Goal: Task Accomplishment & Management: Manage account settings

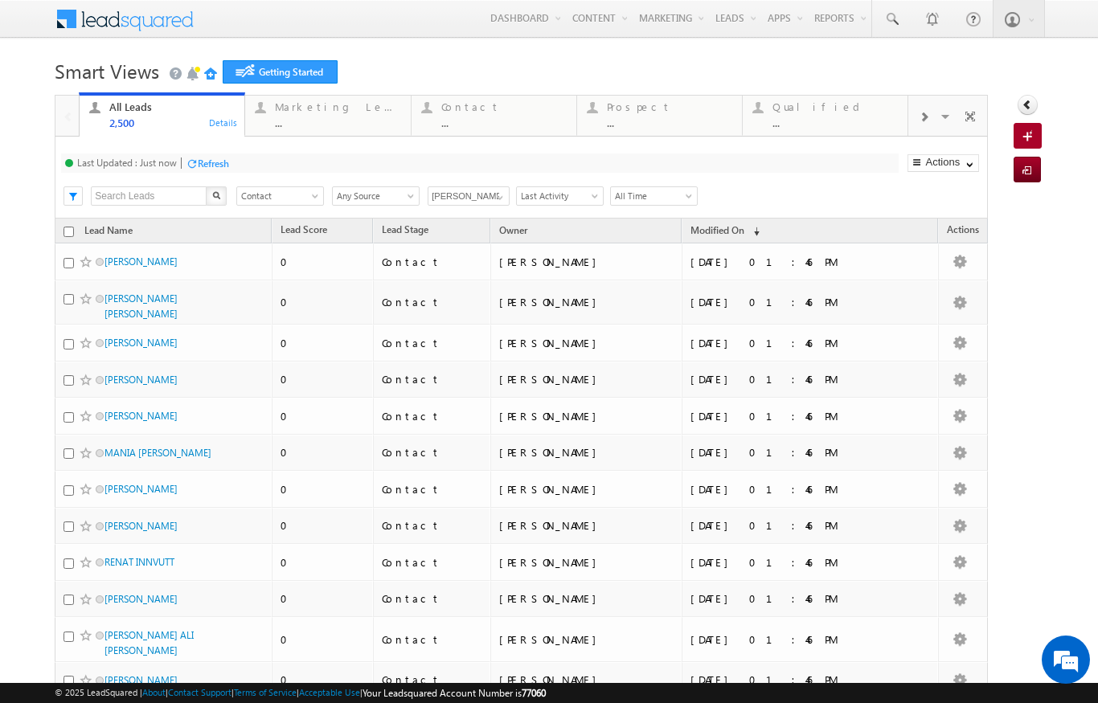
click at [0, 0] on link "Manage Leads" at bounding box center [0, 0] width 0 height 0
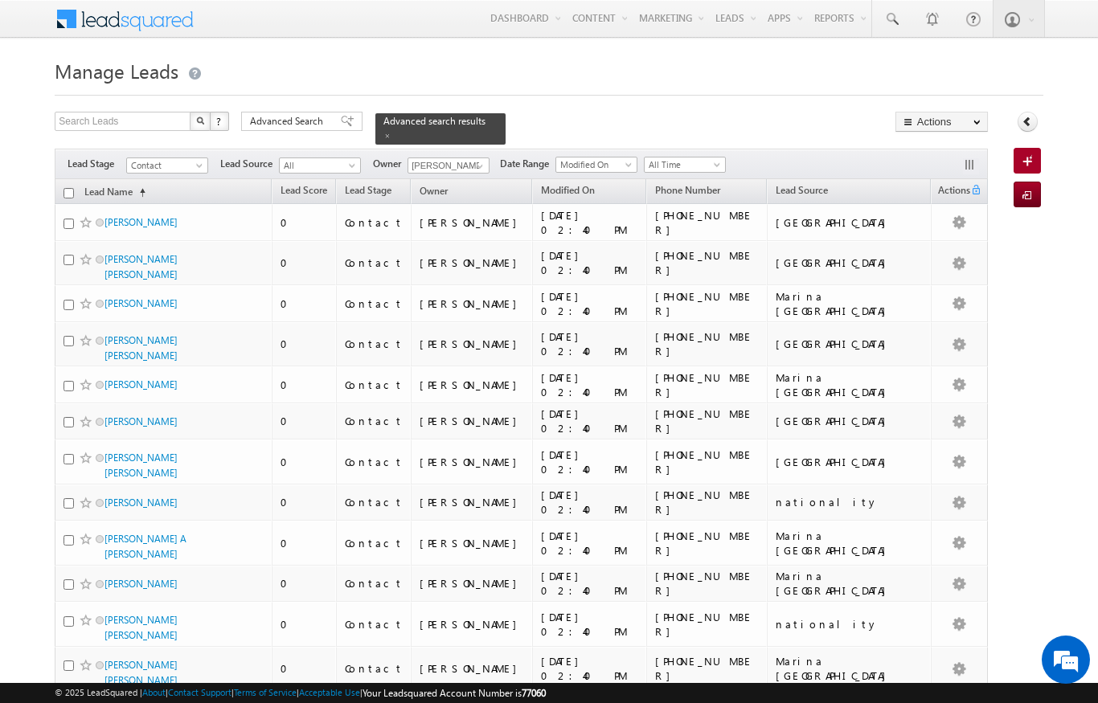
click at [65, 188] on input "checkbox" at bounding box center [68, 193] width 10 height 10
checkbox input "true"
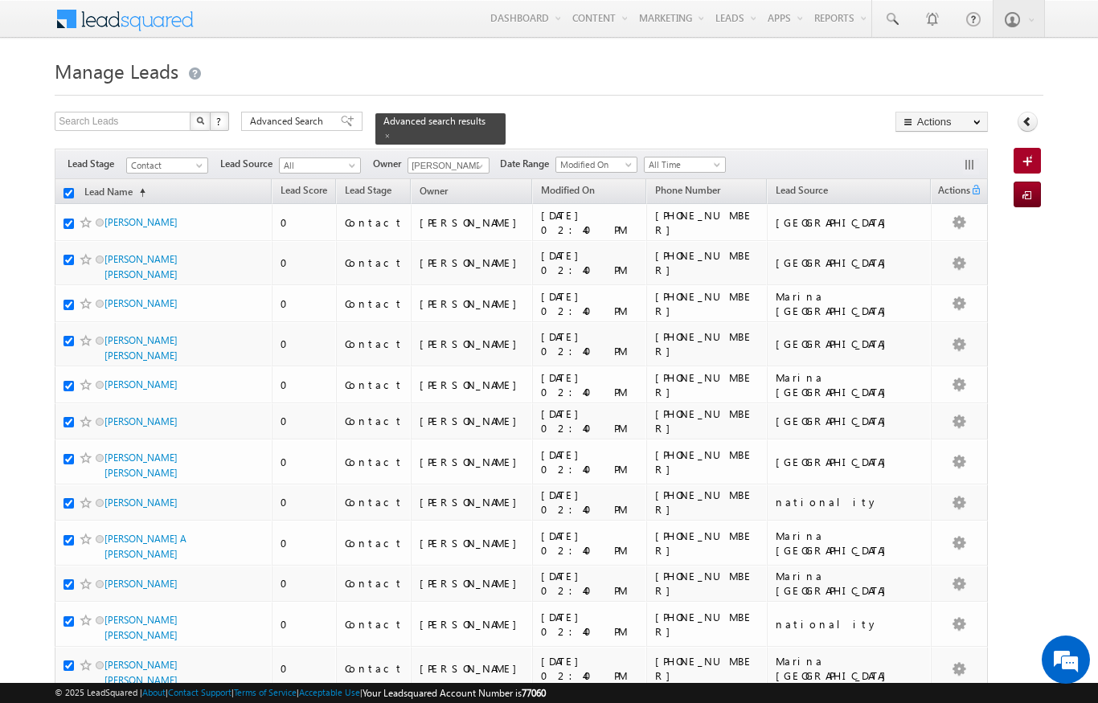
checkbox input "true"
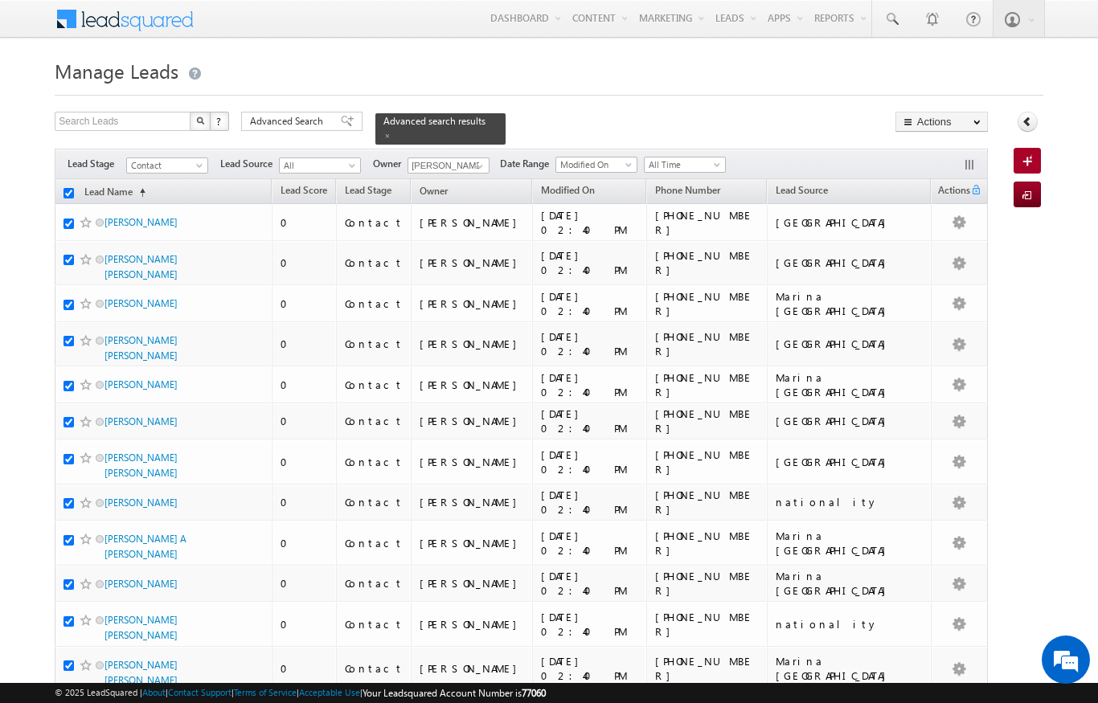
checkbox input "true"
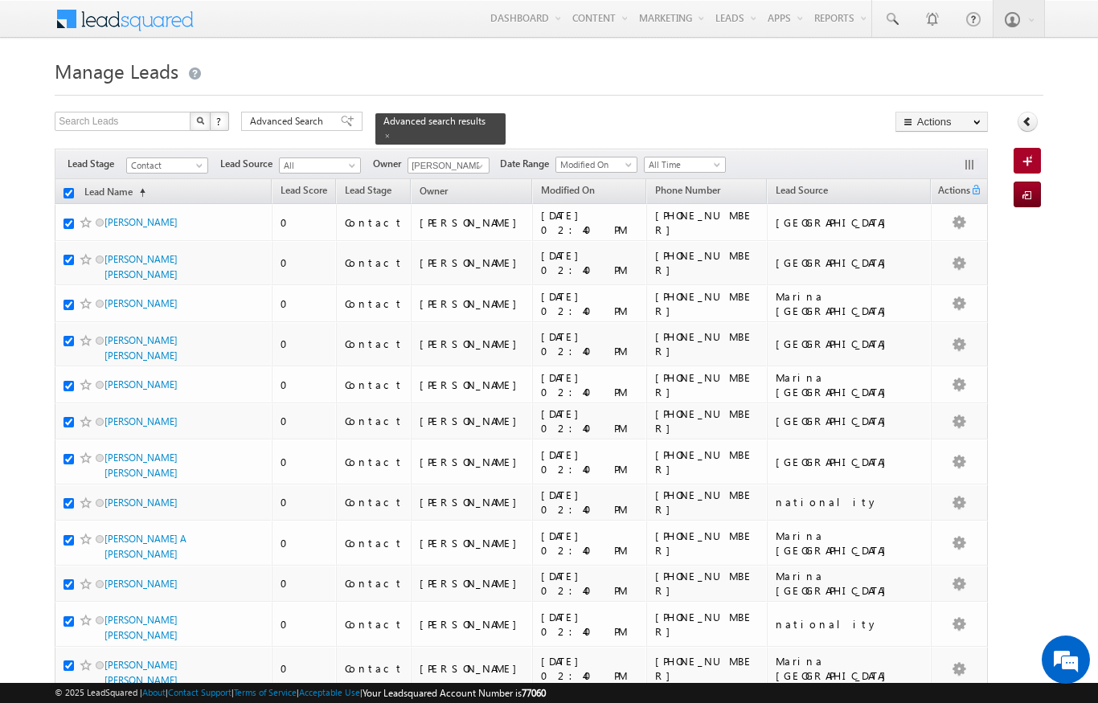
checkbox input "true"
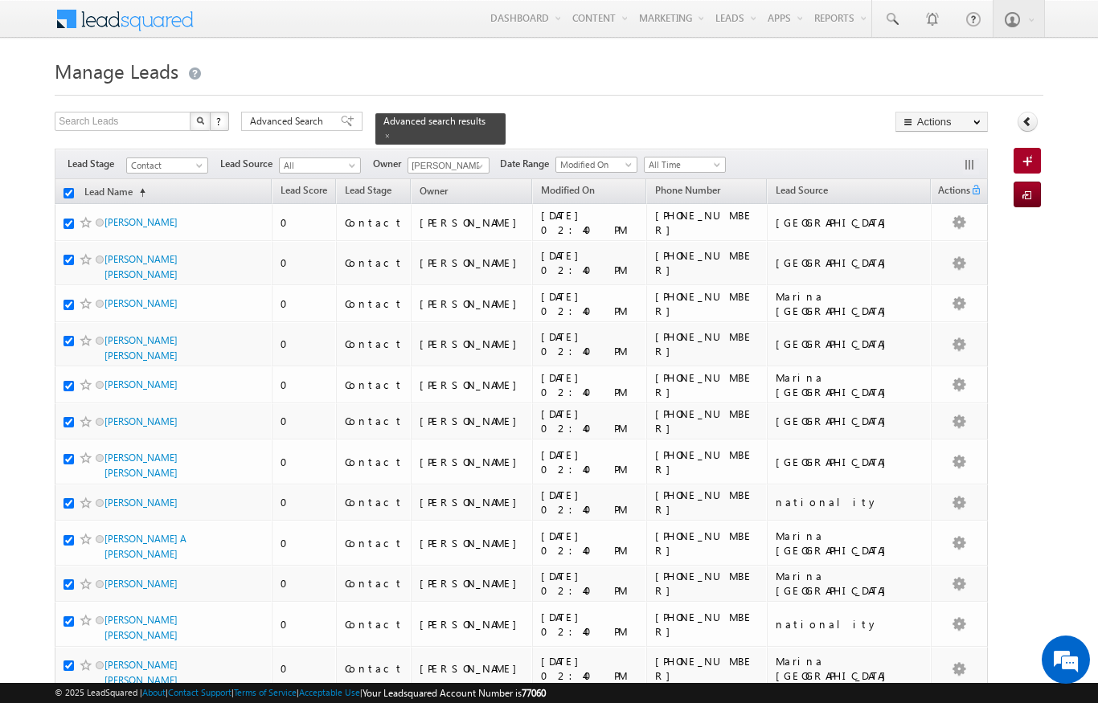
checkbox input "true"
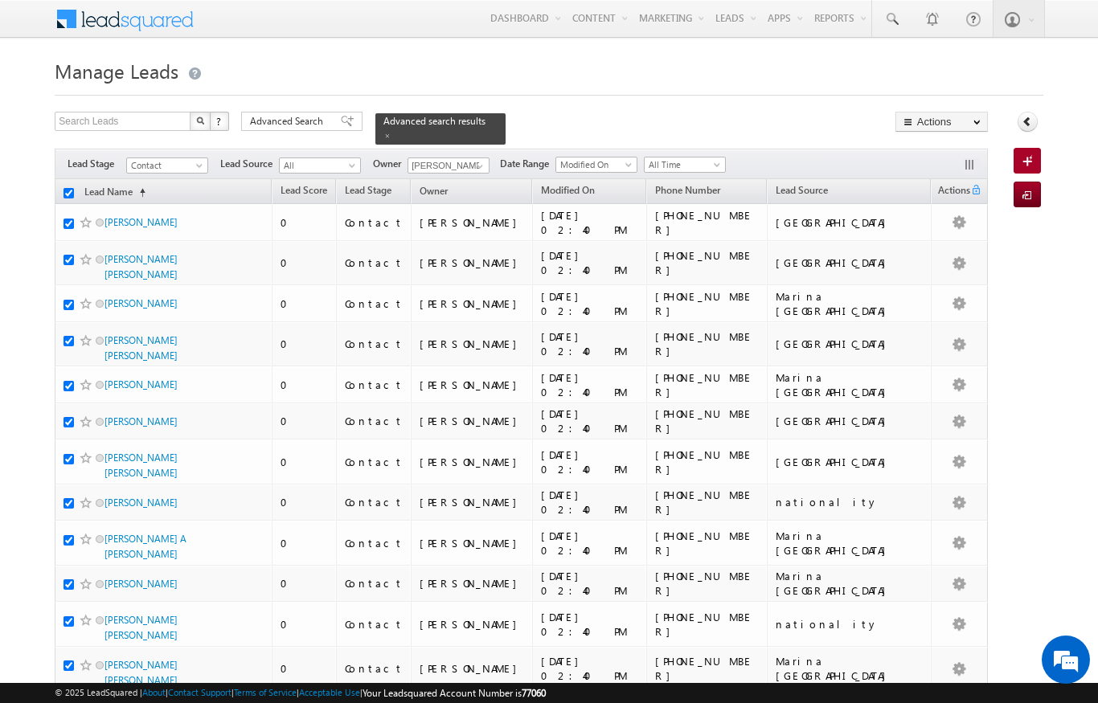
checkbox input "true"
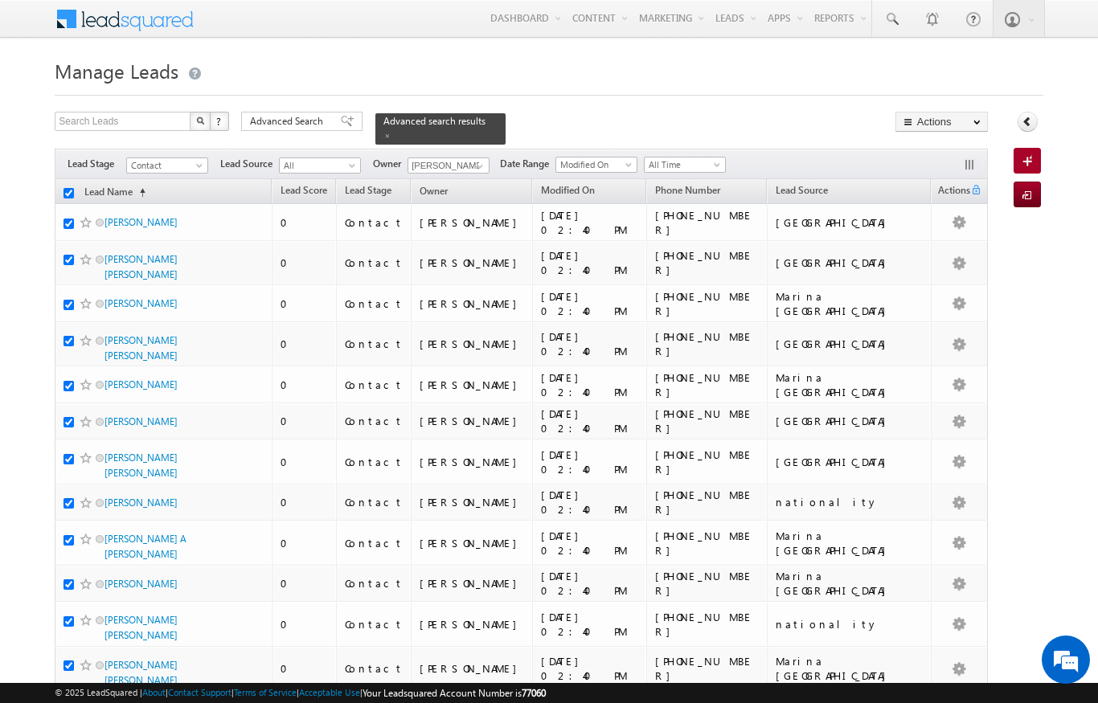
checkbox input "true"
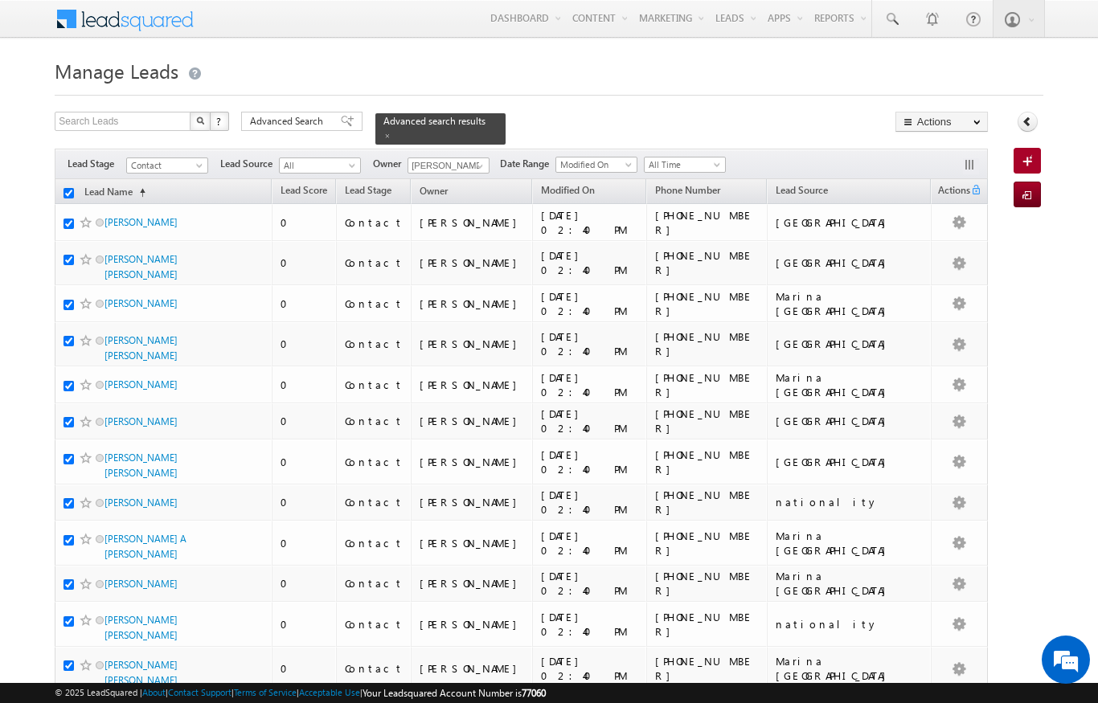
checkbox input "true"
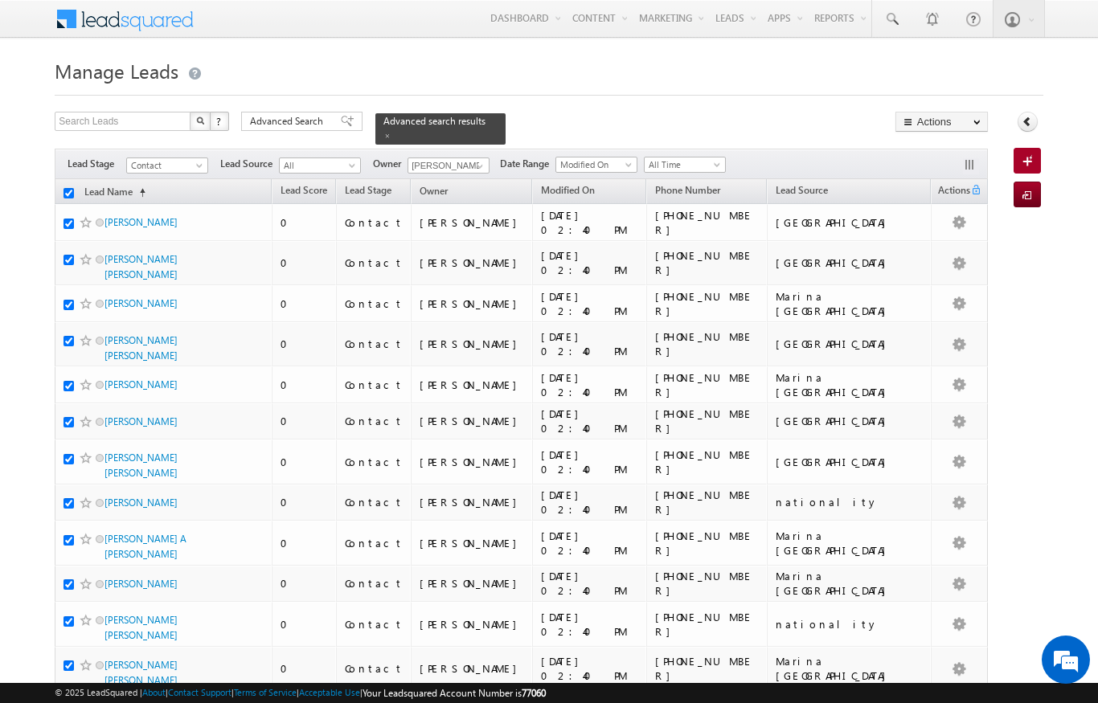
checkbox input "true"
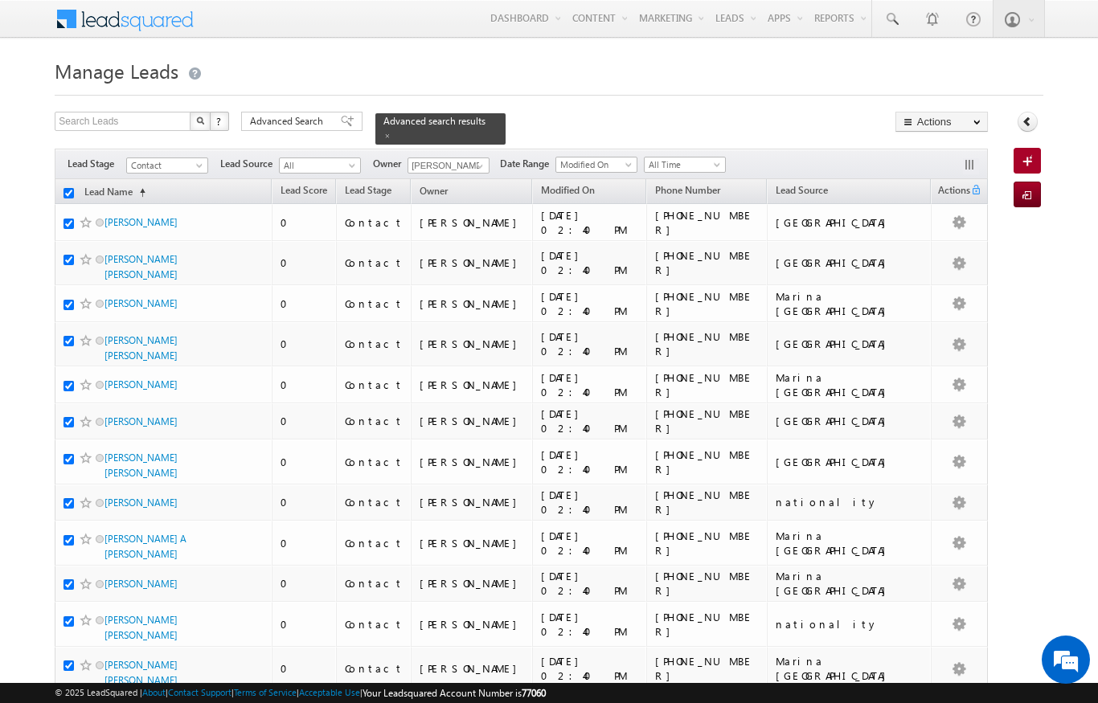
checkbox input "true"
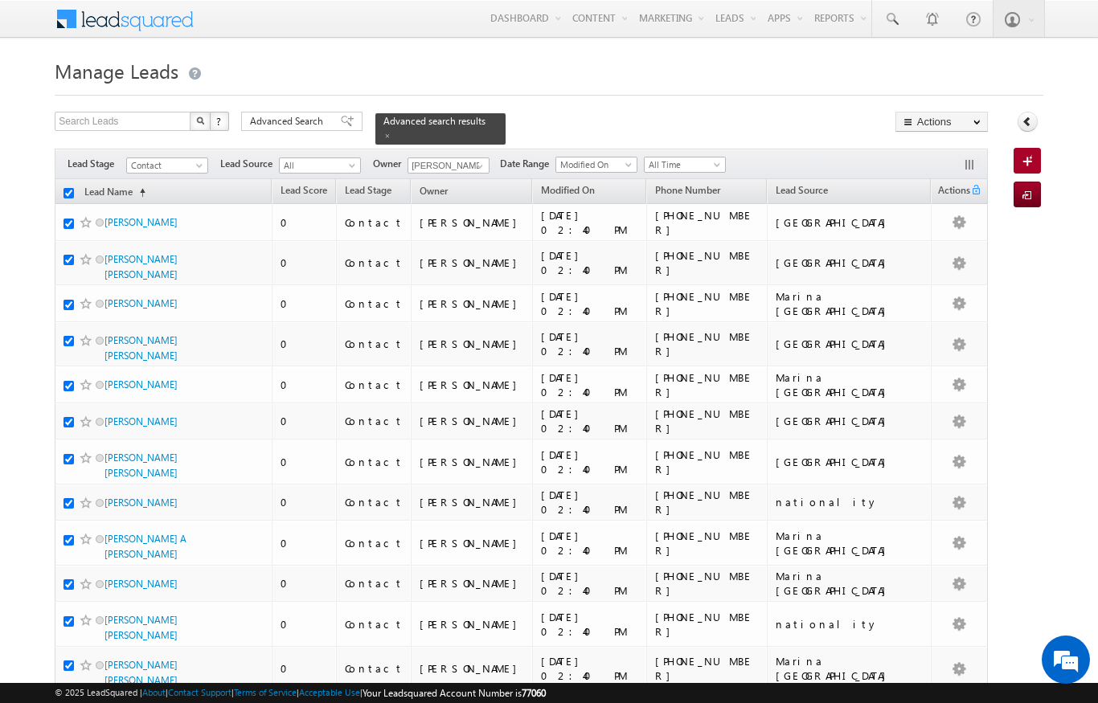
checkbox input "true"
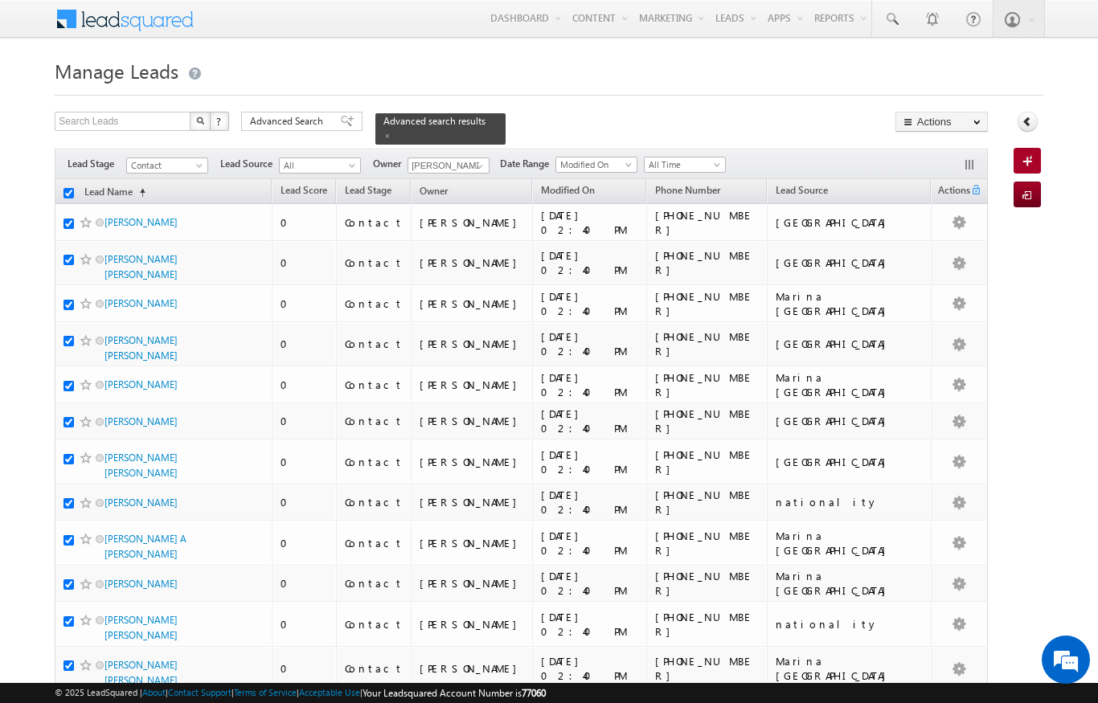
checkbox input "true"
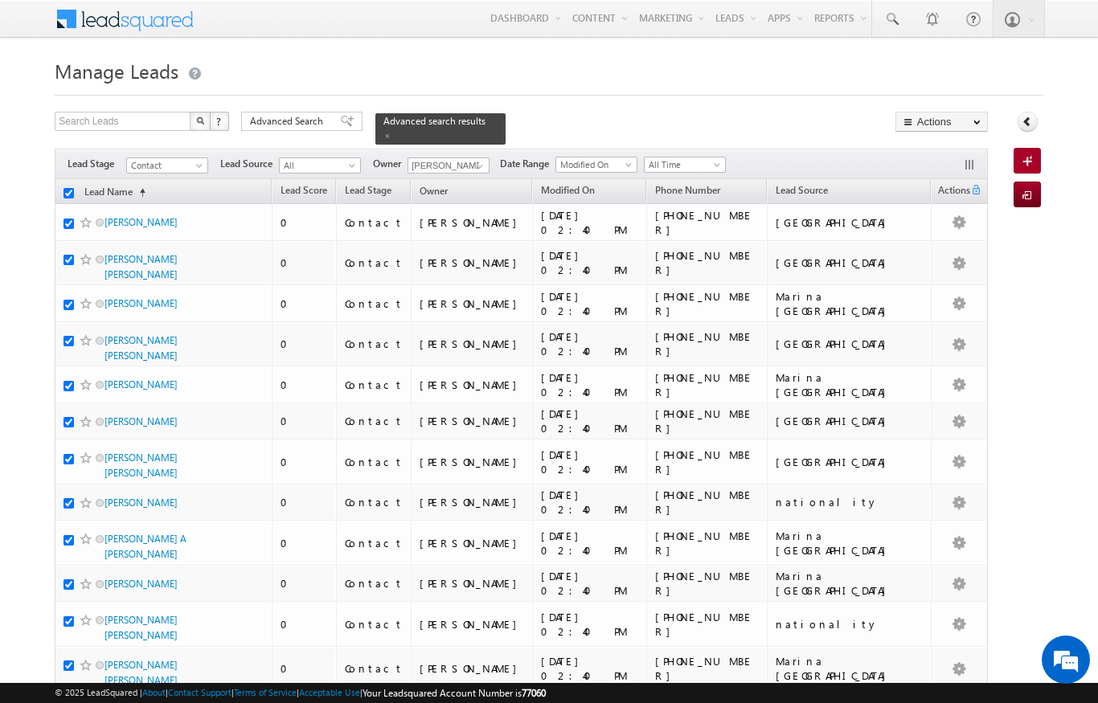
checkbox input "true"
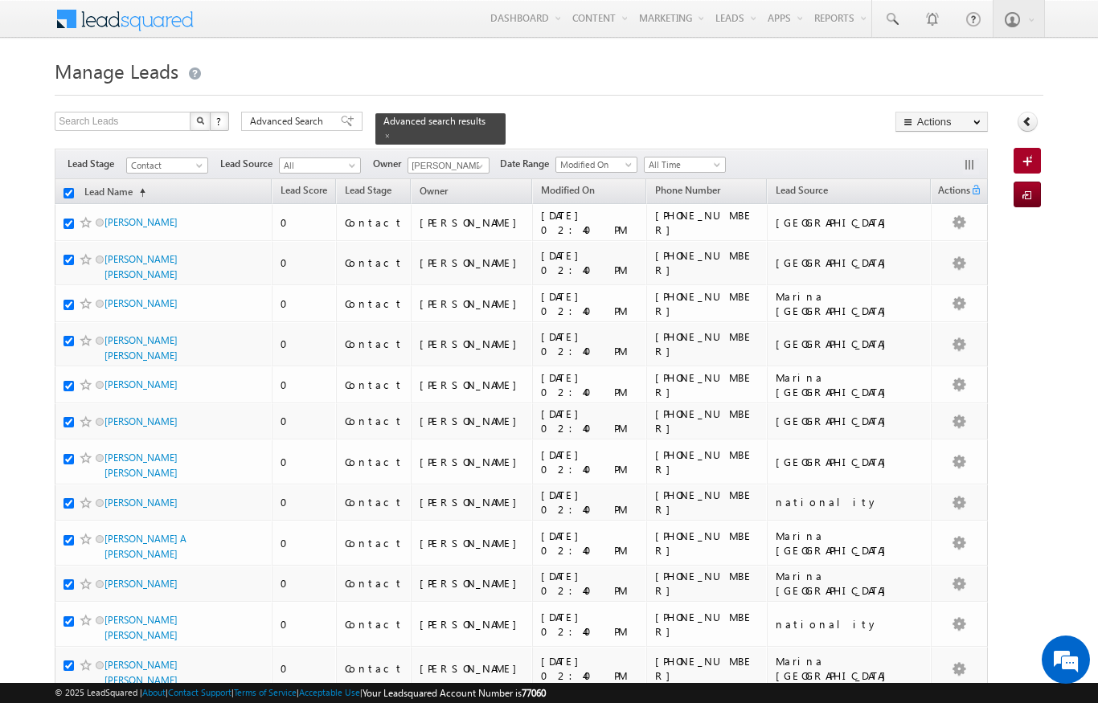
checkbox input "true"
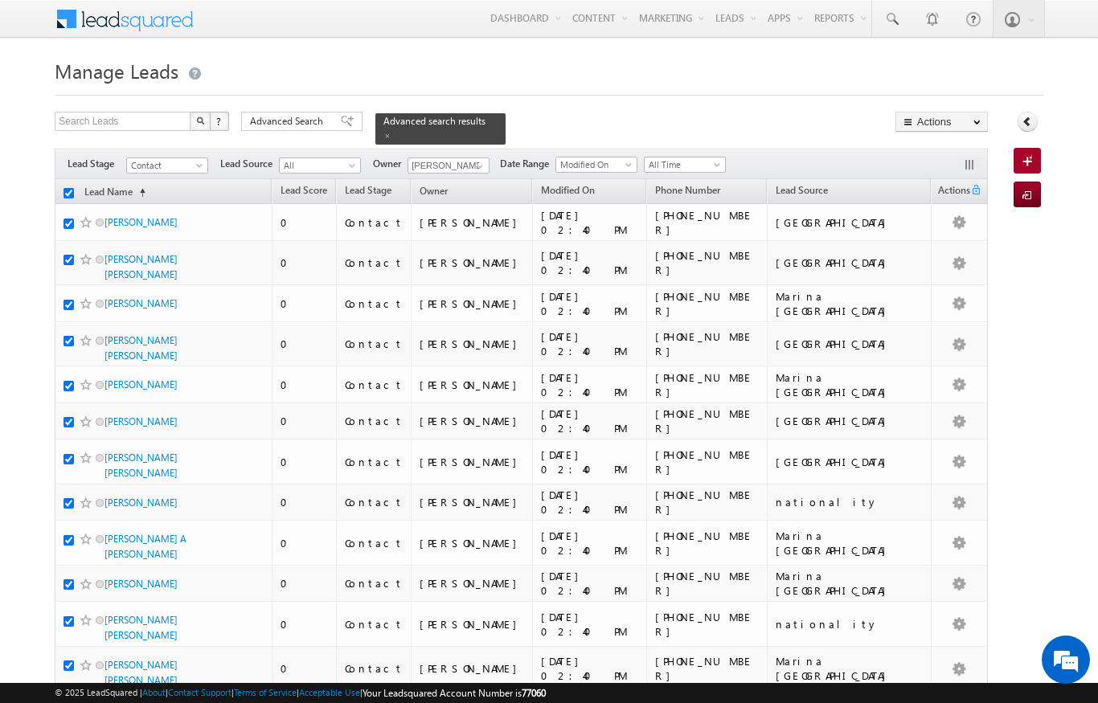
checkbox input "true"
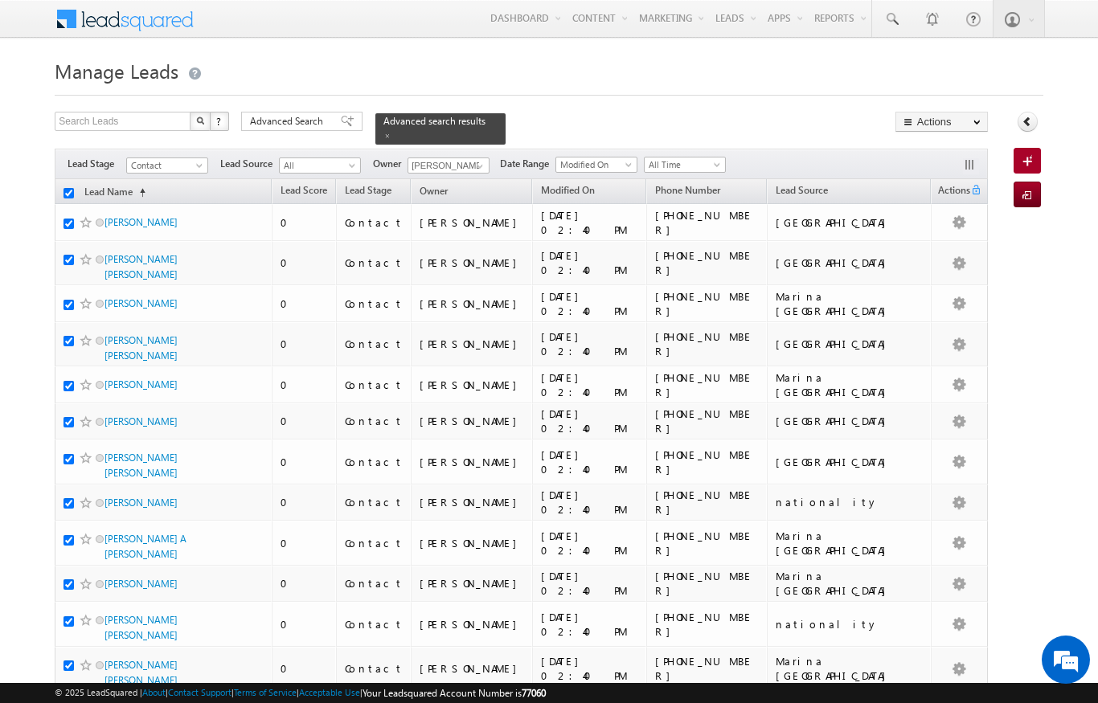
checkbox input "true"
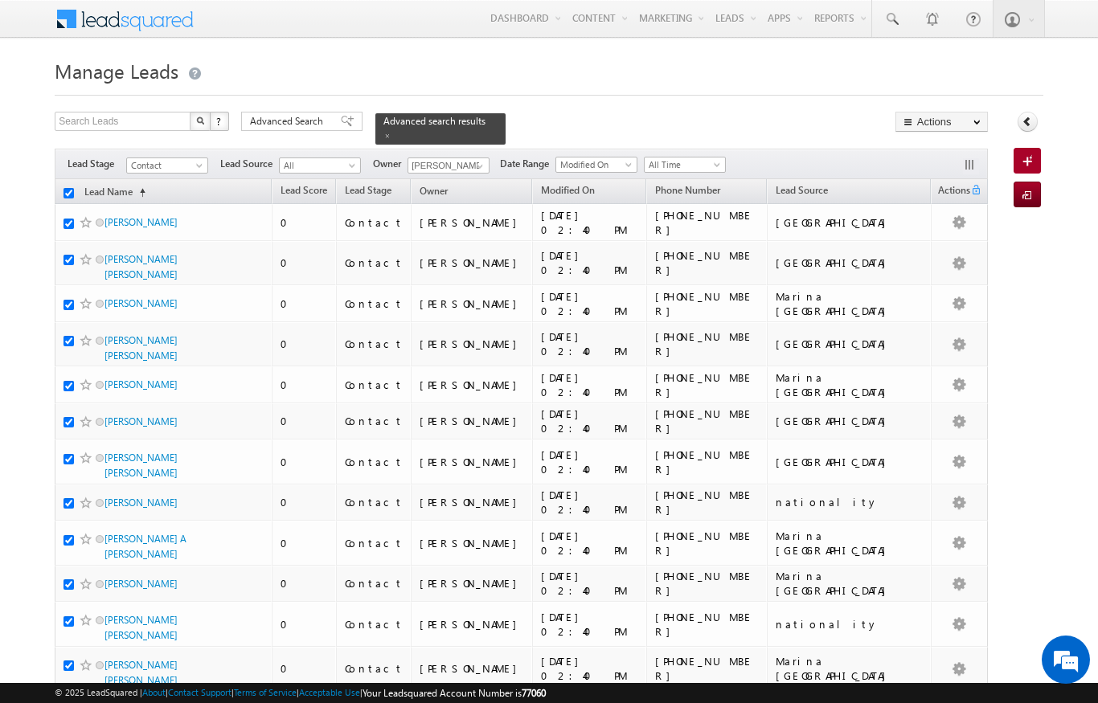
checkbox input "true"
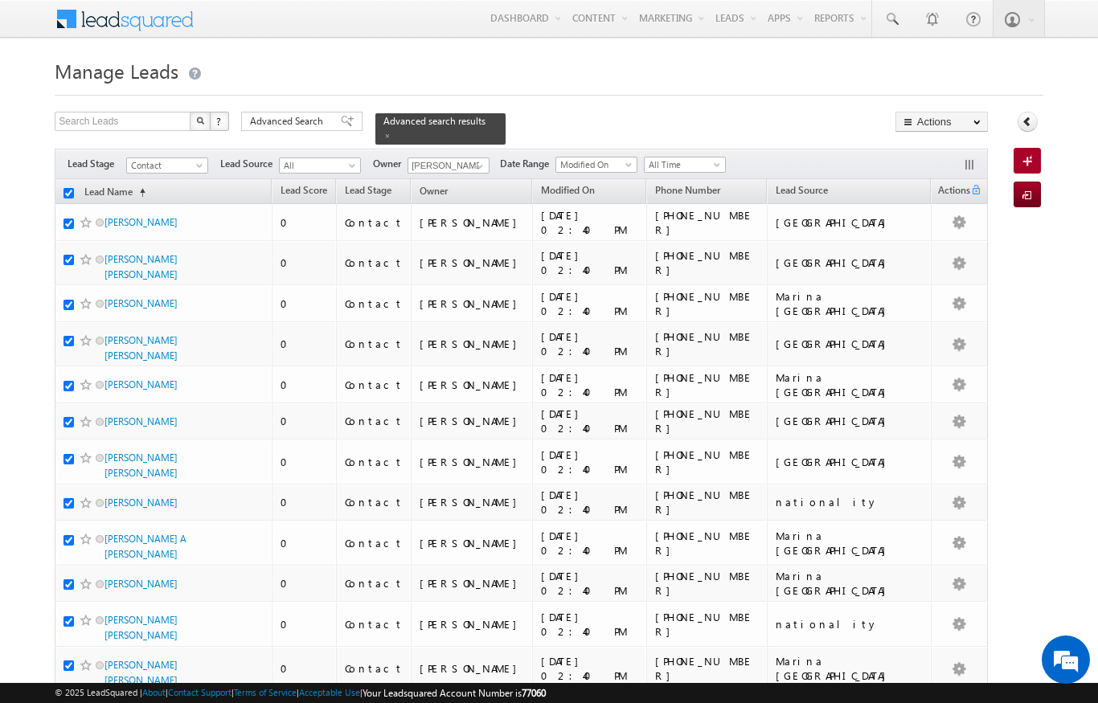
checkbox input "true"
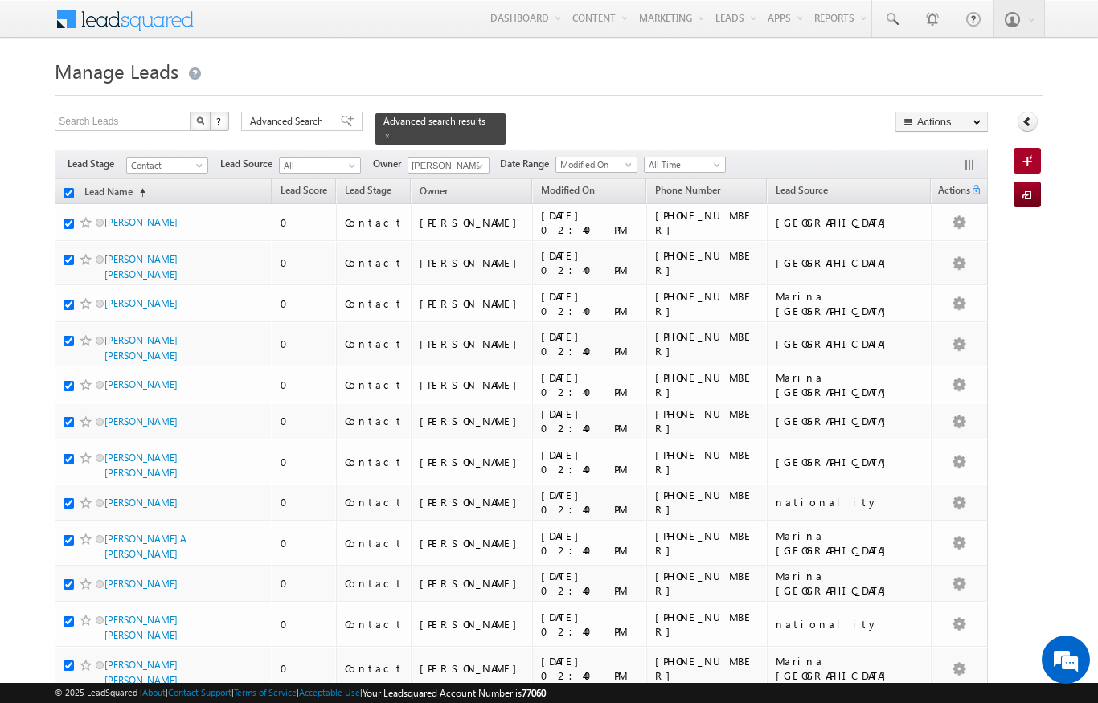
checkbox input "true"
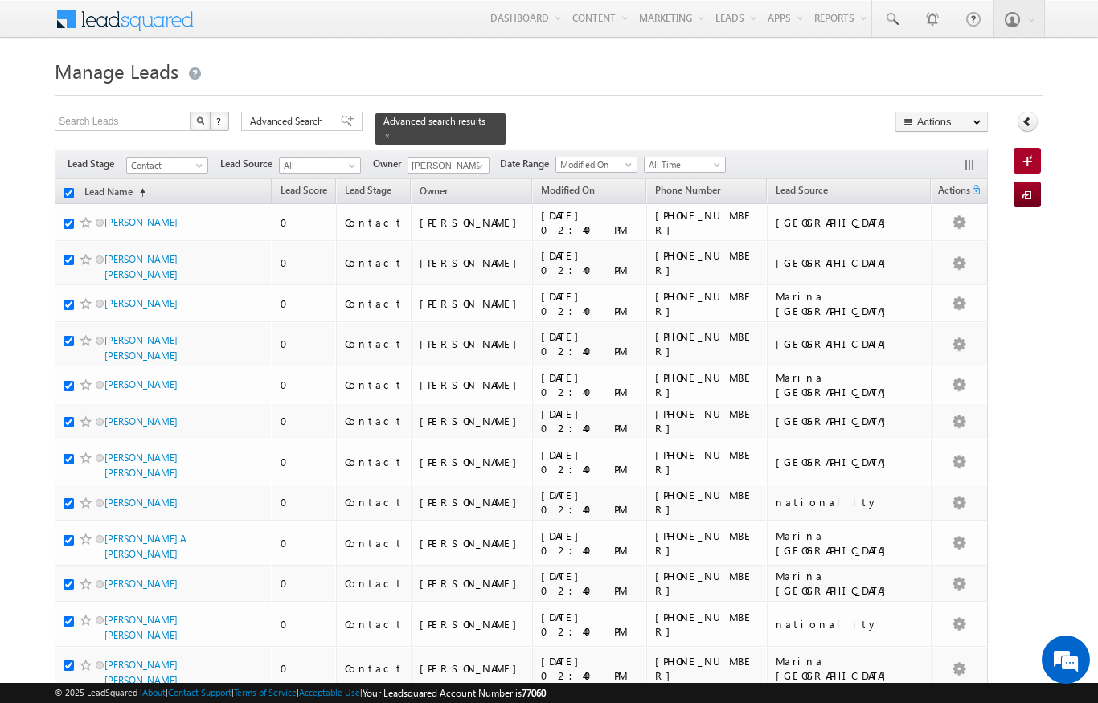
checkbox input "true"
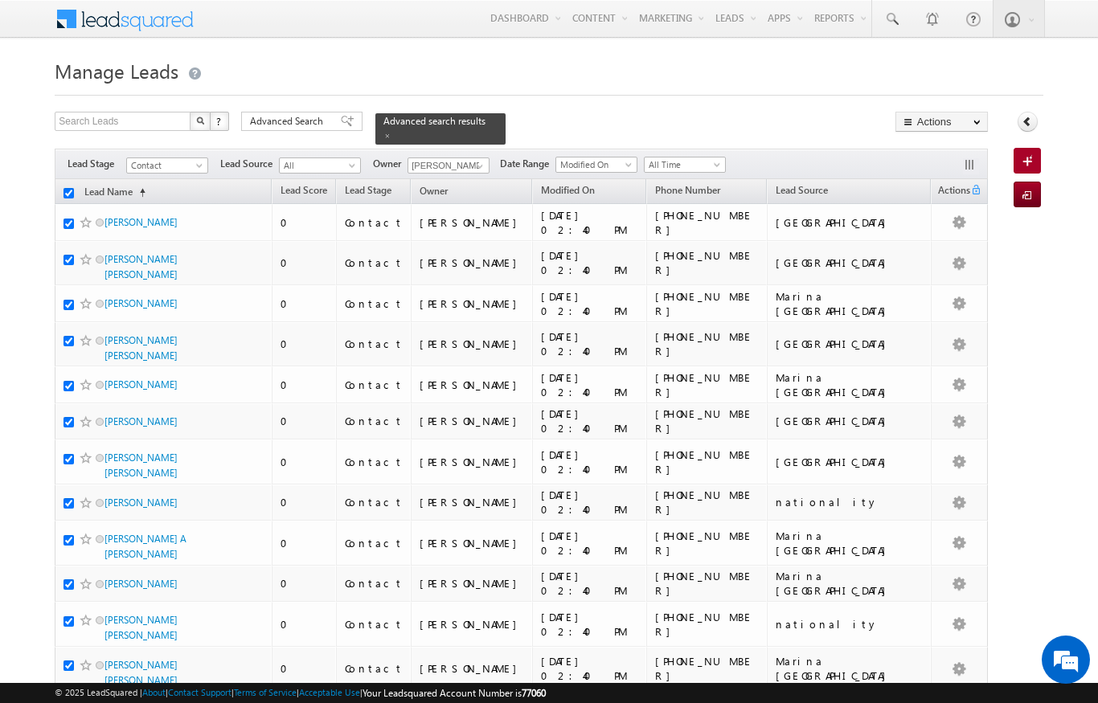
checkbox input "true"
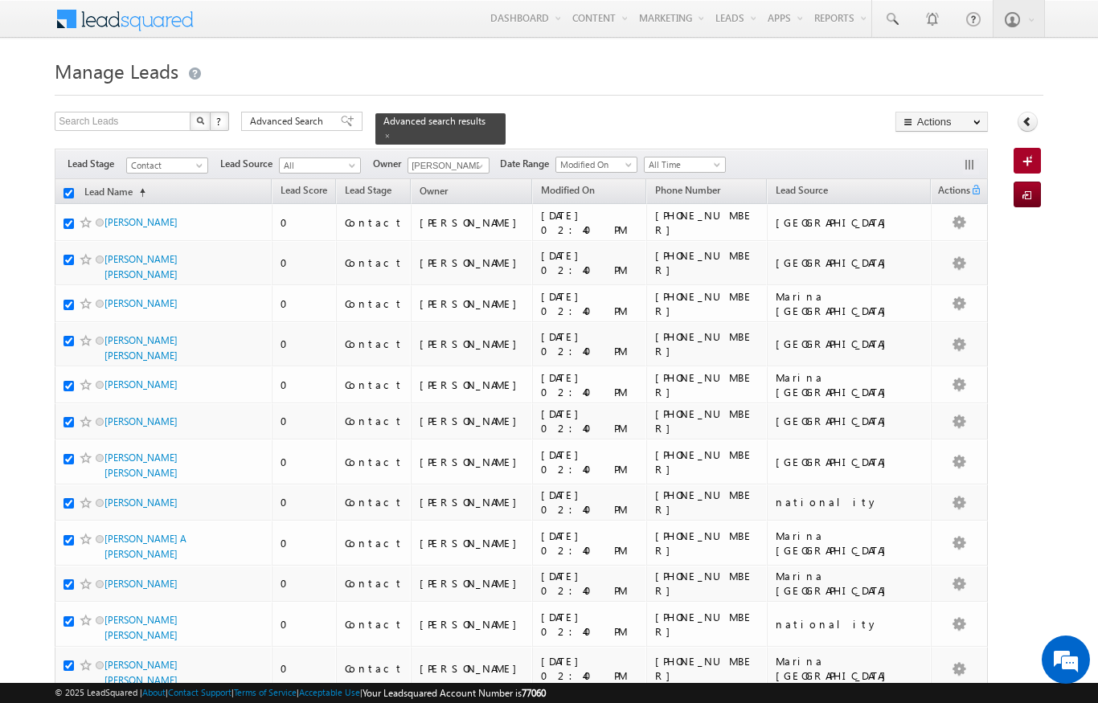
checkbox input "true"
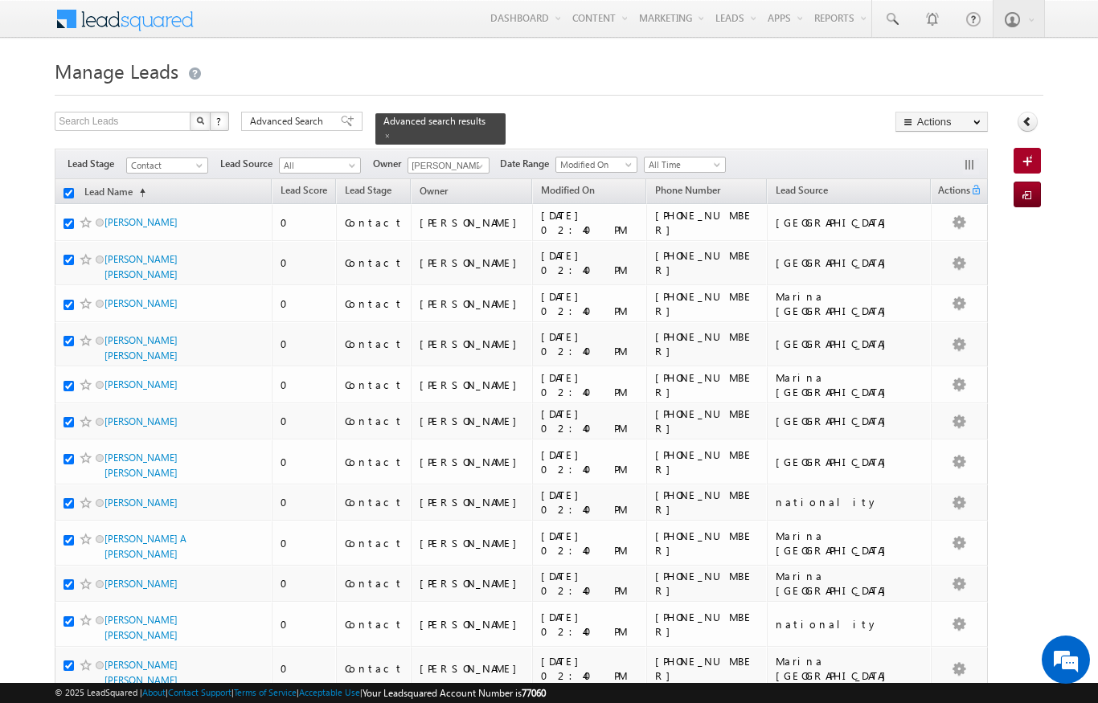
checkbox input "true"
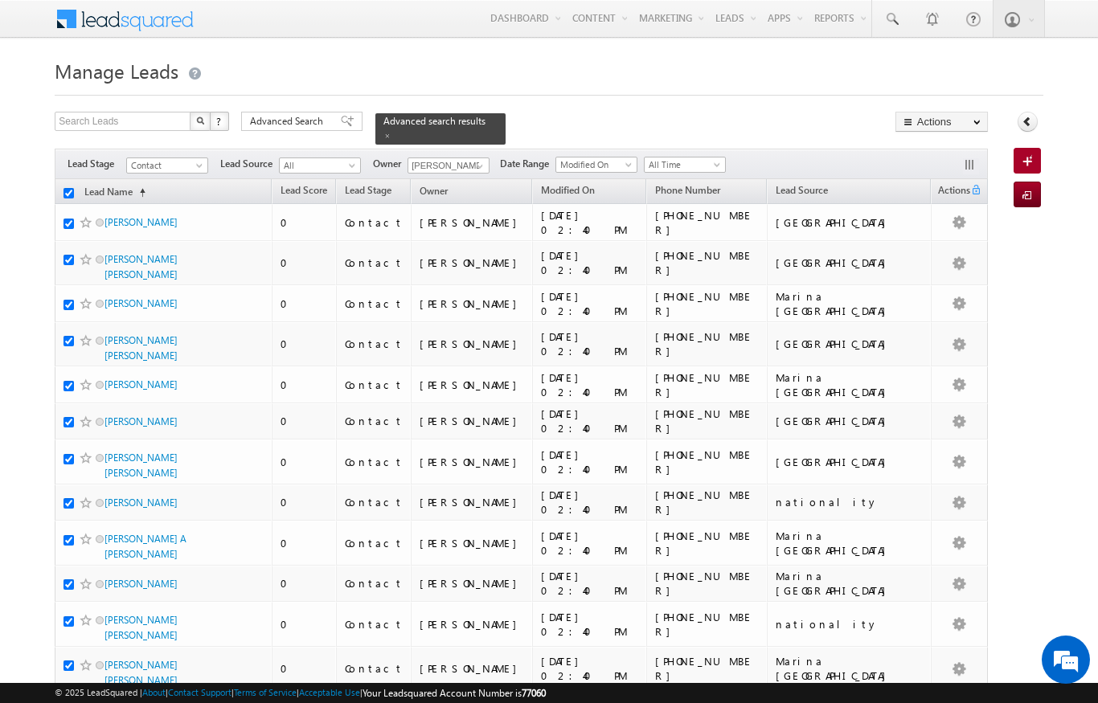
checkbox input "true"
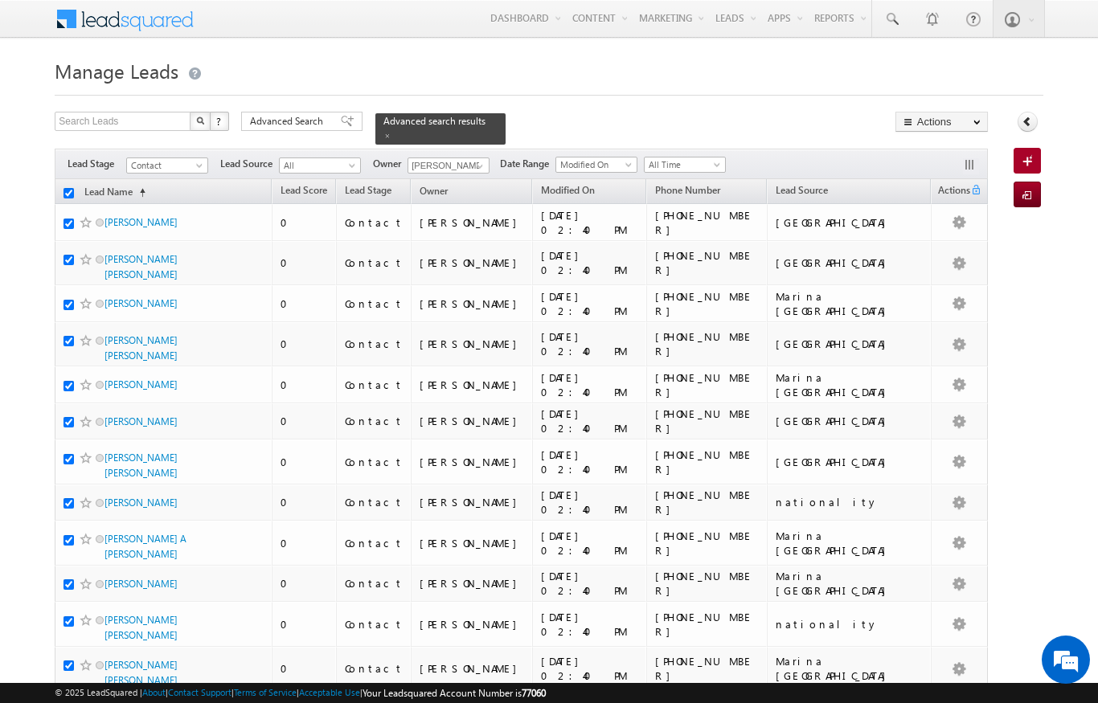
checkbox input "true"
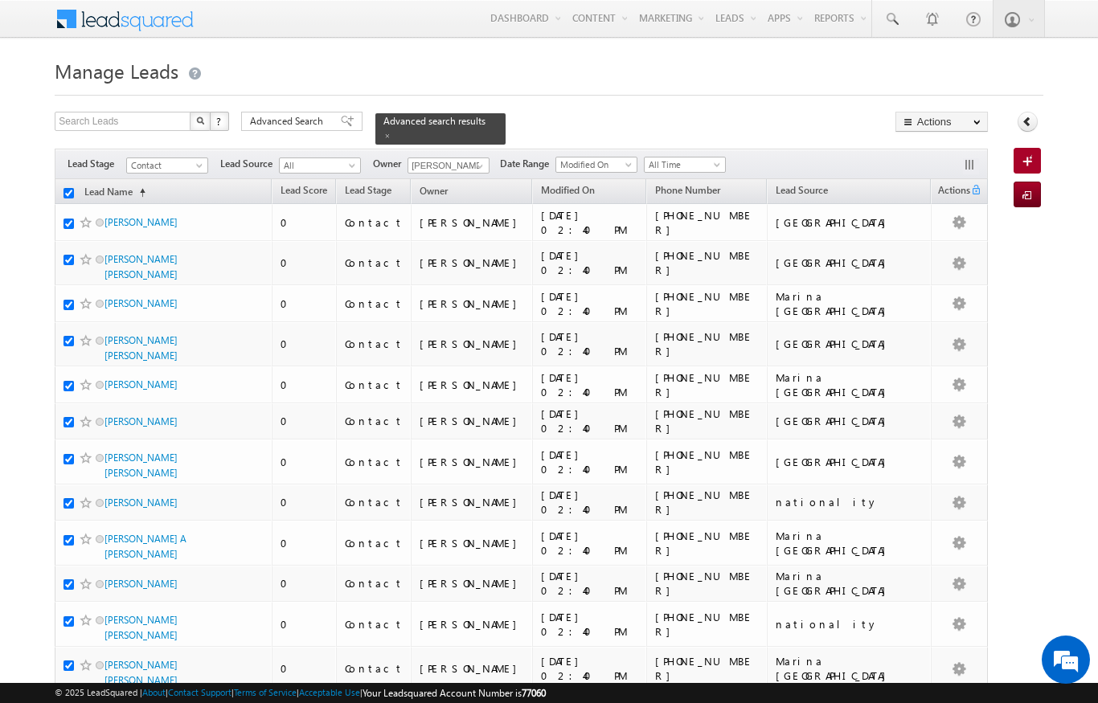
checkbox input "true"
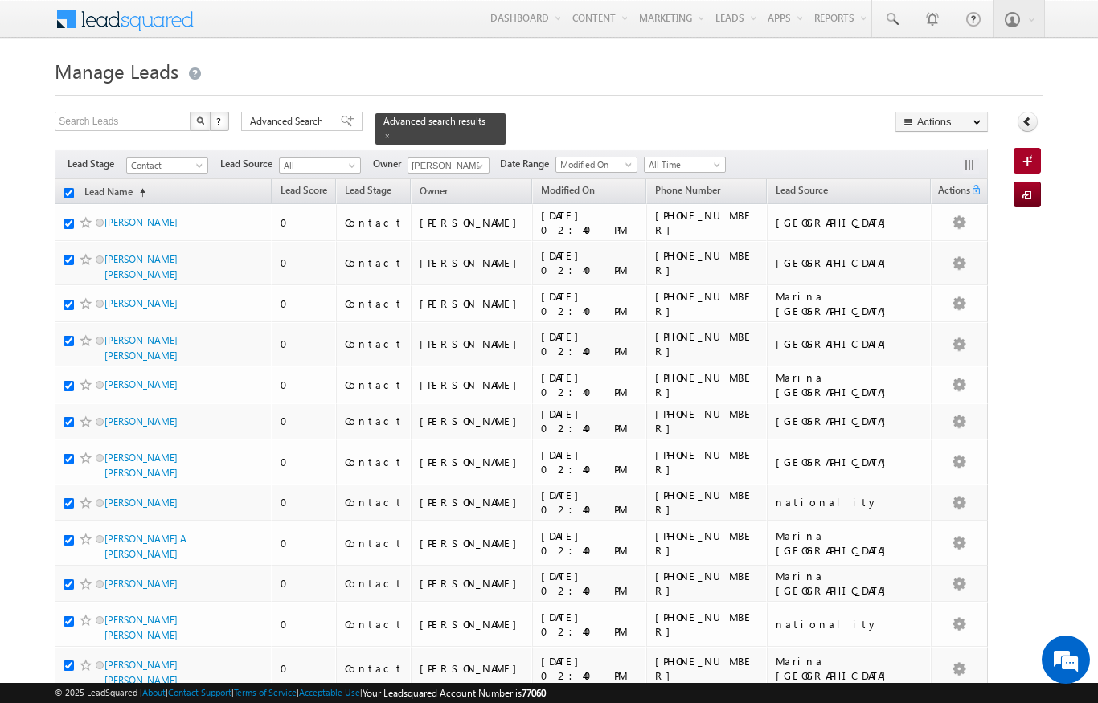
checkbox input "true"
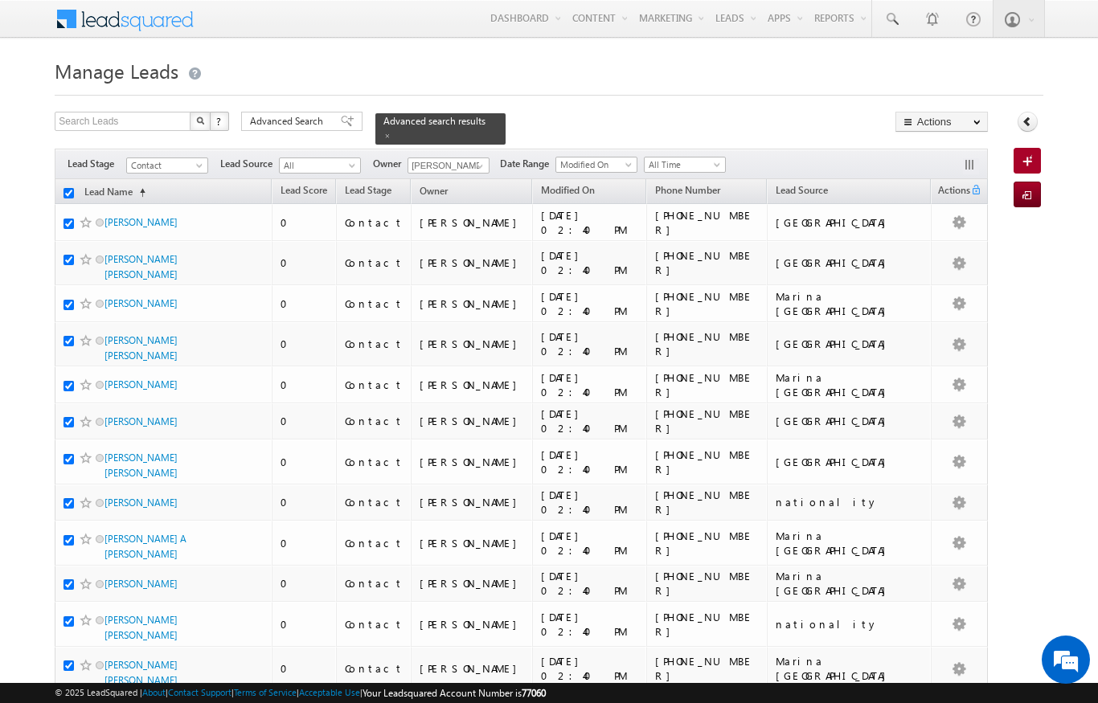
checkbox input "true"
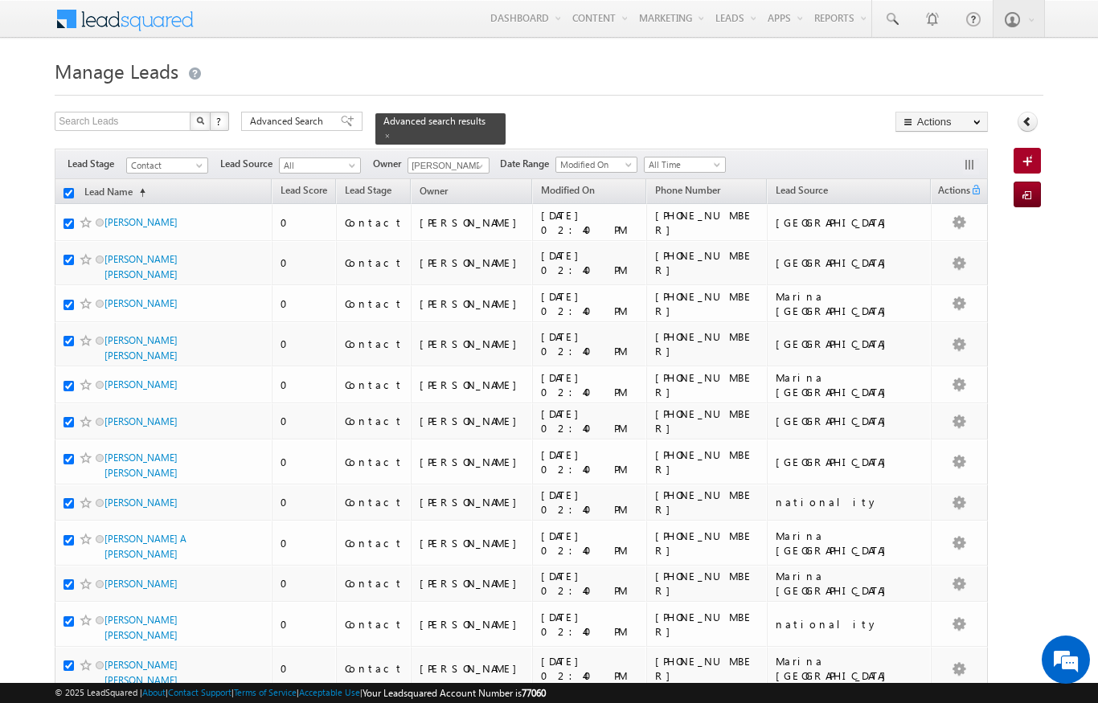
checkbox input "true"
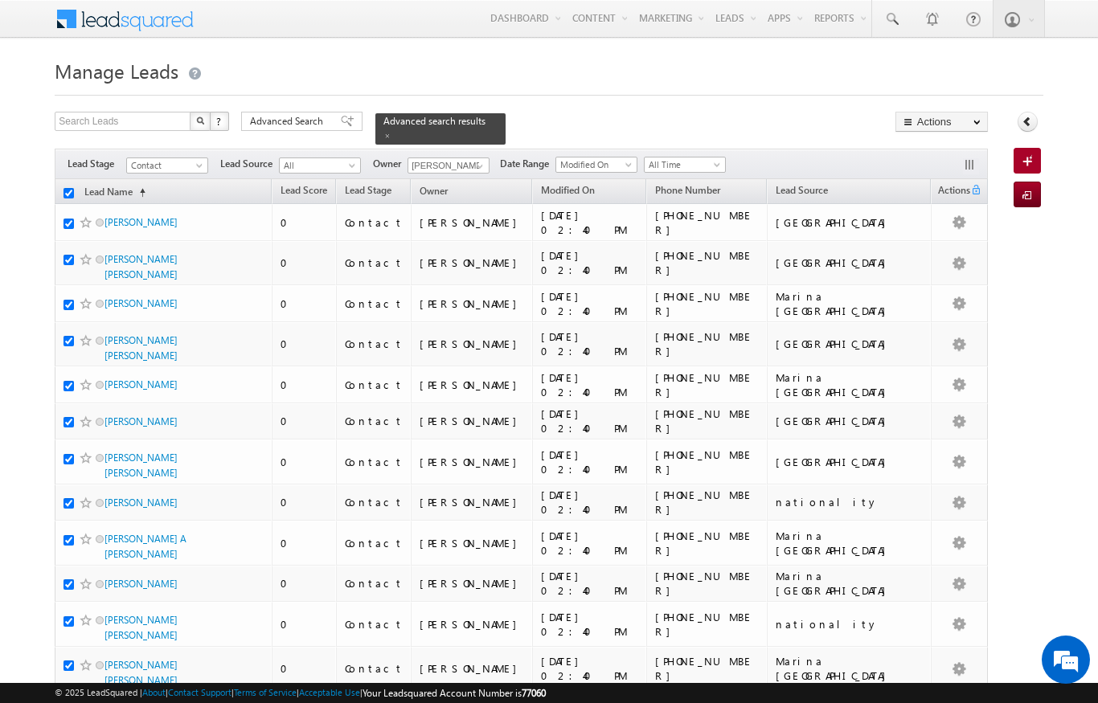
checkbox input "true"
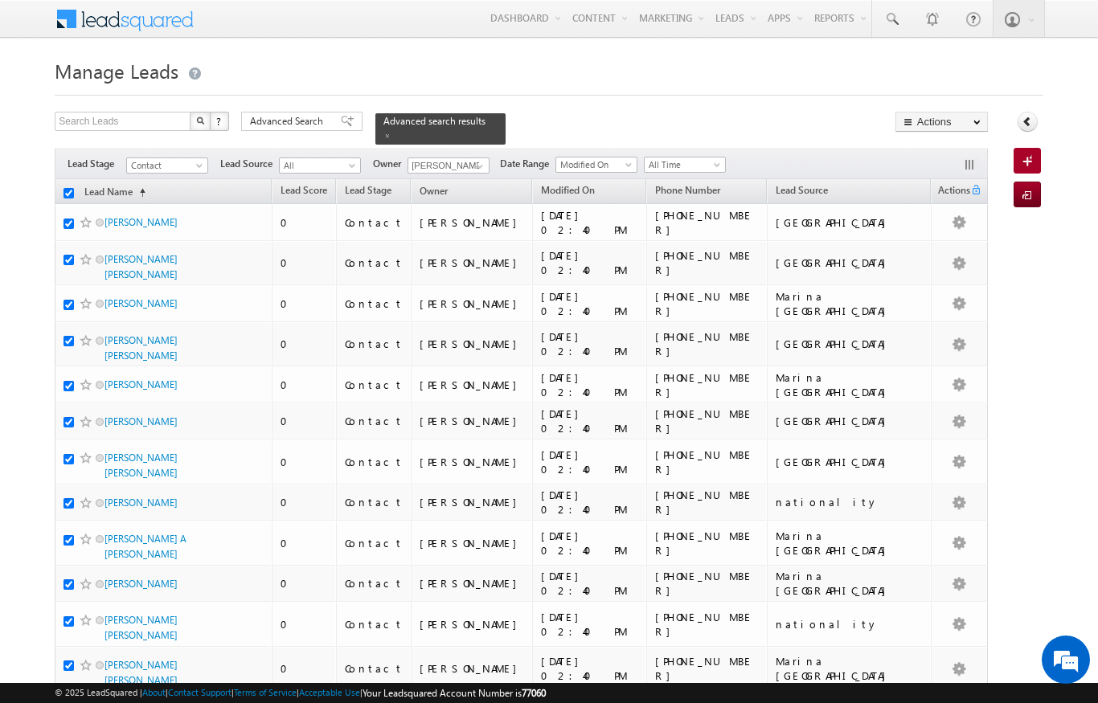
checkbox input "true"
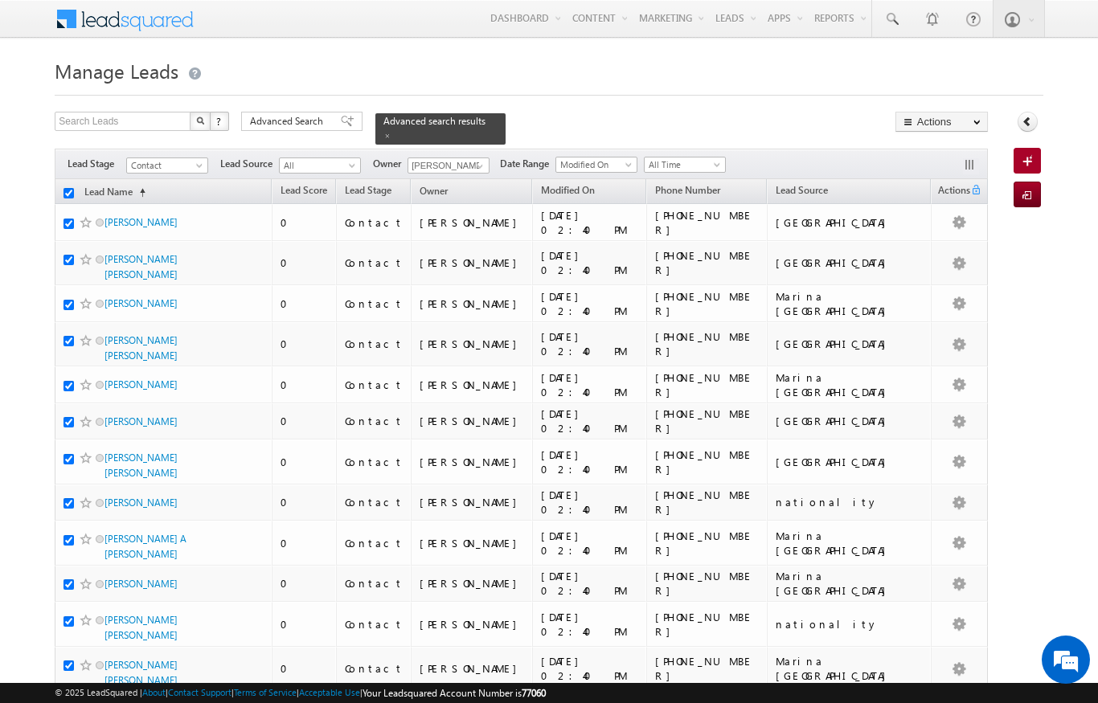
checkbox input "true"
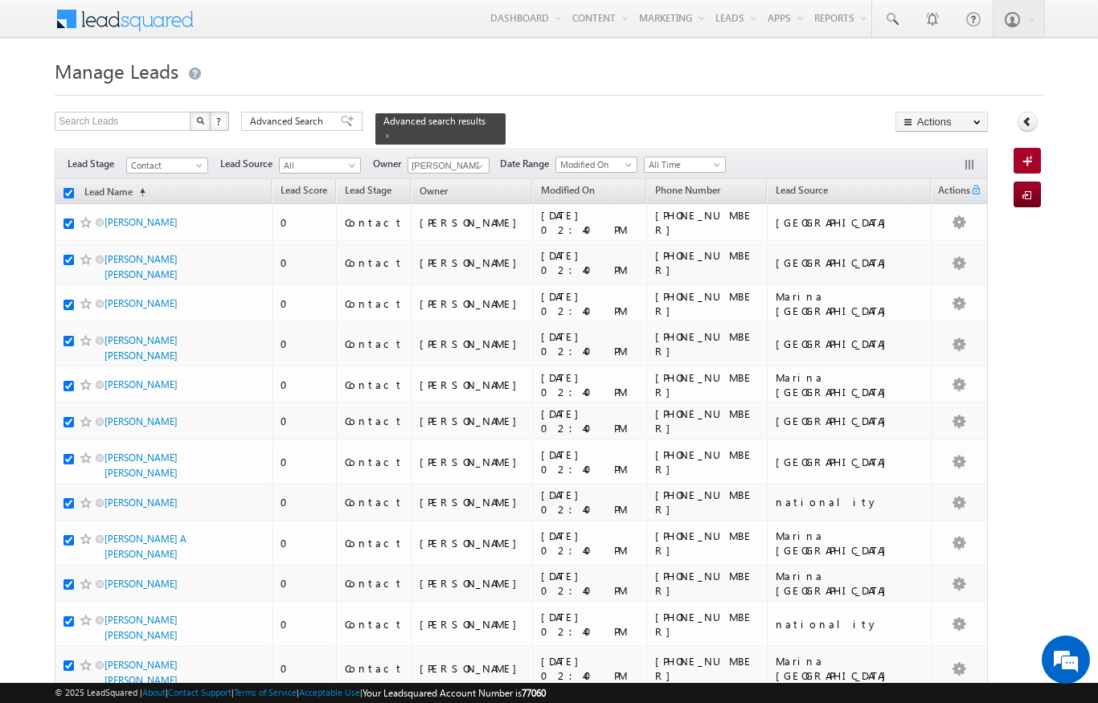
checkbox input "true"
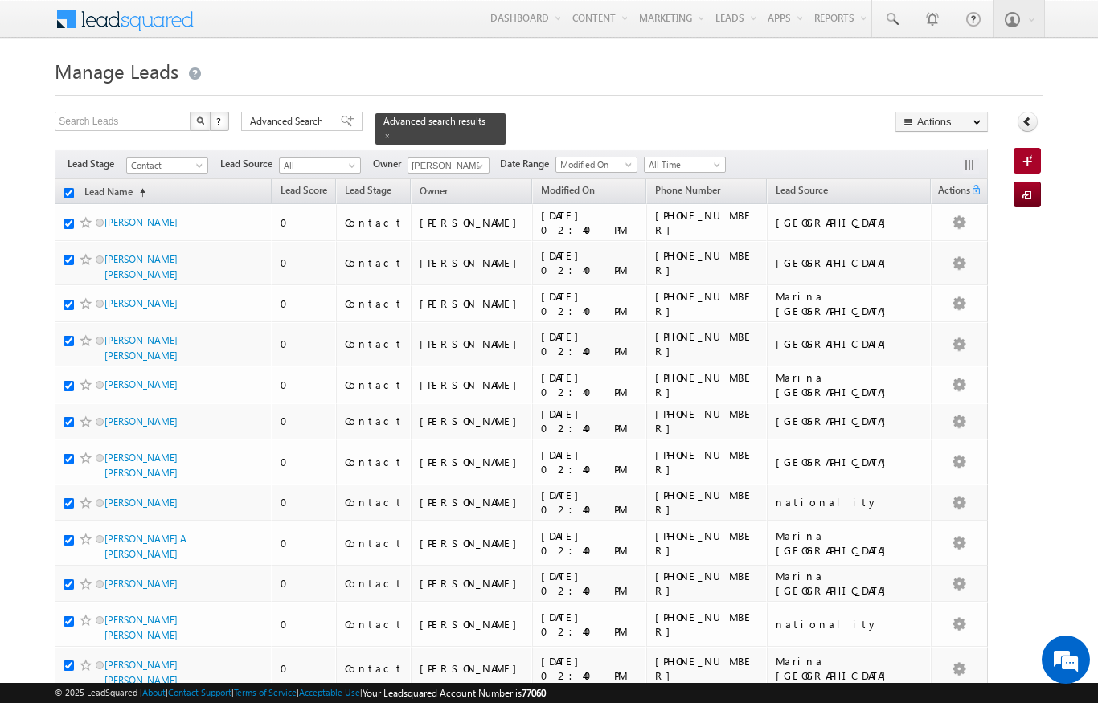
checkbox input "true"
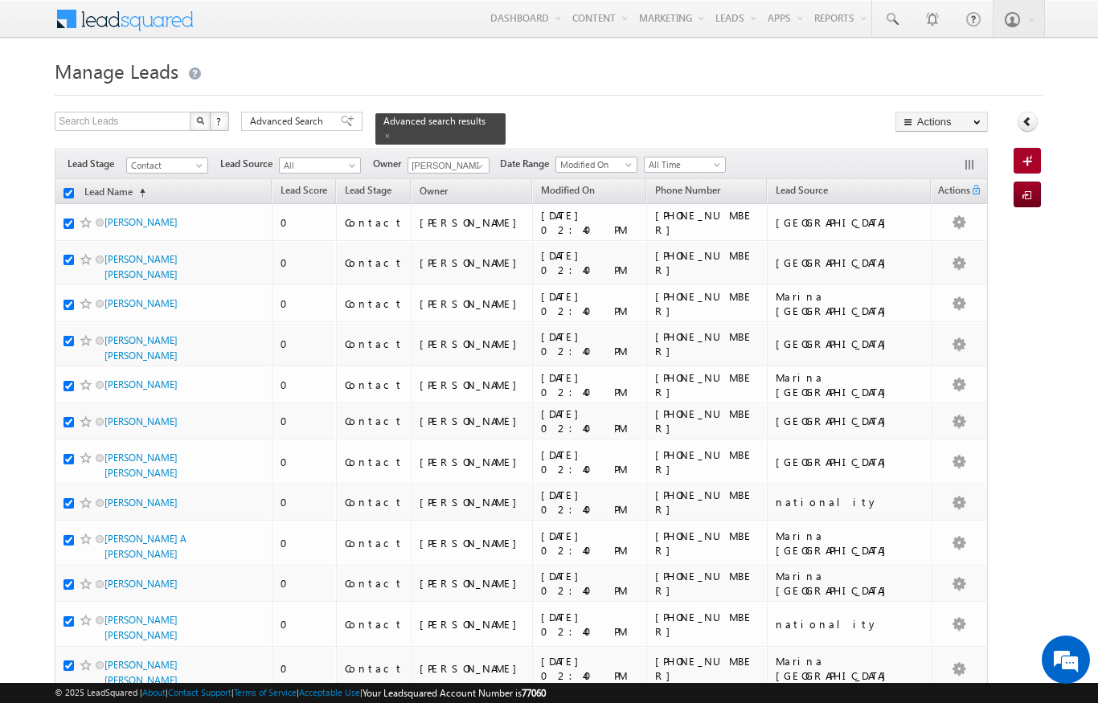
checkbox input "true"
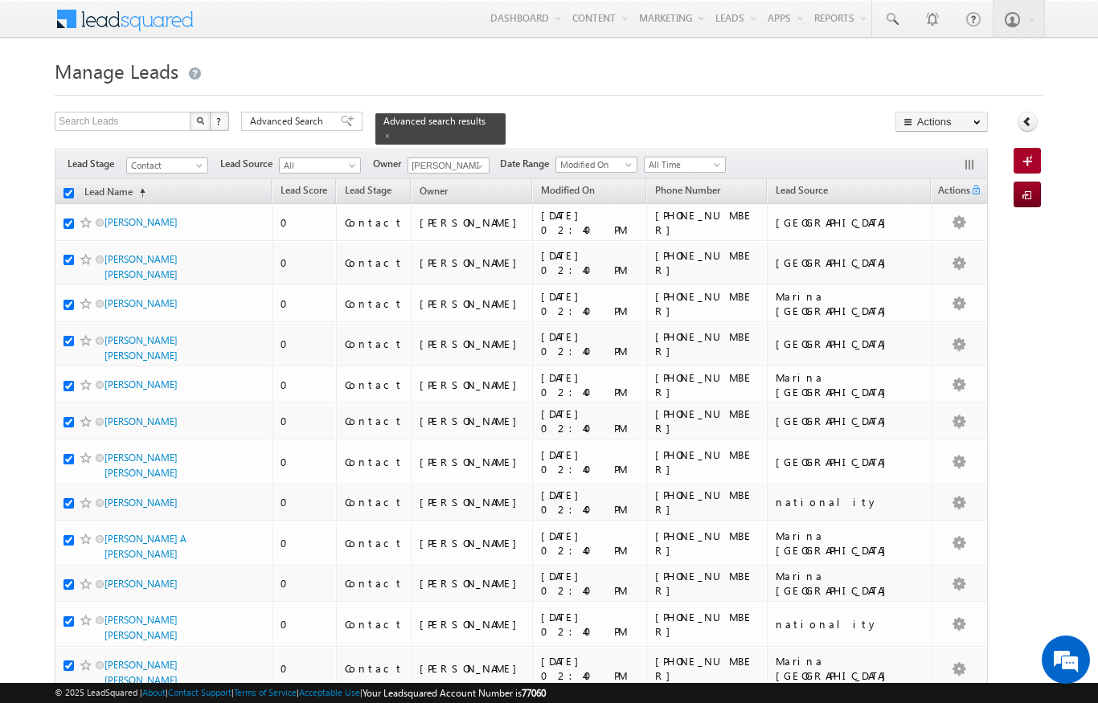
checkbox input "true"
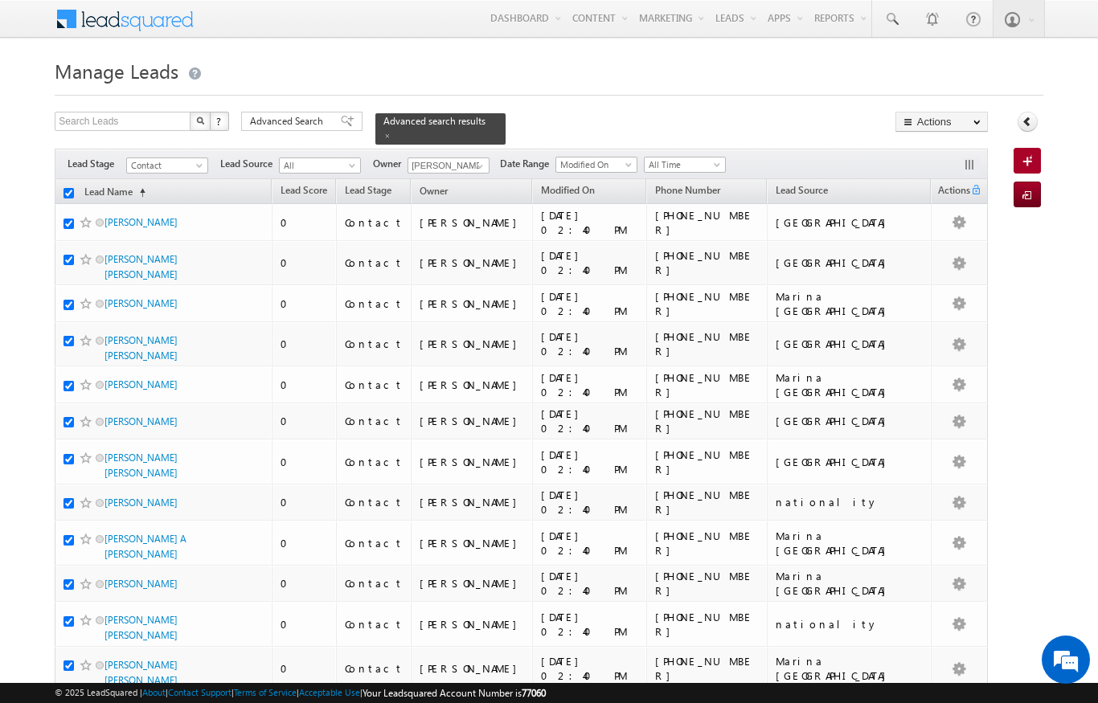
checkbox input "true"
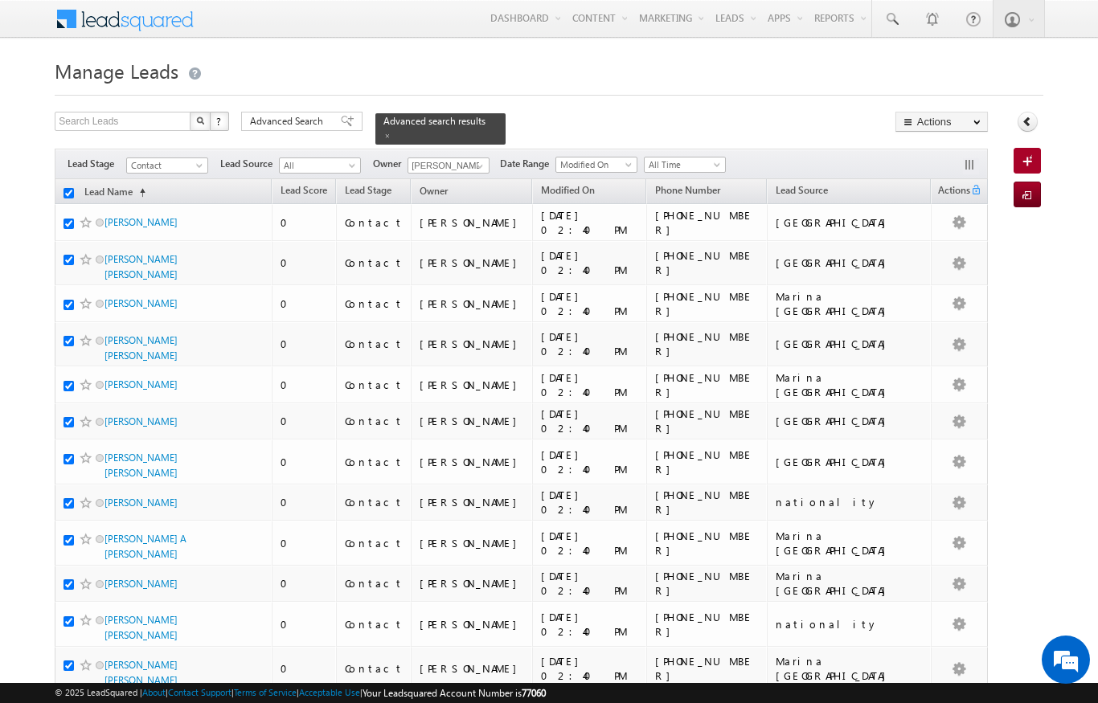
checkbox input "true"
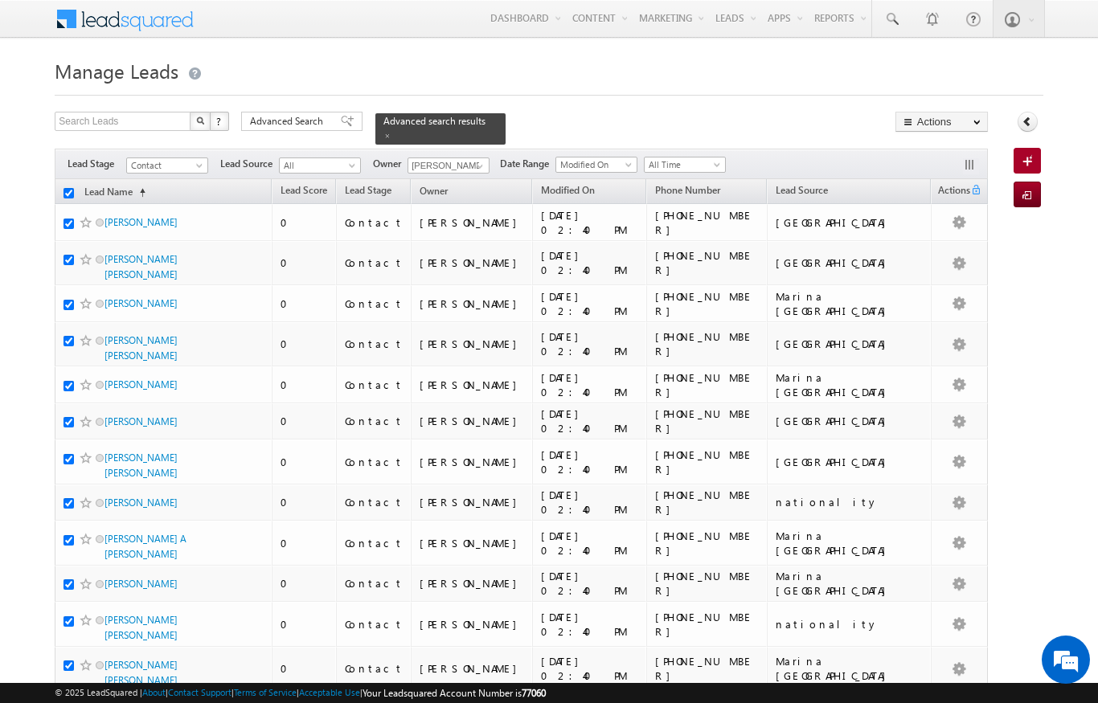
checkbox input "true"
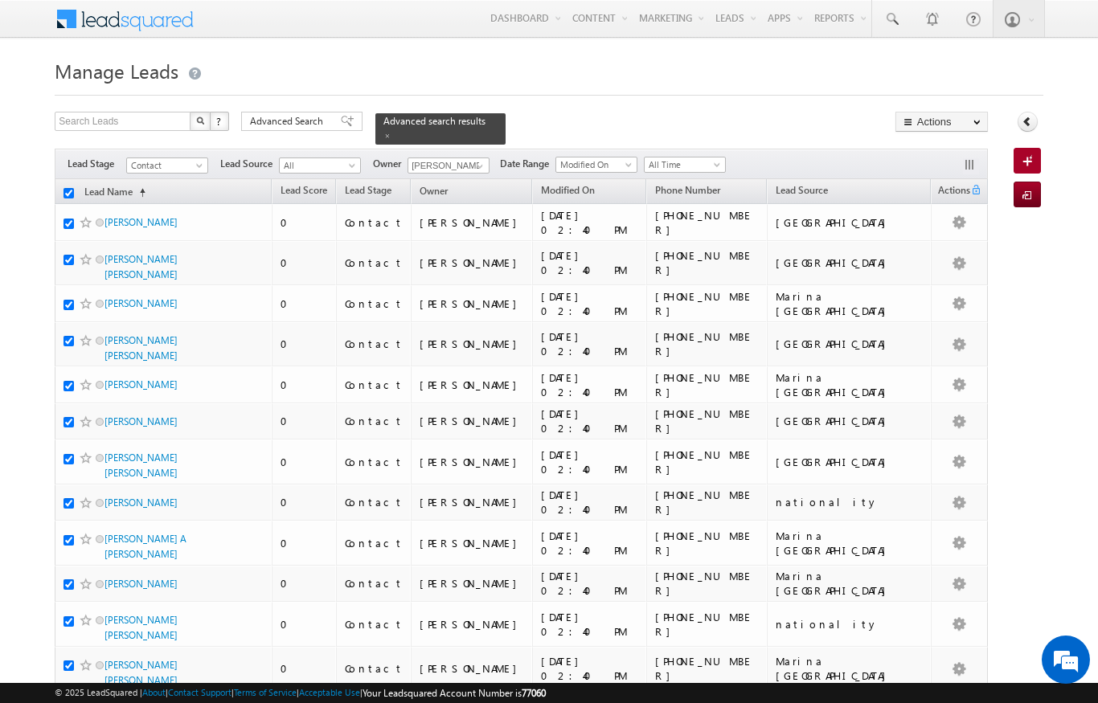
checkbox input "true"
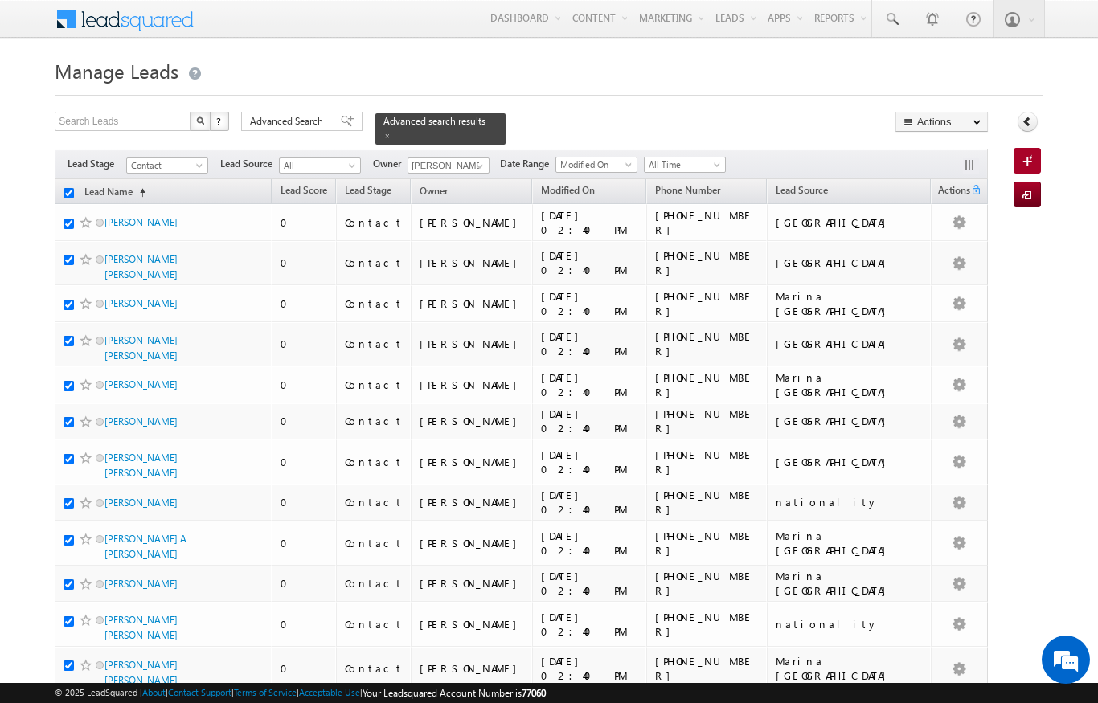
checkbox input "true"
click at [828, 184] on span "Lead Source" at bounding box center [802, 190] width 52 height 12
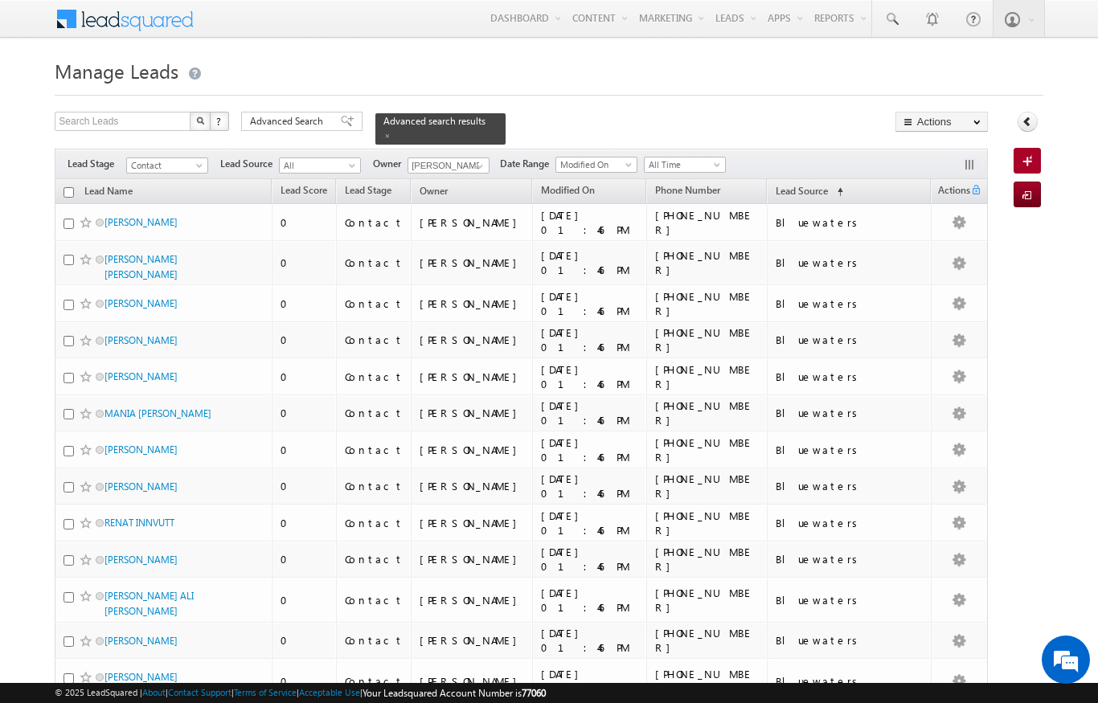
click at [851, 182] on link "Lead Source (sorted ascending)" at bounding box center [810, 192] width 84 height 21
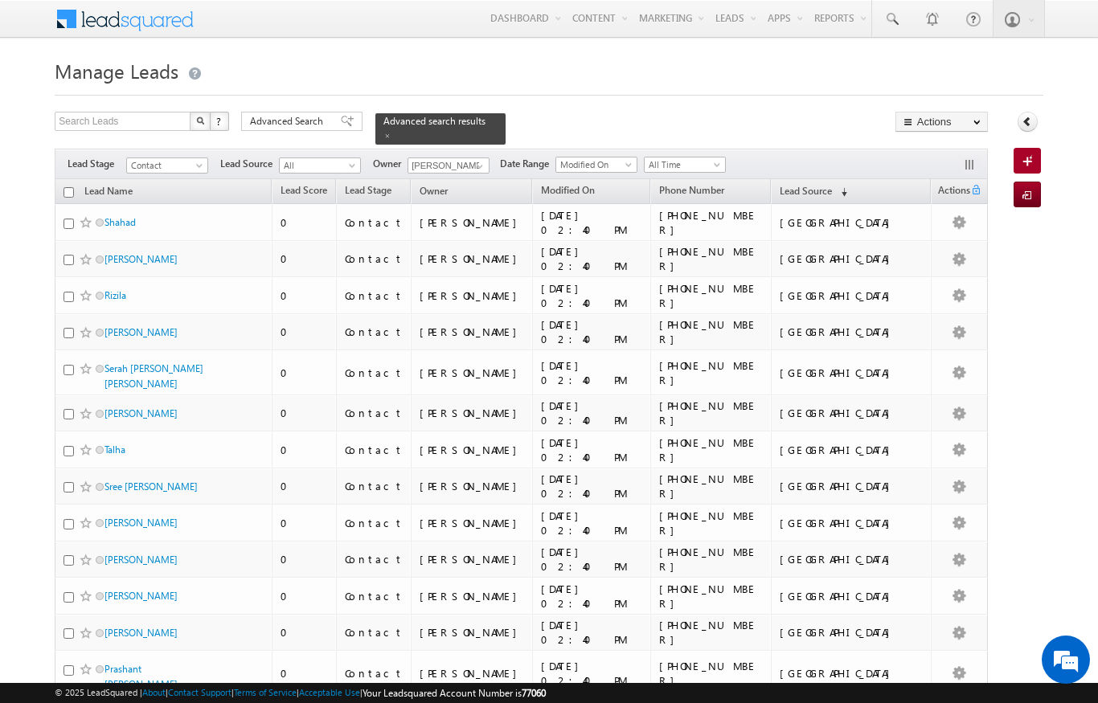
click at [832, 188] on span "Lead Source" at bounding box center [806, 191] width 52 height 12
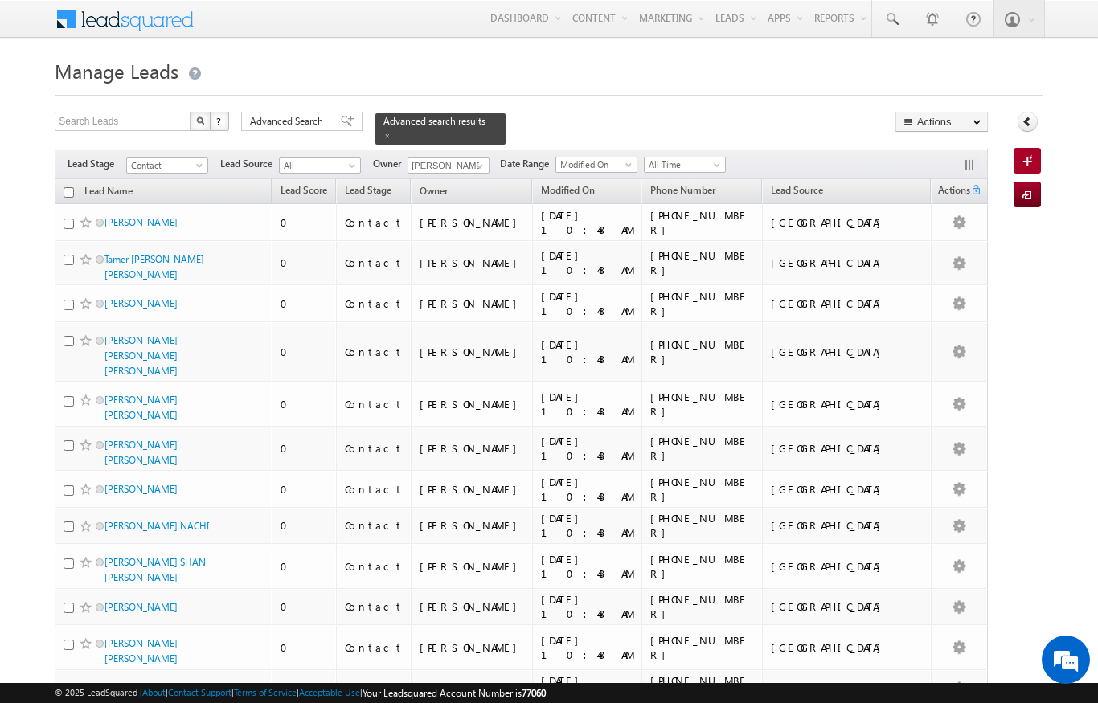
click at [793, 186] on span "Lead Source" at bounding box center [797, 190] width 52 height 12
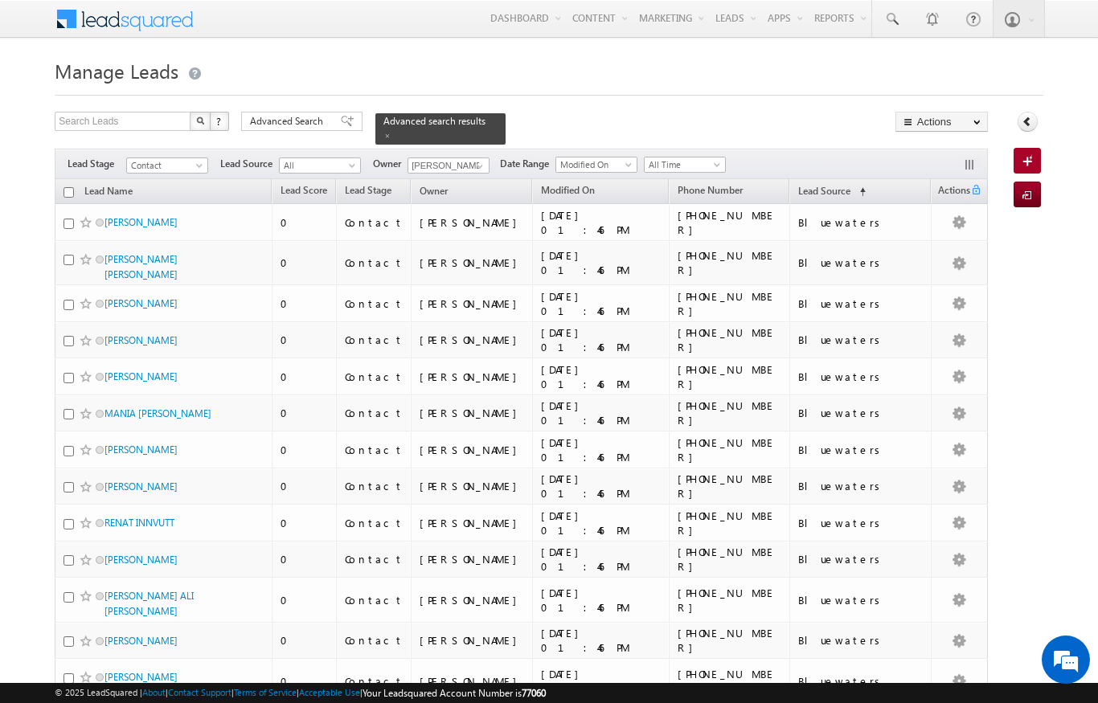
click at [850, 185] on span "Lead Source" at bounding box center [824, 191] width 52 height 12
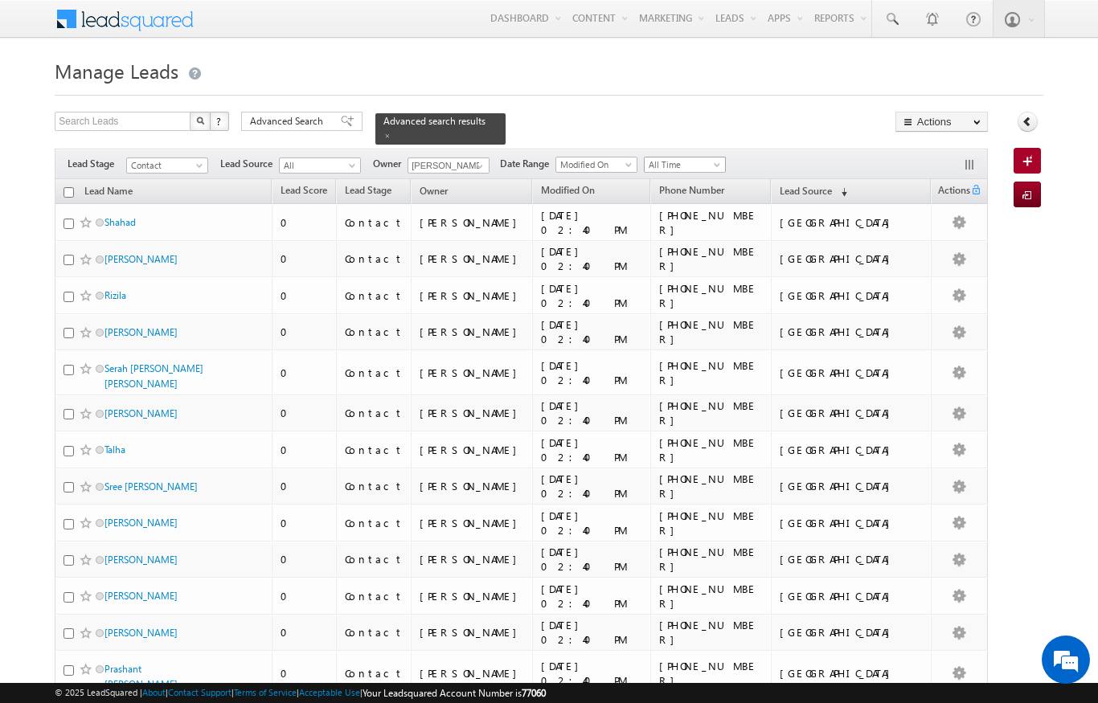
click at [710, 158] on span "All Time" at bounding box center [683, 165] width 76 height 14
click at [675, 226] on link "Today" at bounding box center [687, 224] width 81 height 14
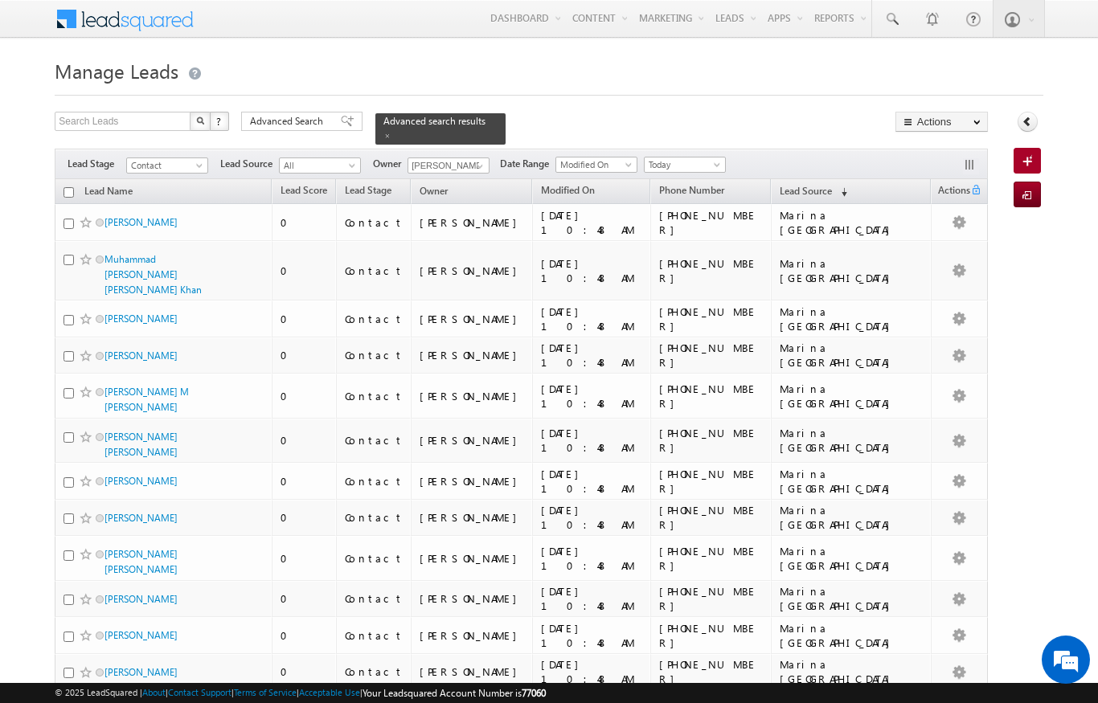
click at [832, 185] on span "Lead Source" at bounding box center [806, 191] width 52 height 12
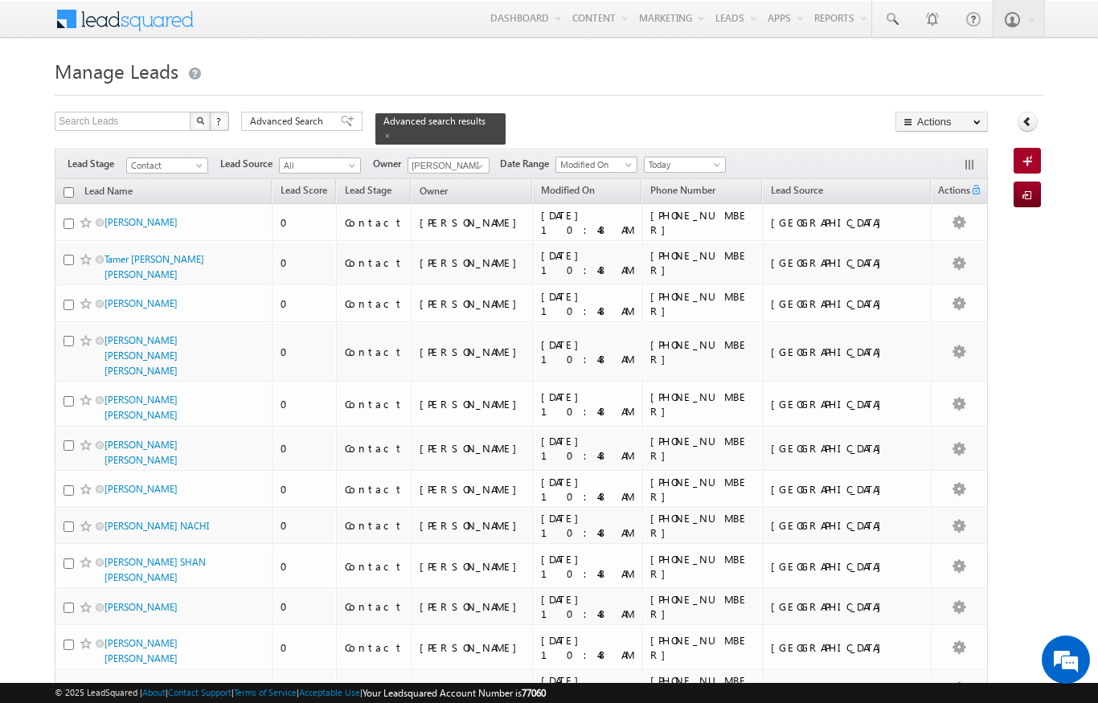
click at [817, 169] on div "Filters Lead Stage Contact Contact Lead Source All All Owner Niraj Upadhyay Nir…" at bounding box center [521, 164] width 932 height 31
click at [796, 184] on span "Lead Source" at bounding box center [797, 190] width 52 height 12
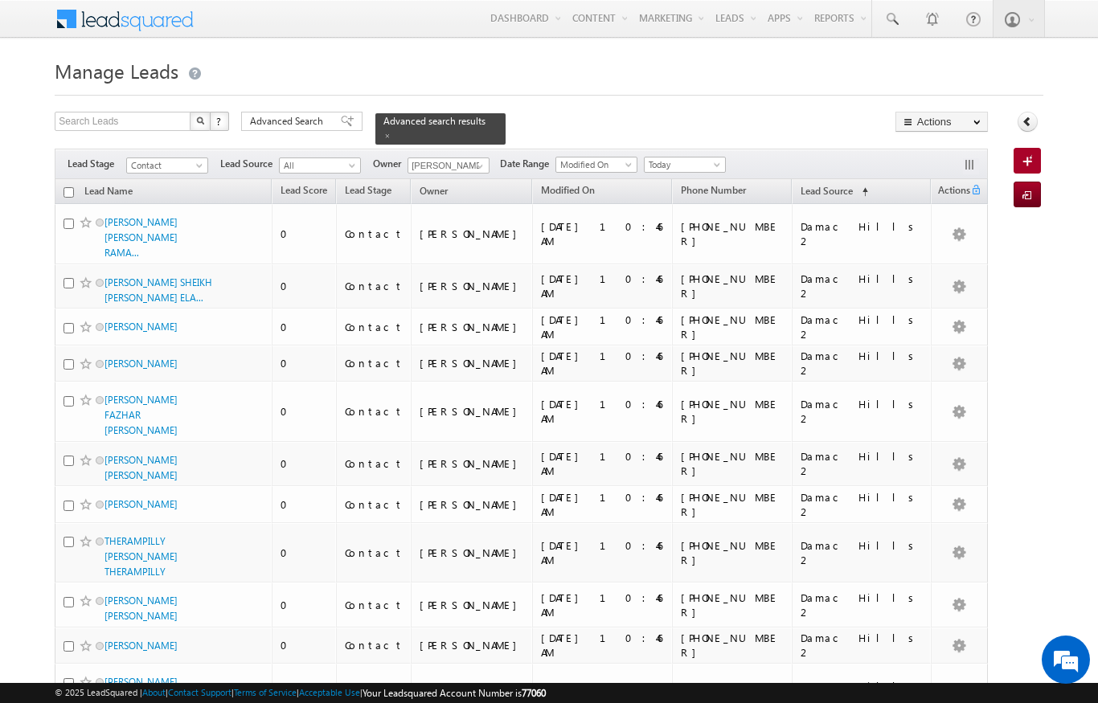
click at [853, 188] on span "Lead Source" at bounding box center [826, 191] width 52 height 12
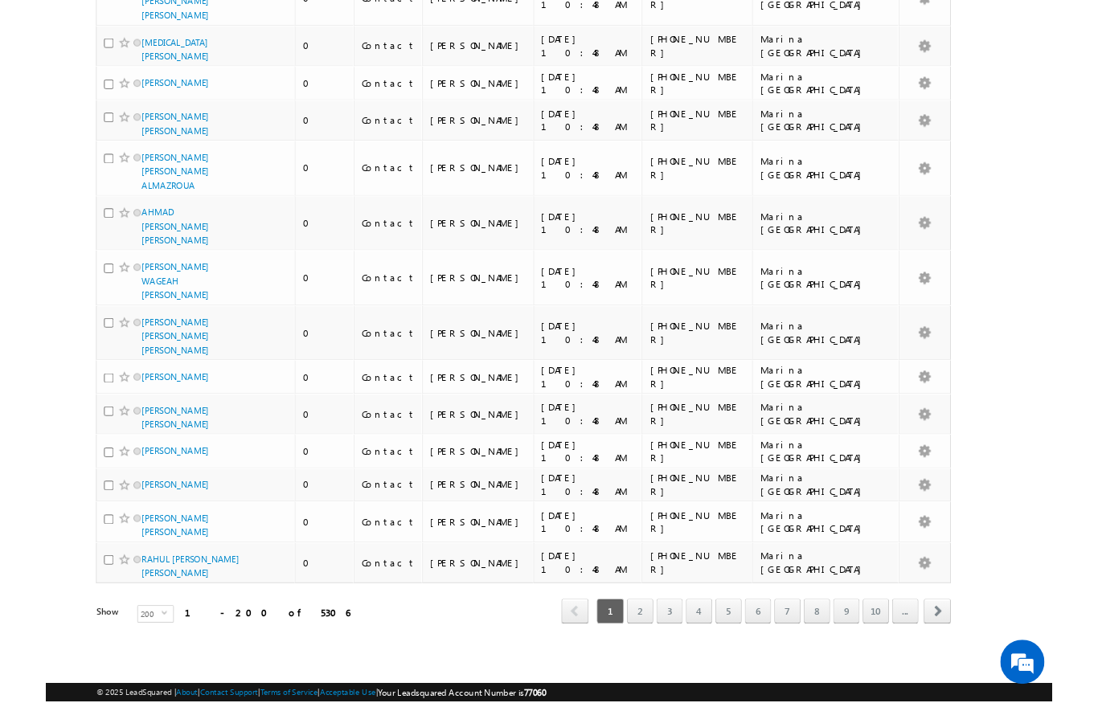
scroll to position [8280, 0]
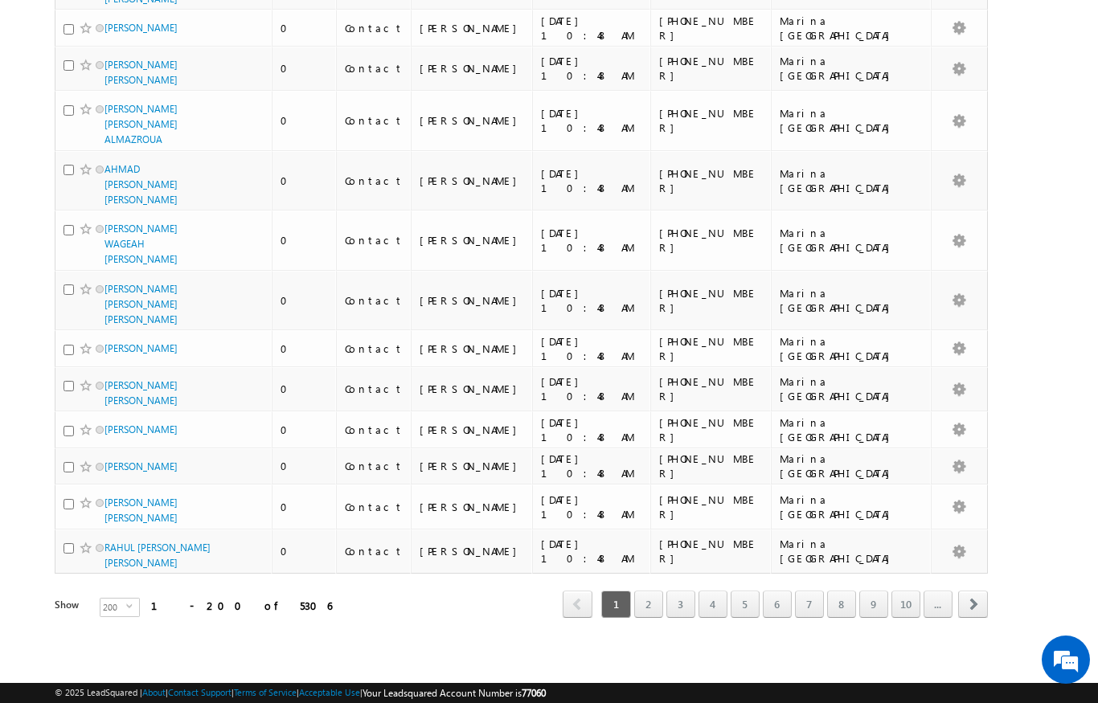
click at [777, 606] on link "6" at bounding box center [777, 604] width 29 height 27
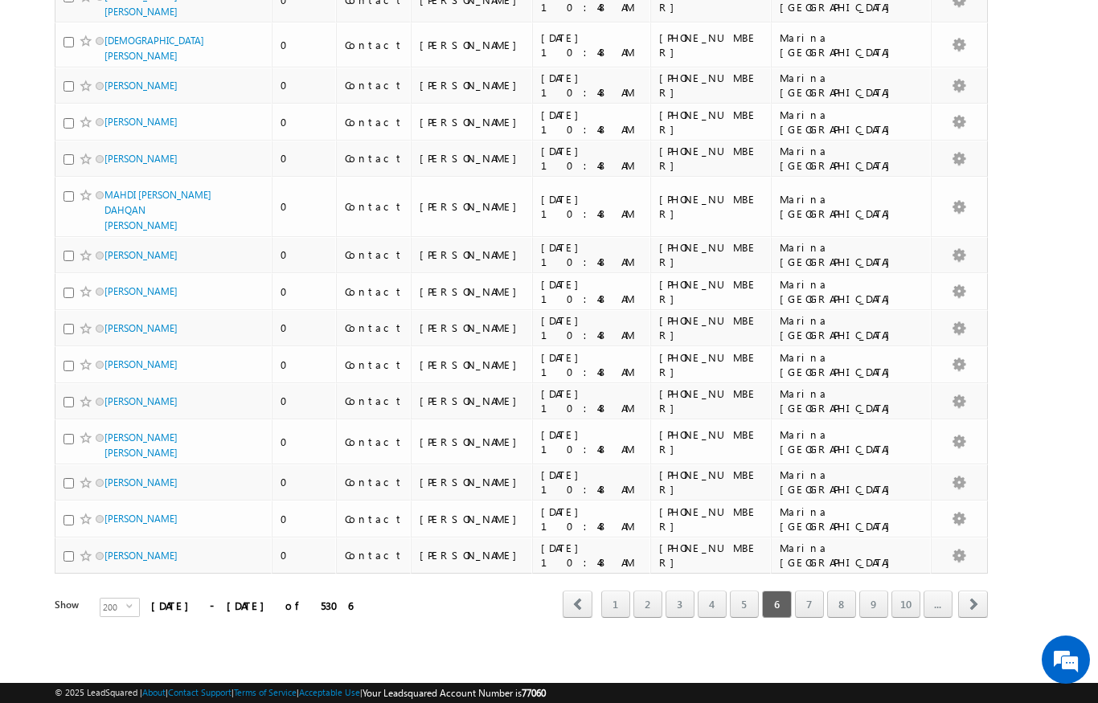
scroll to position [7746, 0]
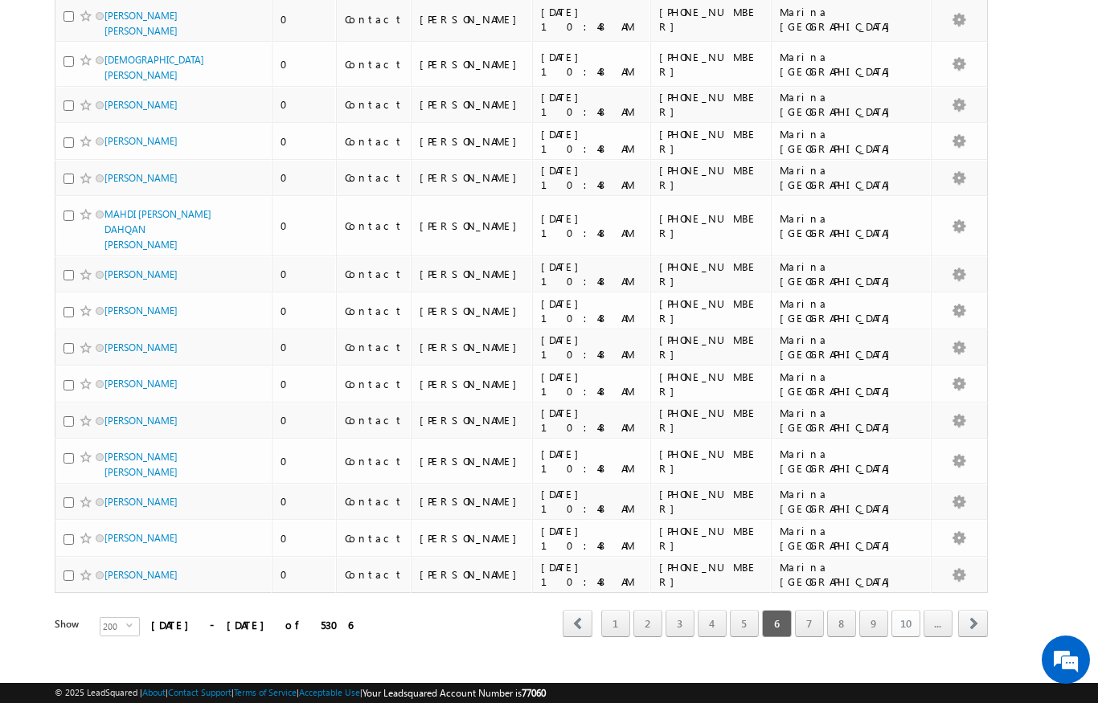
click at [906, 610] on link "10" at bounding box center [905, 623] width 29 height 27
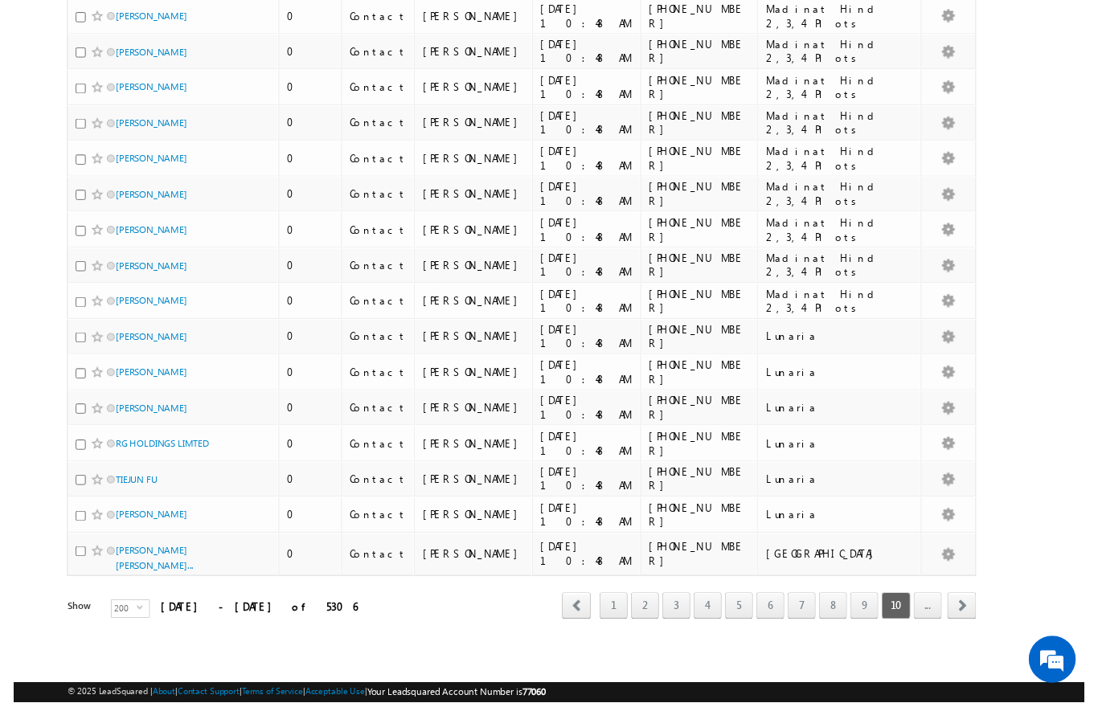
scroll to position [7682, 0]
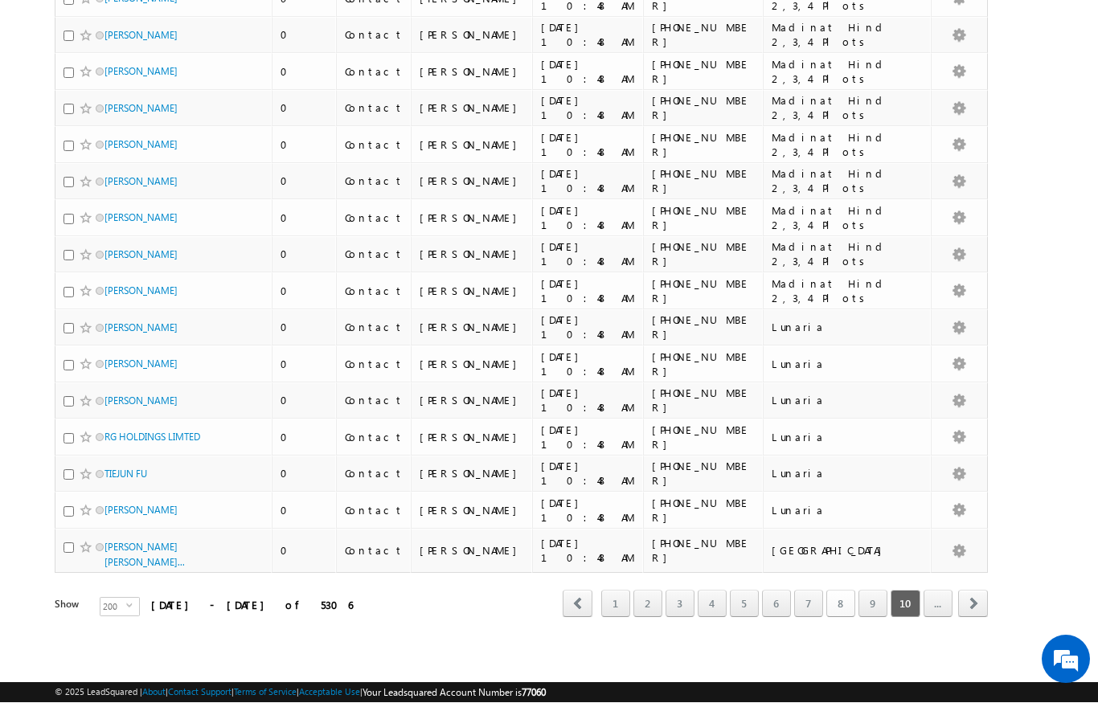
click at [837, 606] on link "8" at bounding box center [840, 604] width 29 height 27
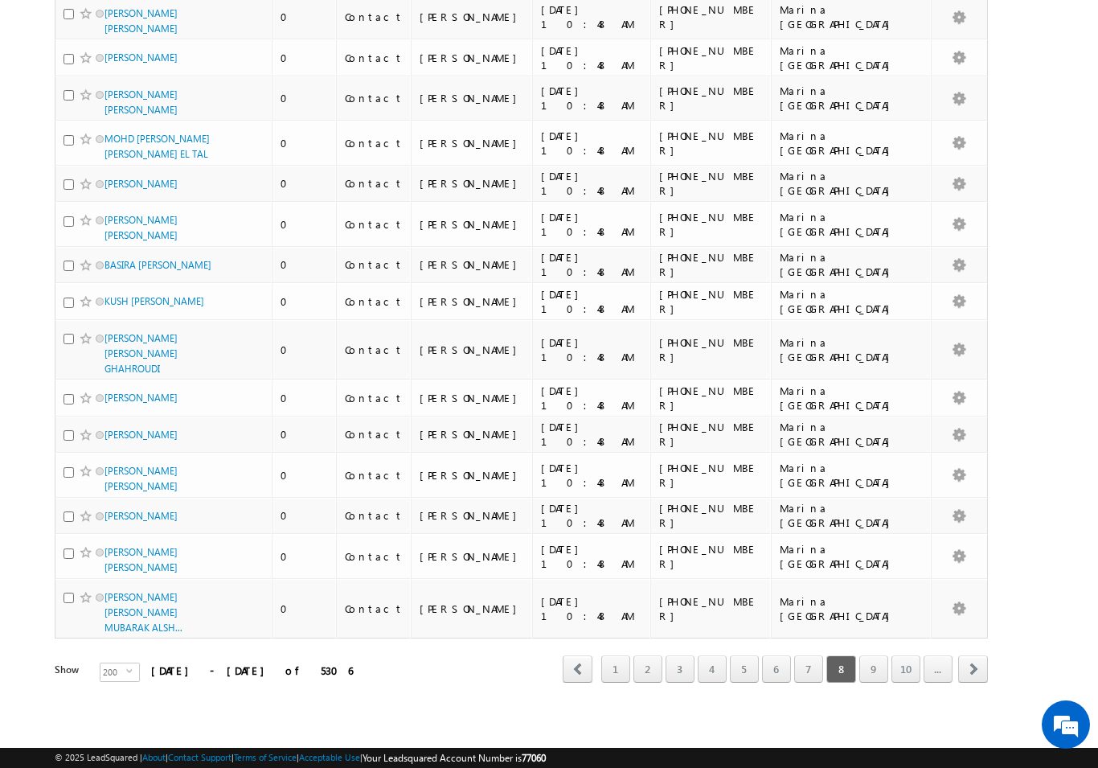
scroll to position [7928, 0]
click at [876, 667] on link "9" at bounding box center [873, 668] width 29 height 27
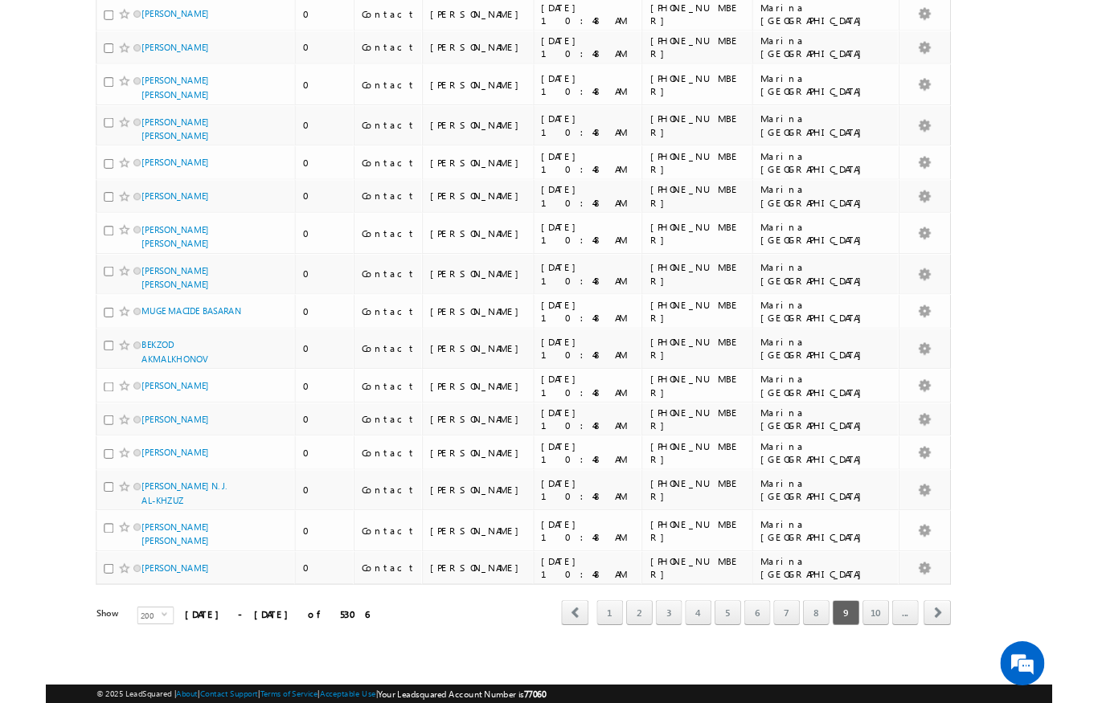
scroll to position [7809, 0]
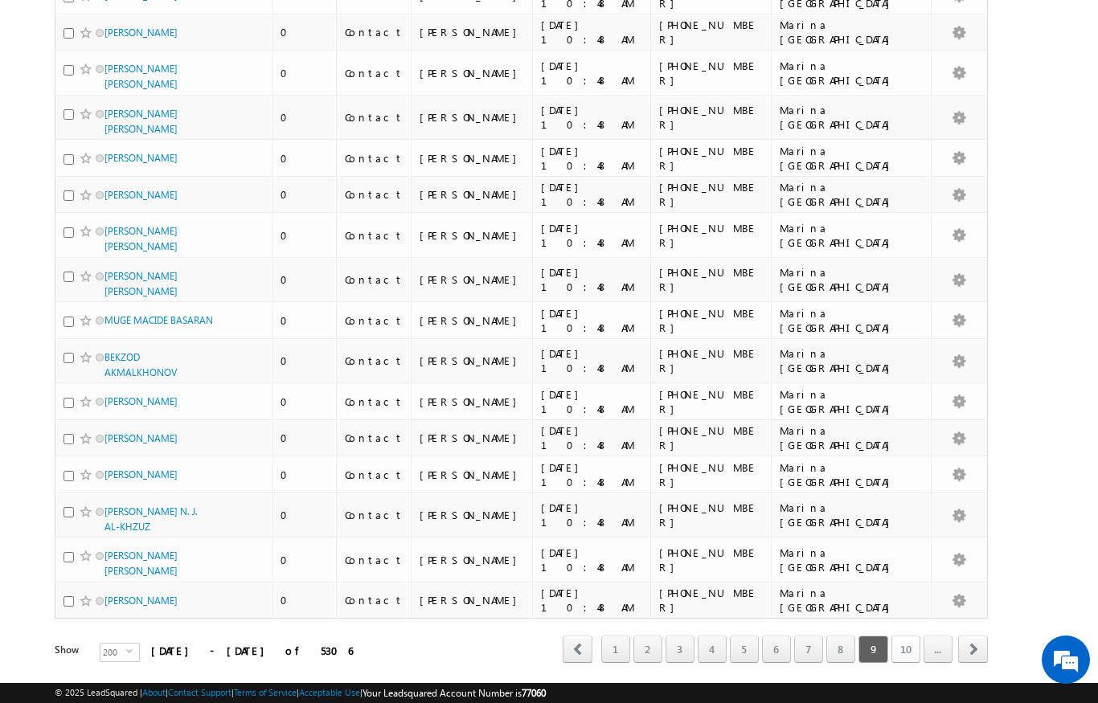
click at [907, 663] on link "10" at bounding box center [905, 649] width 29 height 27
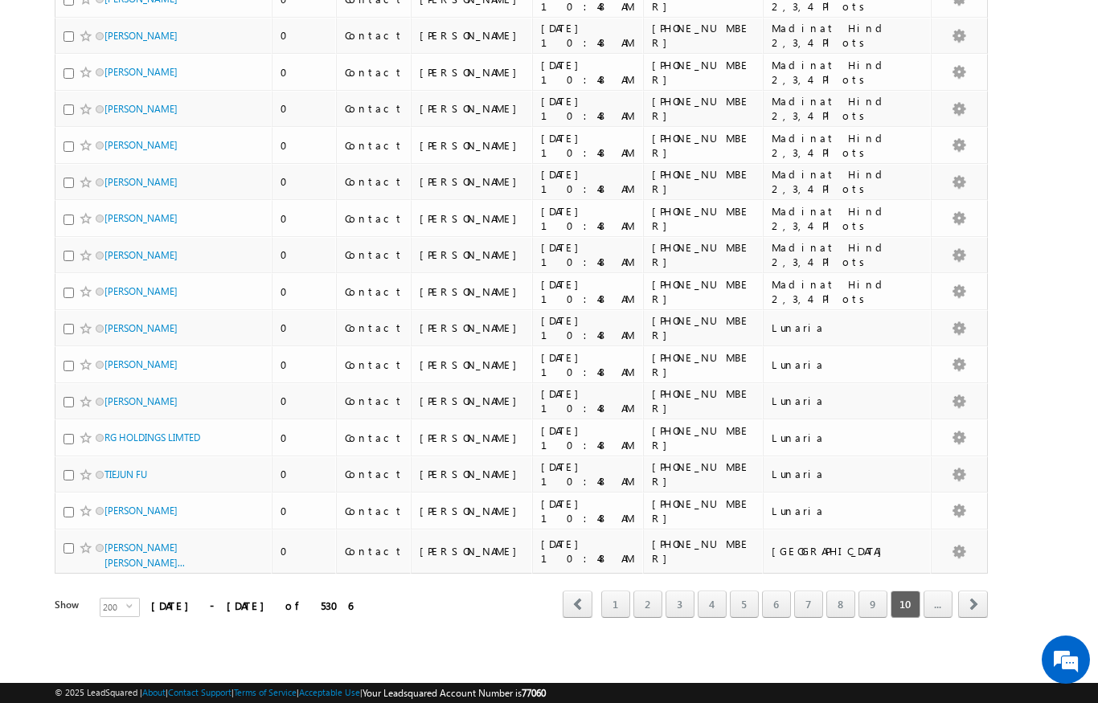
scroll to position [7800, 0]
click at [976, 603] on span "next" at bounding box center [973, 604] width 30 height 27
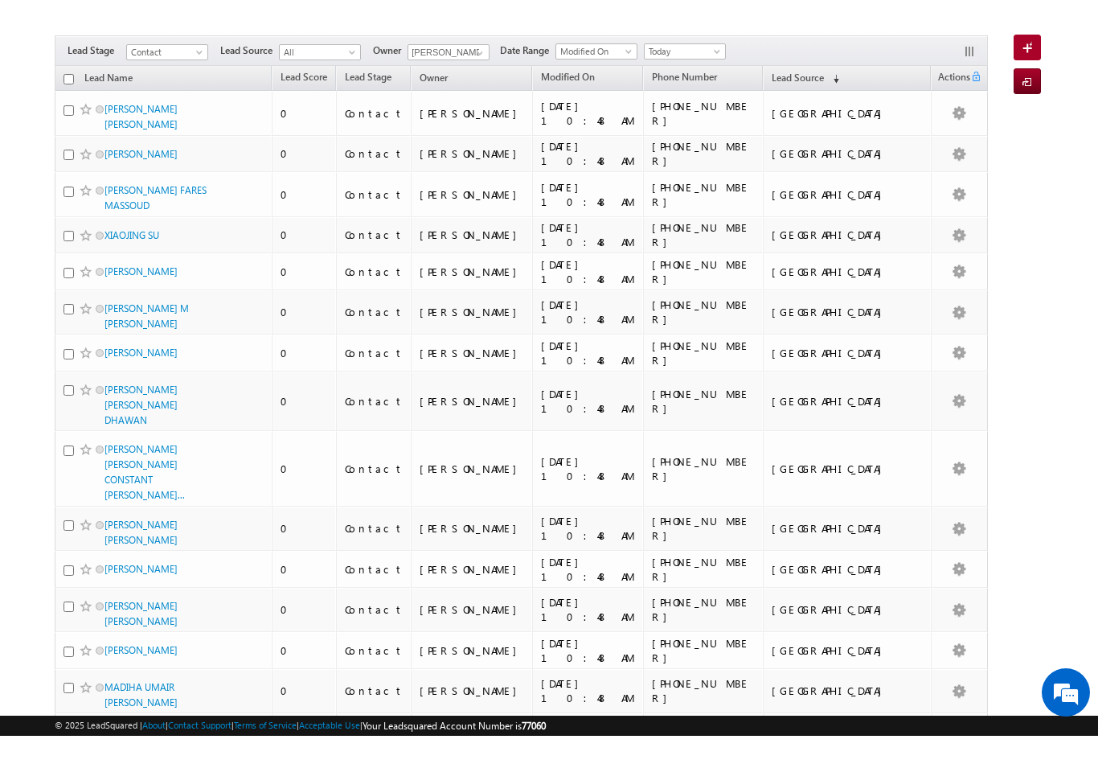
scroll to position [0, 0]
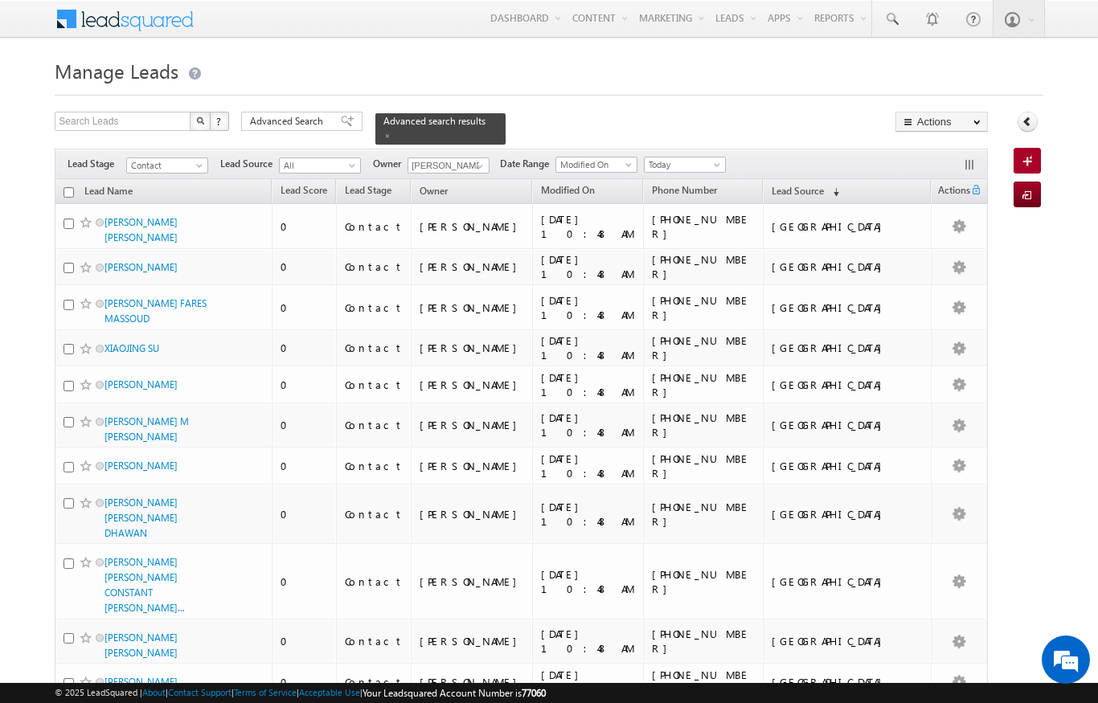
click at [63, 187] on input "checkbox" at bounding box center [68, 192] width 10 height 10
checkbox input "true"
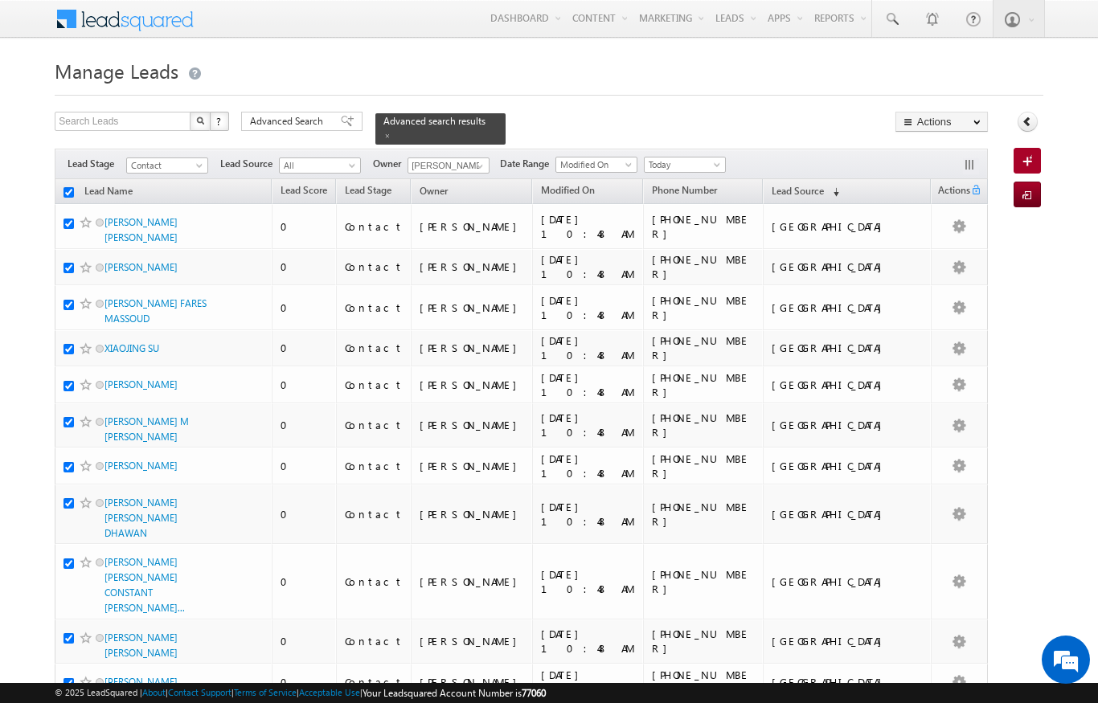
checkbox input "true"
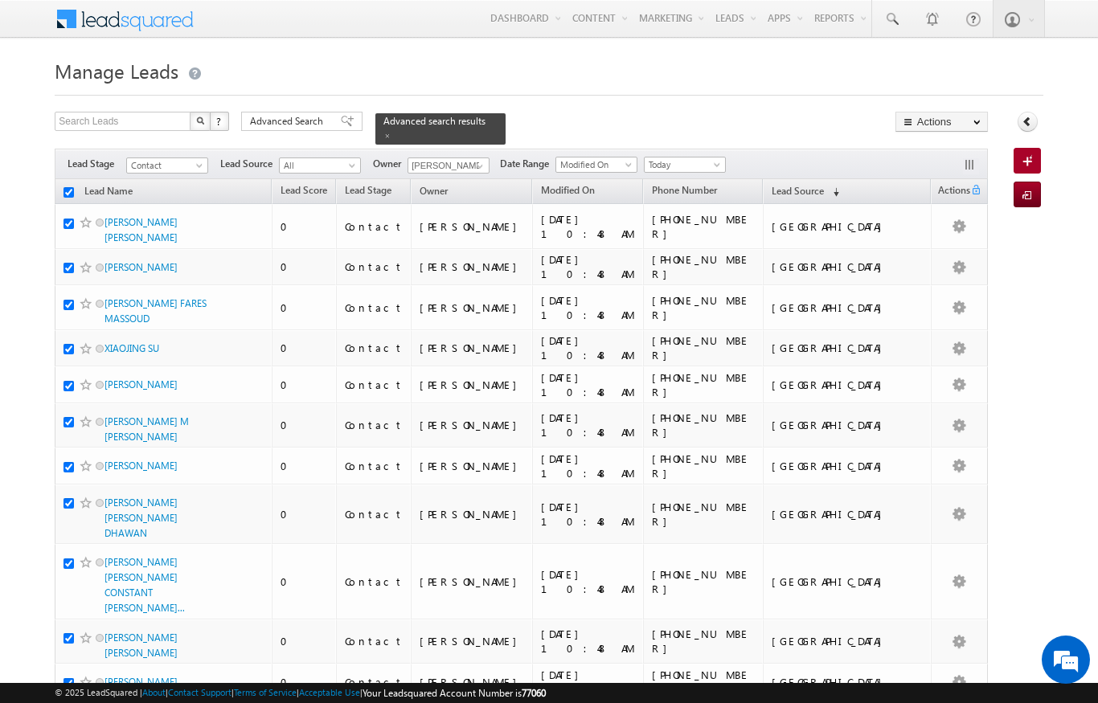
checkbox input "true"
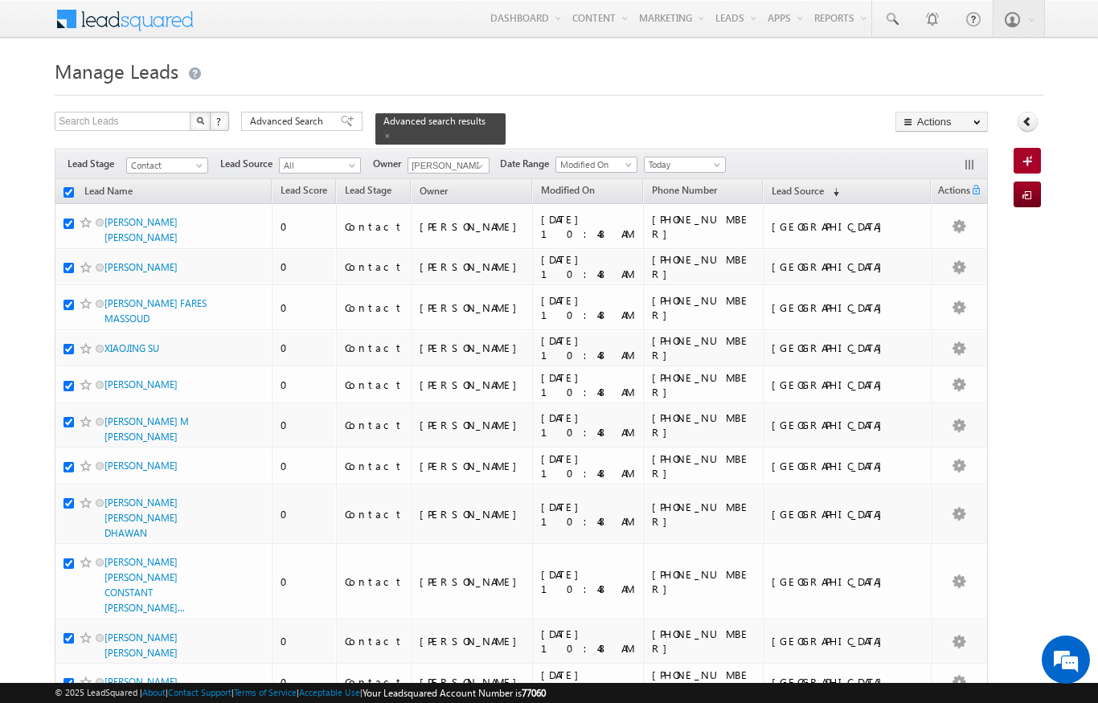
checkbox input "true"
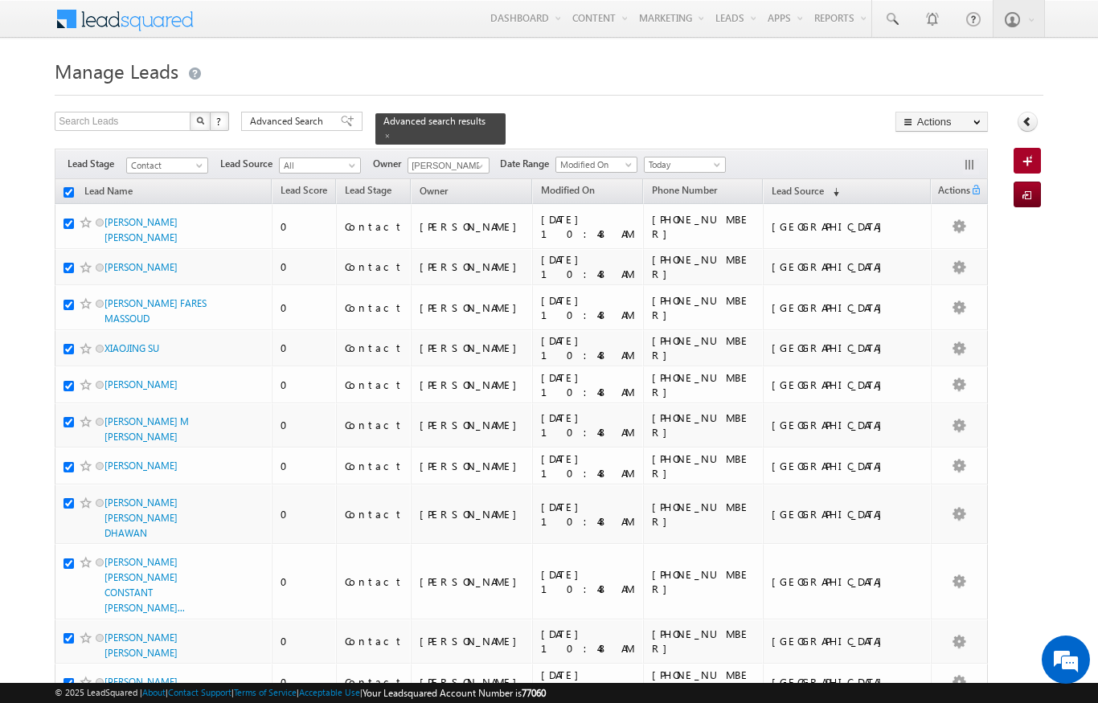
checkbox input "true"
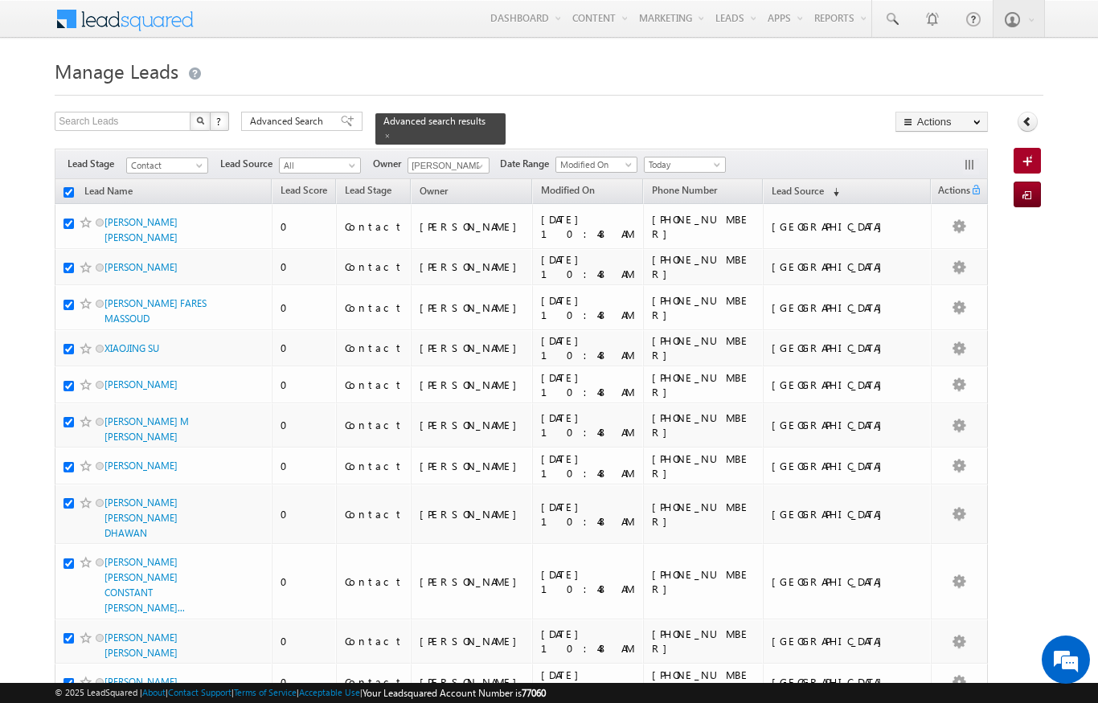
checkbox input "true"
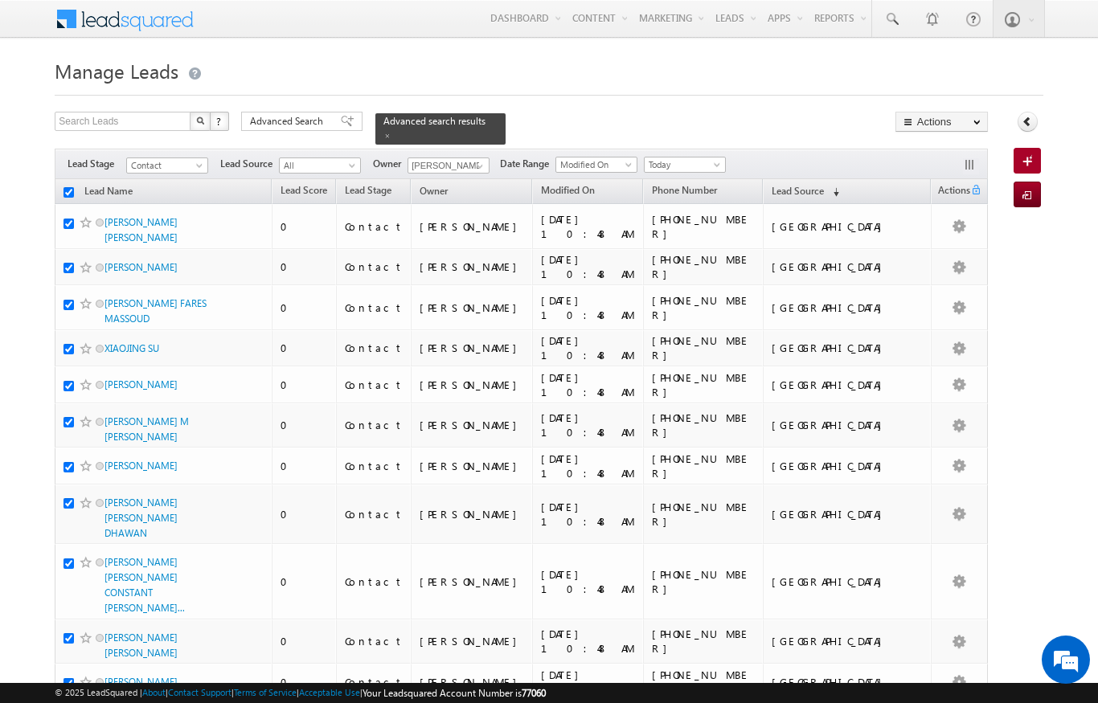
checkbox input "true"
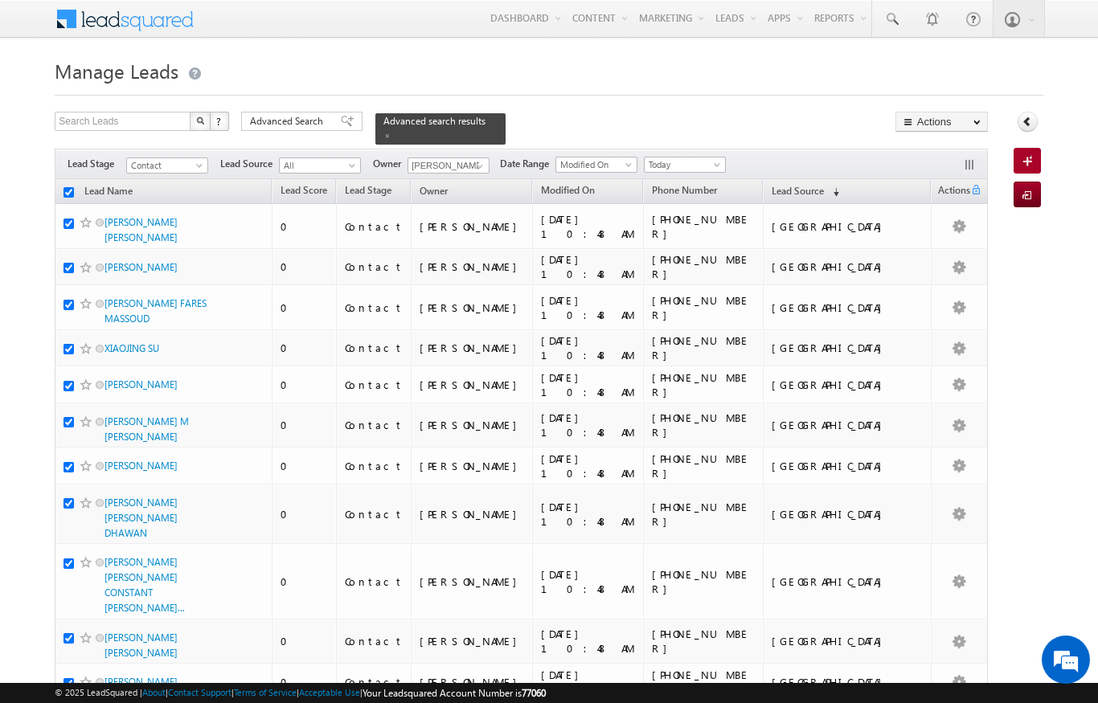
checkbox input "true"
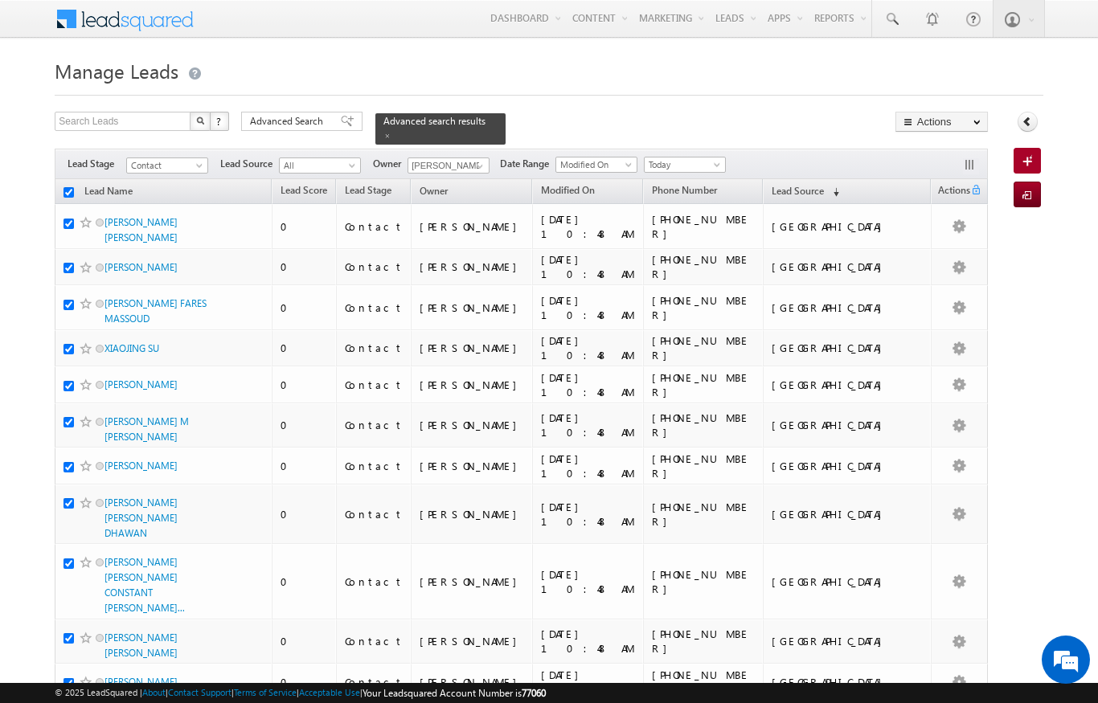
checkbox input "true"
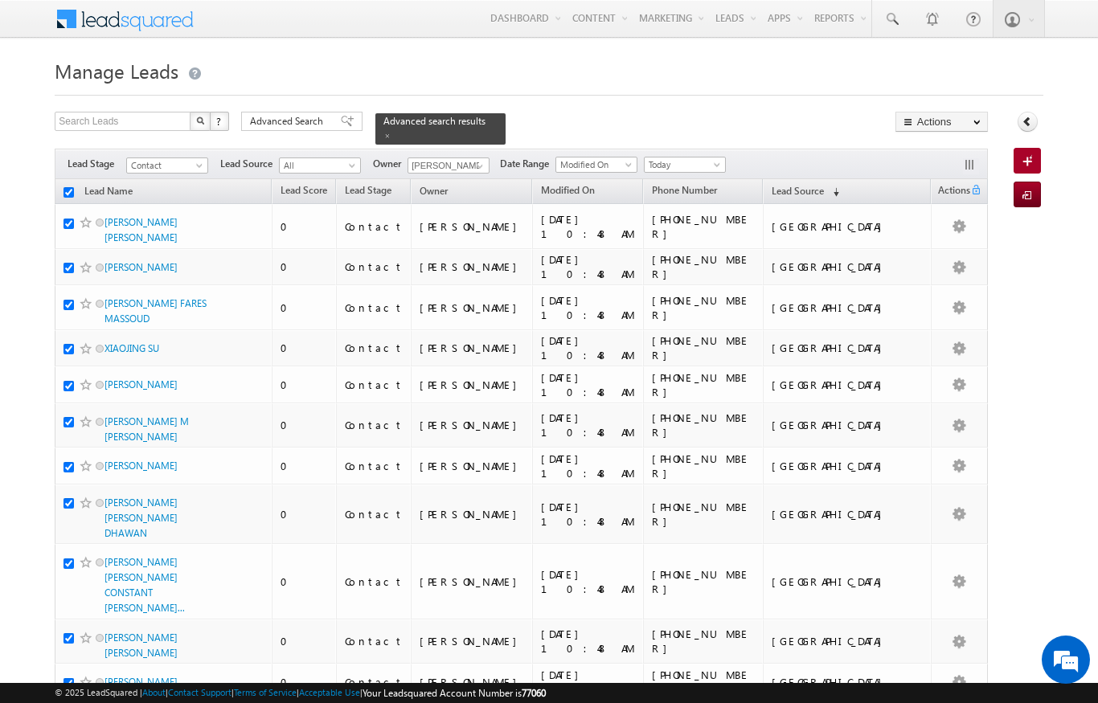
checkbox input "true"
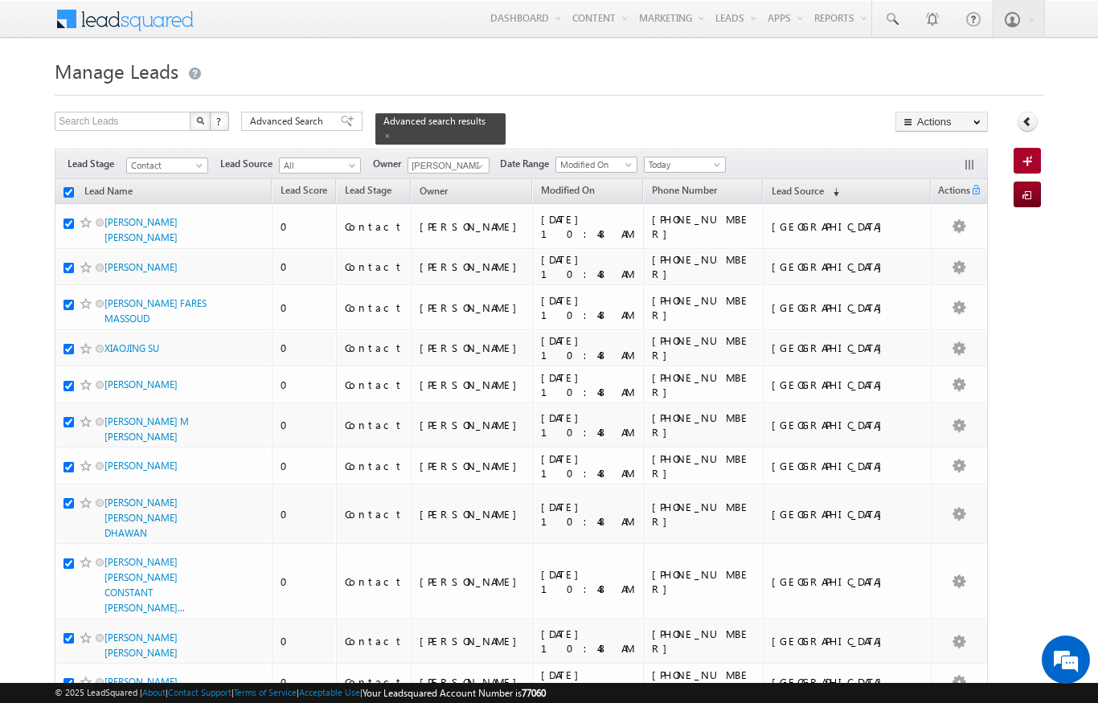
checkbox input "true"
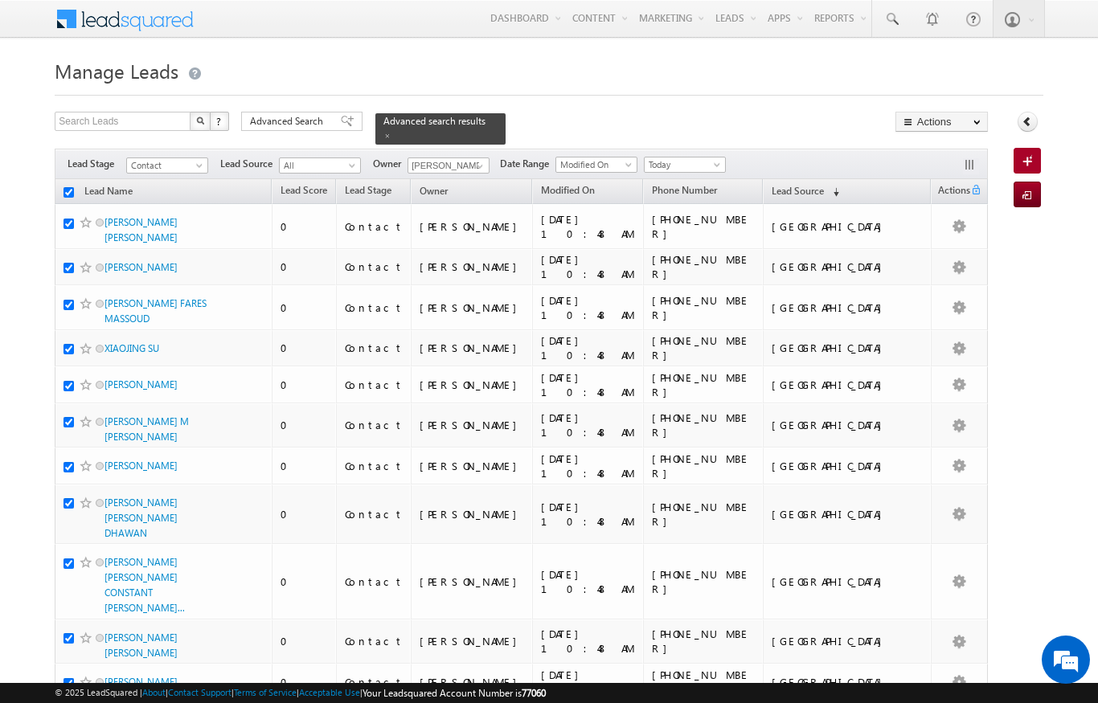
checkbox input "true"
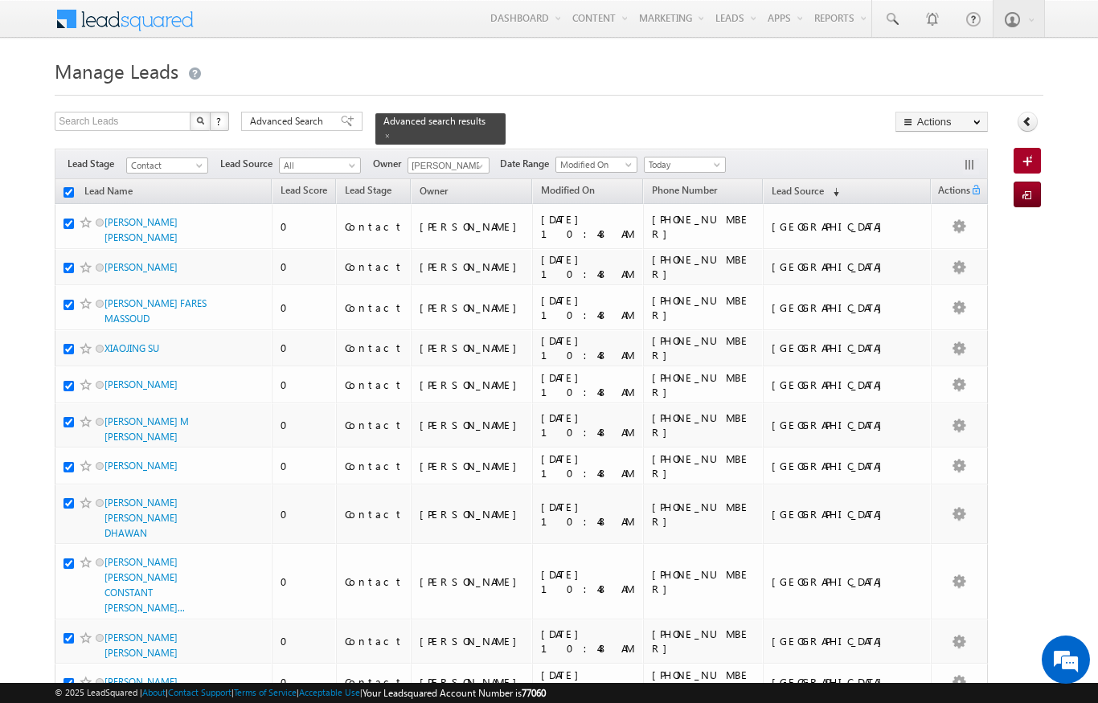
checkbox input "true"
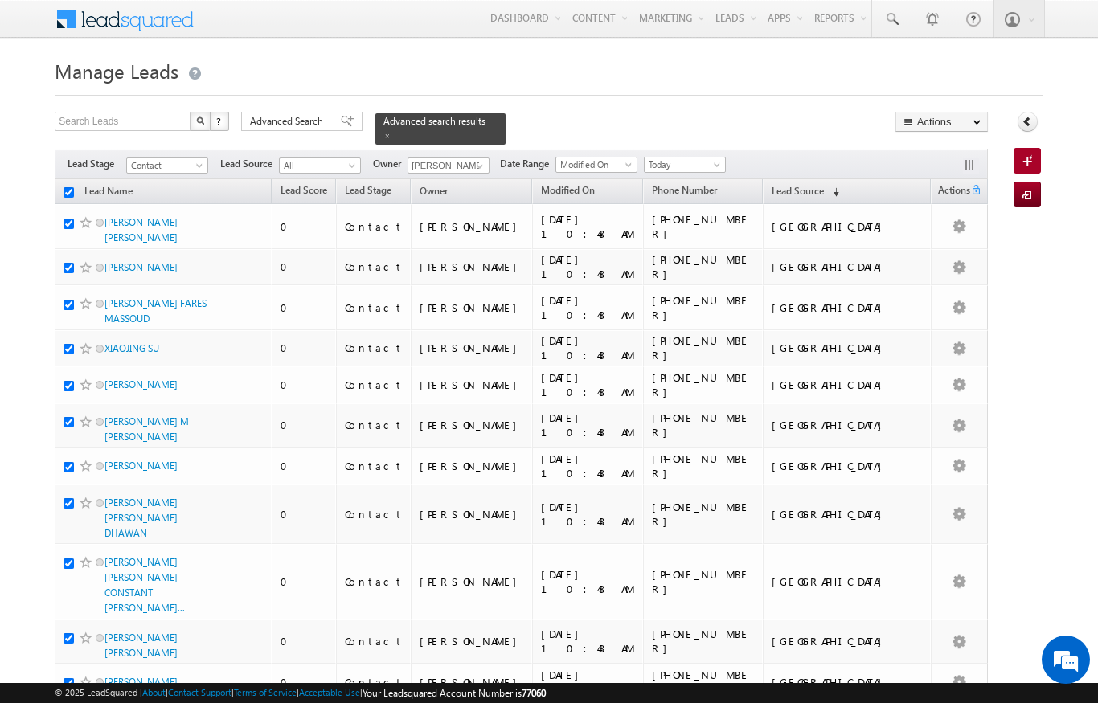
checkbox input "true"
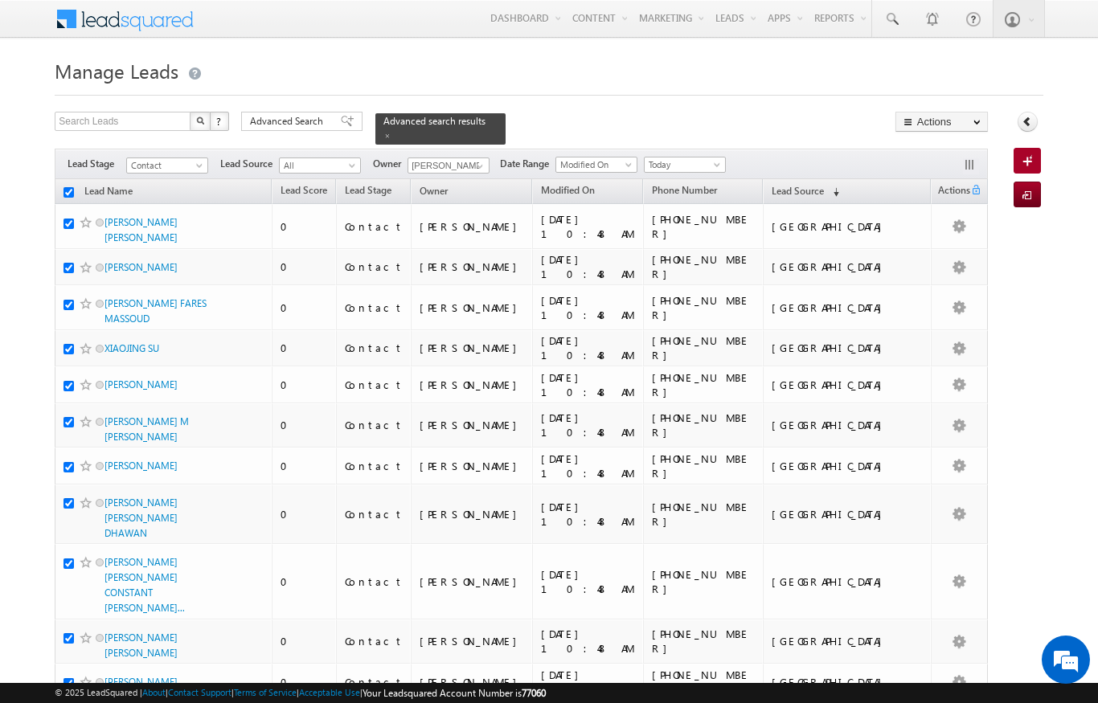
checkbox input "true"
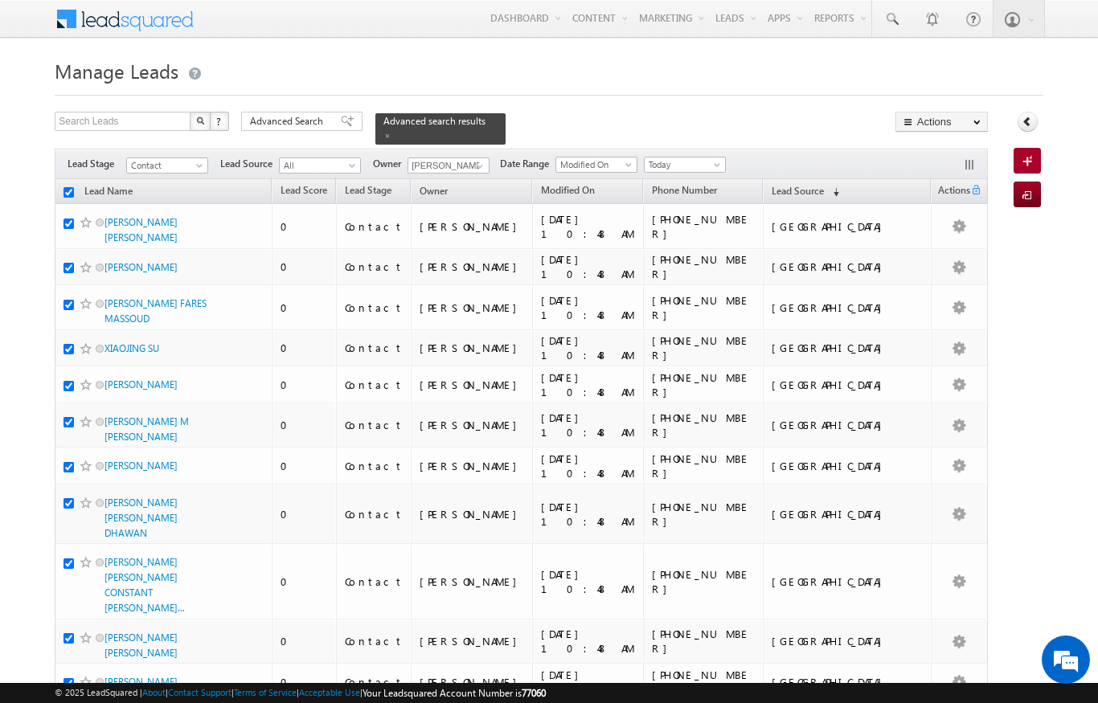
checkbox input "true"
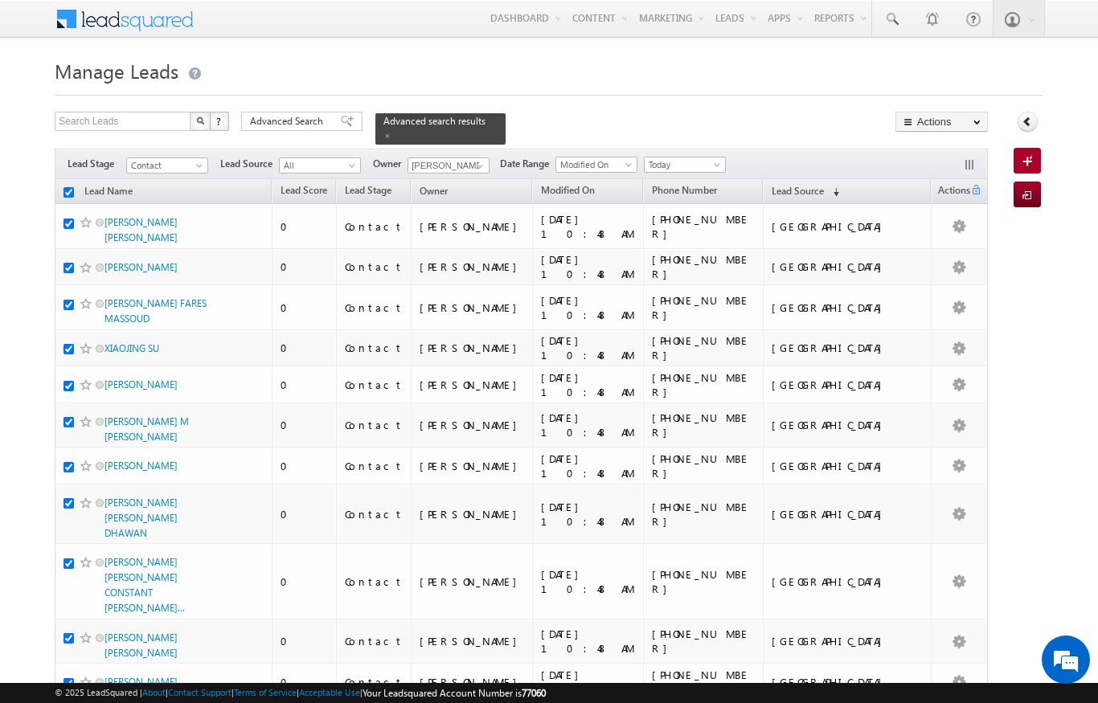
checkbox input "true"
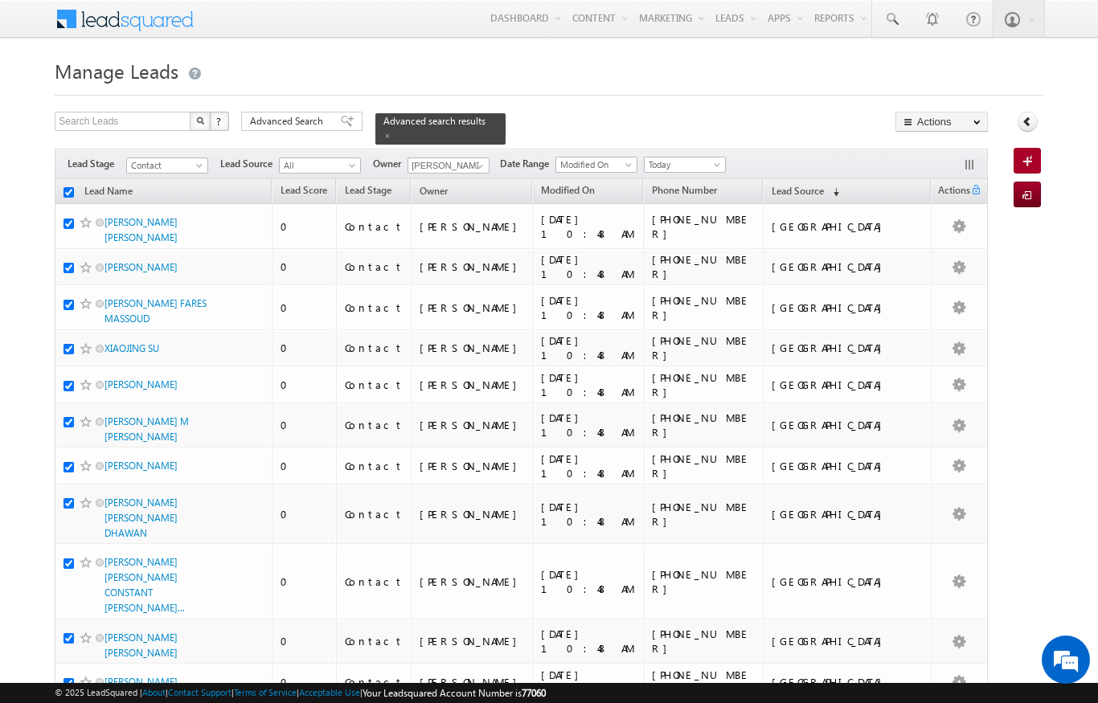
checkbox input "true"
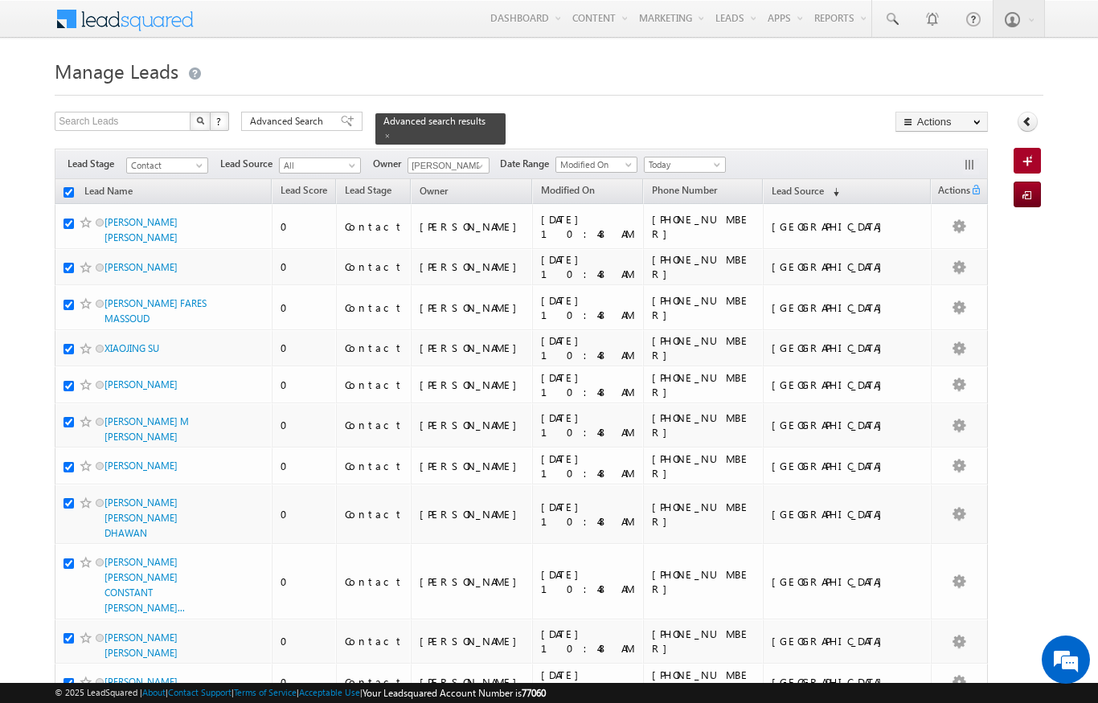
checkbox input "true"
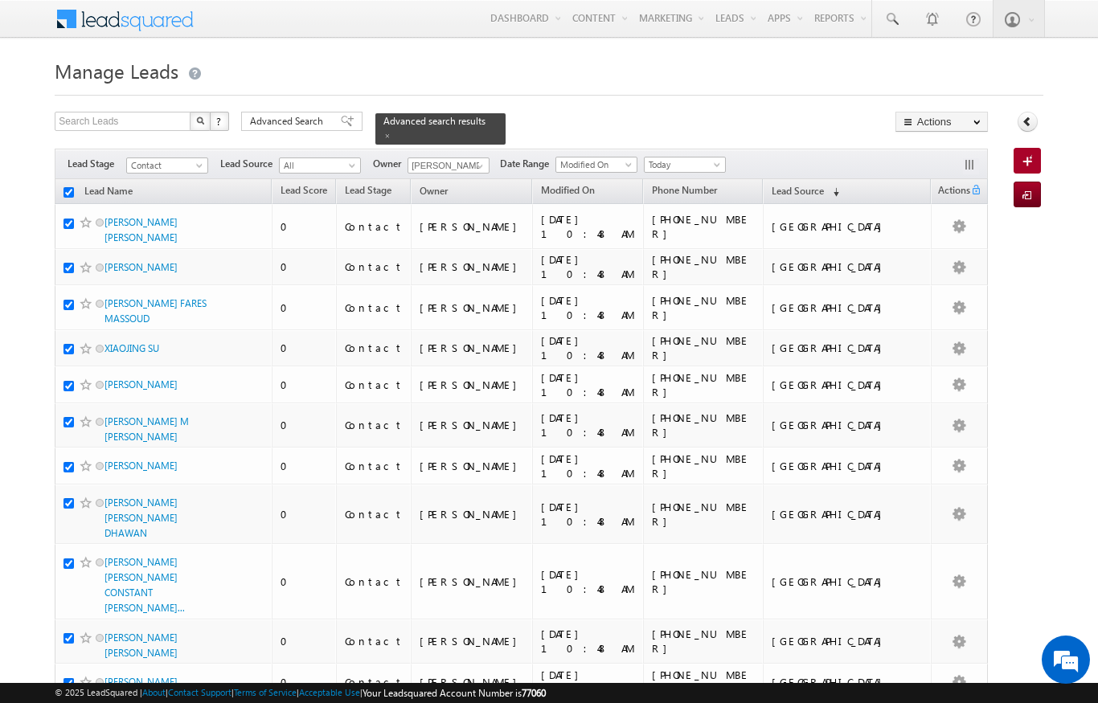
checkbox input "true"
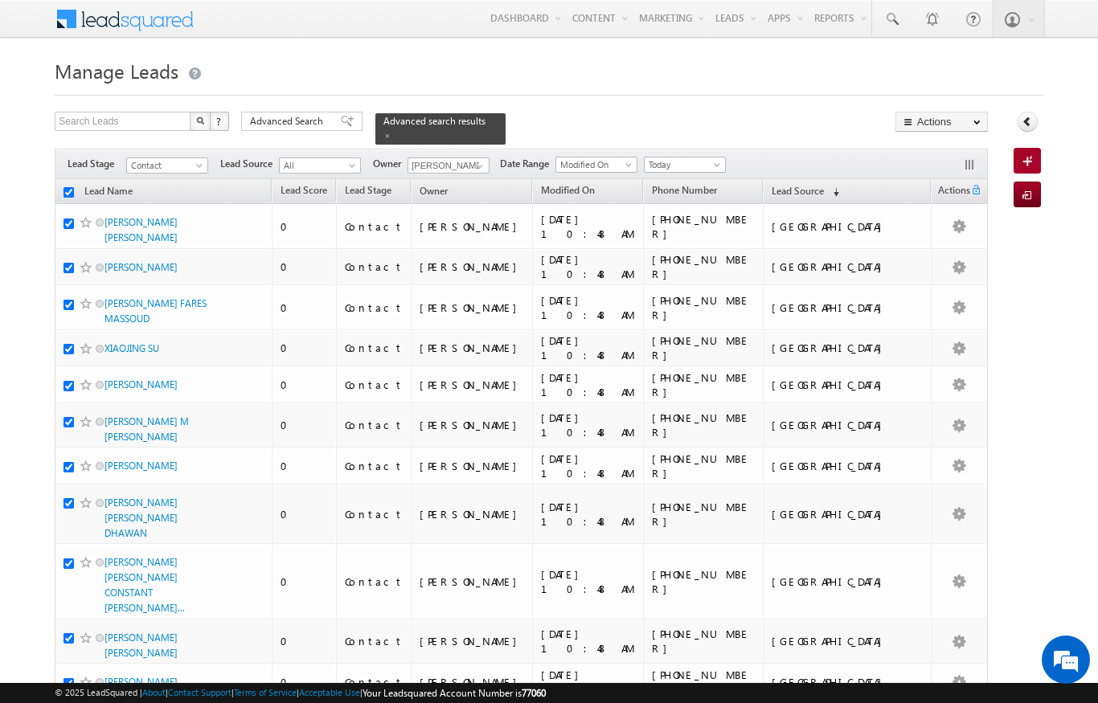
checkbox input "true"
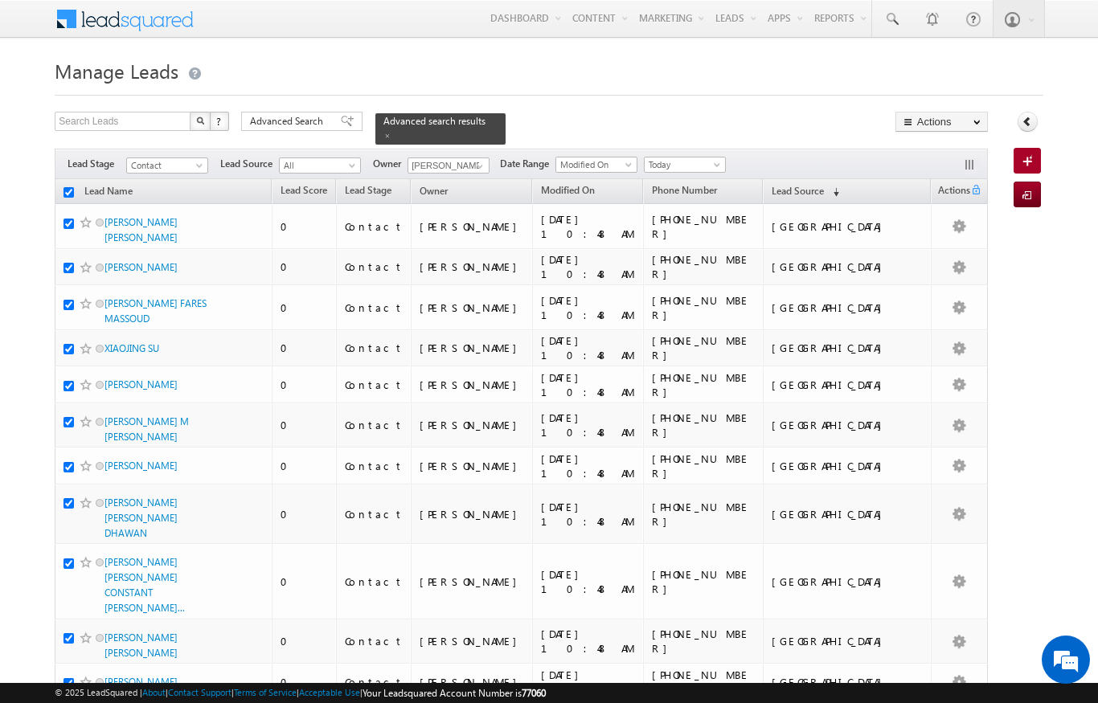
checkbox input "true"
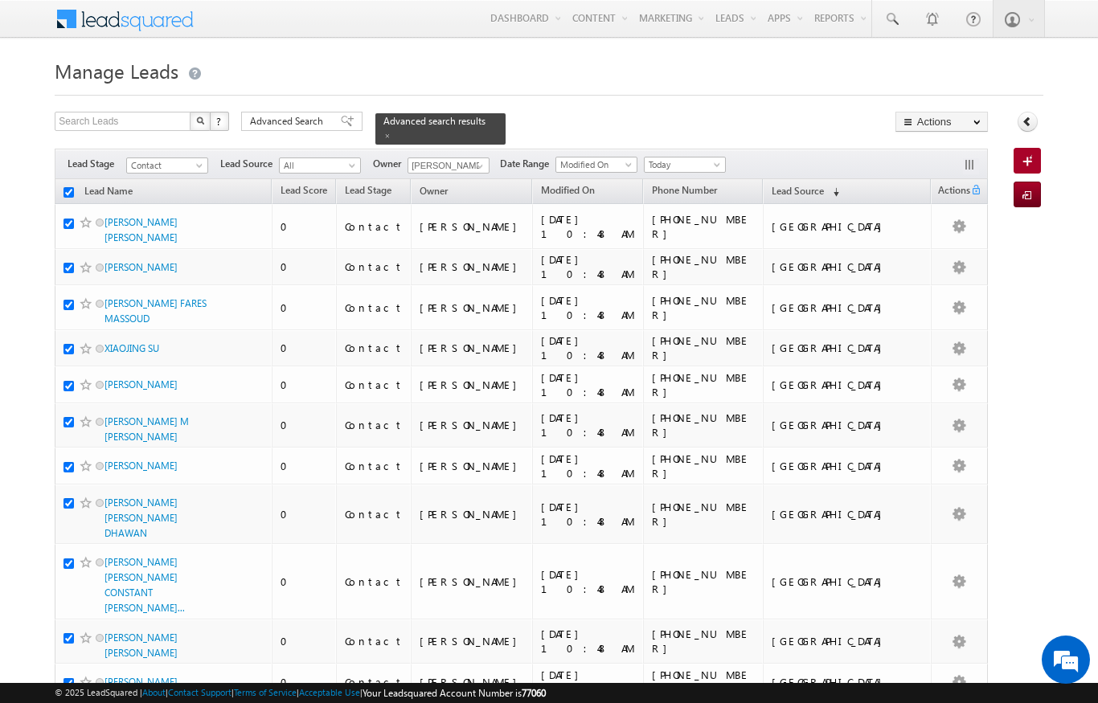
checkbox input "true"
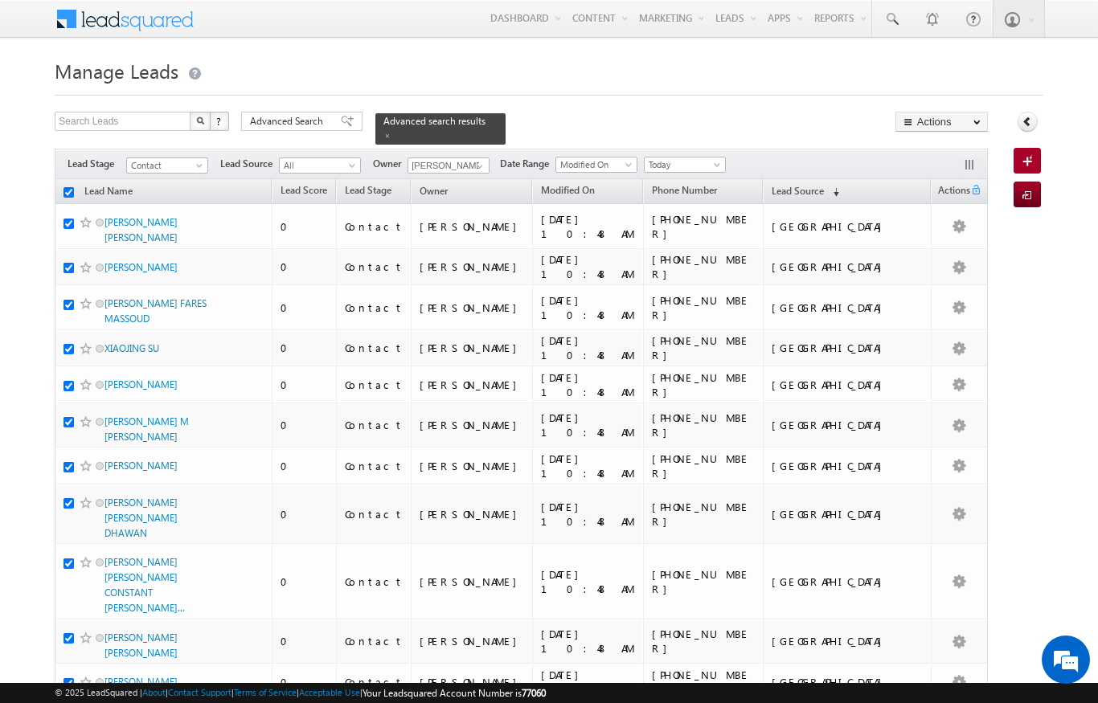
checkbox input "true"
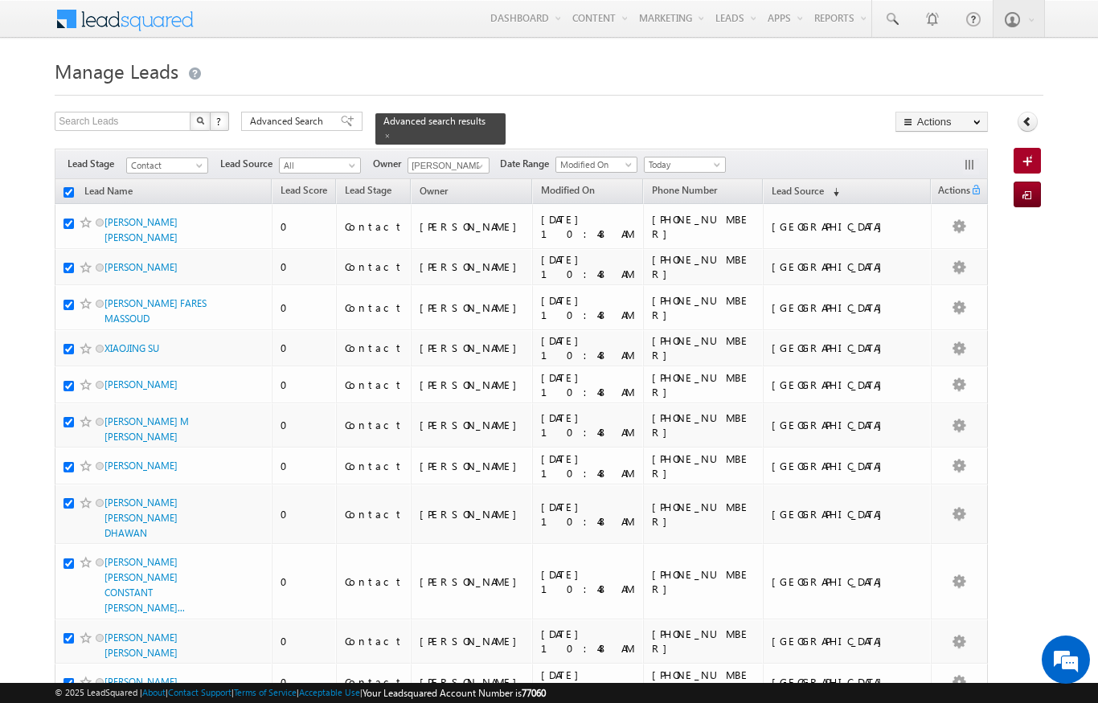
checkbox input "true"
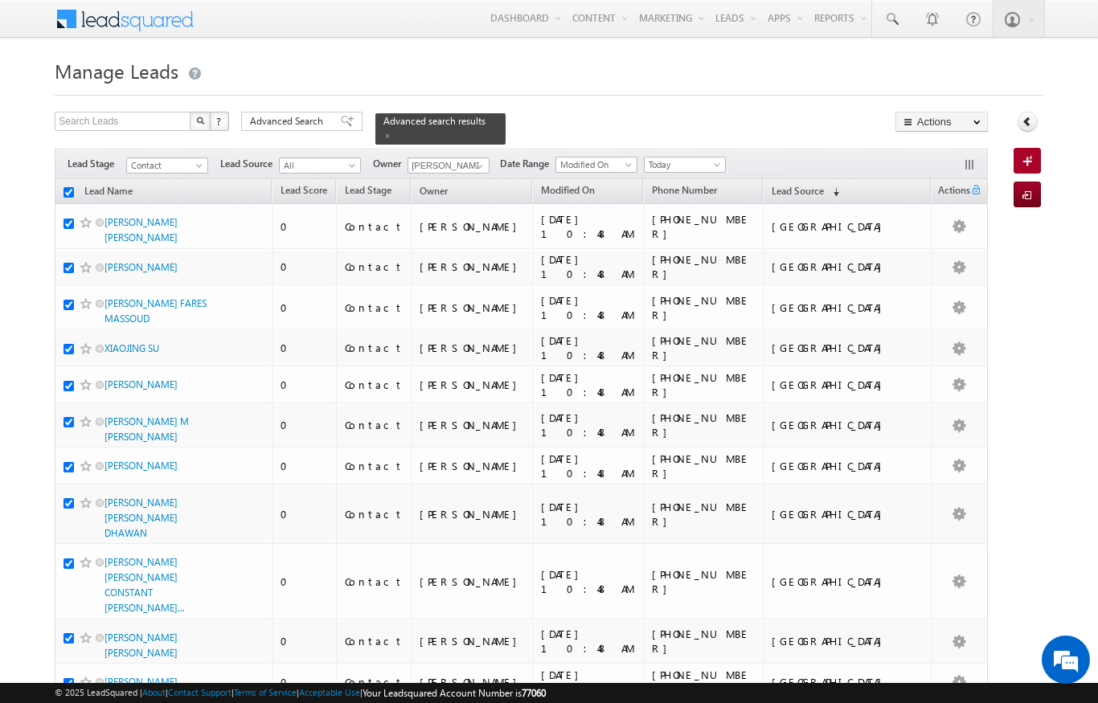
checkbox input "true"
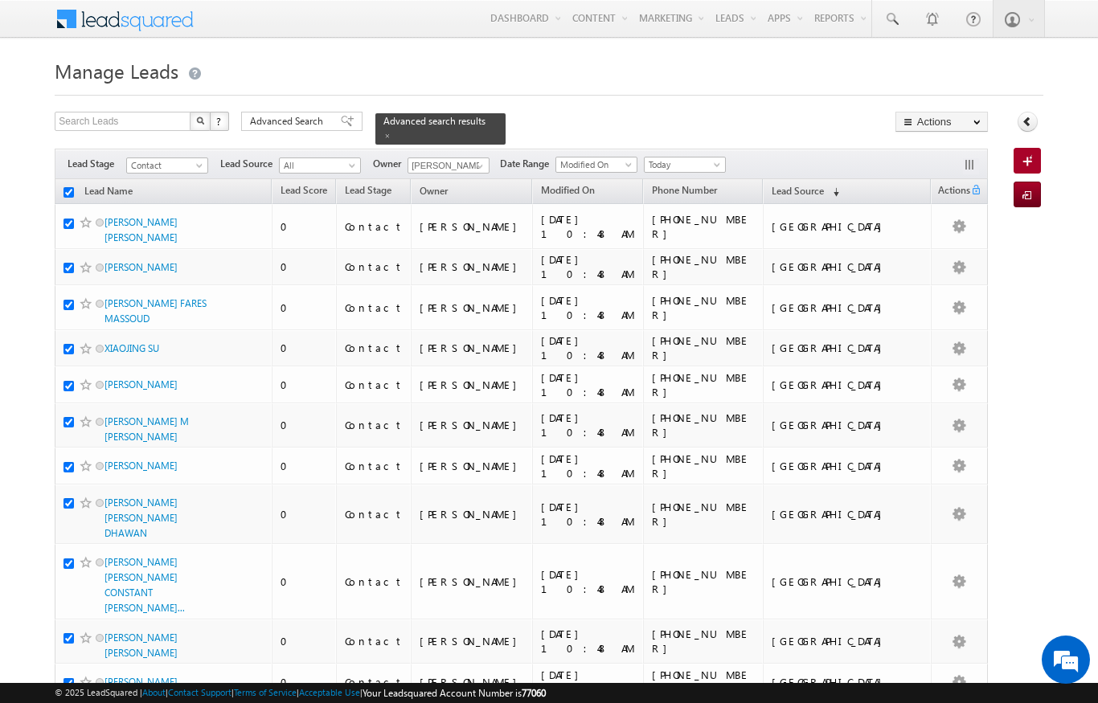
checkbox input "true"
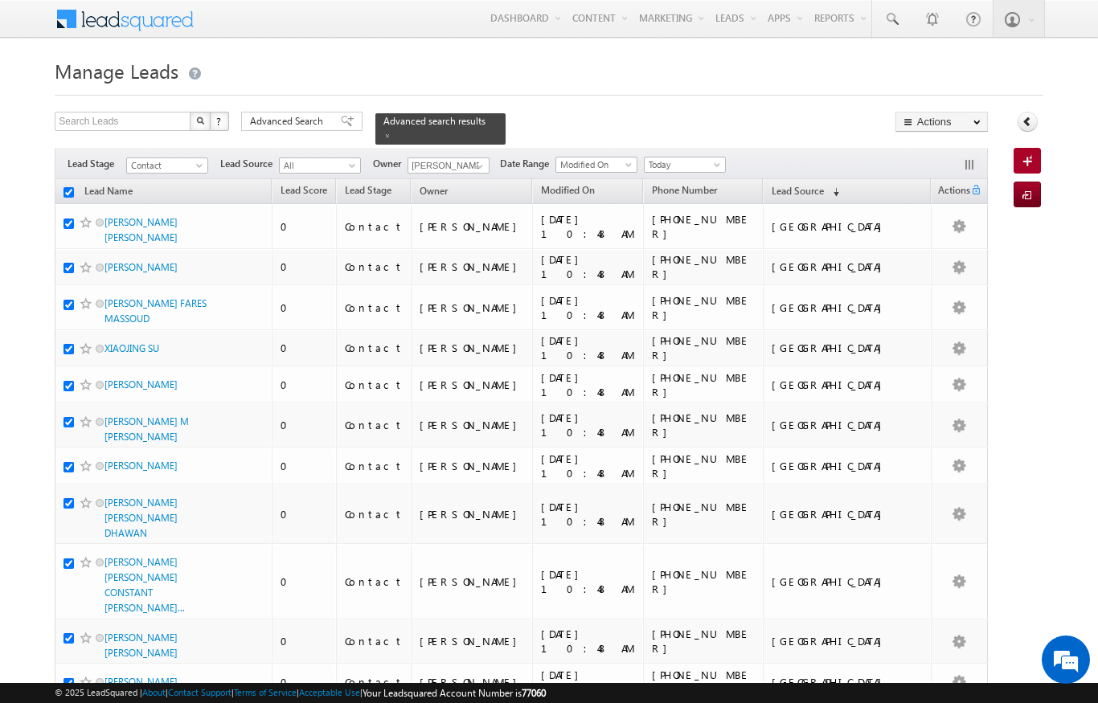
checkbox input "true"
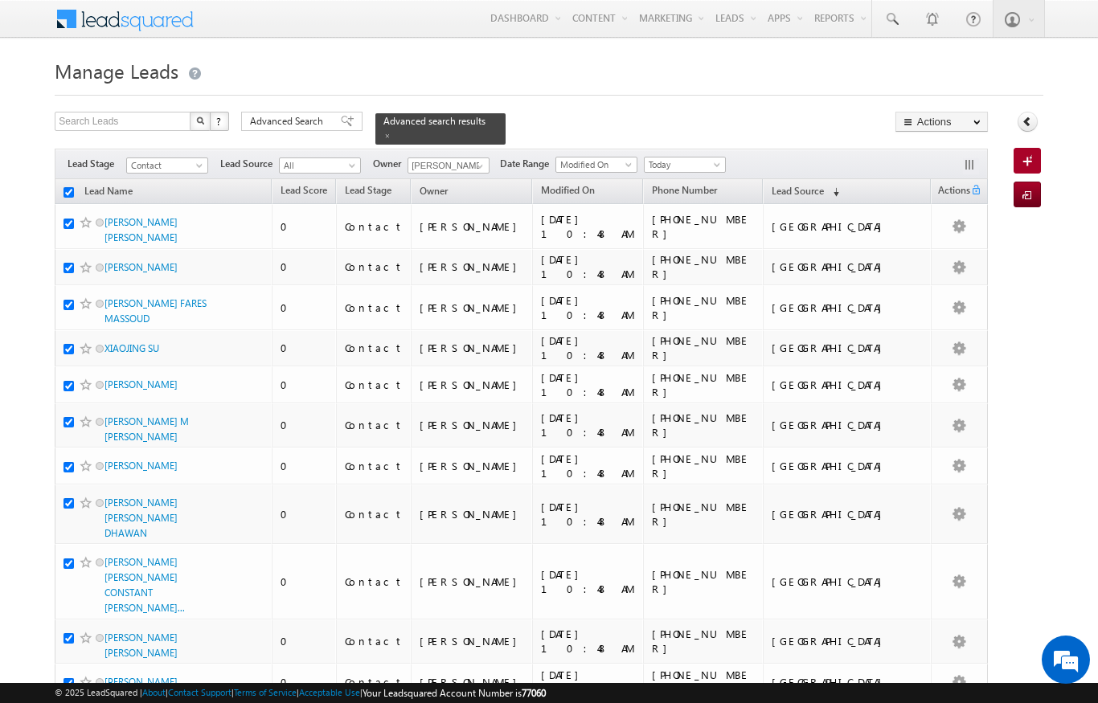
checkbox input "true"
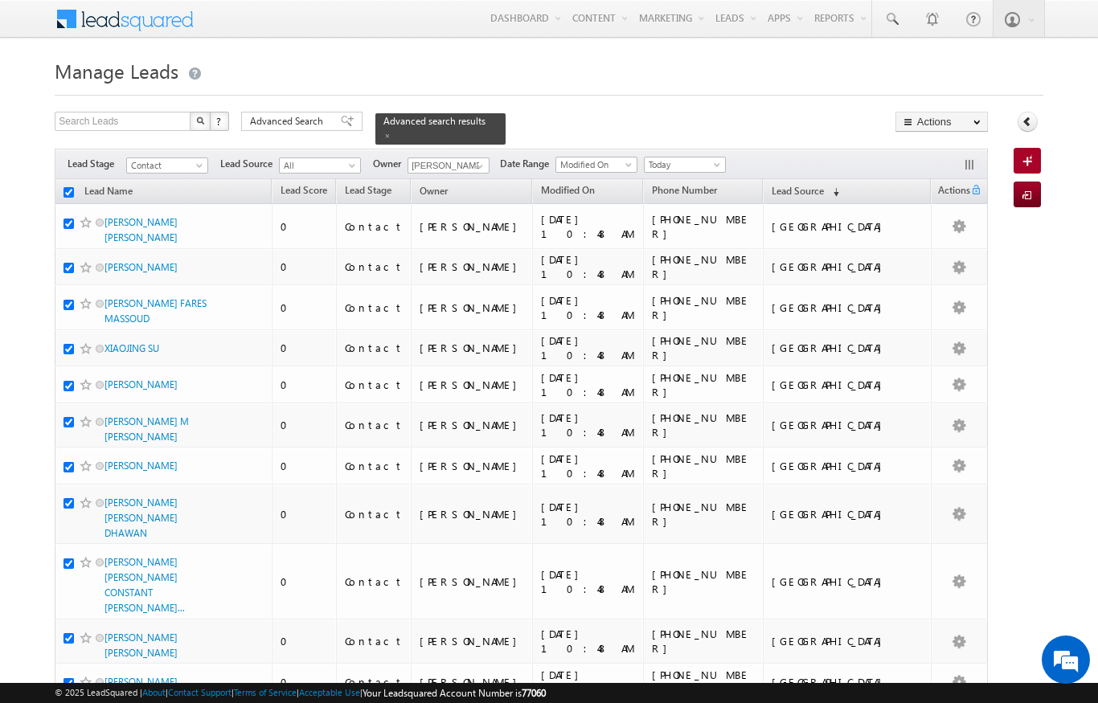
checkbox input "true"
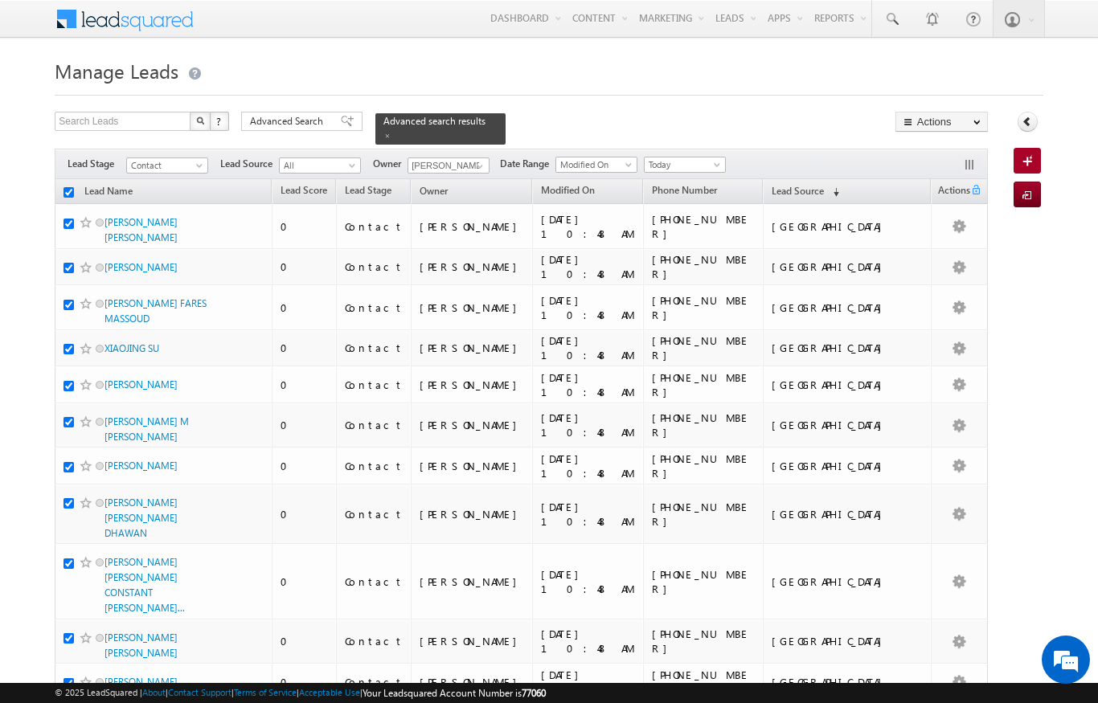
checkbox input "true"
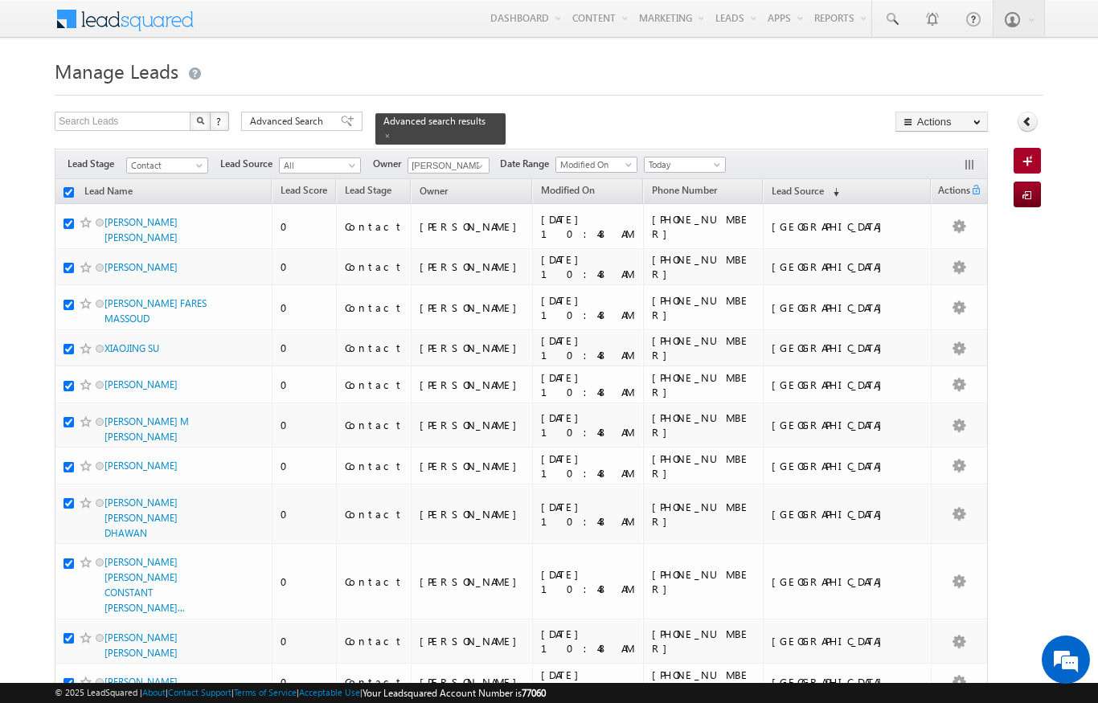
checkbox input "true"
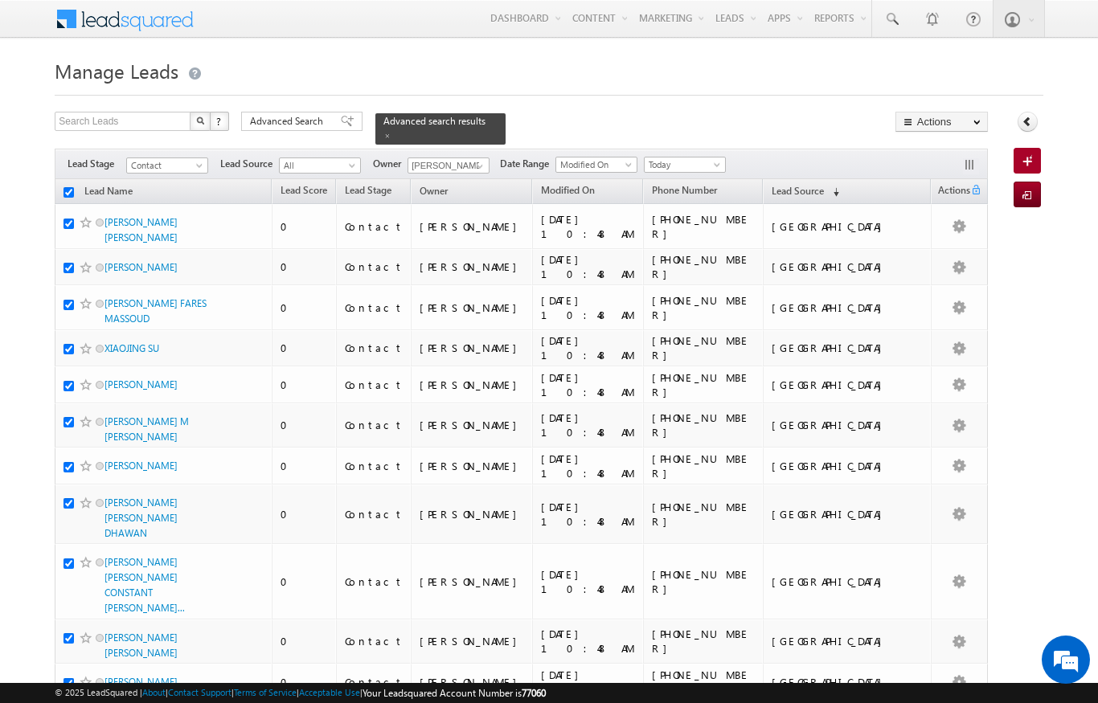
checkbox input "true"
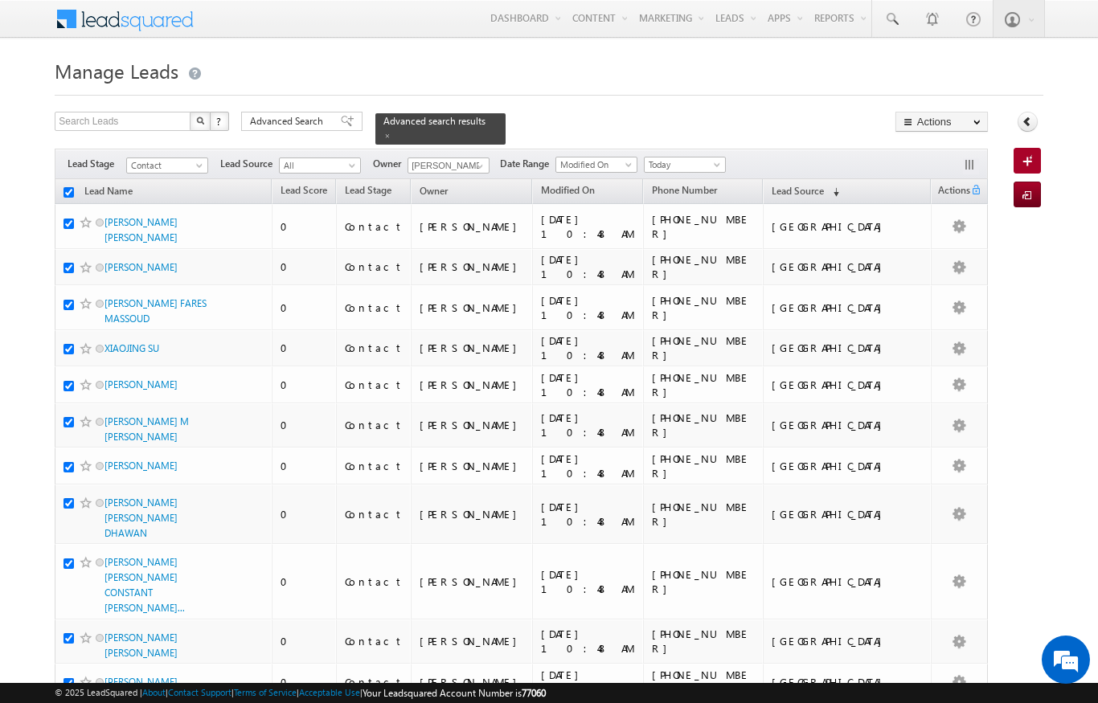
checkbox input "true"
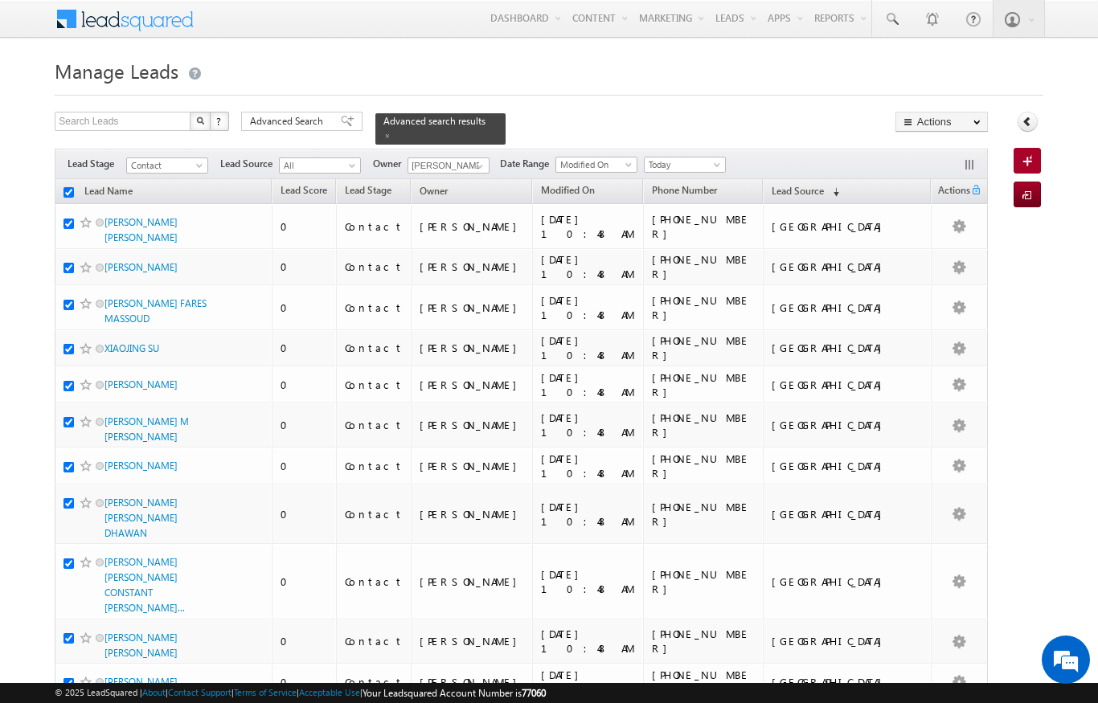
checkbox input "true"
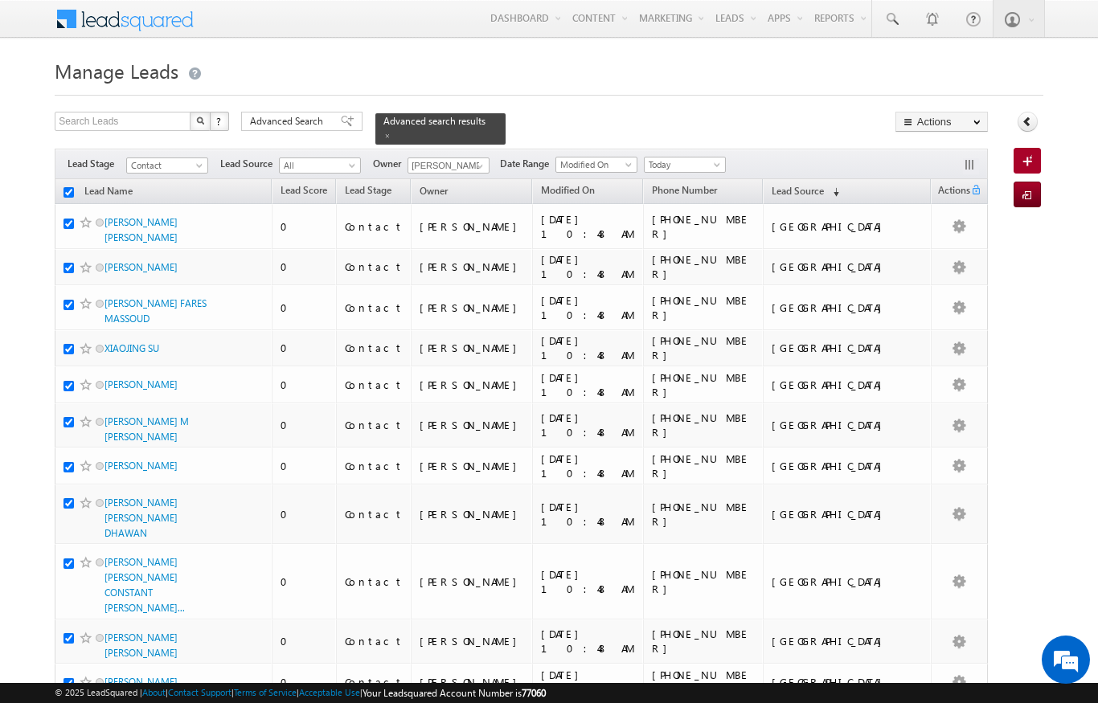
checkbox input "true"
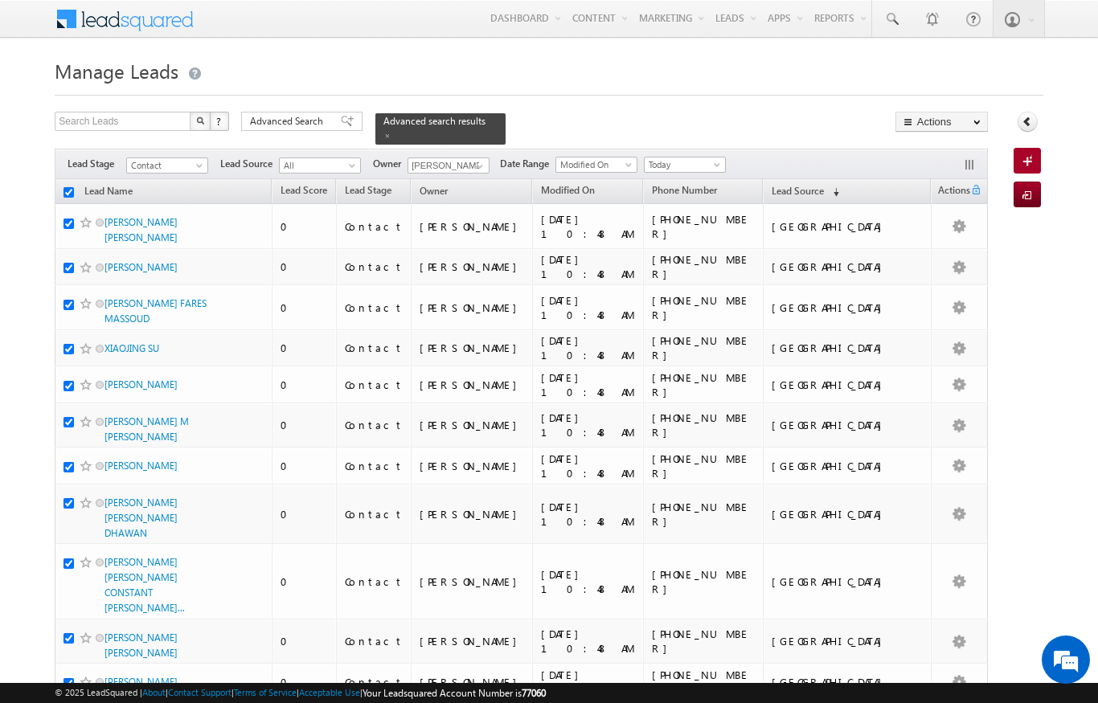
checkbox input "true"
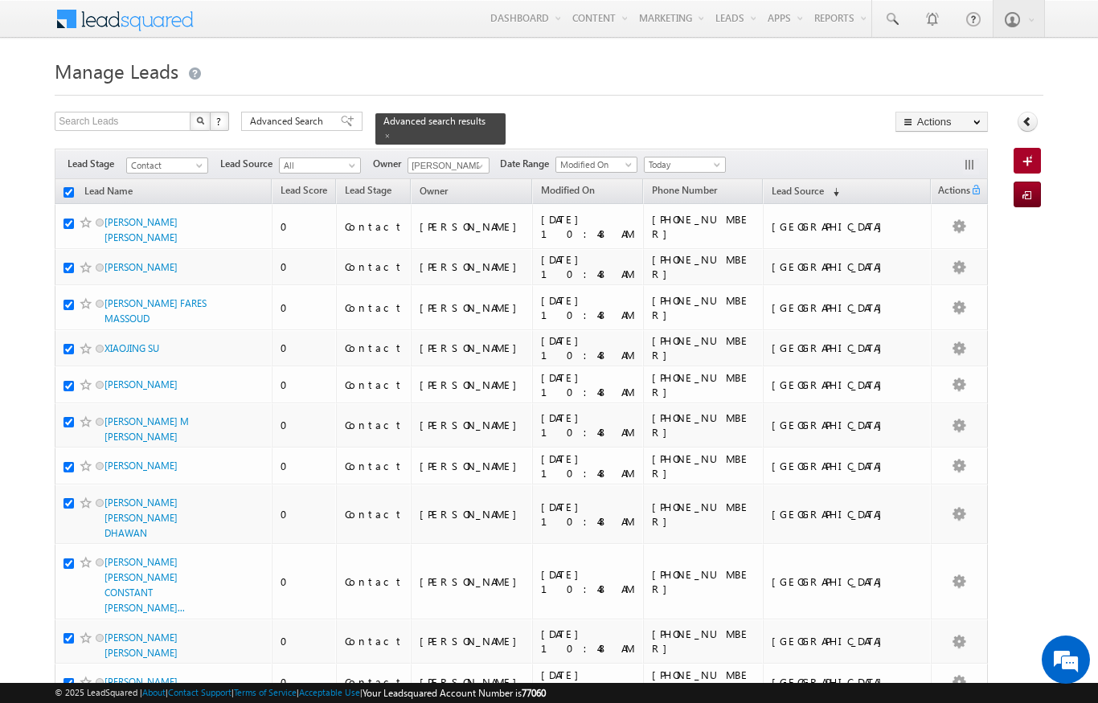
checkbox input "true"
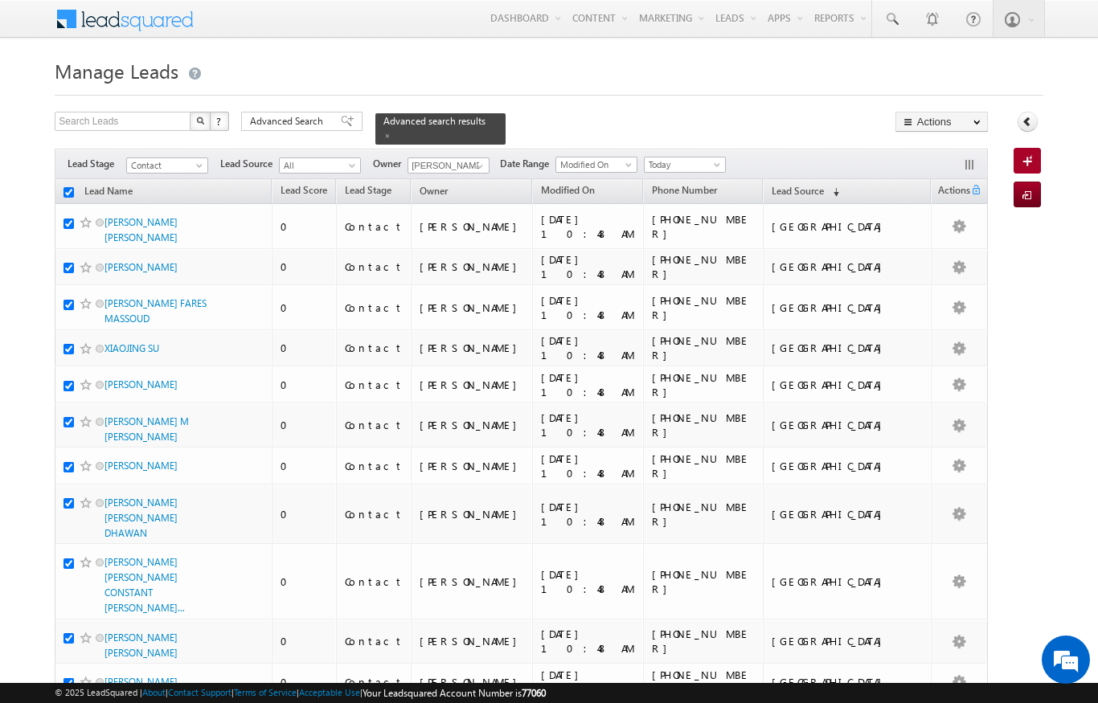
checkbox input "true"
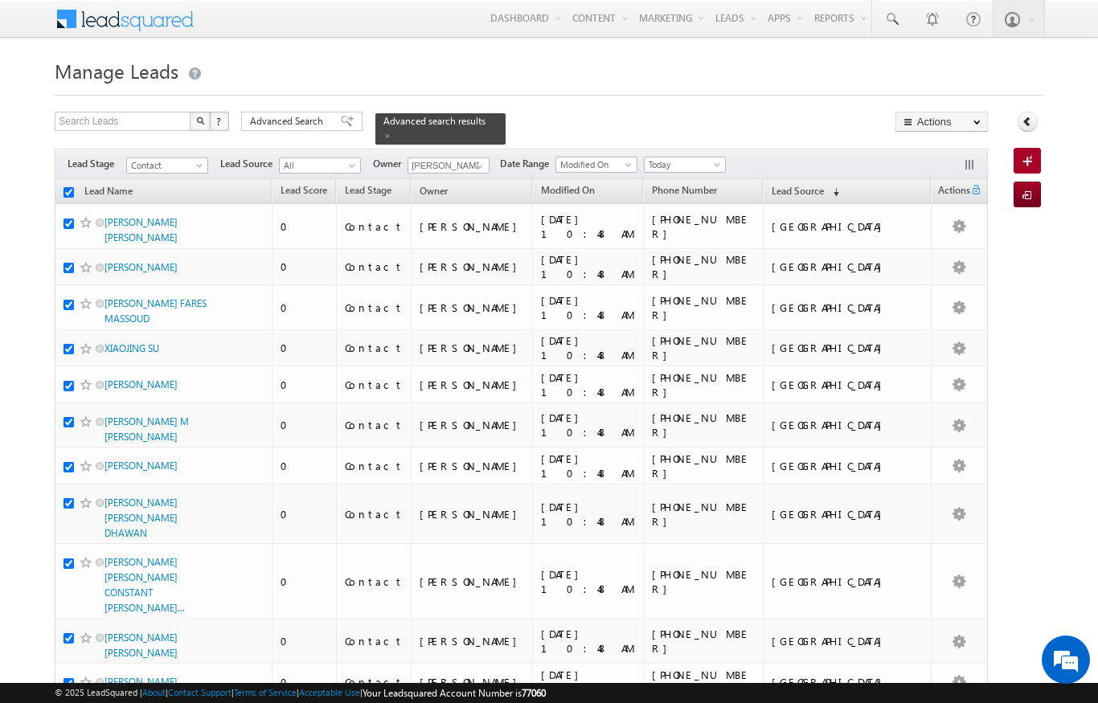
checkbox input "true"
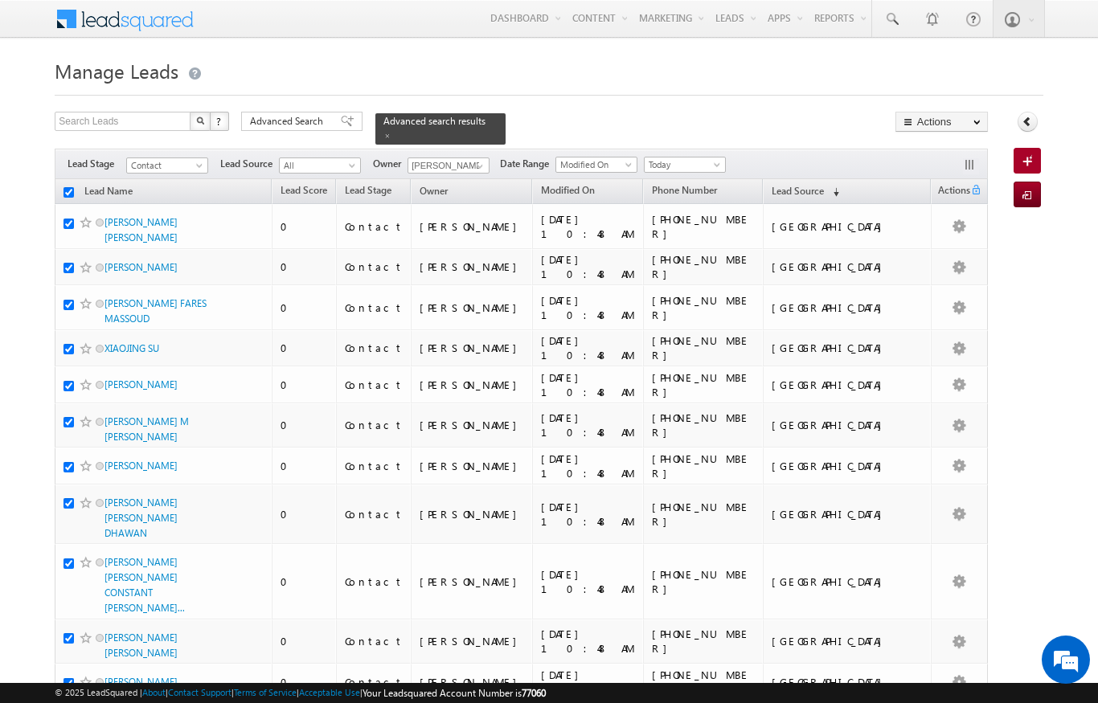
checkbox input "true"
click at [0, 0] on link "Change Owner" at bounding box center [0, 0] width 0 height 0
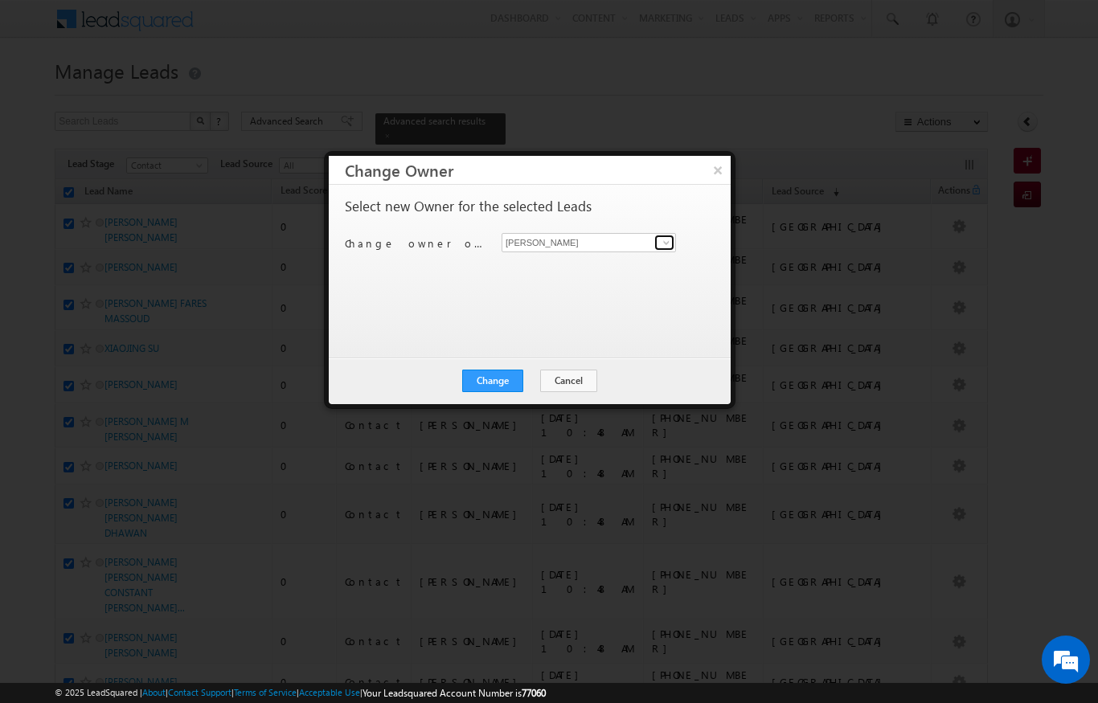
click at [665, 239] on span at bounding box center [666, 242] width 13 height 13
click at [611, 264] on link "Aswathi Ezhunamannil aswathi.ezhunamannil@indglobal.ae" at bounding box center [589, 267] width 174 height 31
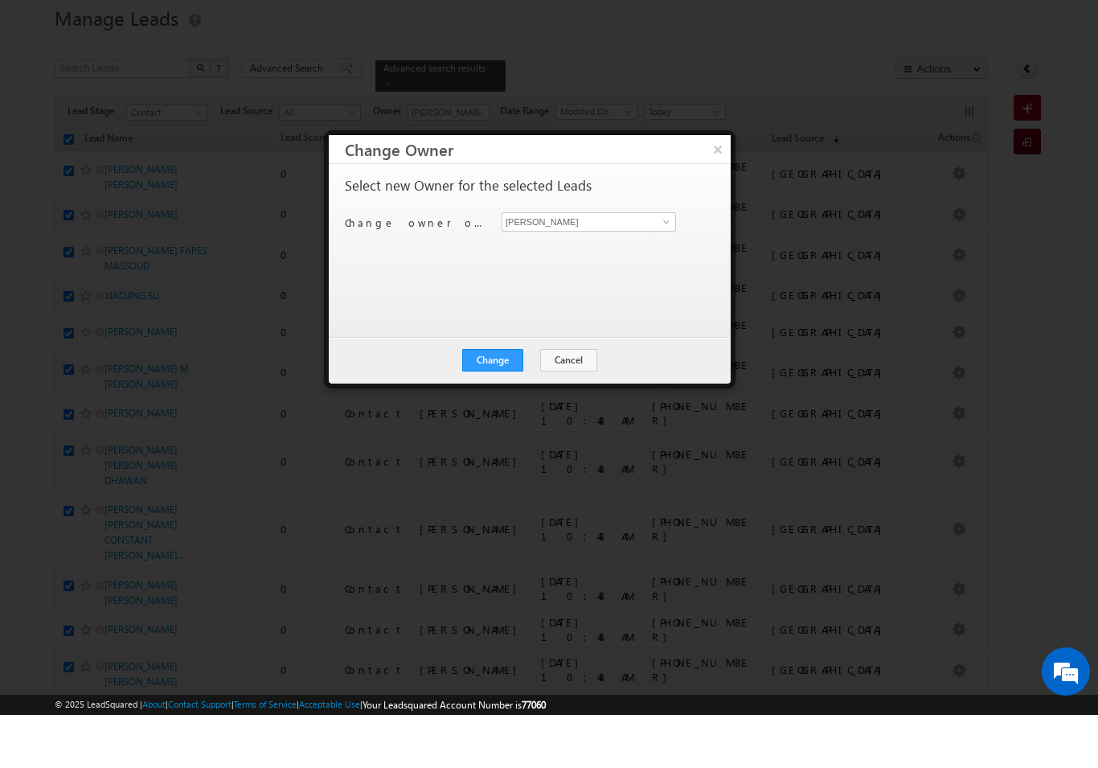
scroll to position [53, 0]
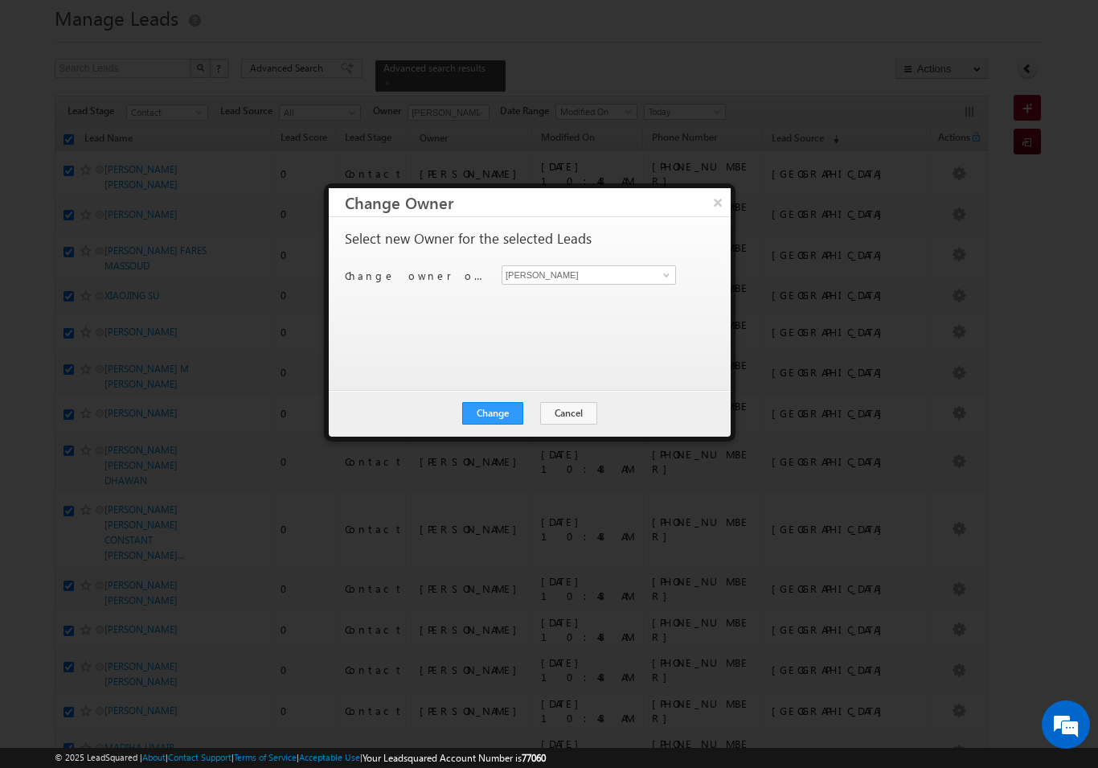
click at [497, 411] on button "Change" at bounding box center [492, 413] width 61 height 23
click at [535, 413] on button "Close" at bounding box center [531, 413] width 51 height 23
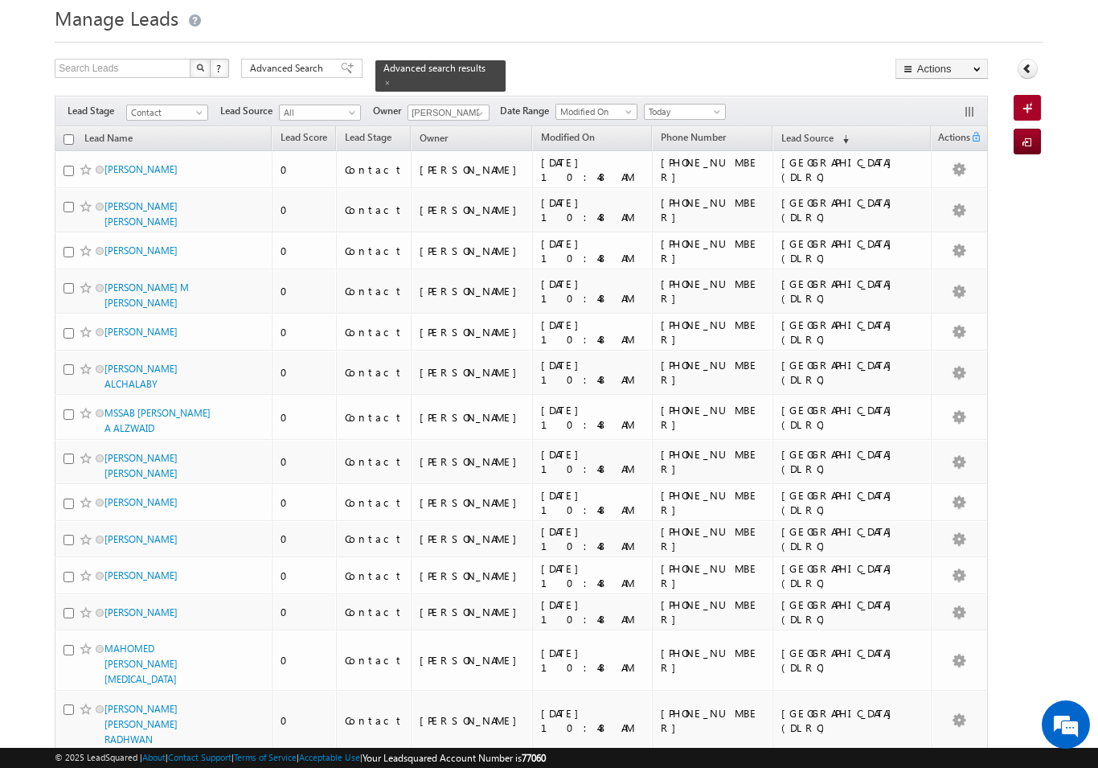
click at [60, 128] on th "Lead Name" at bounding box center [163, 138] width 217 height 25
click at [64, 134] on input "checkbox" at bounding box center [68, 139] width 10 height 10
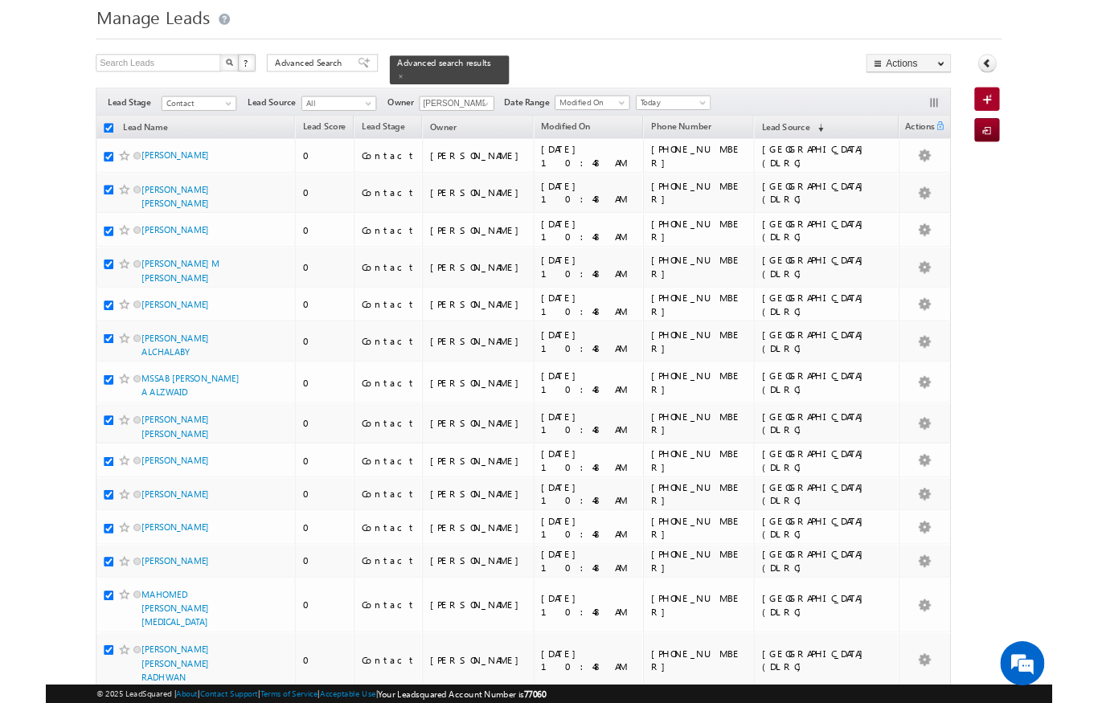
scroll to position [0, 0]
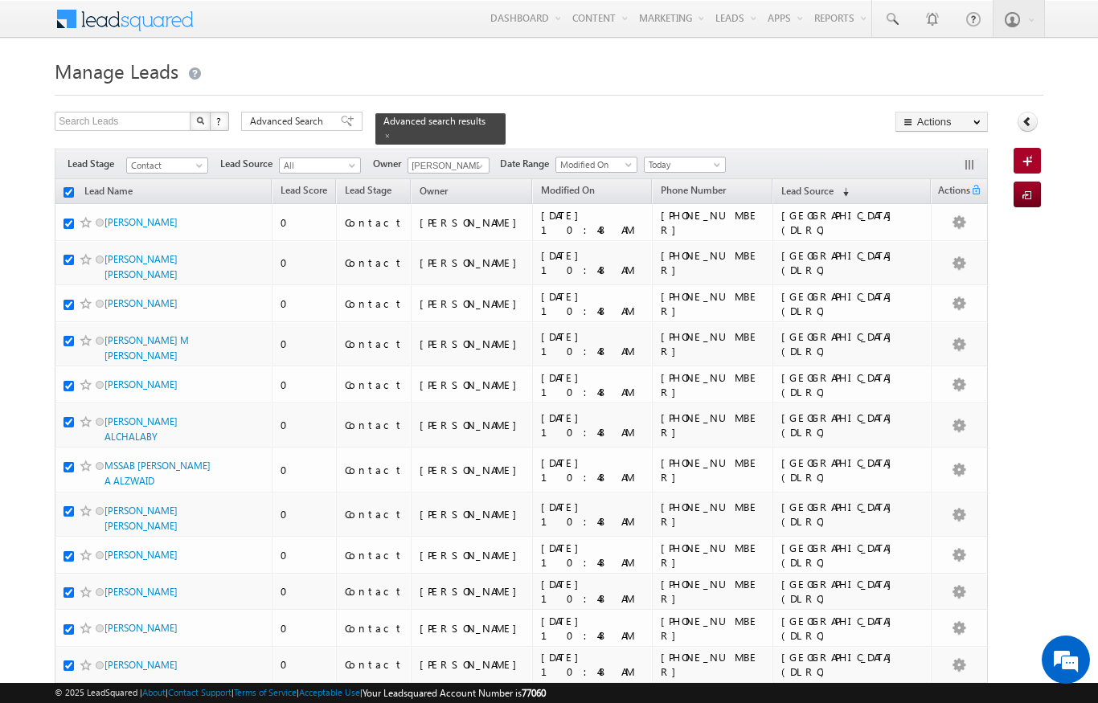
click at [0, 0] on link "Change Owner" at bounding box center [0, 0] width 0 height 0
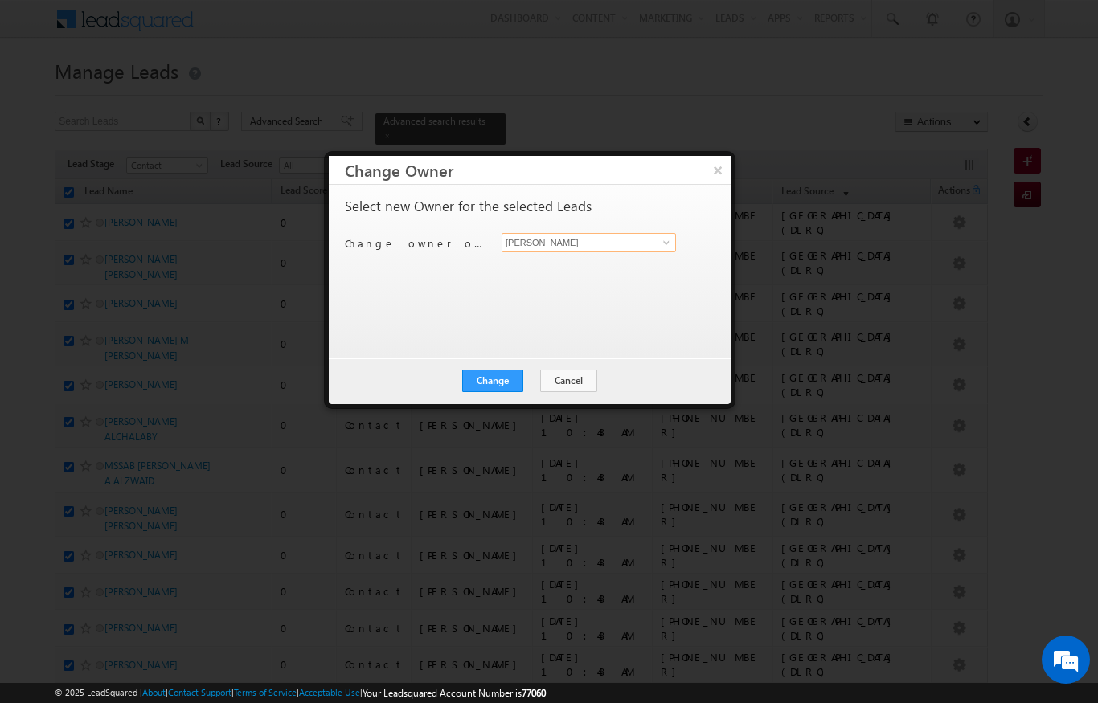
click at [652, 242] on input "[PERSON_NAME]" at bounding box center [589, 242] width 174 height 19
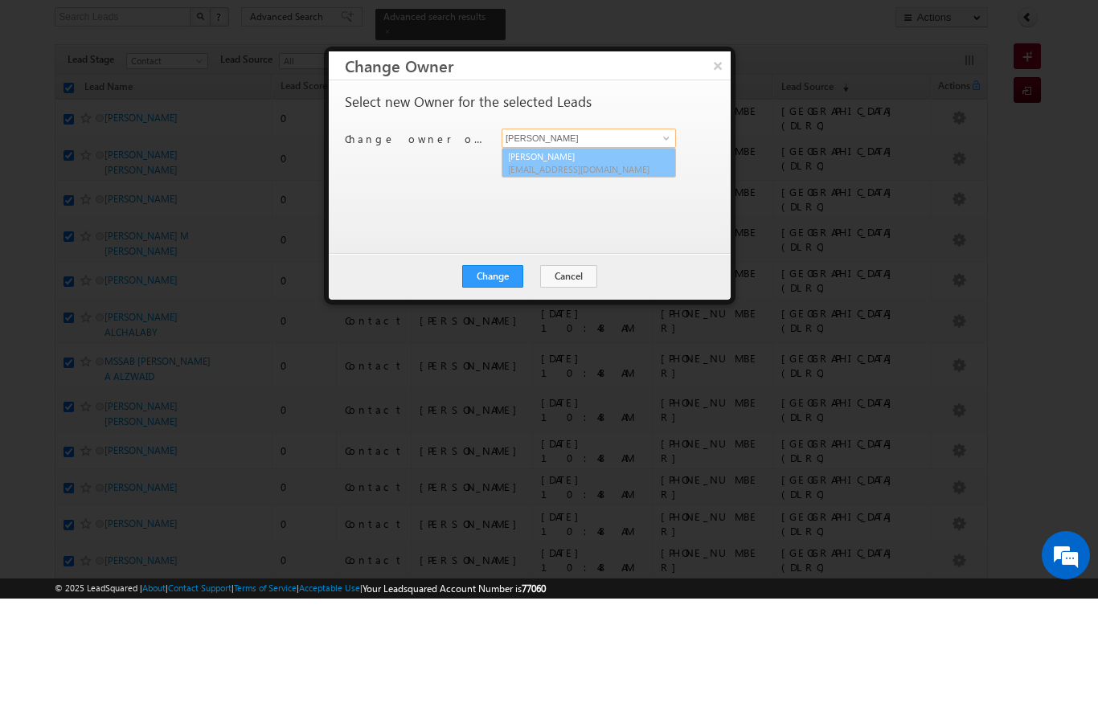
click at [594, 252] on link "Karan Solanki Karan.solanki@indglobal.ae" at bounding box center [589, 267] width 174 height 31
click at [505, 370] on button "Change" at bounding box center [492, 381] width 61 height 23
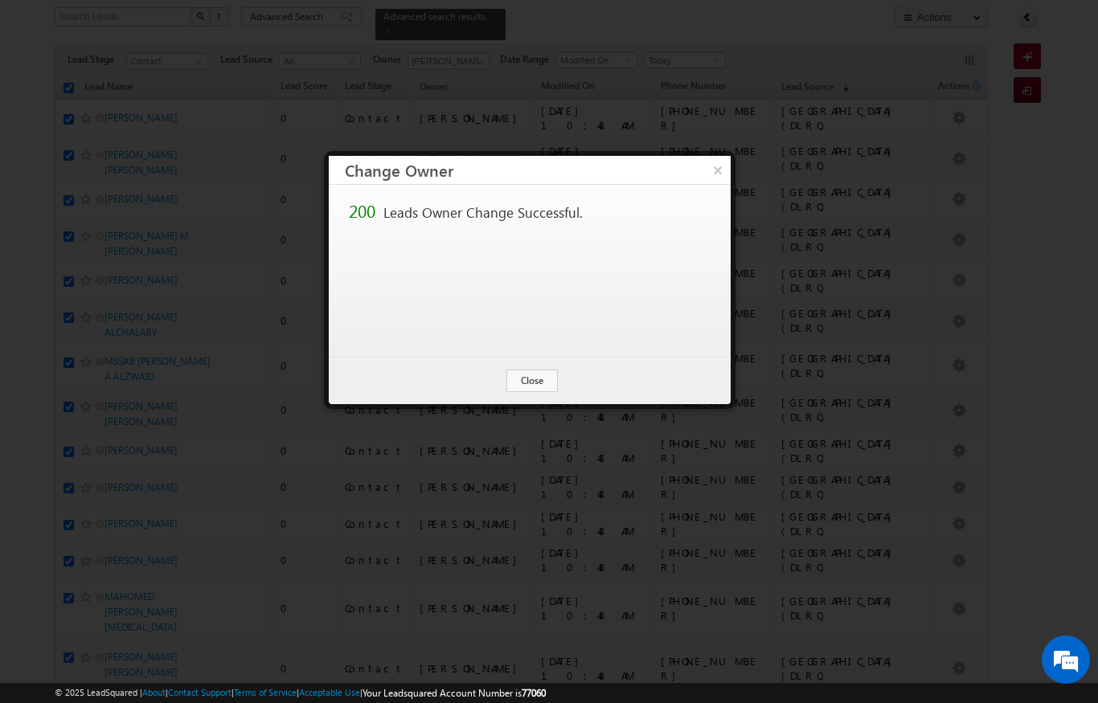
click at [528, 379] on button "Close" at bounding box center [531, 381] width 51 height 23
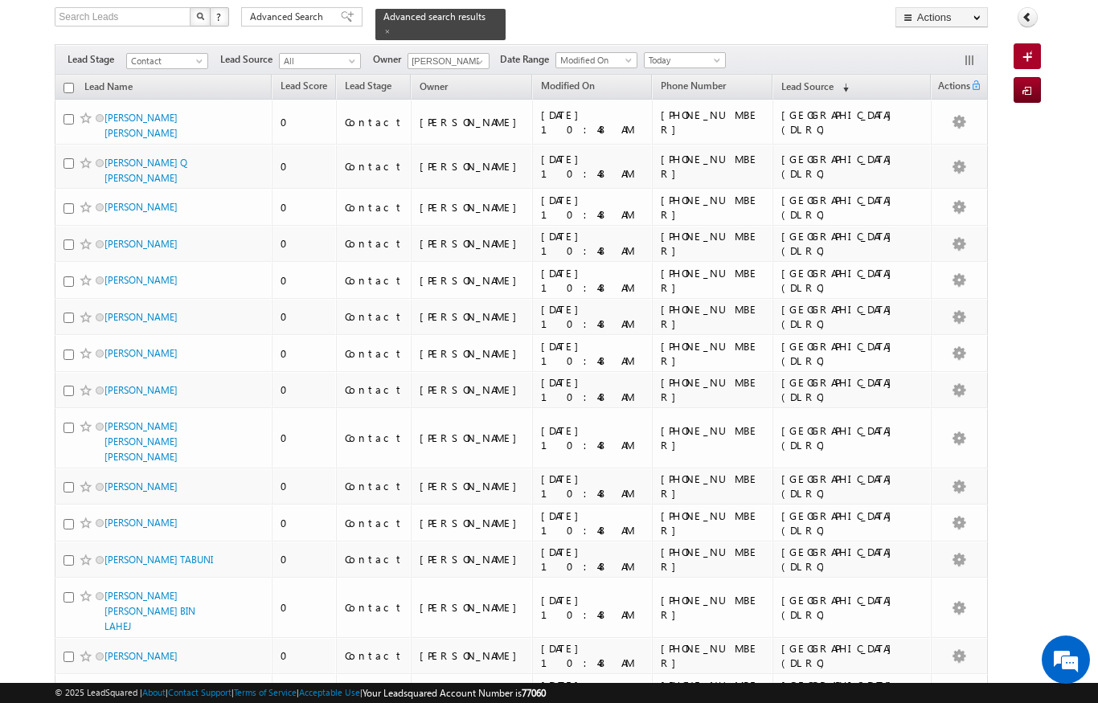
click at [65, 83] on input "checkbox" at bounding box center [68, 88] width 10 height 10
click at [0, 0] on link "Change Owner" at bounding box center [0, 0] width 0 height 0
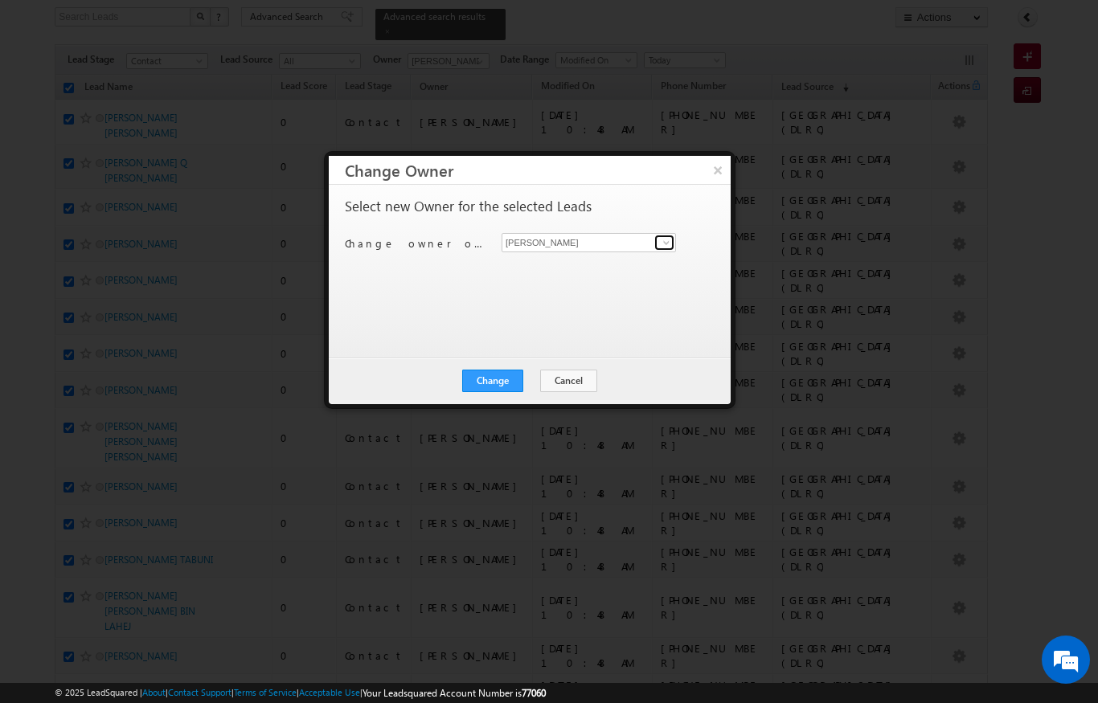
click at [673, 245] on link at bounding box center [664, 243] width 20 height 16
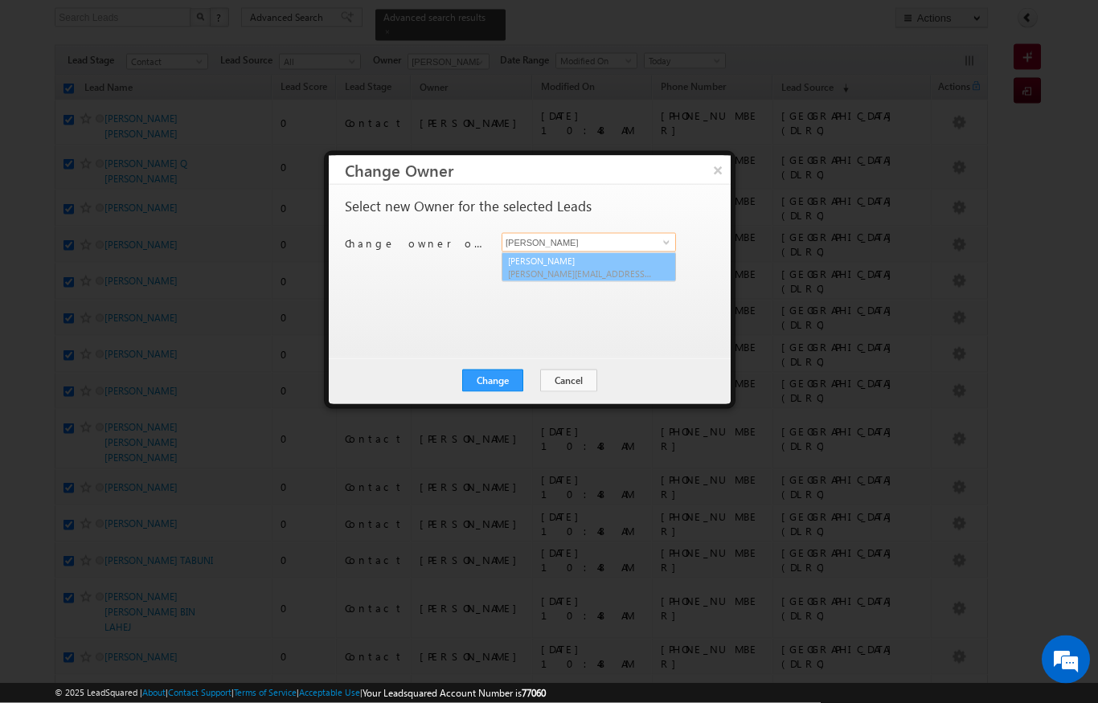
click at [611, 264] on link "Diksha Dubey diksha.dubey@indglobal.ae" at bounding box center [589, 267] width 174 height 31
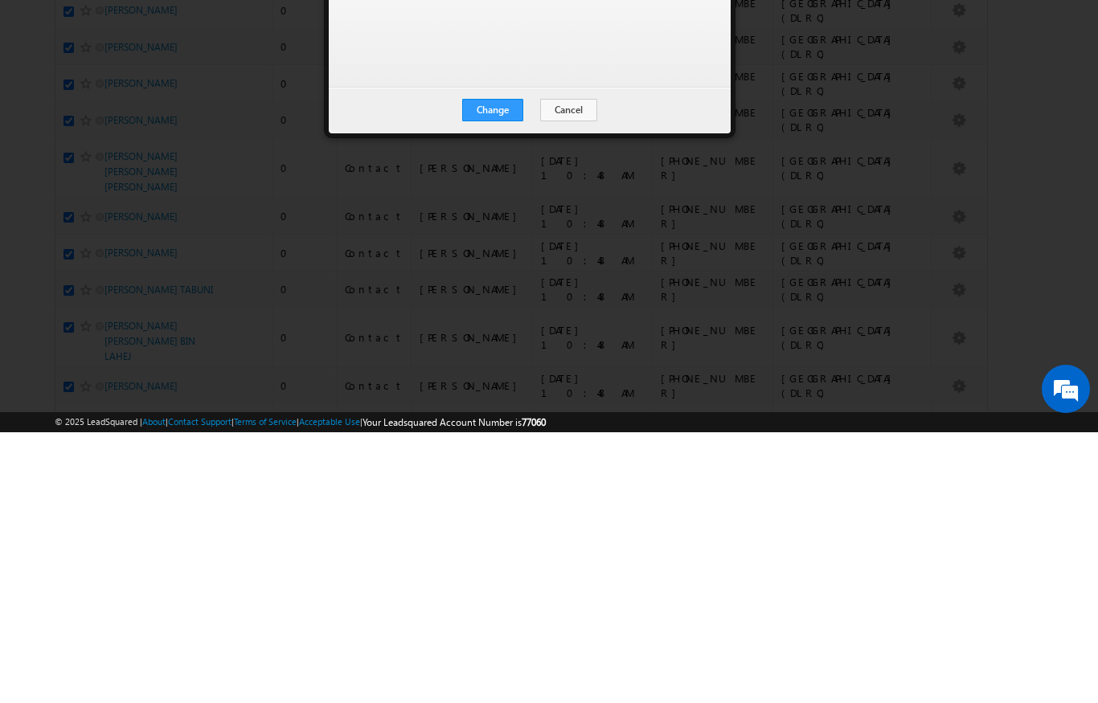
click at [506, 370] on button "Change" at bounding box center [492, 381] width 61 height 23
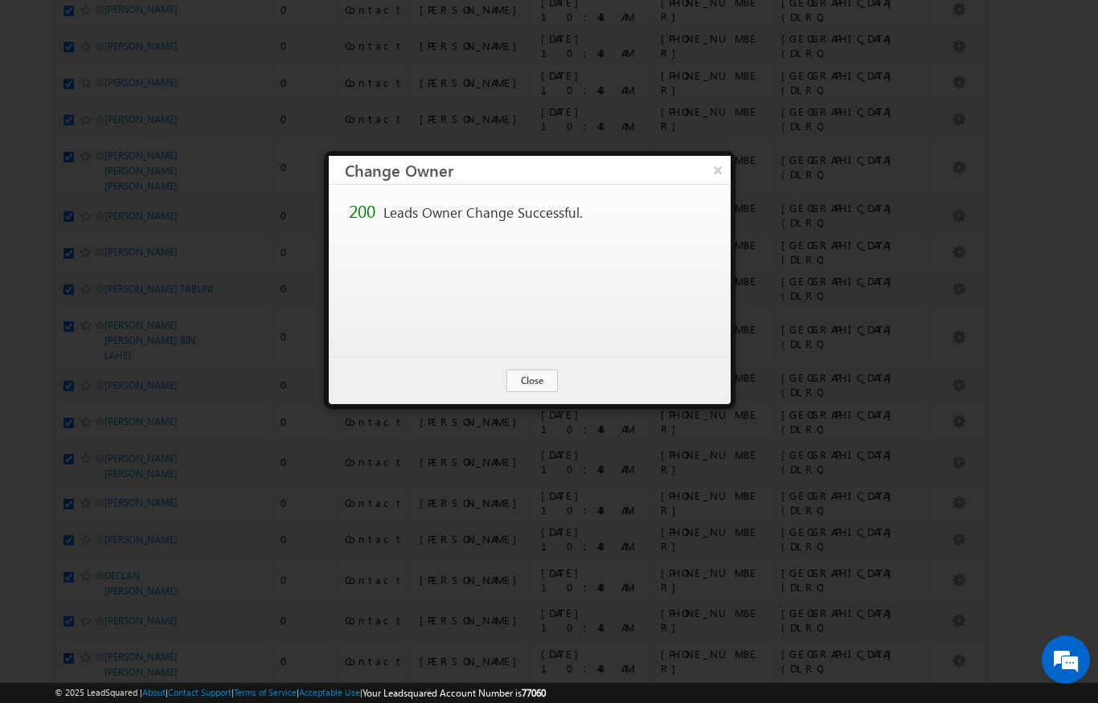
click at [539, 379] on button "Close" at bounding box center [531, 381] width 51 height 23
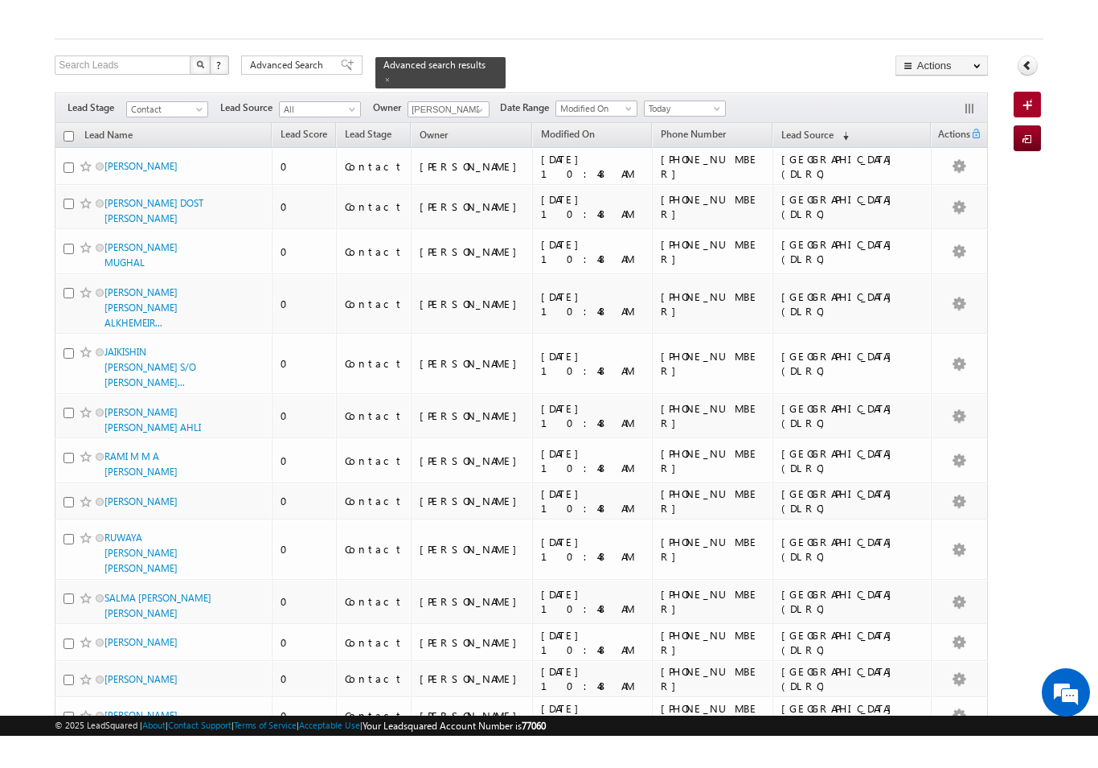
scroll to position [0, 0]
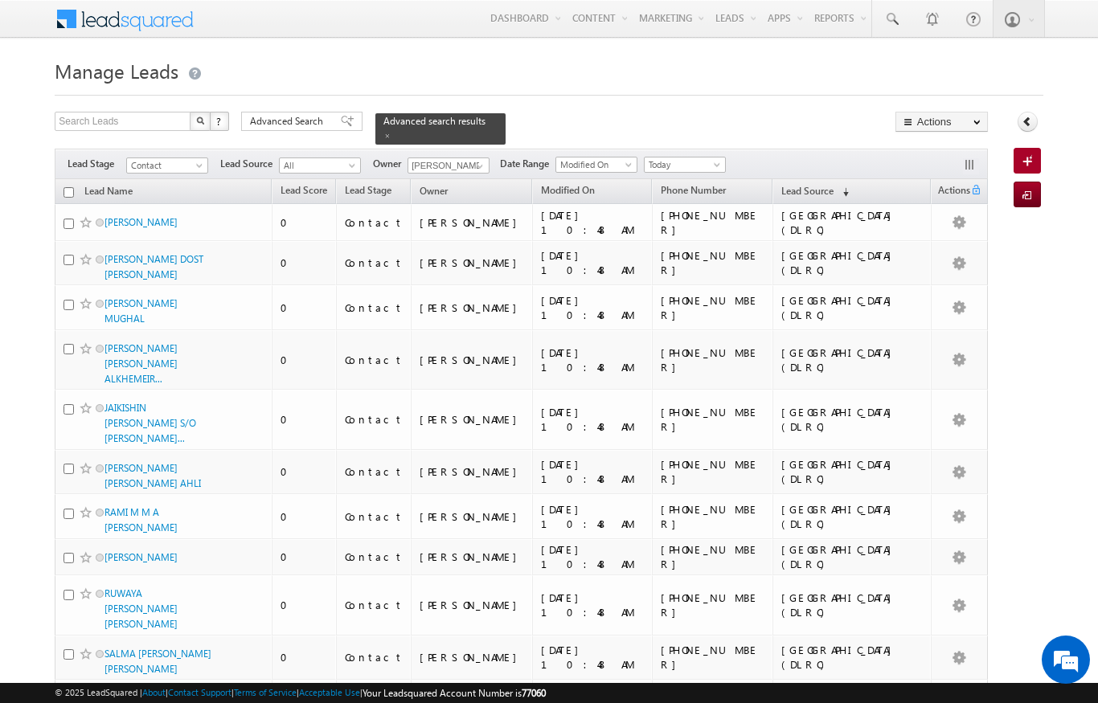
click at [65, 187] on input "checkbox" at bounding box center [68, 192] width 10 height 10
click at [0, 0] on link "Change Owner" at bounding box center [0, 0] width 0 height 0
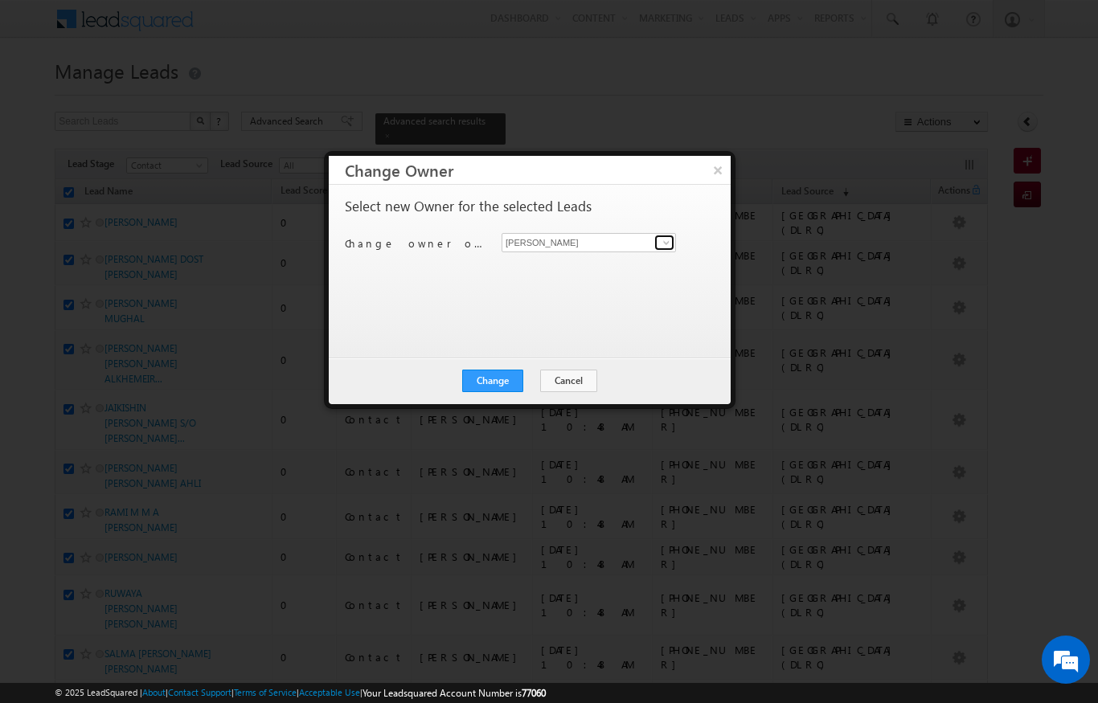
click at [657, 242] on link at bounding box center [664, 243] width 20 height 16
click at [580, 255] on link "Ankita Dua ankita.dua@indglobal.ae" at bounding box center [589, 267] width 174 height 31
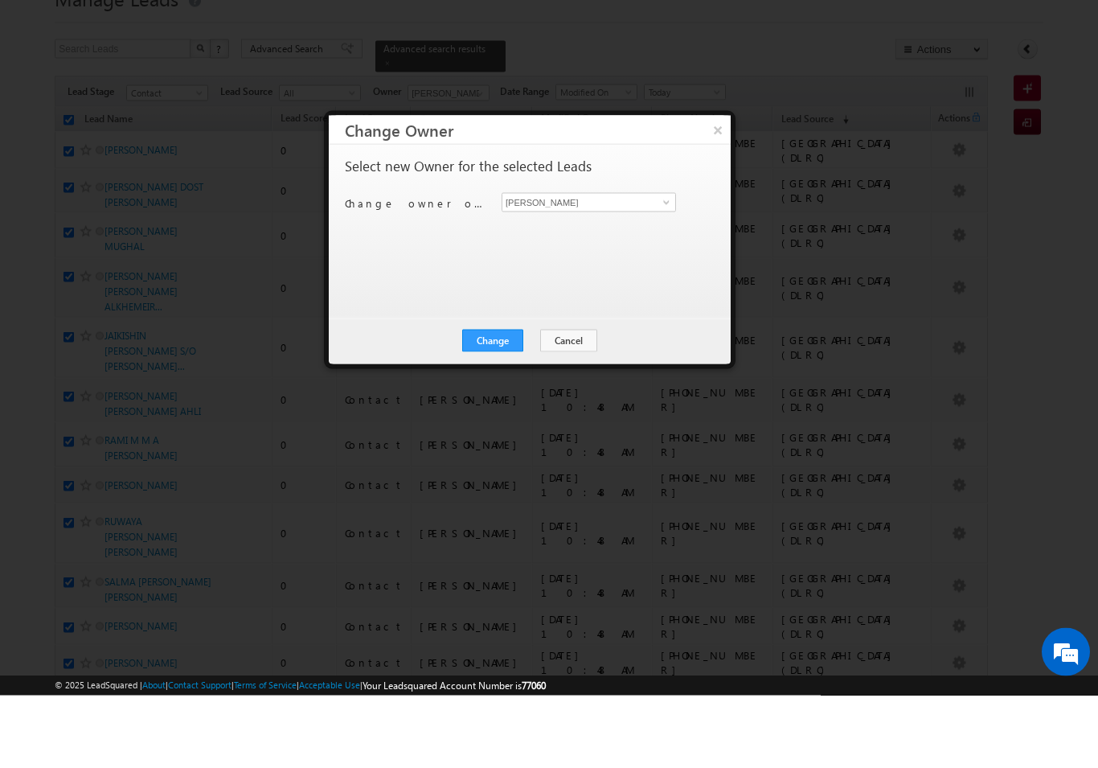
click at [509, 402] on button "Change" at bounding box center [492, 413] width 61 height 23
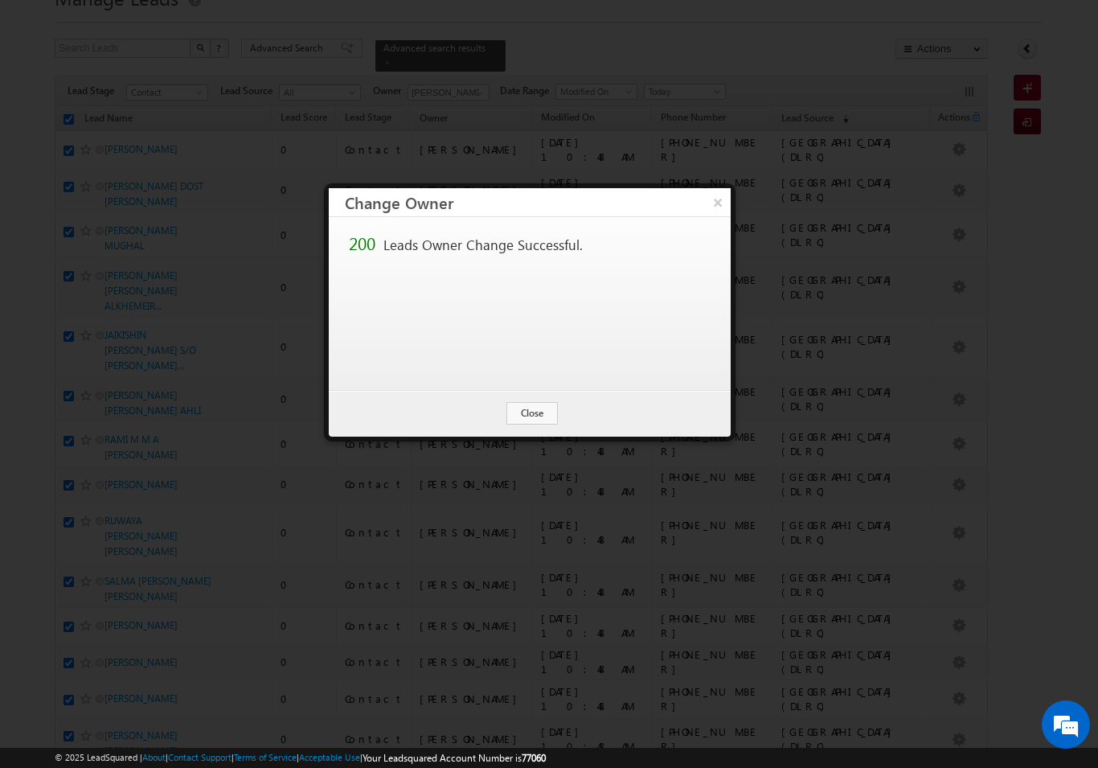
click at [529, 412] on button "Close" at bounding box center [531, 413] width 51 height 23
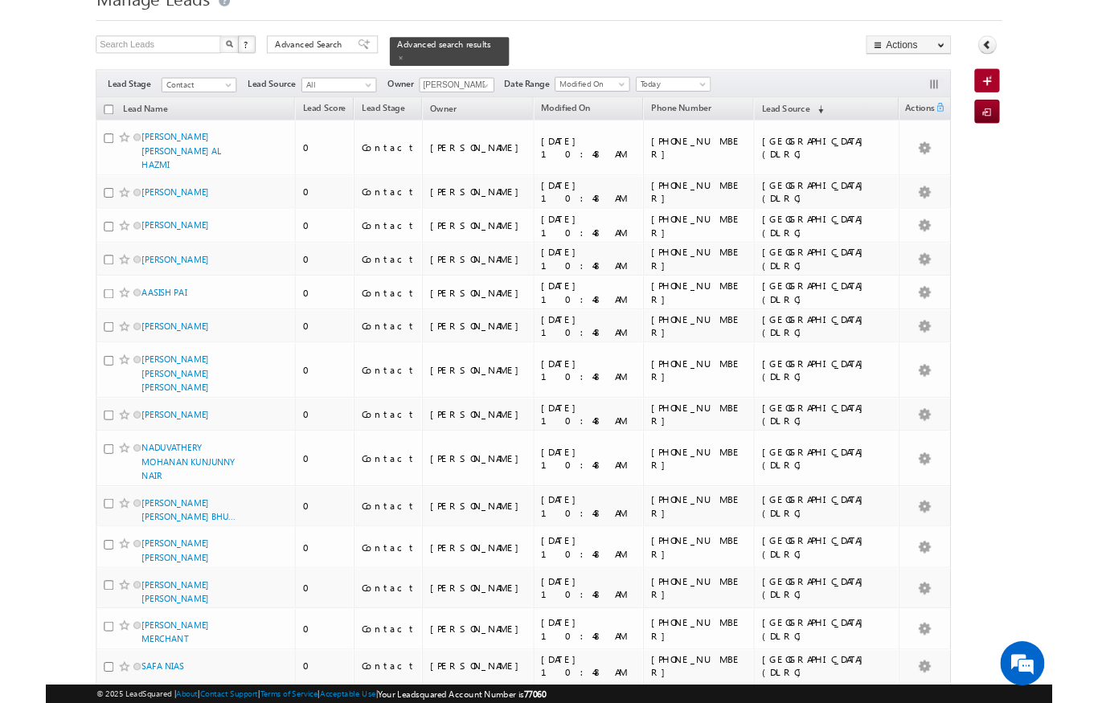
scroll to position [0, 0]
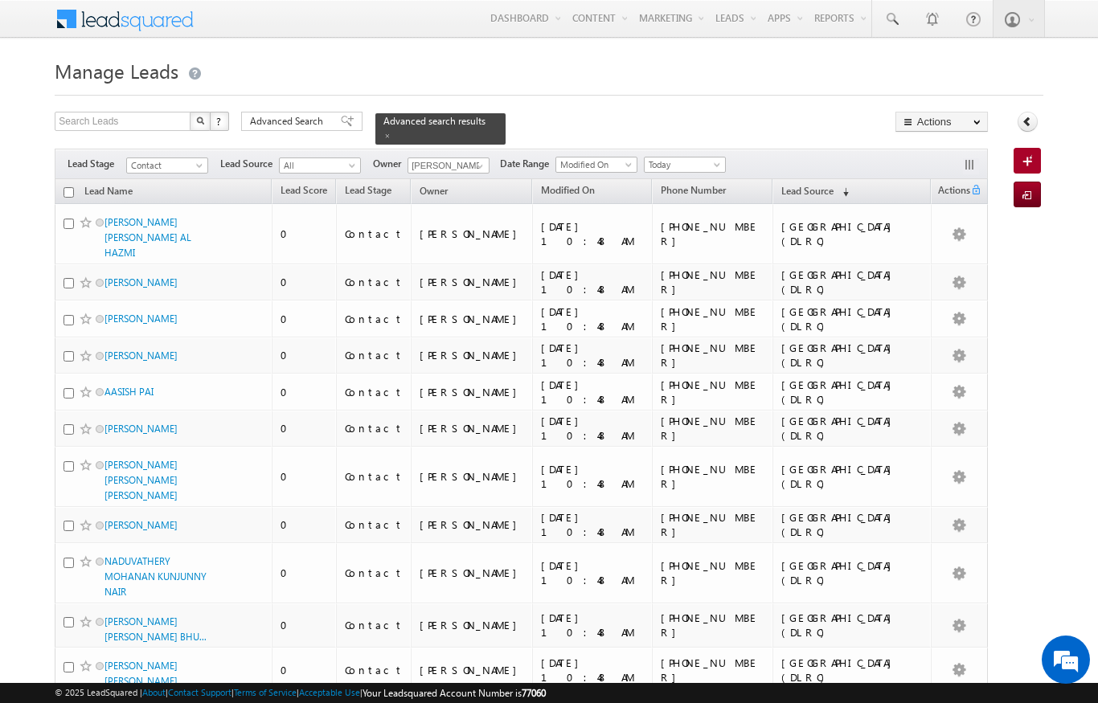
click at [66, 187] on input "checkbox" at bounding box center [68, 192] width 10 height 10
click at [0, 0] on link "Change Owner" at bounding box center [0, 0] width 0 height 0
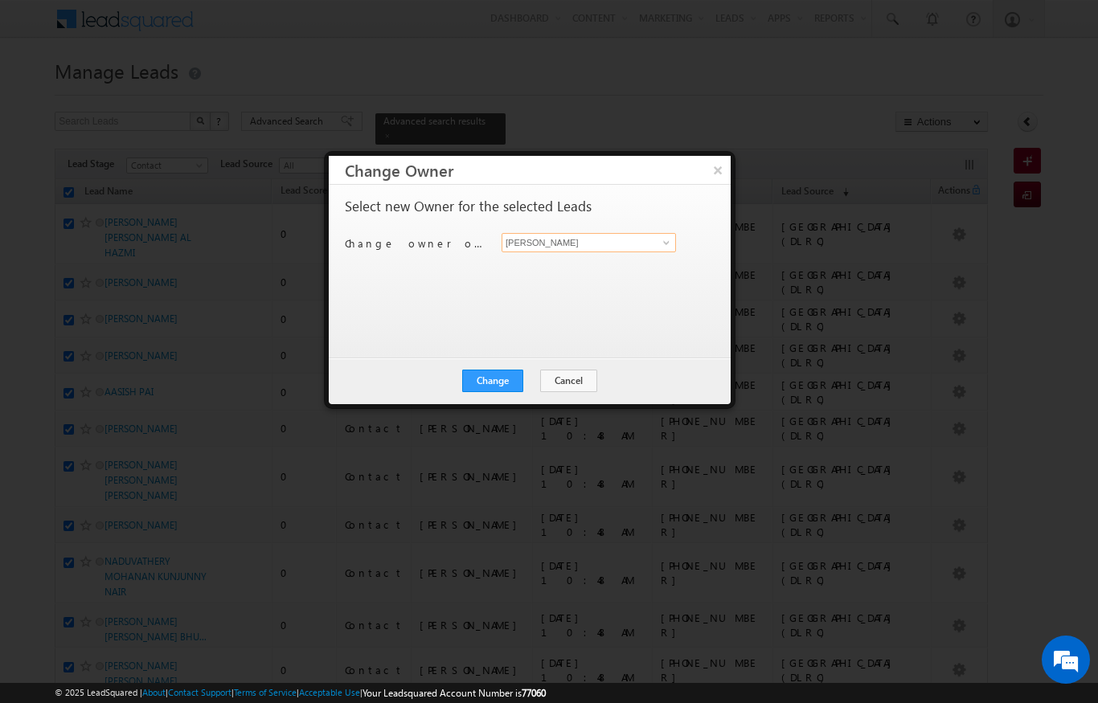
click at [647, 246] on input "[PERSON_NAME]" at bounding box center [589, 242] width 174 height 19
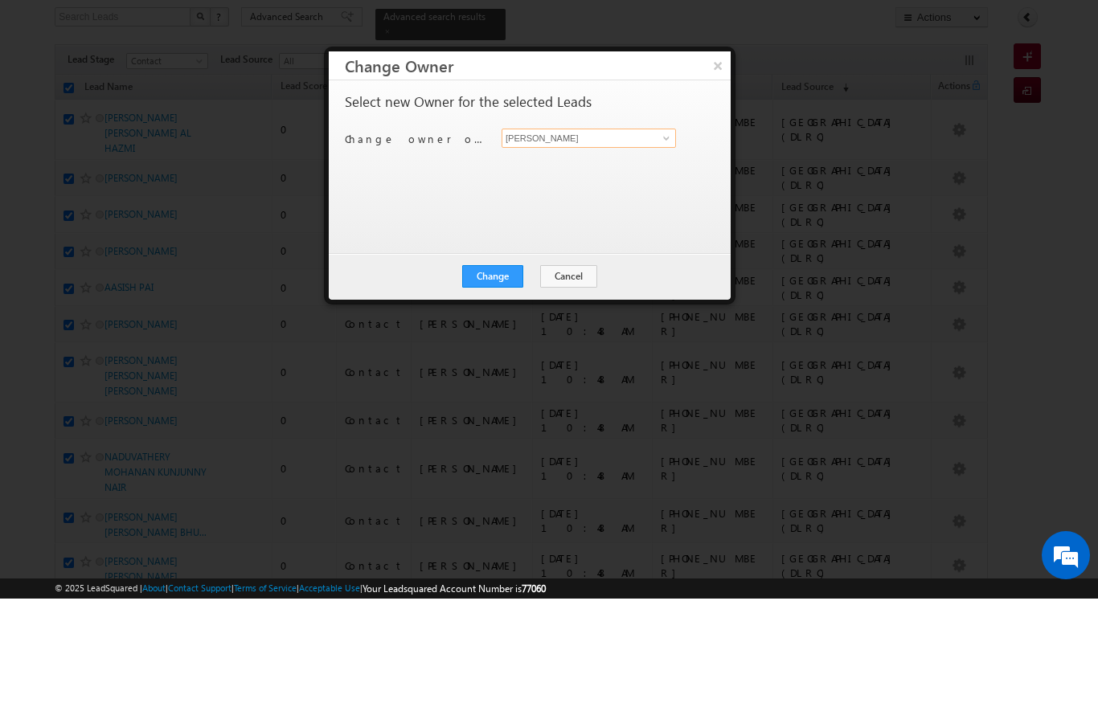
click at [669, 233] on input "[PERSON_NAME]" at bounding box center [589, 242] width 174 height 19
click at [618, 252] on link "Bhargav Nayak bhargav.nayak@indglobal.ae" at bounding box center [589, 267] width 174 height 31
click at [506, 370] on button "Change" at bounding box center [492, 381] width 61 height 23
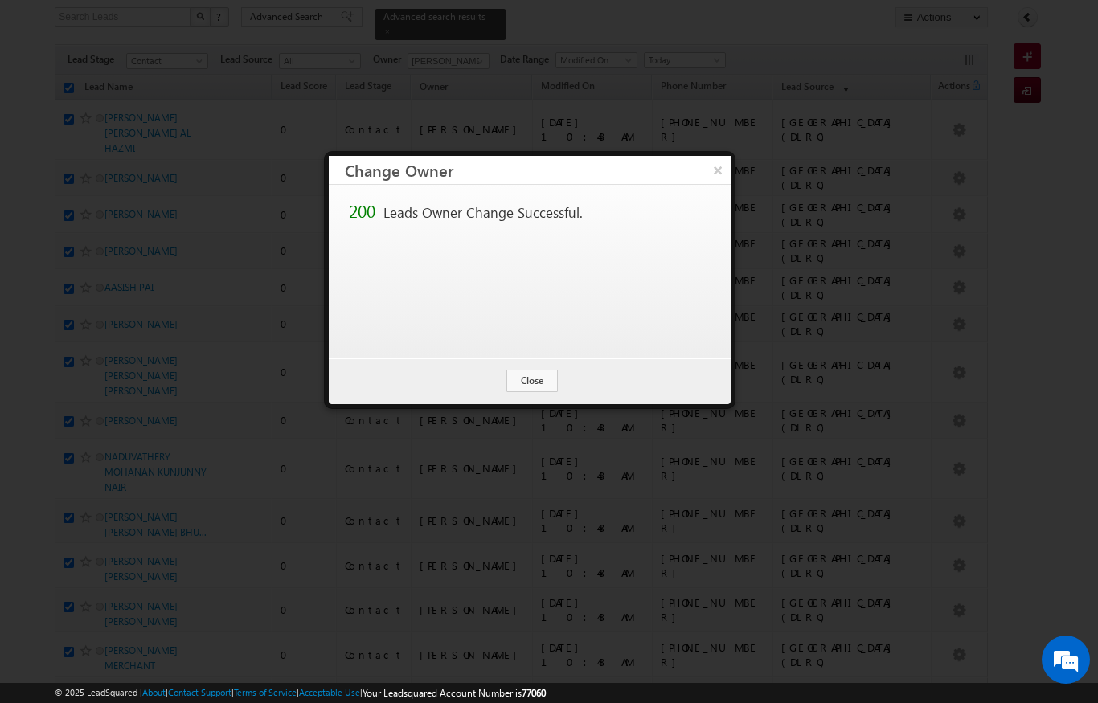
click at [545, 379] on button "Close" at bounding box center [531, 381] width 51 height 23
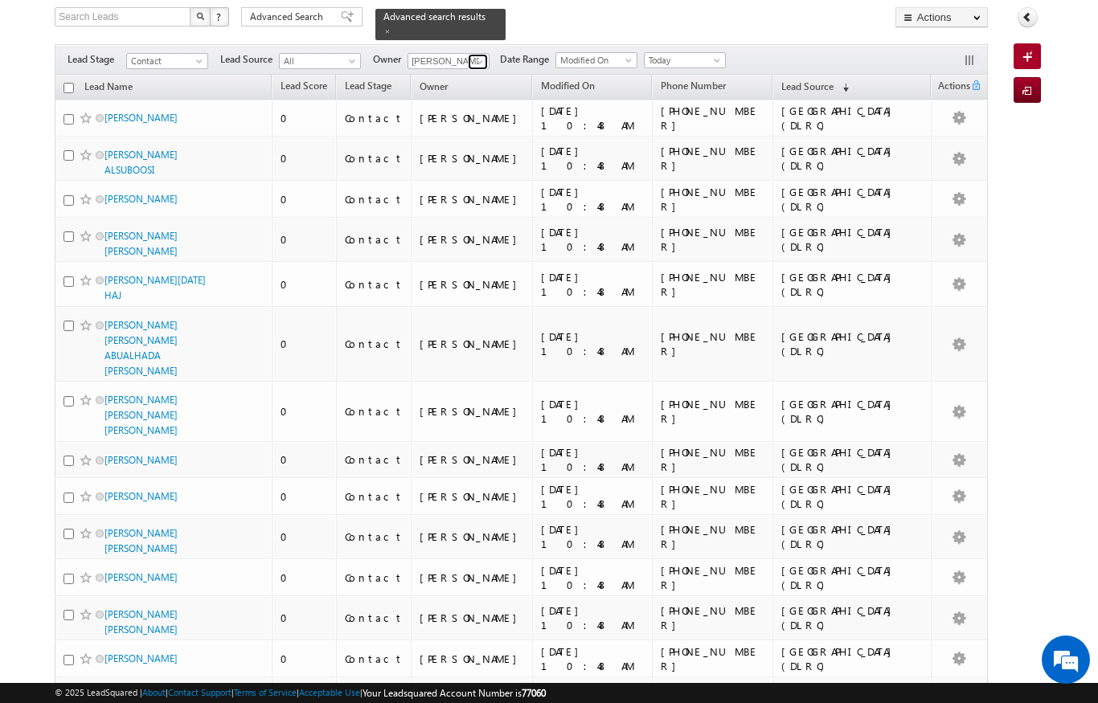
click at [469, 55] on link at bounding box center [478, 62] width 20 height 16
click at [497, 70] on link "Ekta Verhani ekta.verhani@indglobal.ae" at bounding box center [487, 85] width 161 height 31
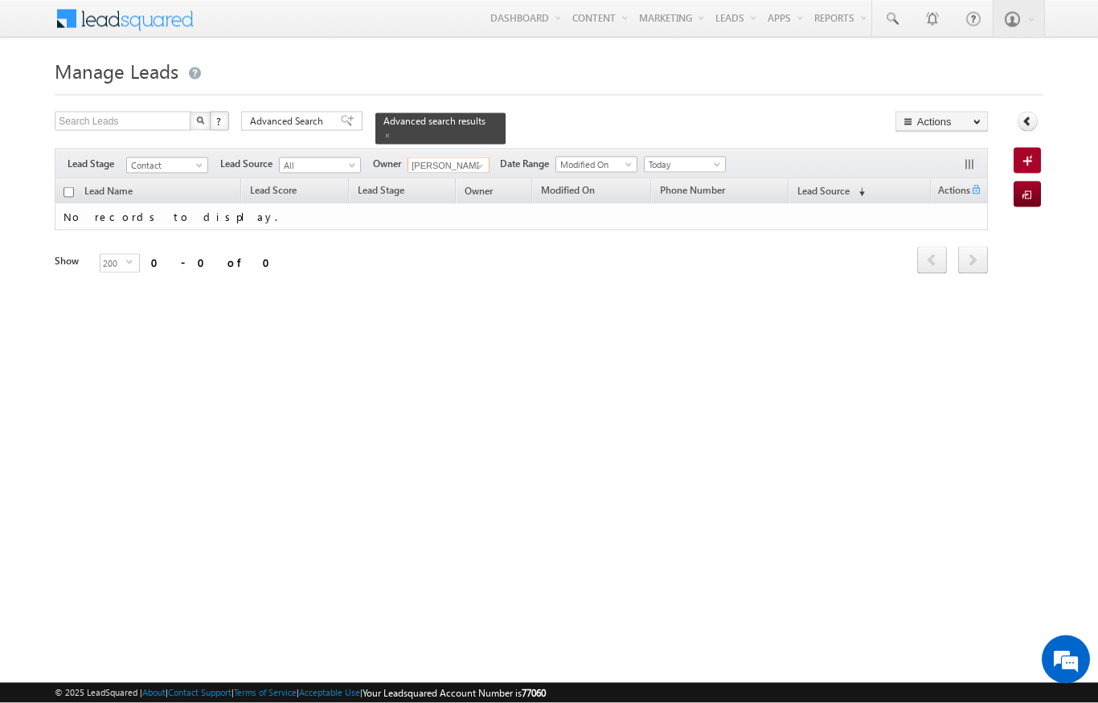
scroll to position [0, 0]
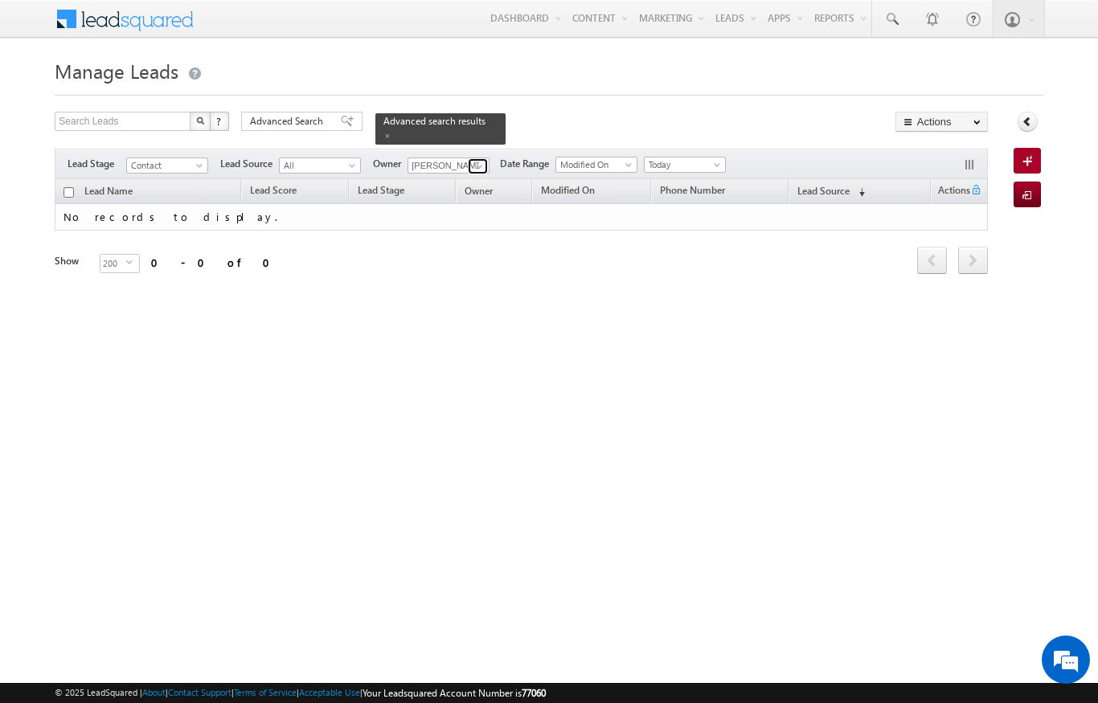
click at [477, 160] on span at bounding box center [479, 166] width 13 height 13
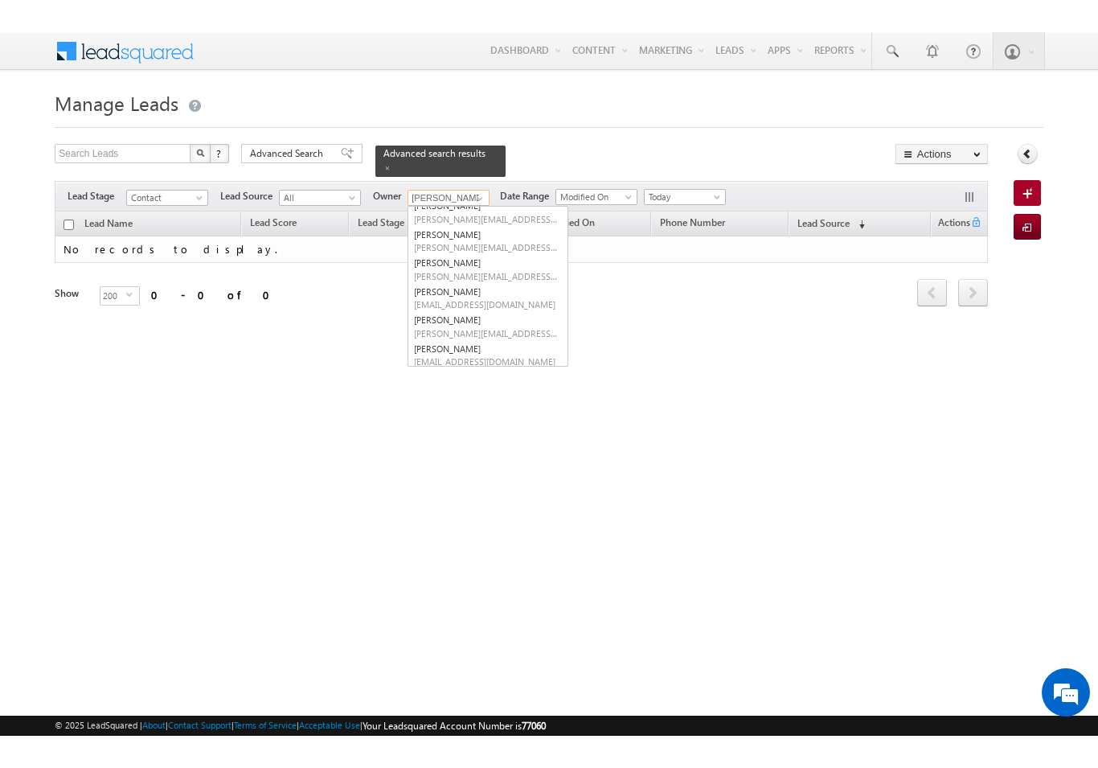
scroll to position [126, 0]
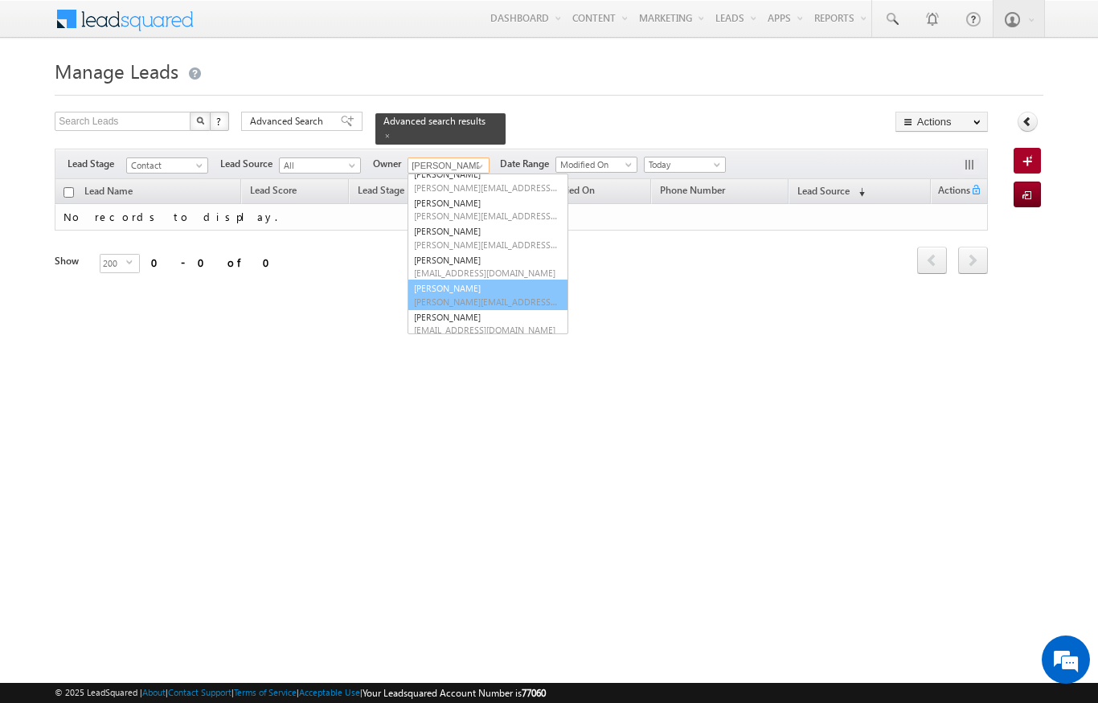
click at [485, 280] on link "Niraj Upadhyay niraj.upadhyay@indglobal.ae" at bounding box center [487, 295] width 161 height 31
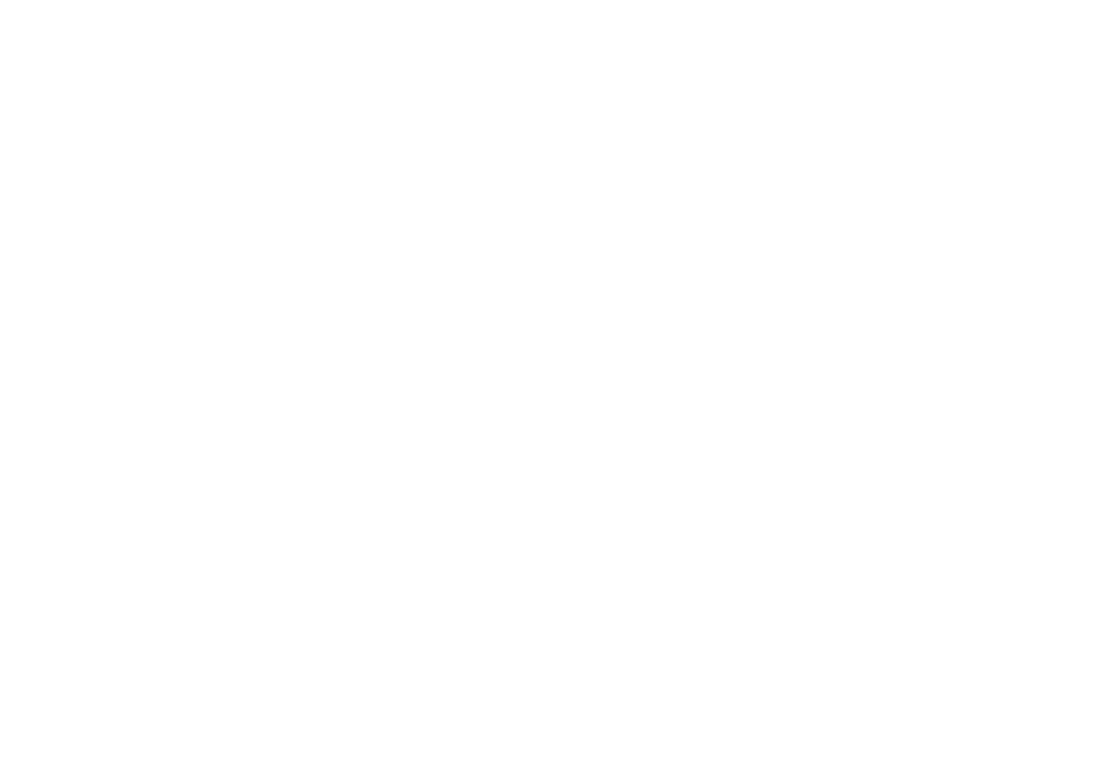
scroll to position [7824, 0]
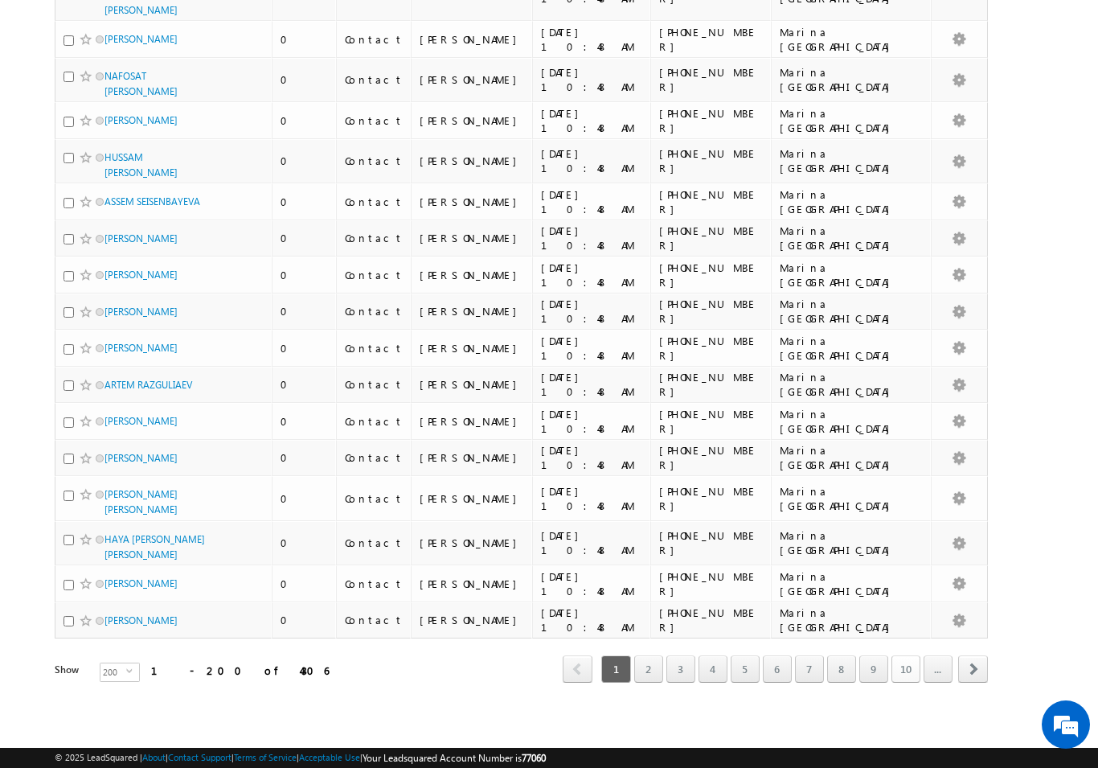
click at [901, 656] on link "10" at bounding box center [905, 668] width 29 height 27
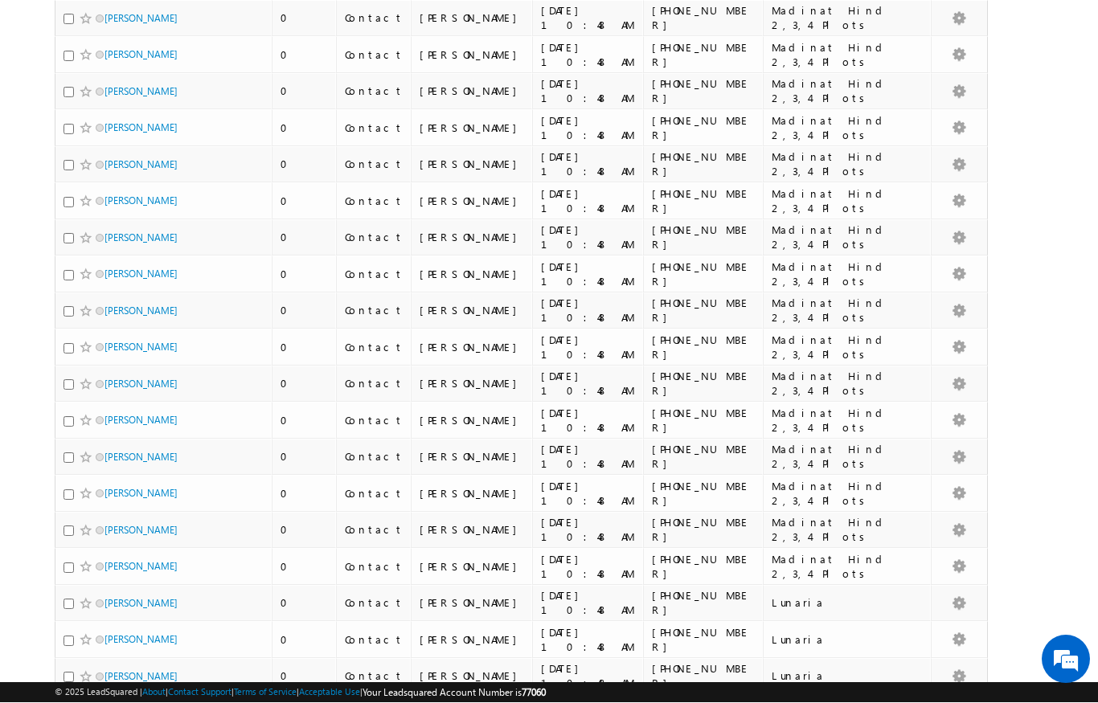
scroll to position [7533, 0]
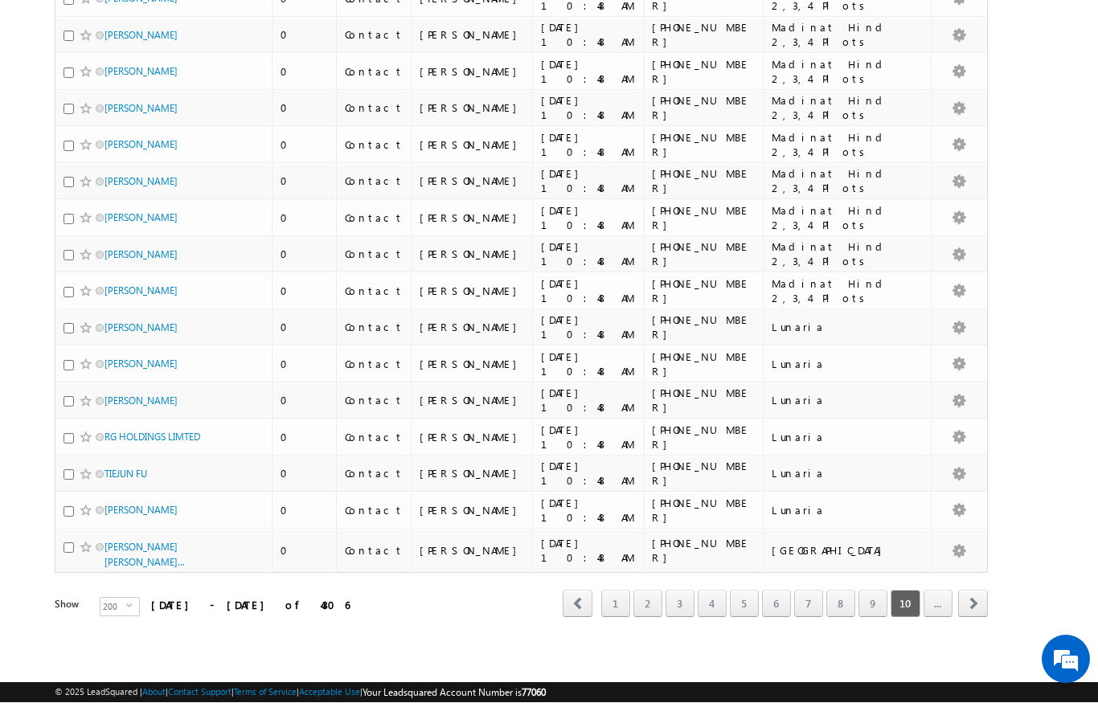
click at [879, 592] on link "9" at bounding box center [872, 604] width 29 height 27
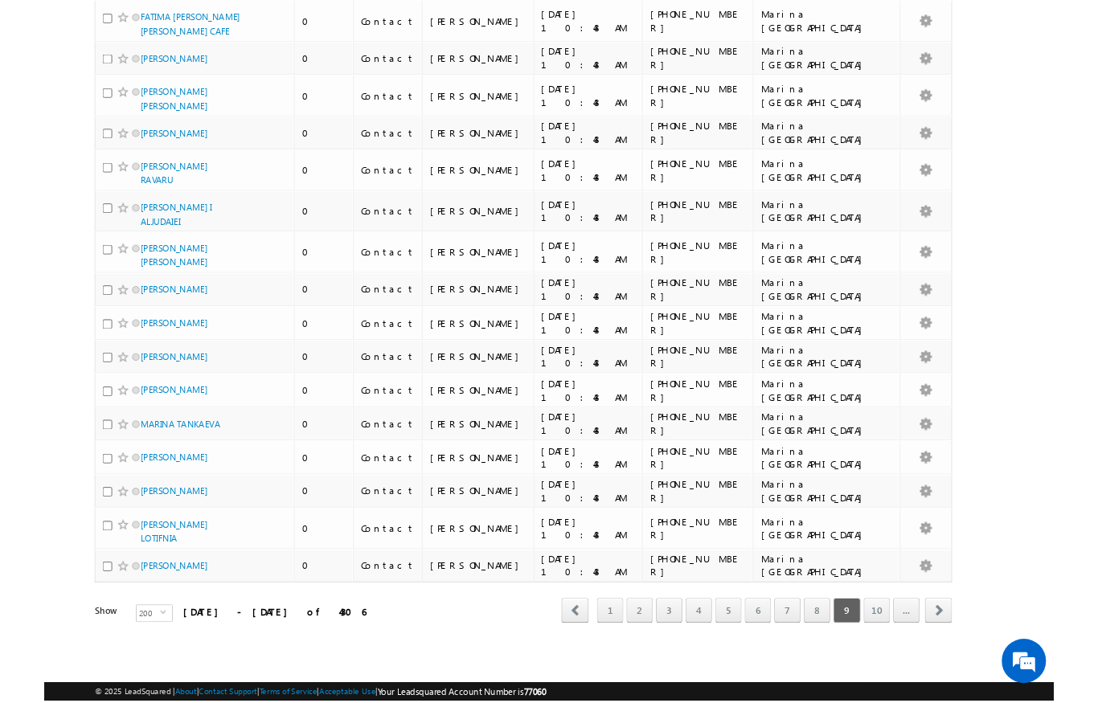
scroll to position [7838, 0]
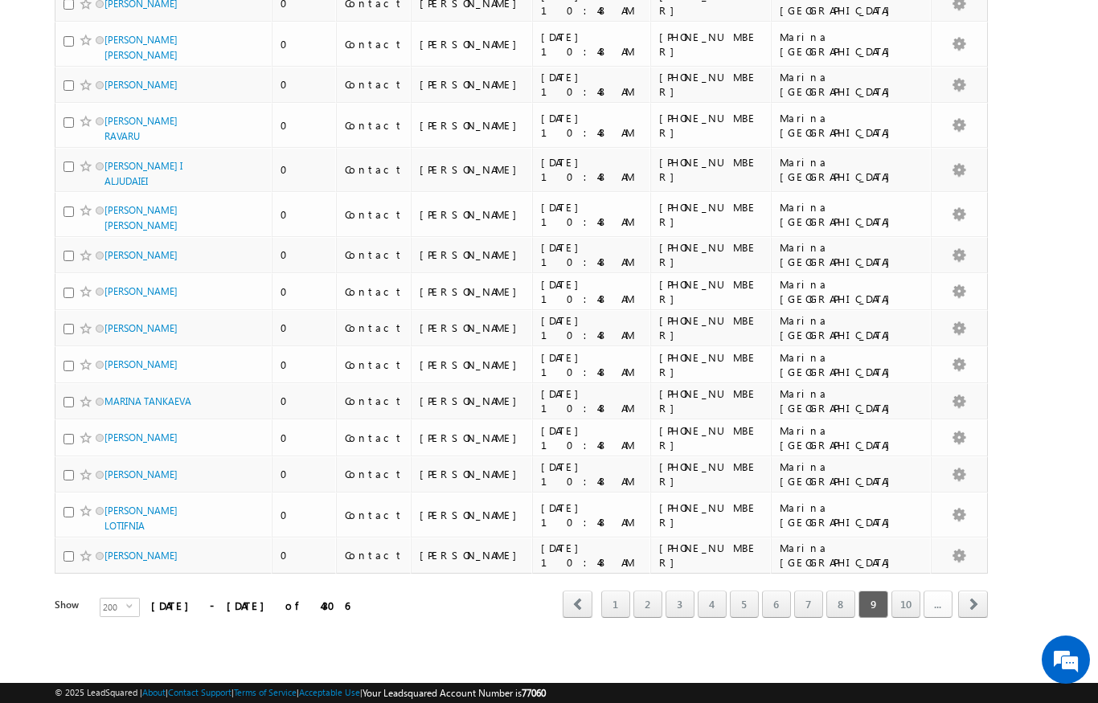
click at [937, 605] on link "..." at bounding box center [937, 604] width 29 height 27
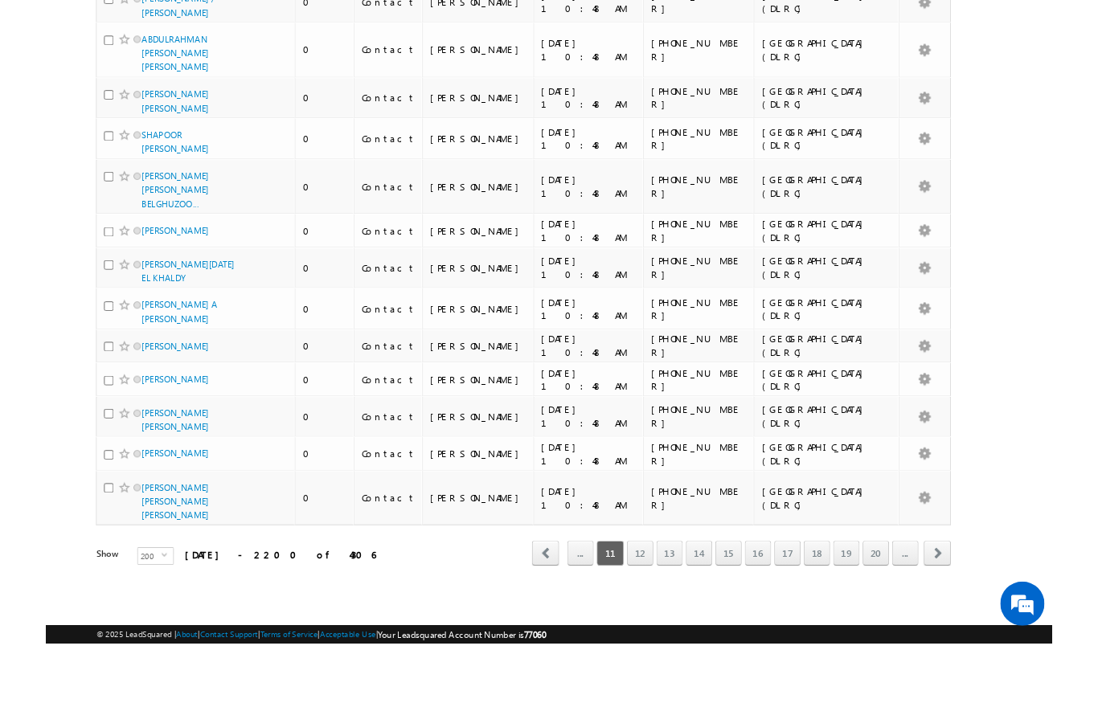
scroll to position [8315, 0]
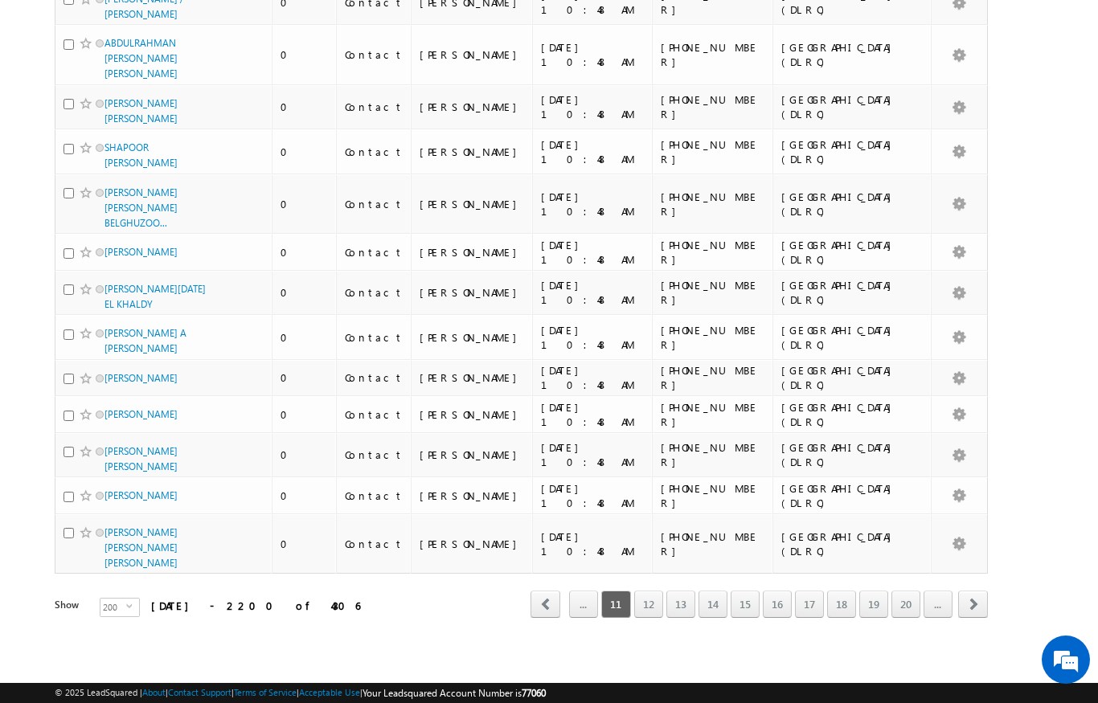
click at [711, 600] on link "14" at bounding box center [712, 604] width 29 height 27
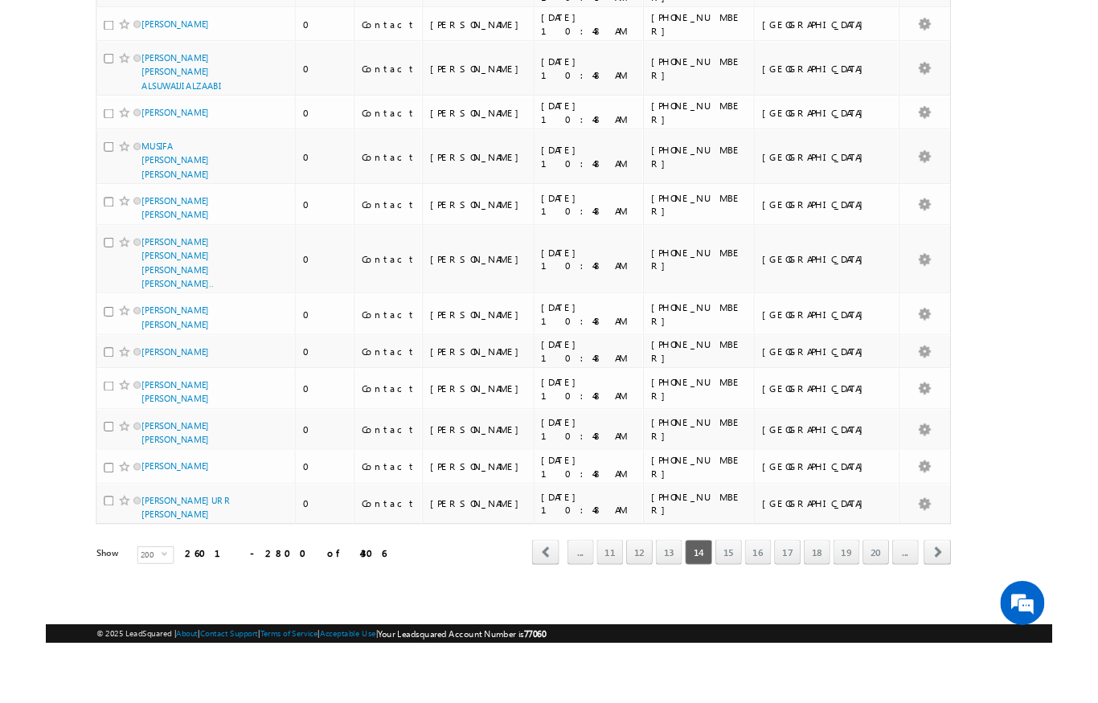
scroll to position [8391, 0]
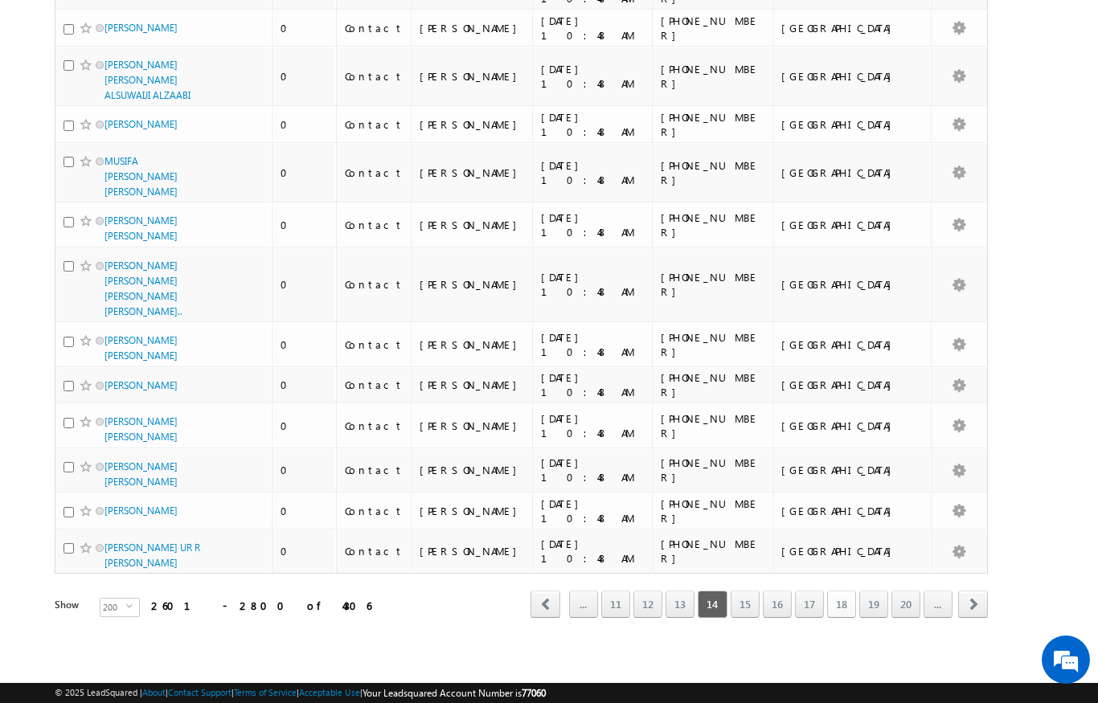
click at [840, 599] on link "18" at bounding box center [841, 604] width 29 height 27
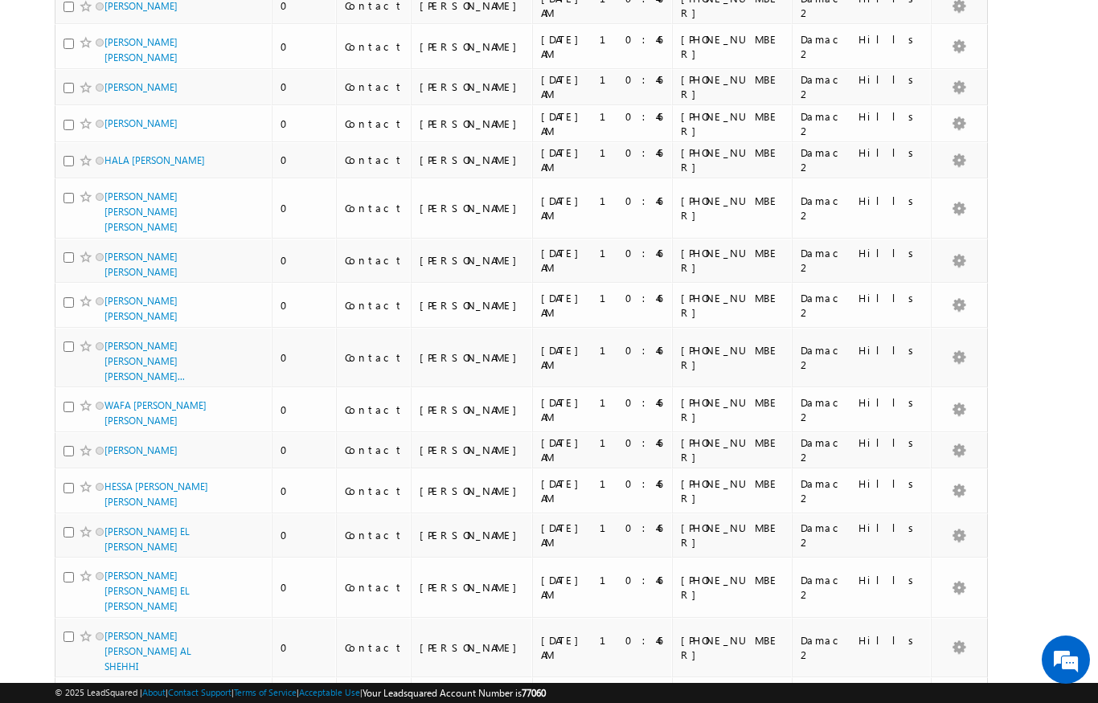
scroll to position [0, 0]
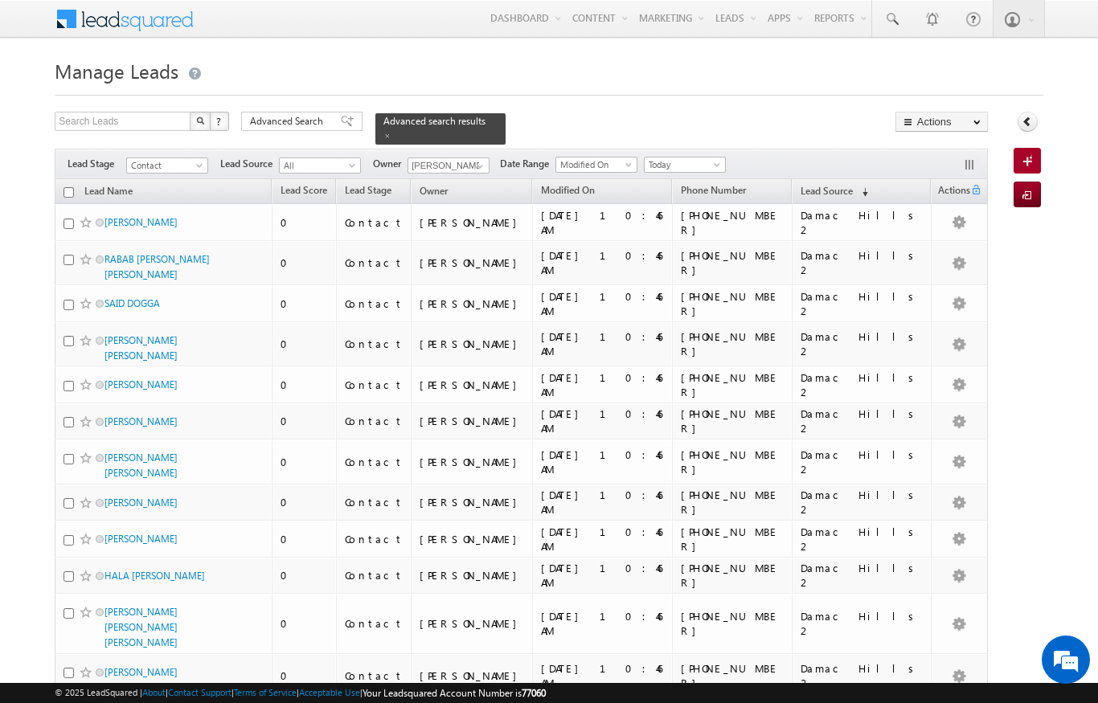
click at [78, 186] on link "Lead Name" at bounding box center [108, 192] width 64 height 21
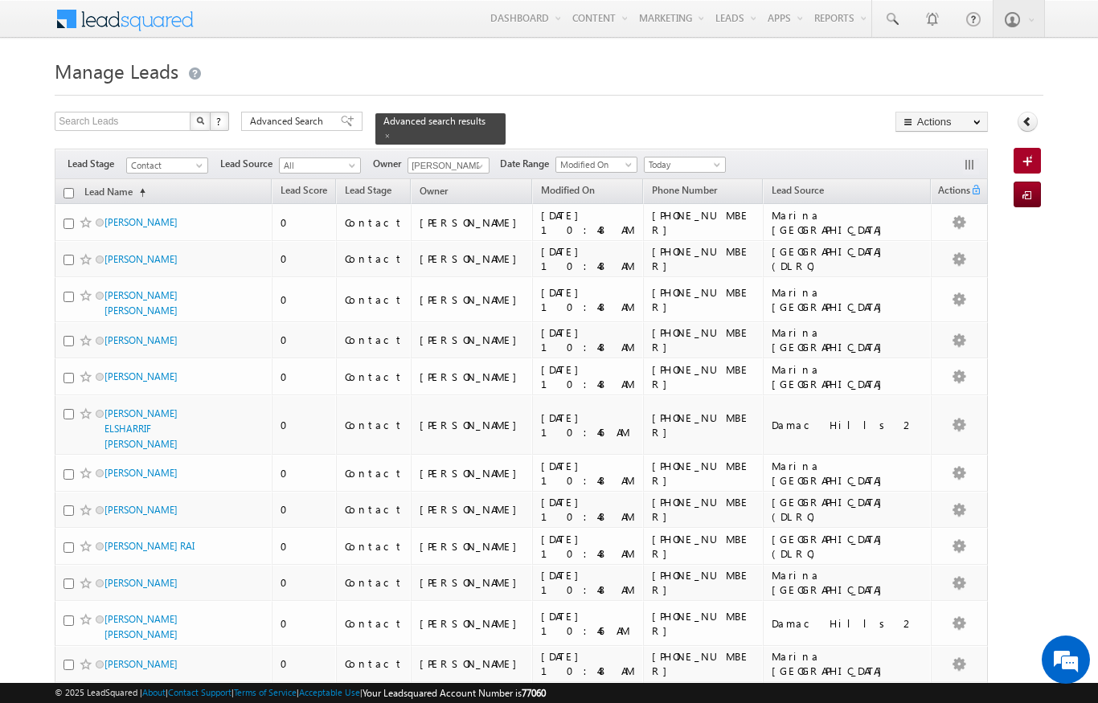
click at [137, 186] on span "(sorted ascending)" at bounding box center [139, 192] width 13 height 13
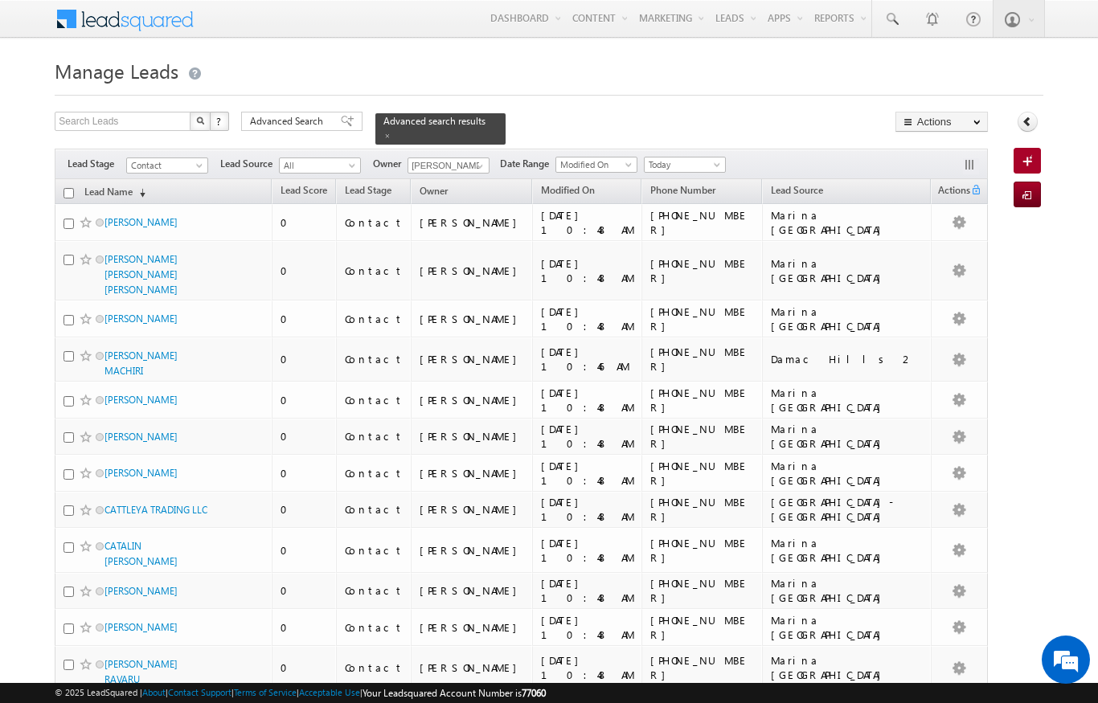
click at [137, 186] on span "(sorted descending)" at bounding box center [139, 192] width 13 height 13
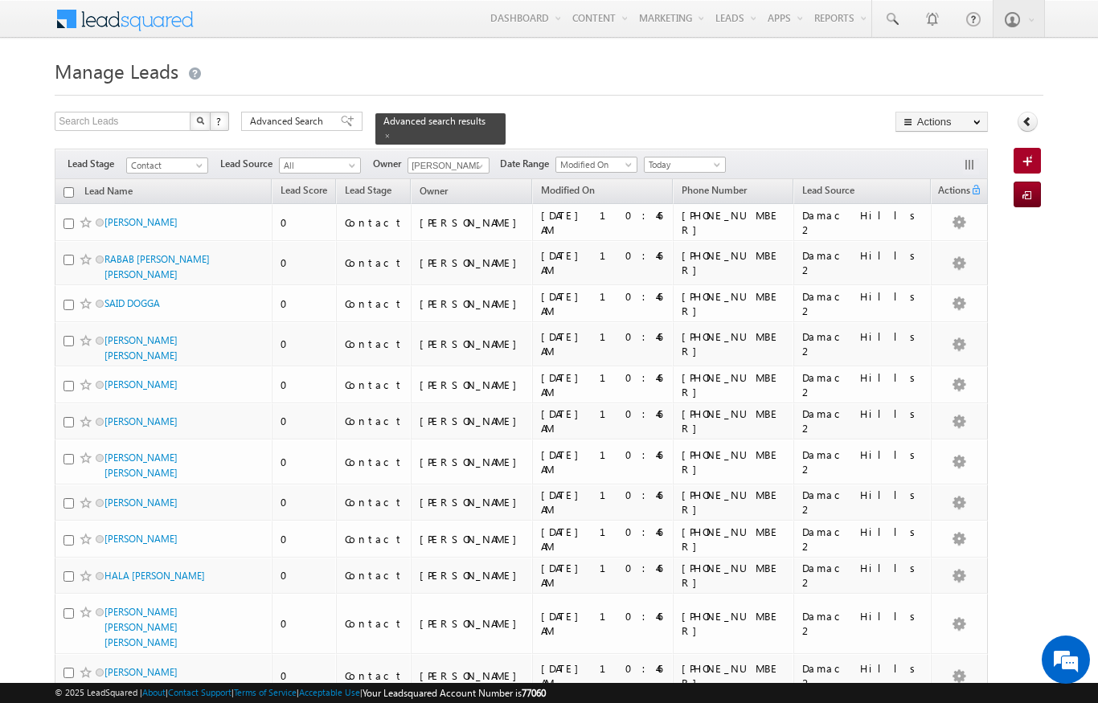
click at [68, 187] on input "checkbox" at bounding box center [68, 192] width 10 height 10
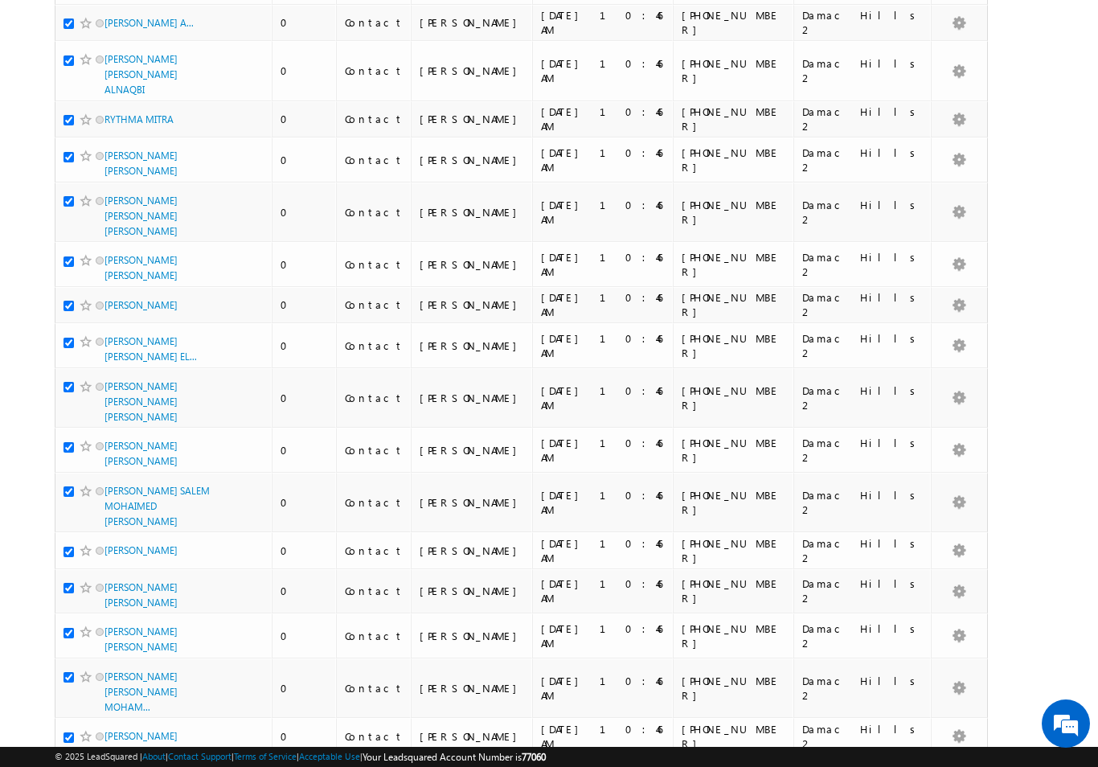
scroll to position [8883, 0]
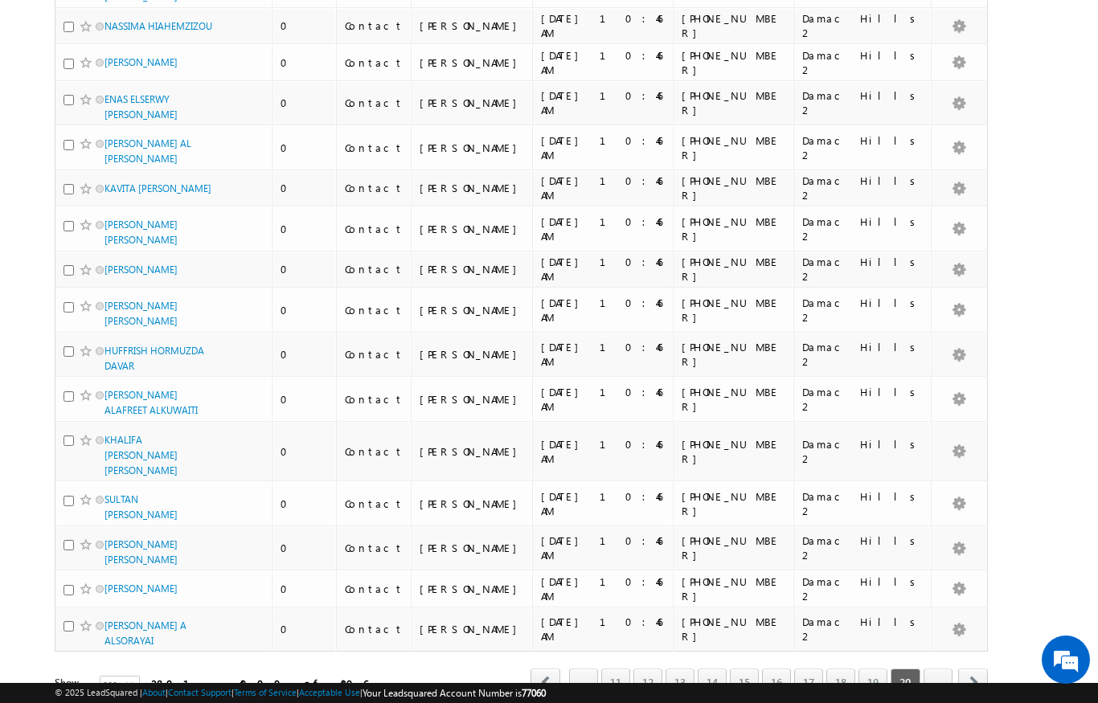
scroll to position [8745, 0]
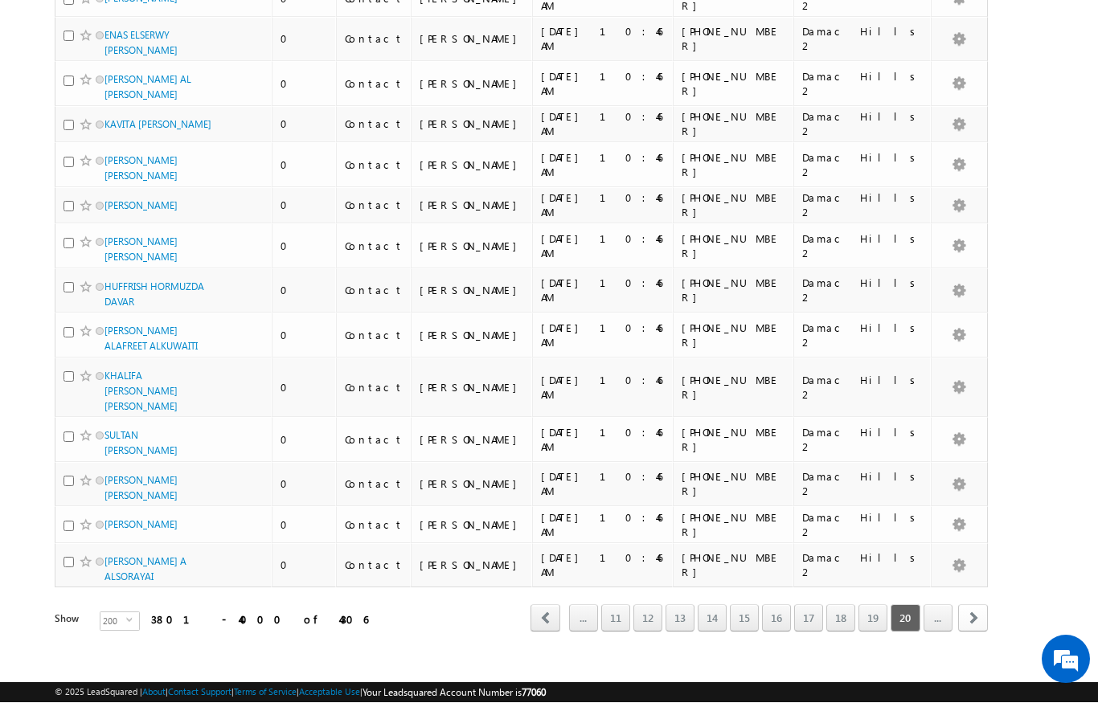
click at [973, 605] on span "next" at bounding box center [973, 618] width 30 height 27
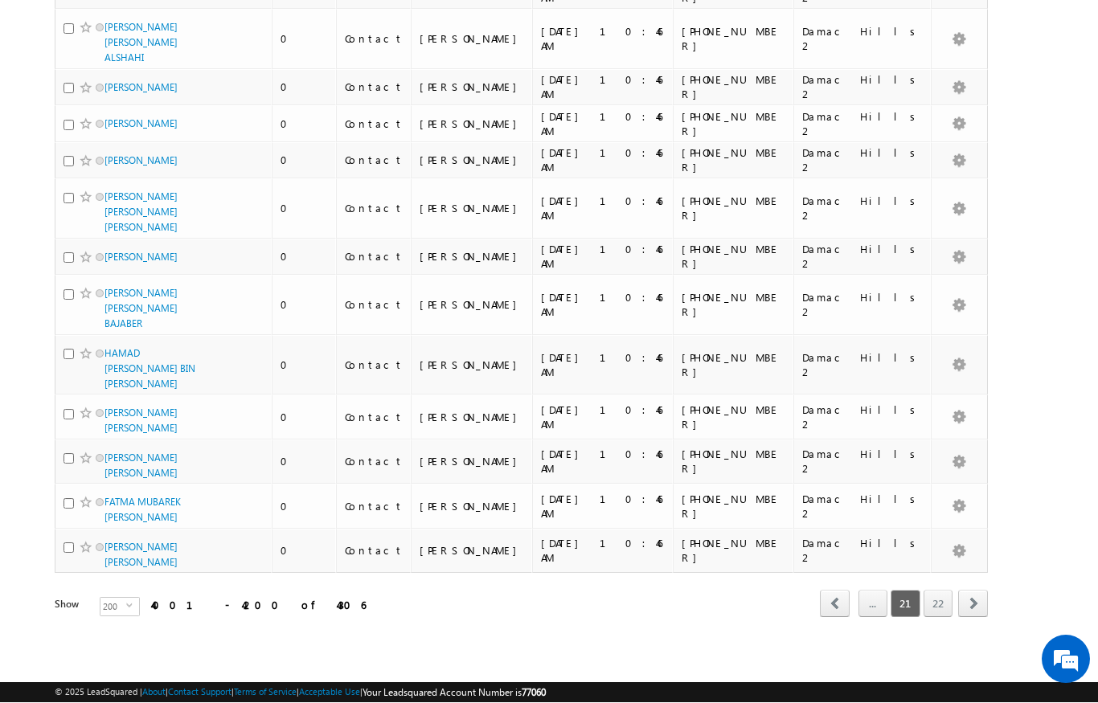
scroll to position [8743, 0]
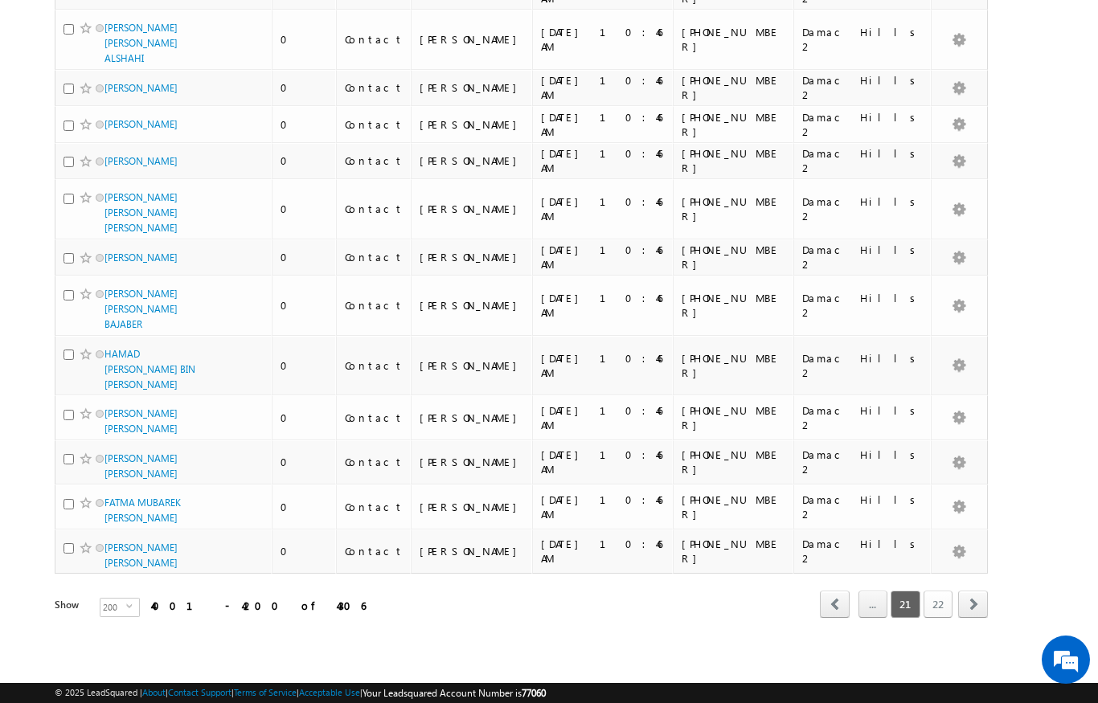
click at [943, 611] on link "22" at bounding box center [937, 604] width 29 height 27
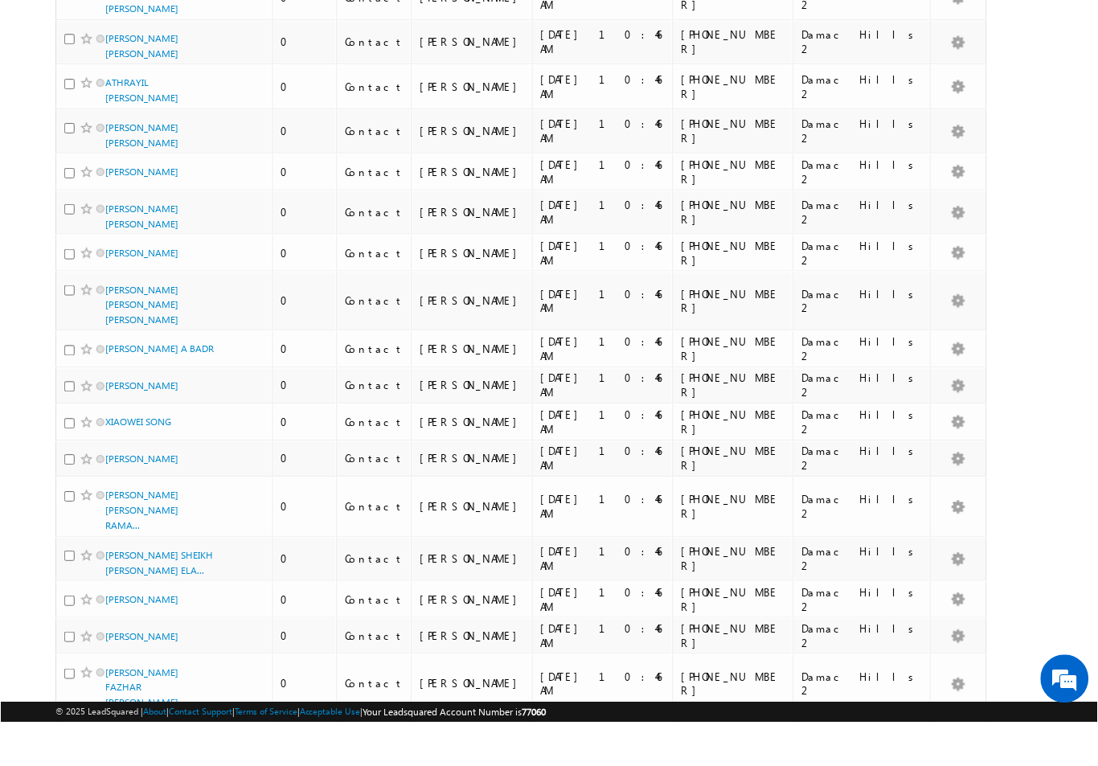
scroll to position [4452, 0]
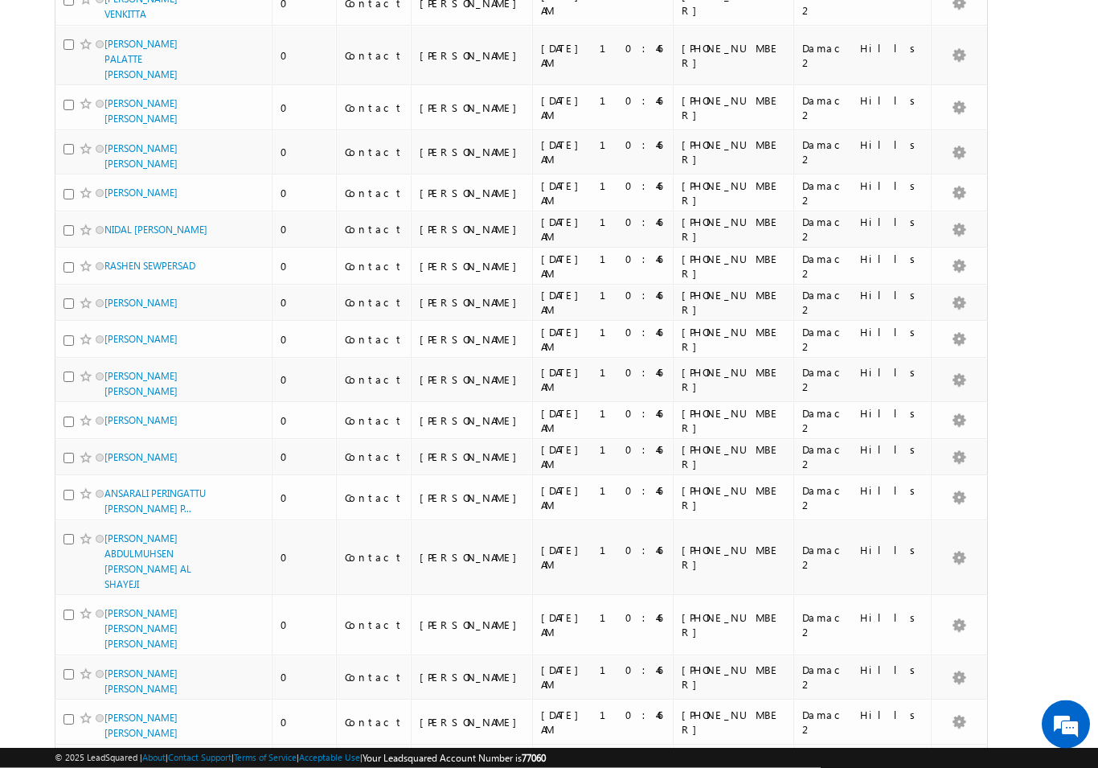
scroll to position [8367, 0]
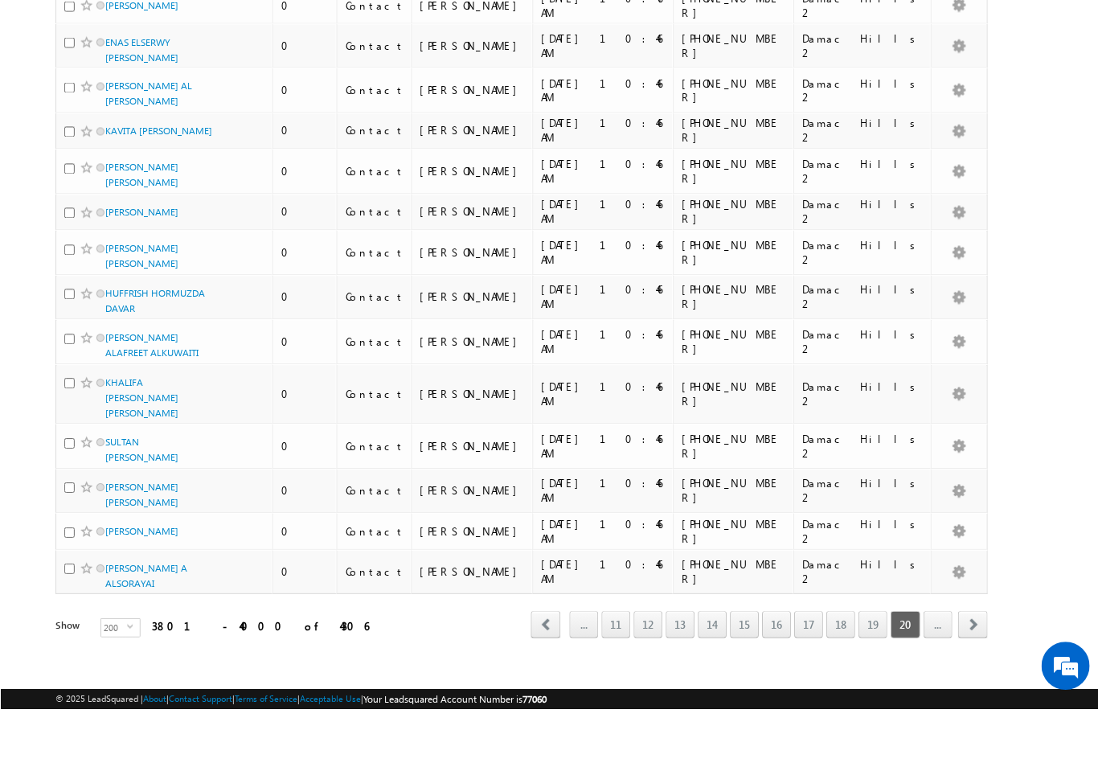
scroll to position [8681, 0]
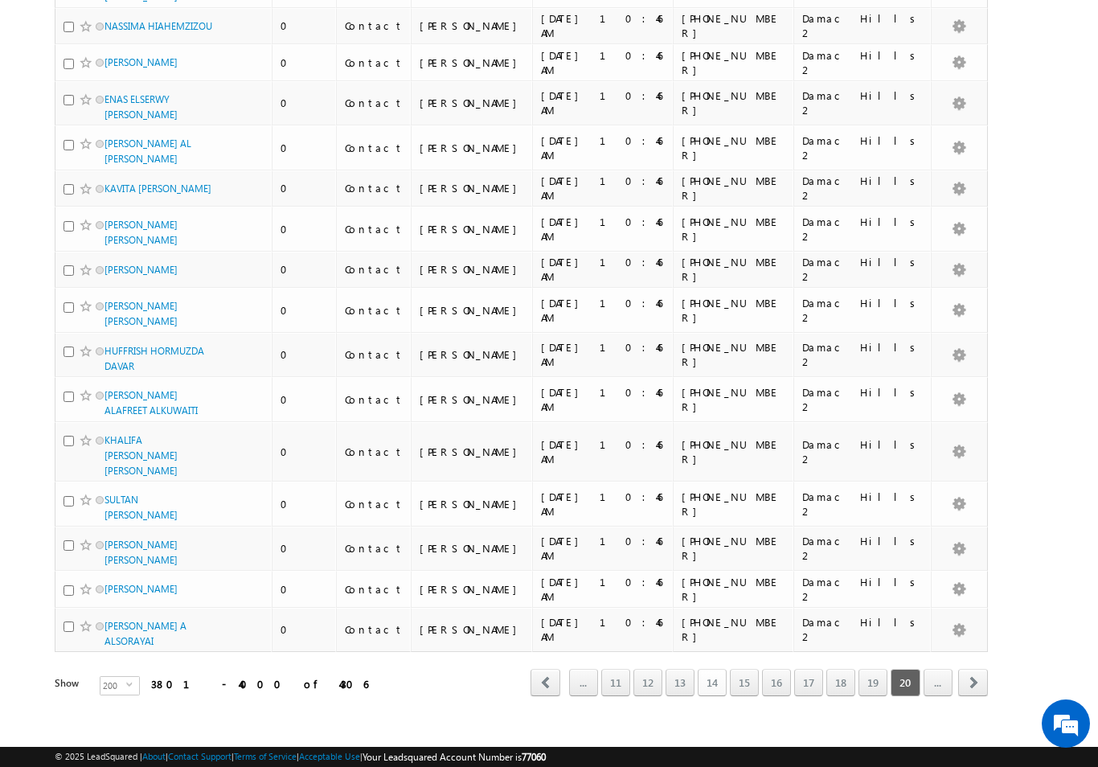
click at [721, 669] on link "14" at bounding box center [712, 682] width 29 height 27
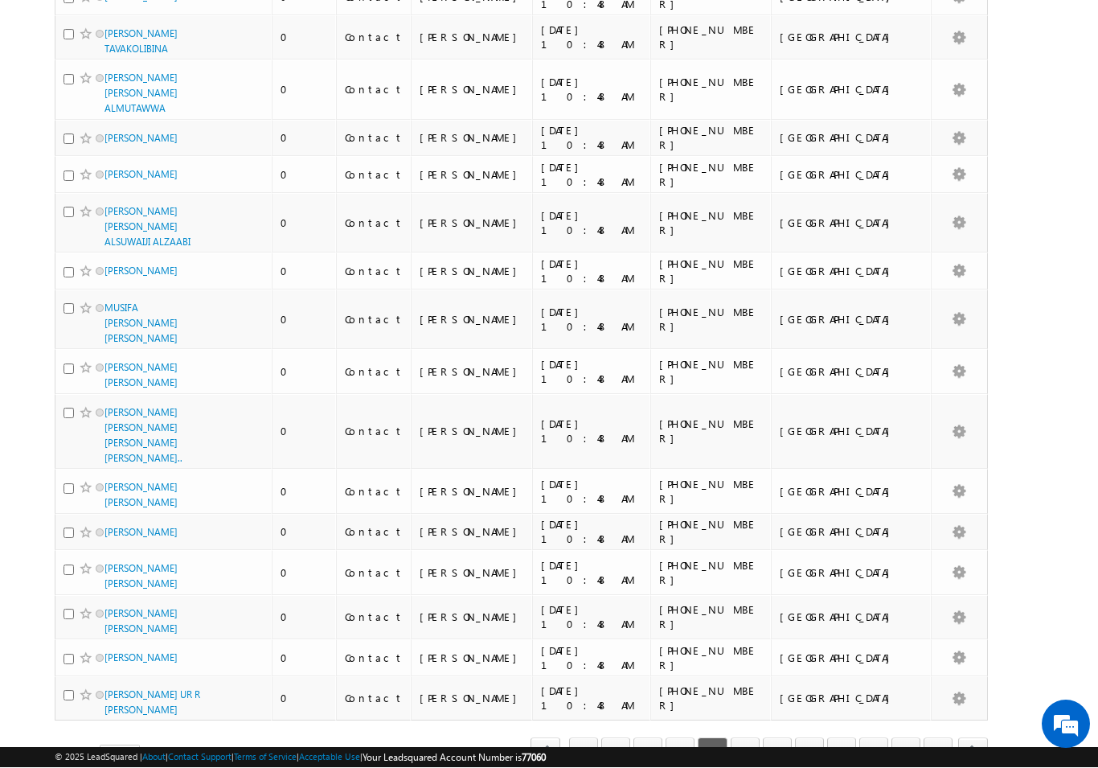
scroll to position [7838, 0]
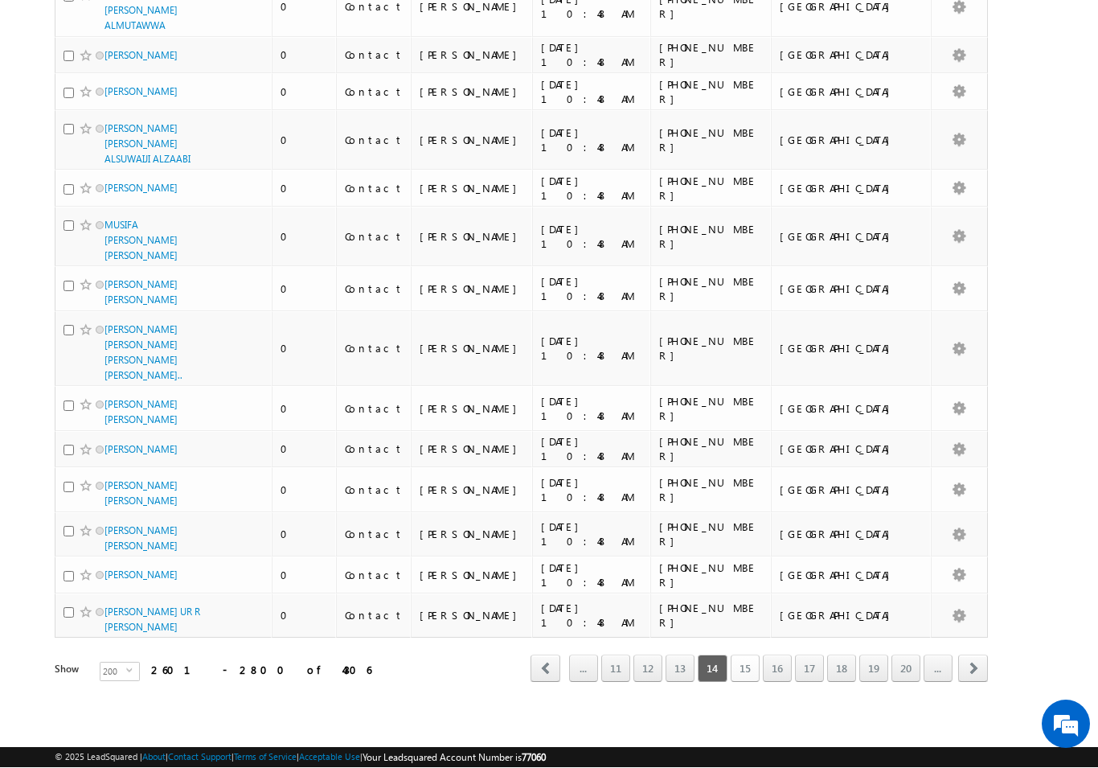
click at [747, 667] on link "15" at bounding box center [745, 668] width 29 height 27
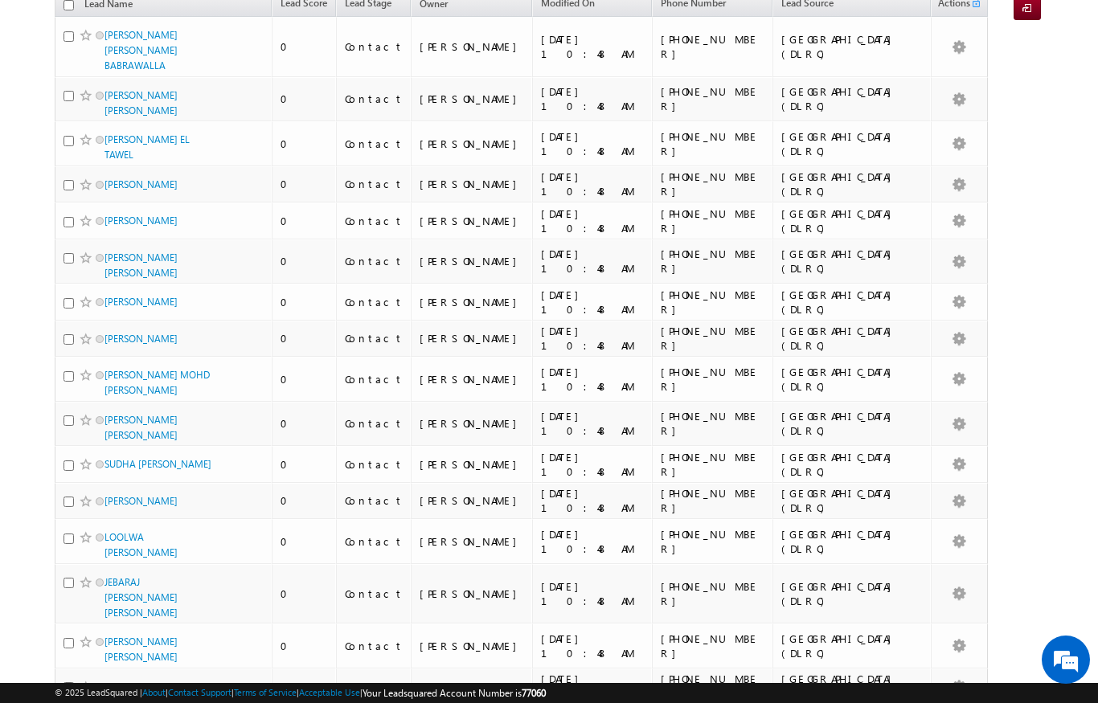
scroll to position [0, 0]
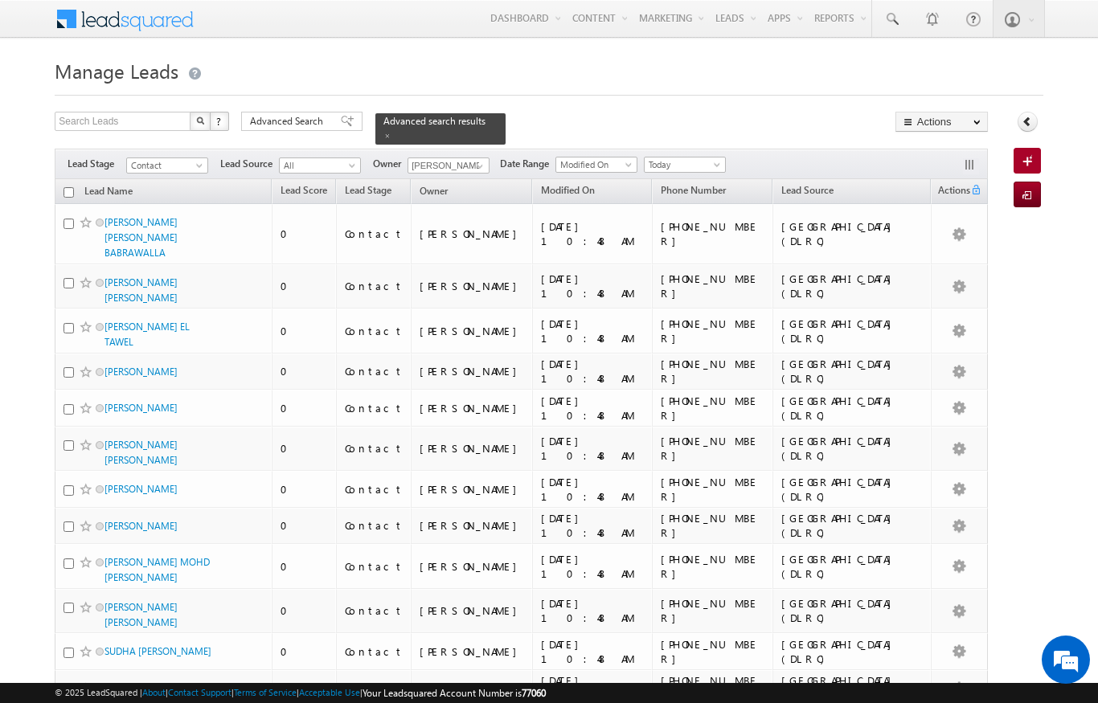
click at [68, 187] on input "checkbox" at bounding box center [68, 192] width 10 height 10
click at [0, 0] on link "Change Owner" at bounding box center [0, 0] width 0 height 0
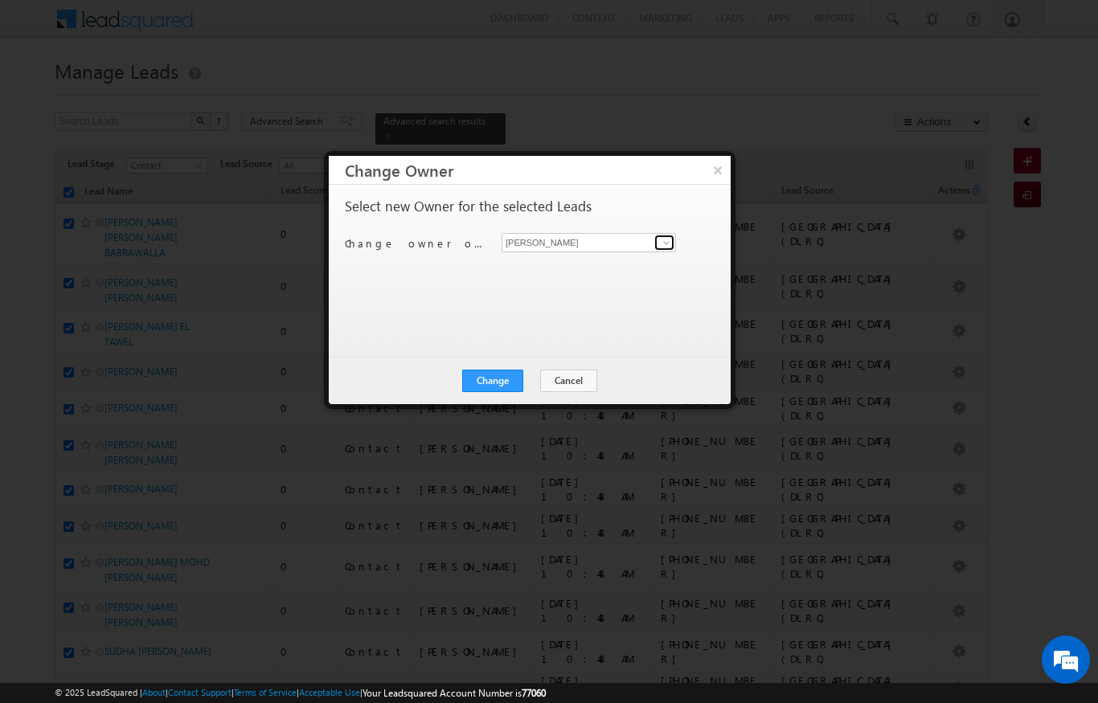
click at [670, 237] on span at bounding box center [666, 242] width 13 height 13
click at [596, 266] on link "Ekta Verhani ekta.verhani@indglobal.ae" at bounding box center [589, 267] width 174 height 31
click at [500, 379] on button "Change" at bounding box center [492, 381] width 61 height 23
click at [534, 391] on button "Close" at bounding box center [531, 381] width 51 height 23
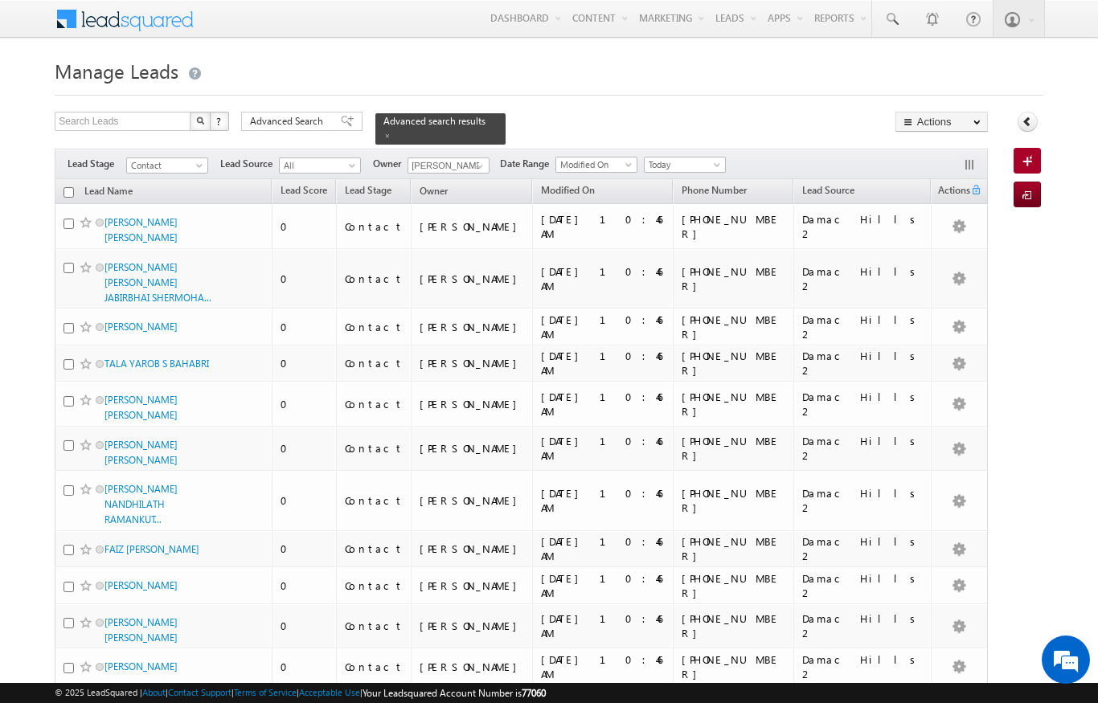
click at [57, 179] on th "Lead Name (sorted descending)" at bounding box center [163, 191] width 217 height 25
click at [65, 187] on input "checkbox" at bounding box center [68, 192] width 10 height 10
click at [0, 0] on link "Change Owner" at bounding box center [0, 0] width 0 height 0
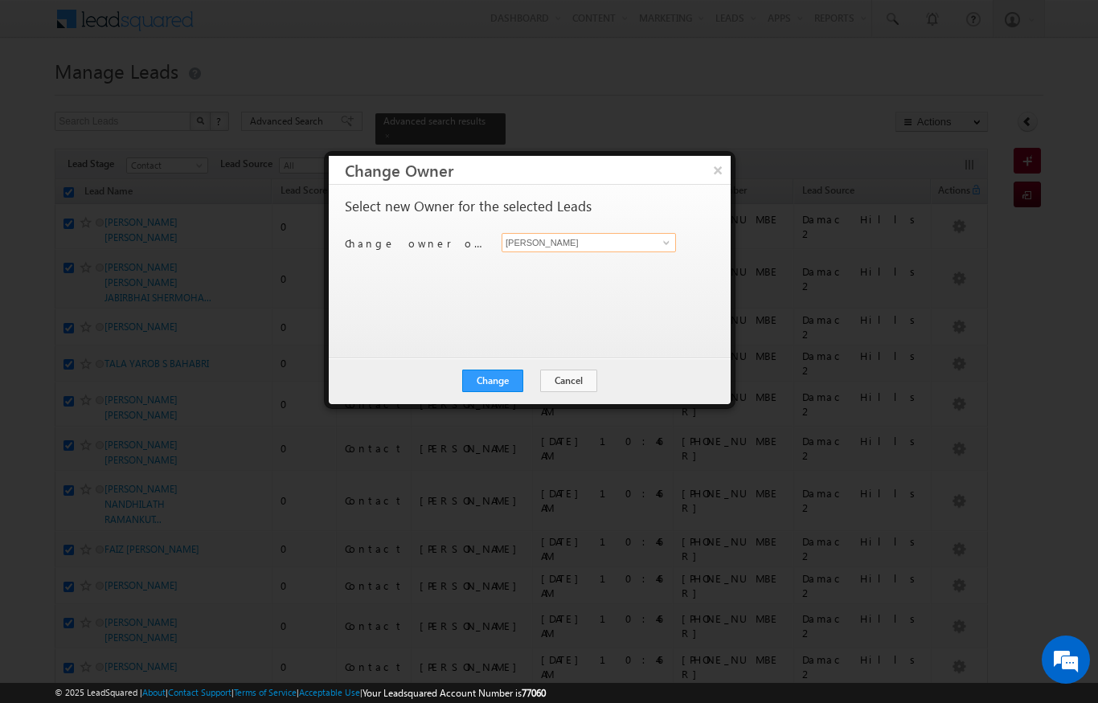
click at [661, 251] on input "[PERSON_NAME]" at bounding box center [589, 242] width 174 height 19
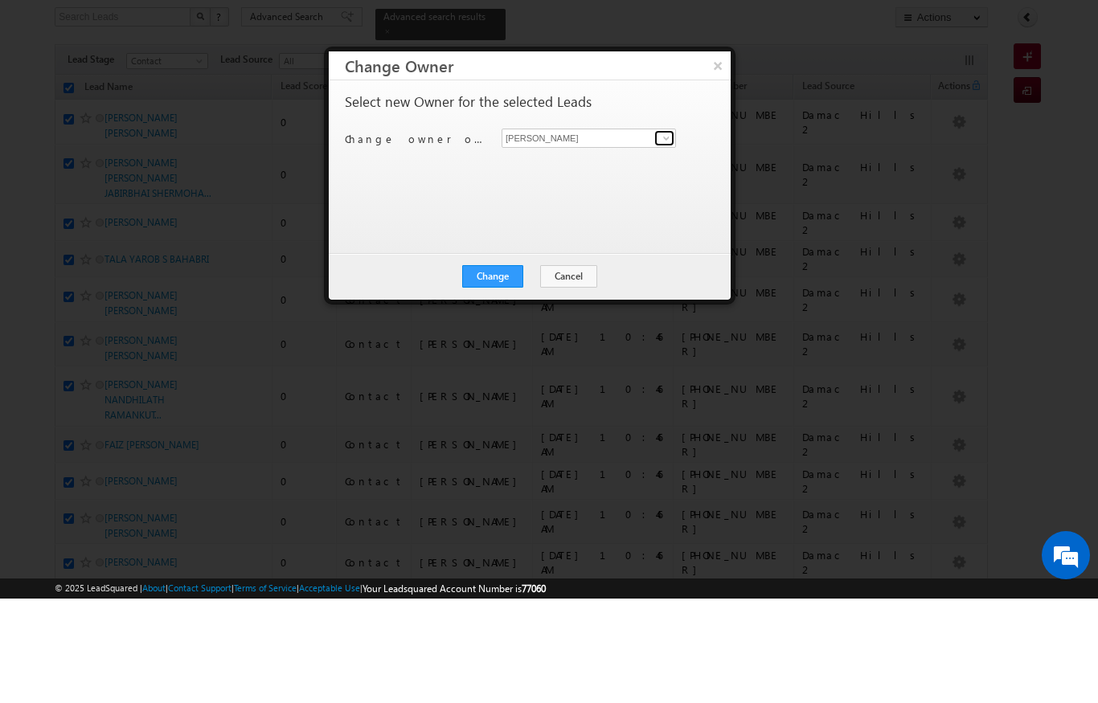
click at [658, 235] on link at bounding box center [664, 243] width 20 height 16
click at [575, 199] on div "Select new Owner for the selected Leads Change owner of 200 leads to Niraj Upad…" at bounding box center [528, 263] width 366 height 129
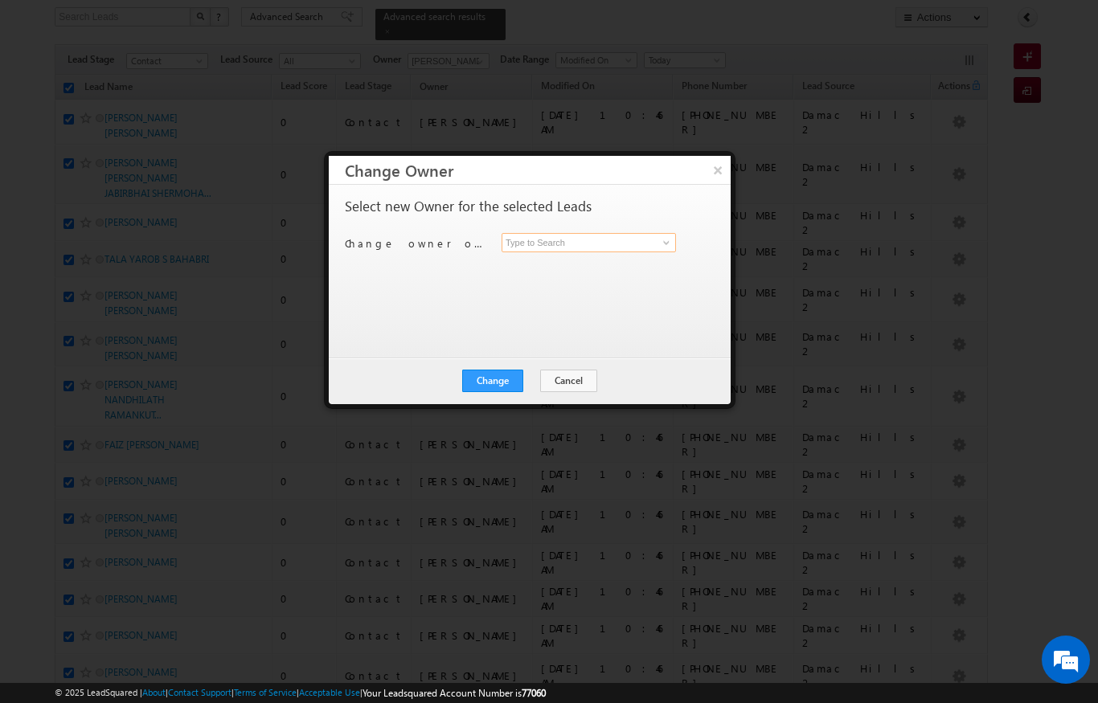
click at [591, 246] on input at bounding box center [589, 242] width 174 height 19
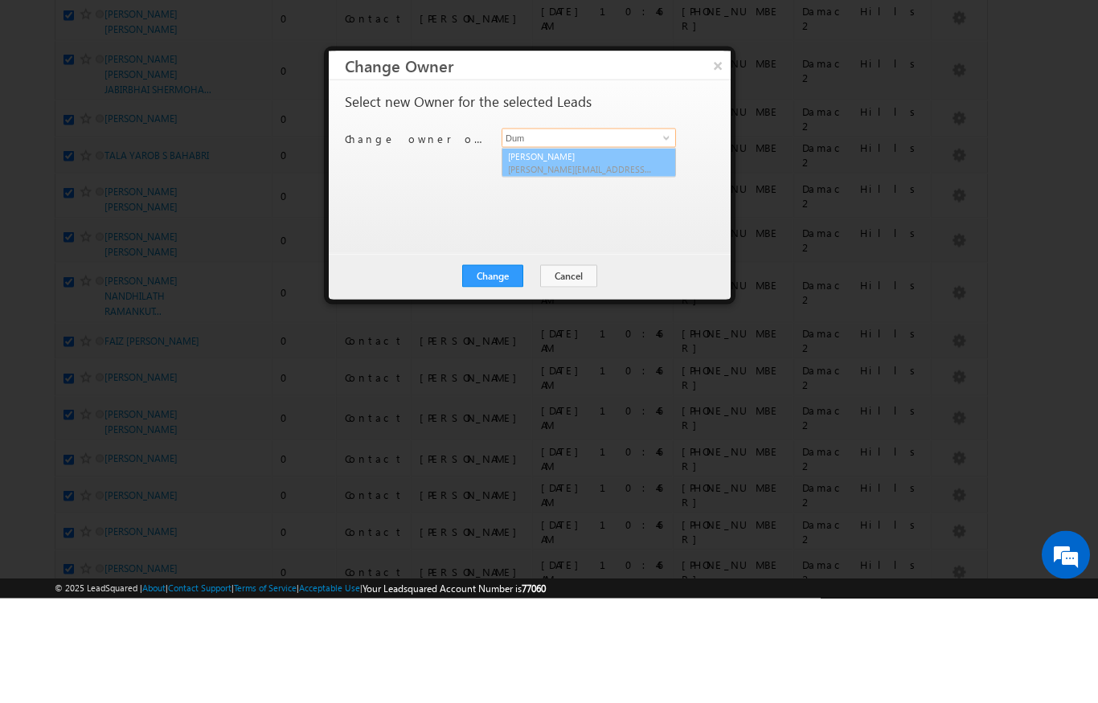
click at [587, 268] on span "ankita.dumbre@indglobal.ae" at bounding box center [580, 274] width 145 height 12
click at [497, 370] on button "Change" at bounding box center [492, 381] width 61 height 23
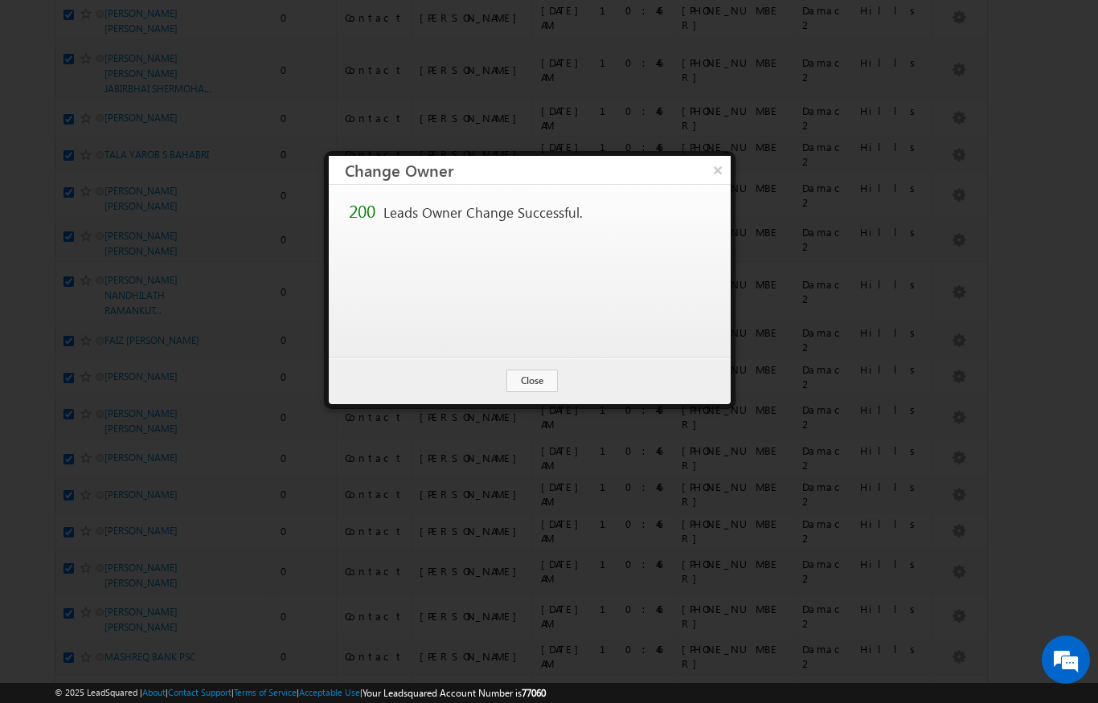
click at [520, 377] on button "Close" at bounding box center [531, 381] width 51 height 23
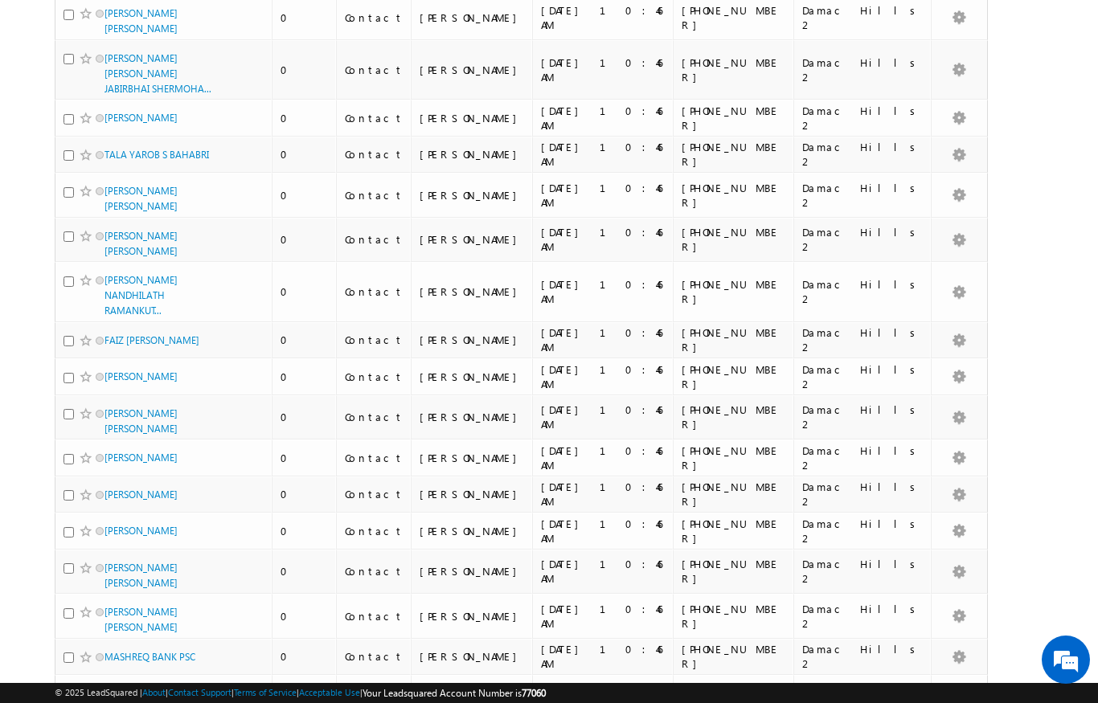
scroll to position [0, 0]
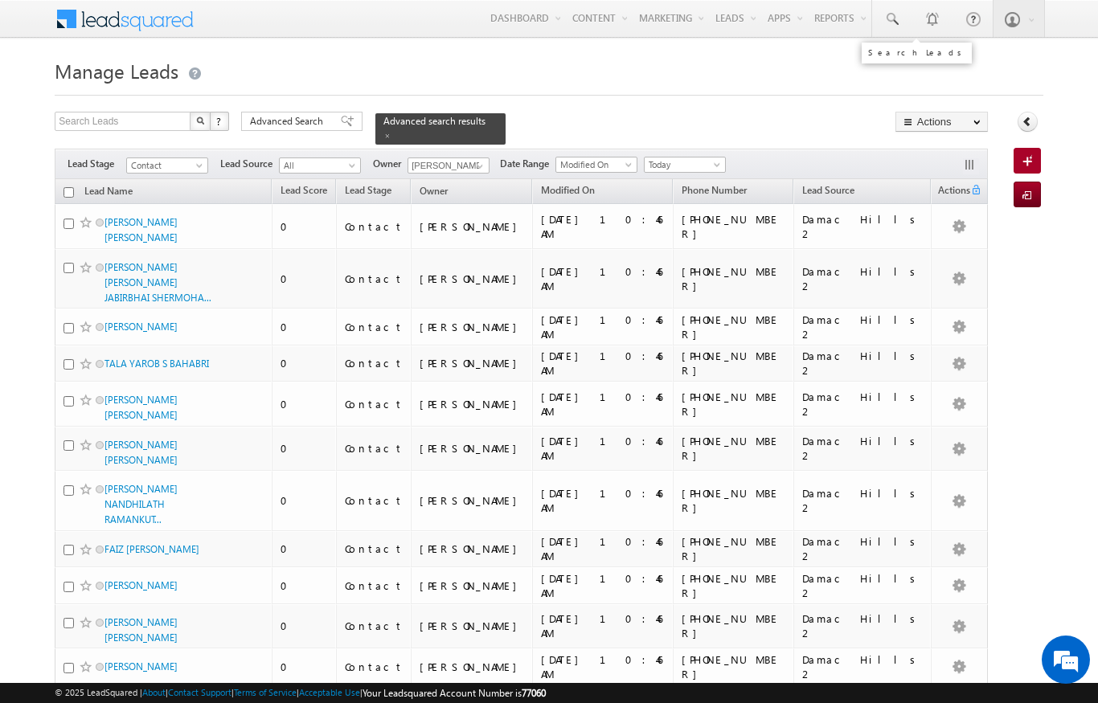
click at [897, 18] on span at bounding box center [891, 19] width 16 height 16
click at [971, 63] on input "text" at bounding box center [974, 62] width 218 height 19
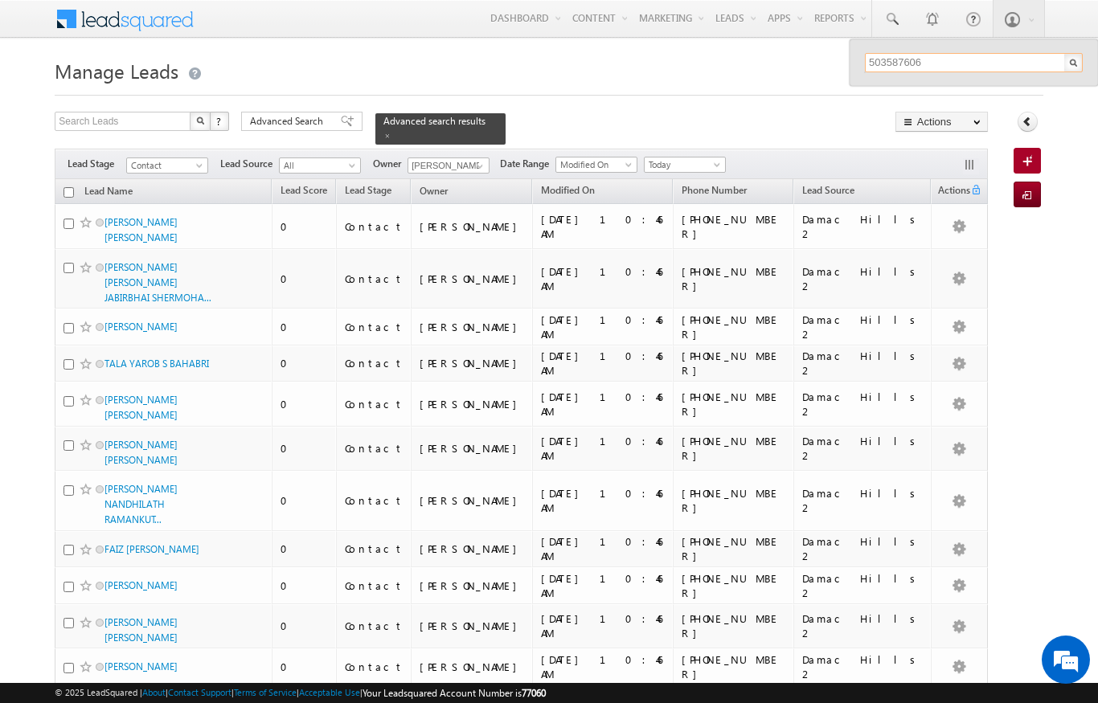
click at [960, 58] on input "503587606" at bounding box center [974, 62] width 218 height 19
click at [946, 63] on input "503587606" at bounding box center [974, 62] width 218 height 19
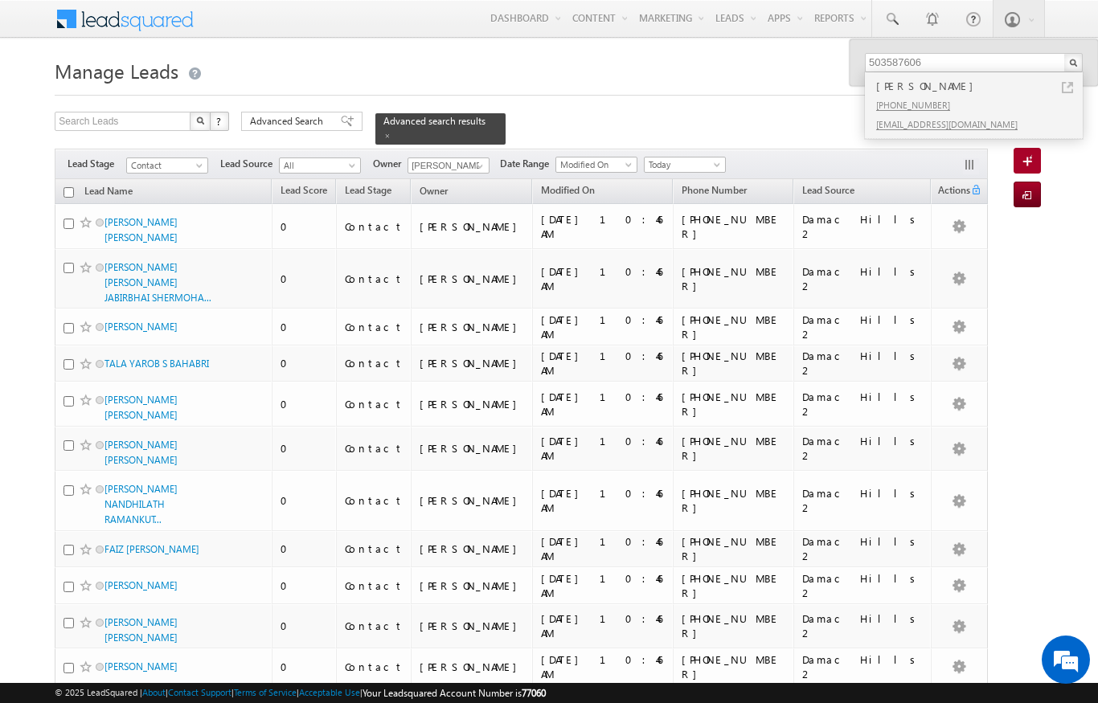
click at [1063, 90] on link at bounding box center [1067, 87] width 11 height 11
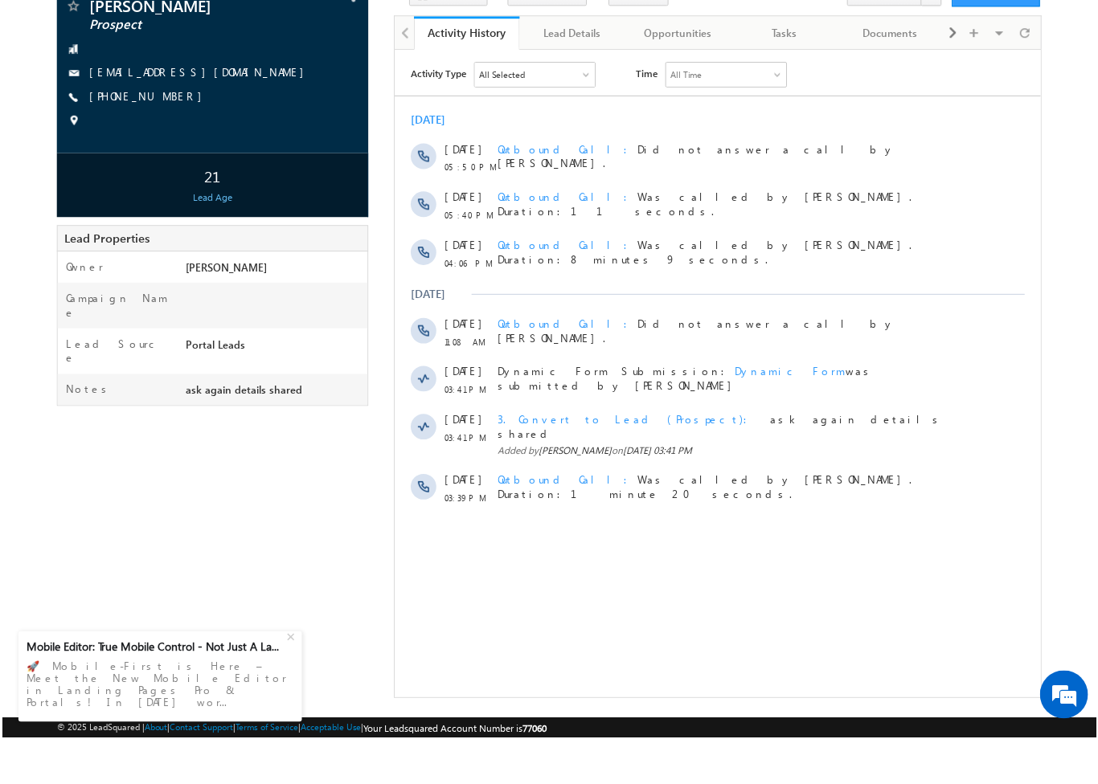
scroll to position [87, 0]
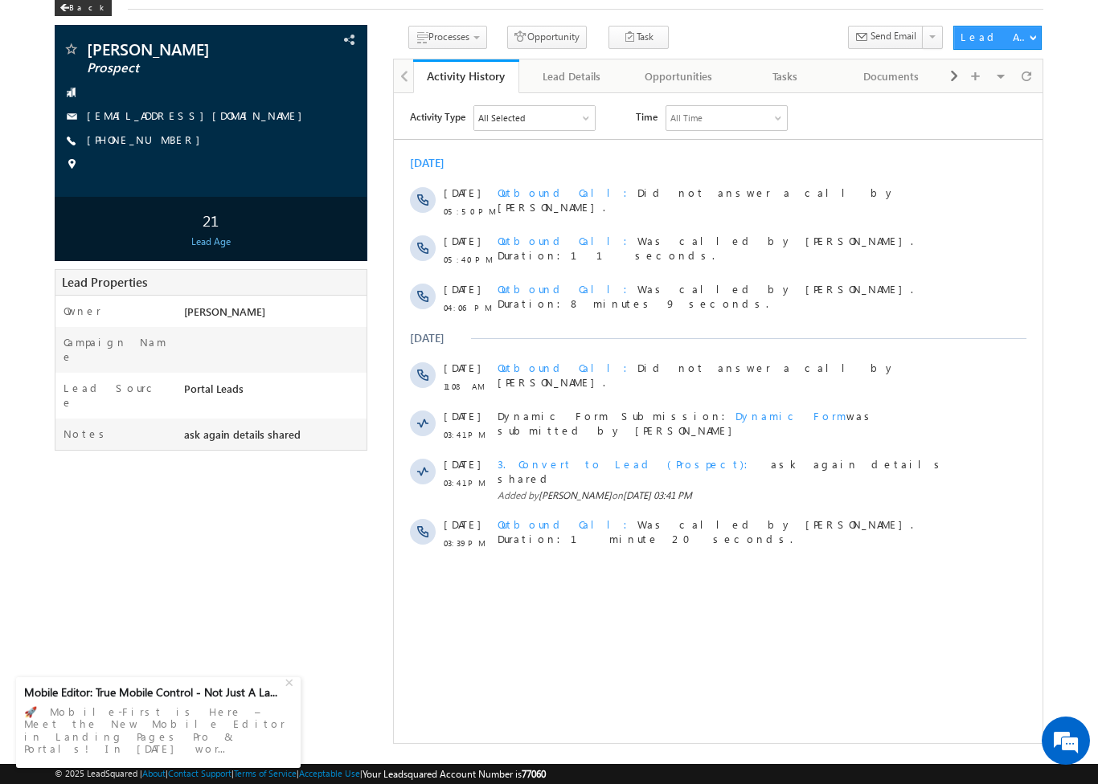
click at [556, 468] on span "3. Convert to Lead (Prospect)" at bounding box center [627, 463] width 260 height 14
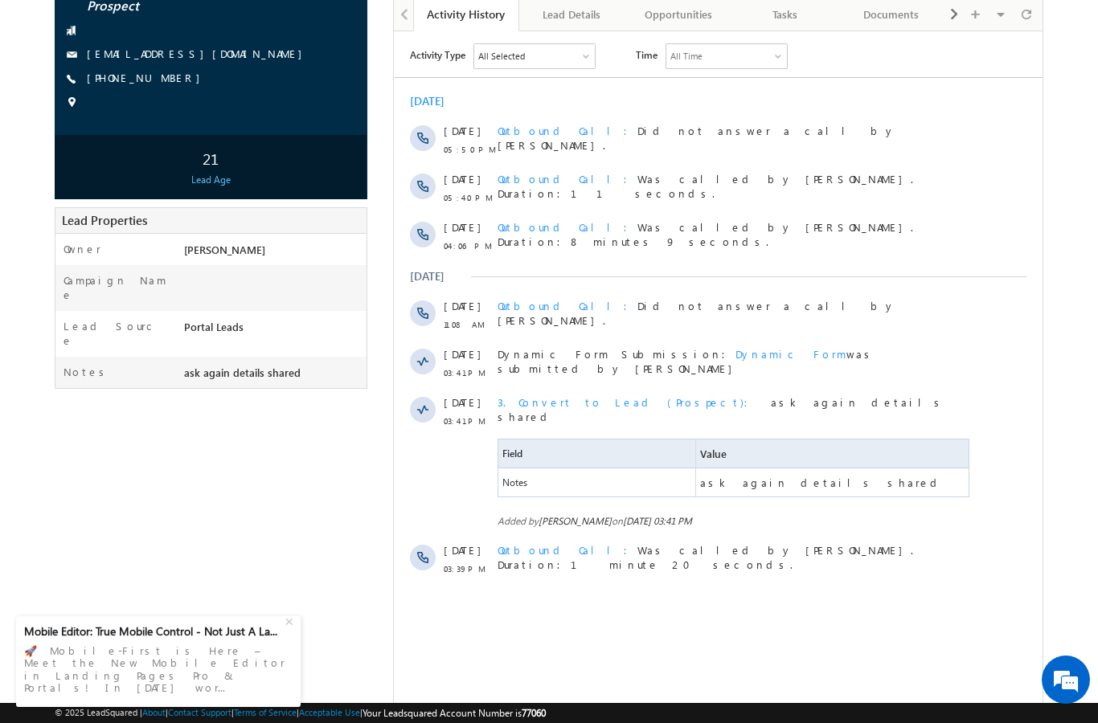
scroll to position [0, 0]
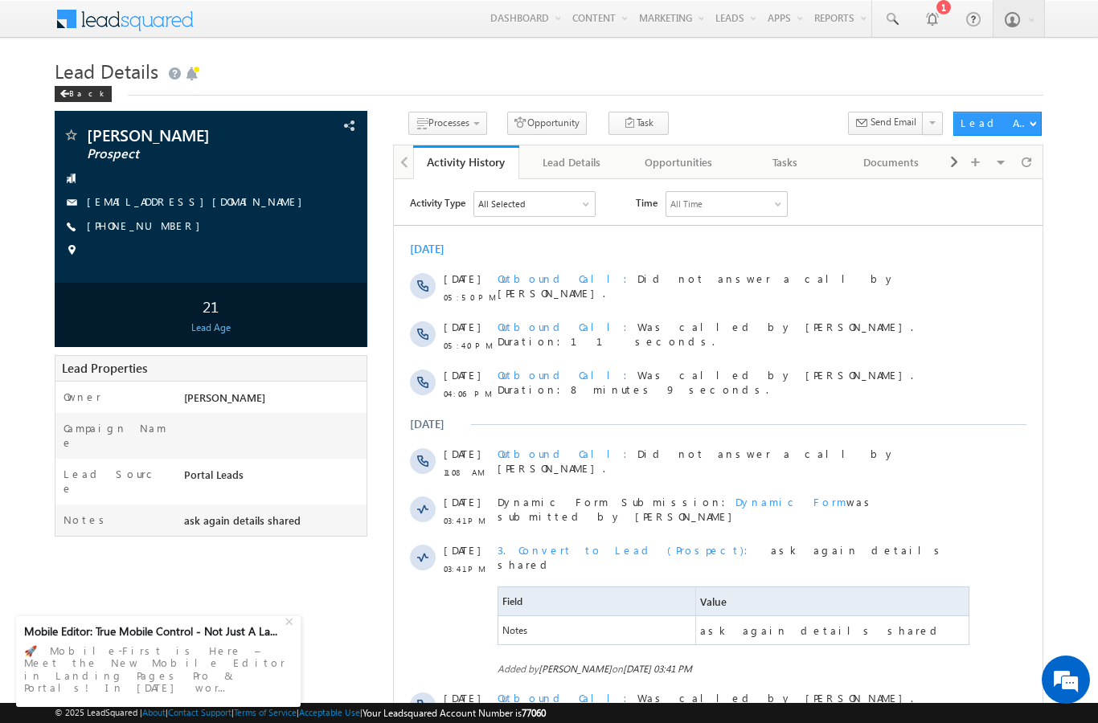
click at [78, 98] on div "Back" at bounding box center [83, 94] width 57 height 16
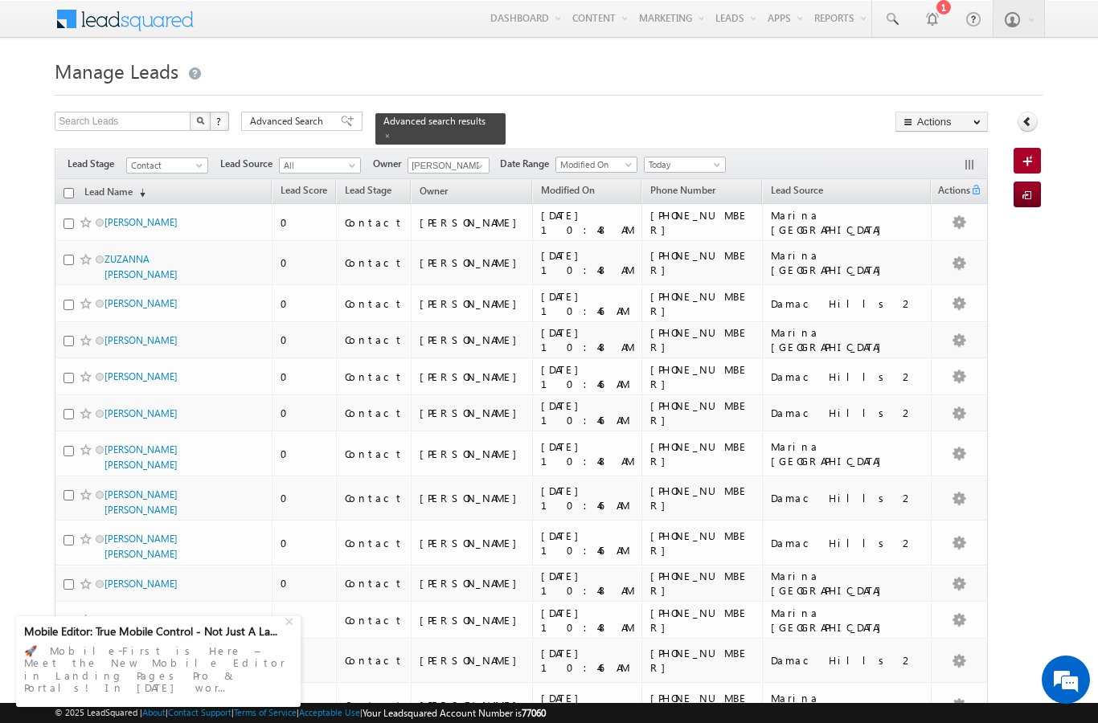
click at [70, 188] on input "checkbox" at bounding box center [68, 193] width 10 height 10
checkbox input "true"
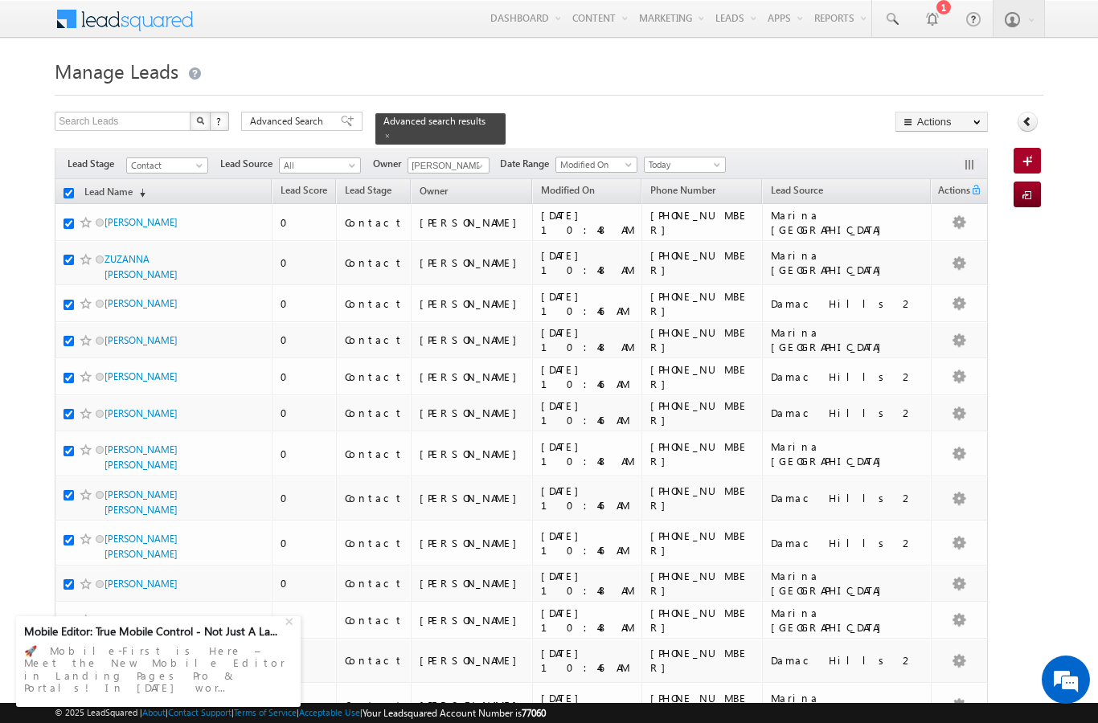
checkbox input "true"
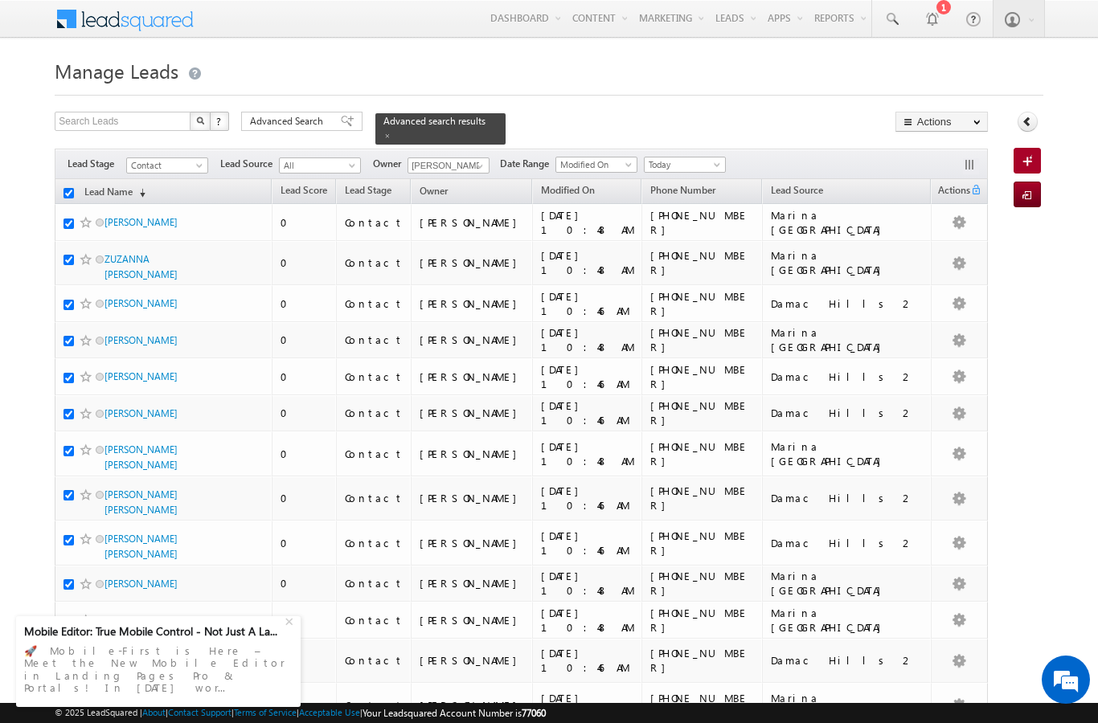
checkbox input "true"
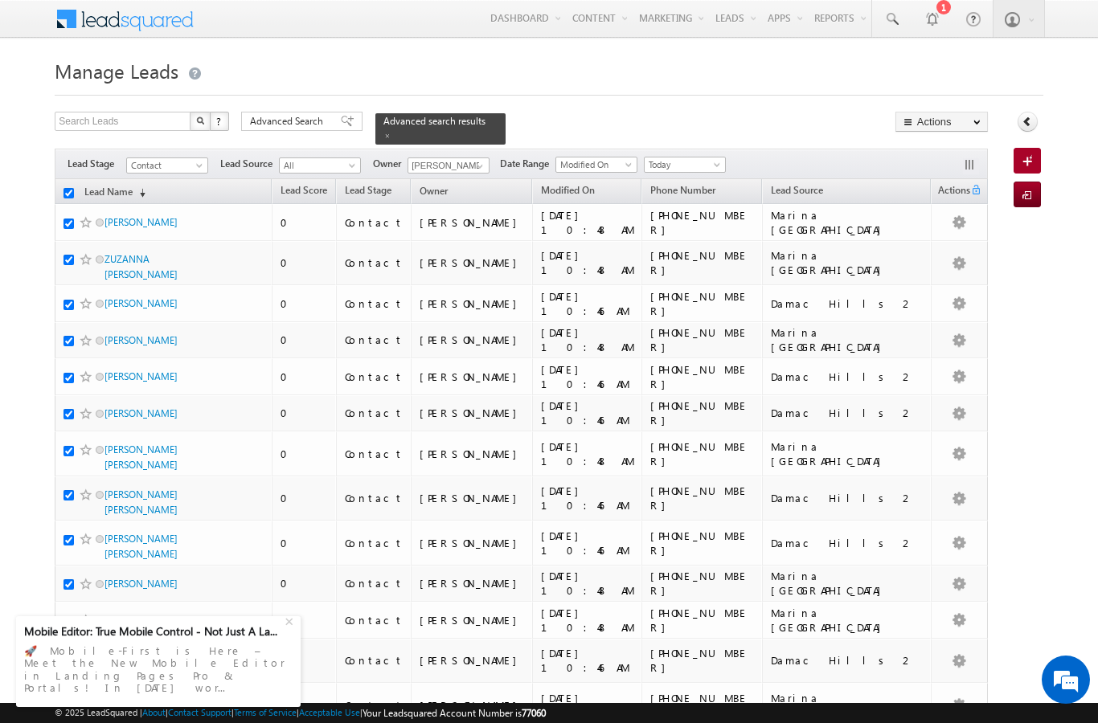
checkbox input "true"
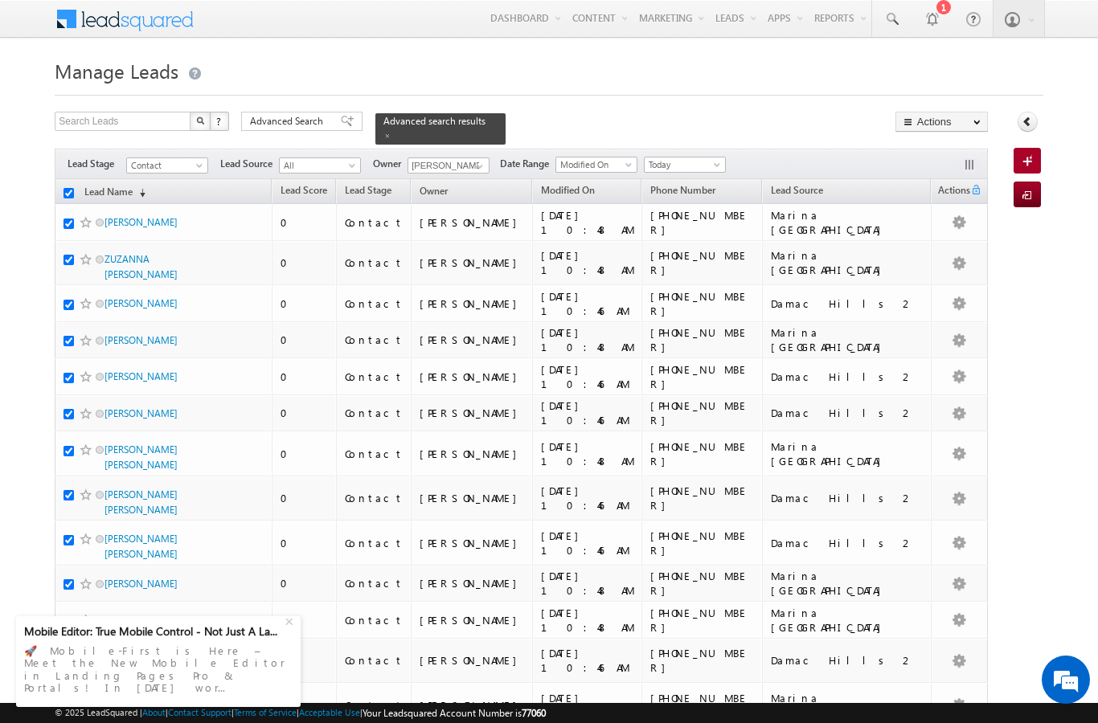
checkbox input "true"
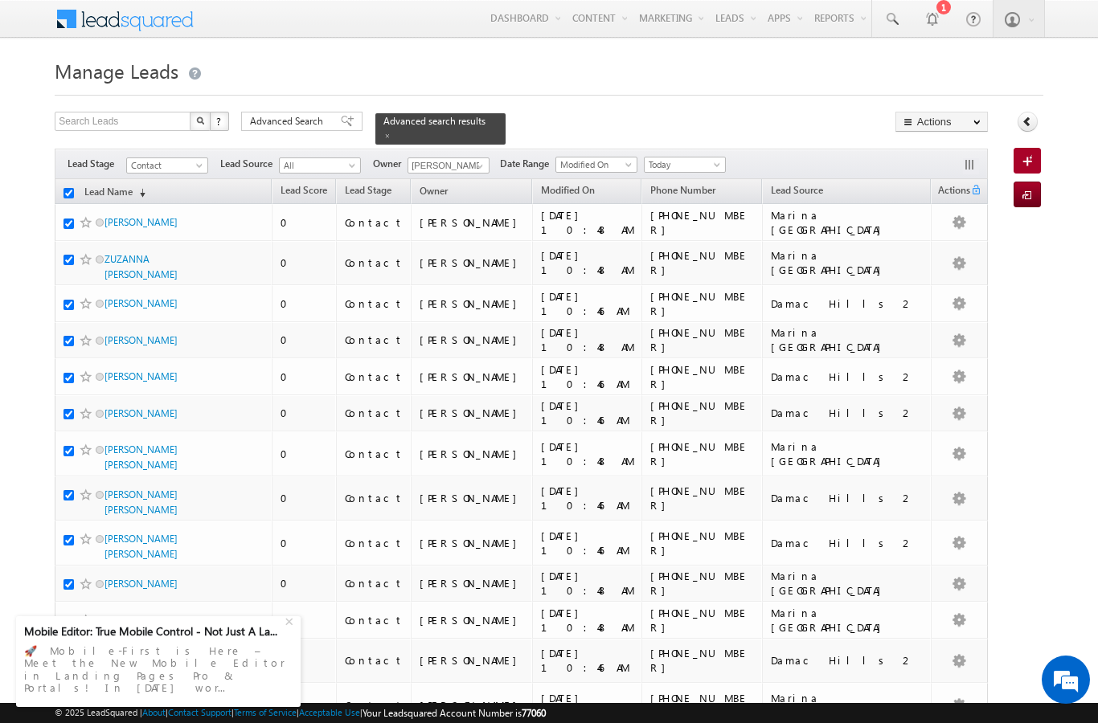
checkbox input "true"
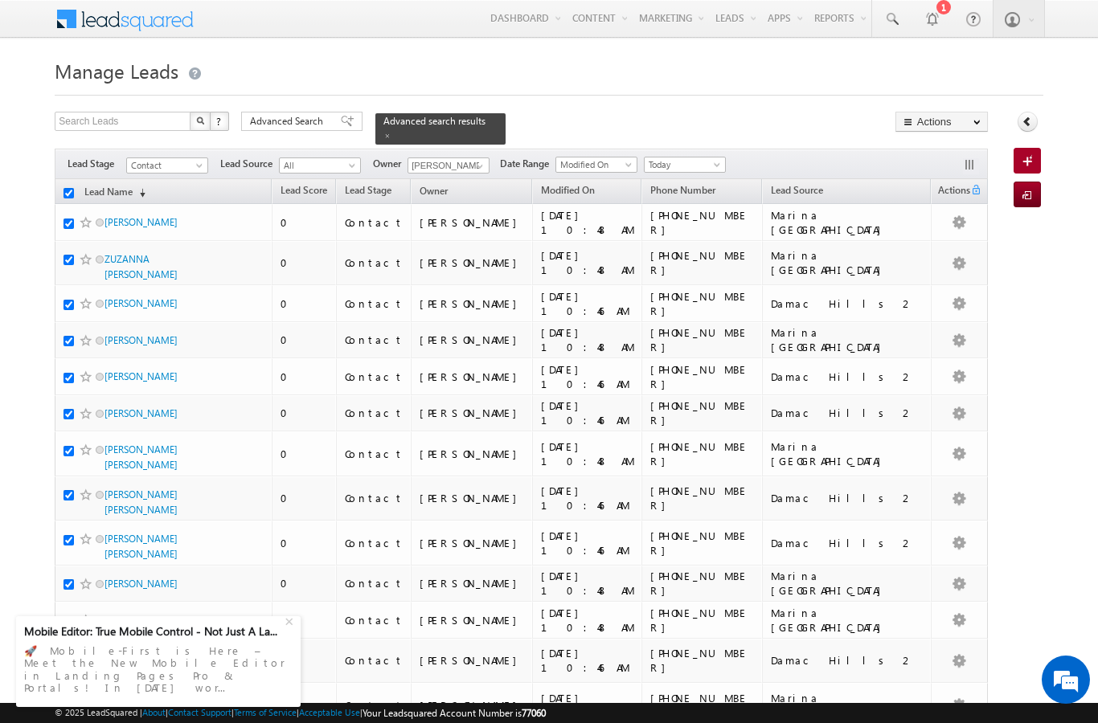
checkbox input "true"
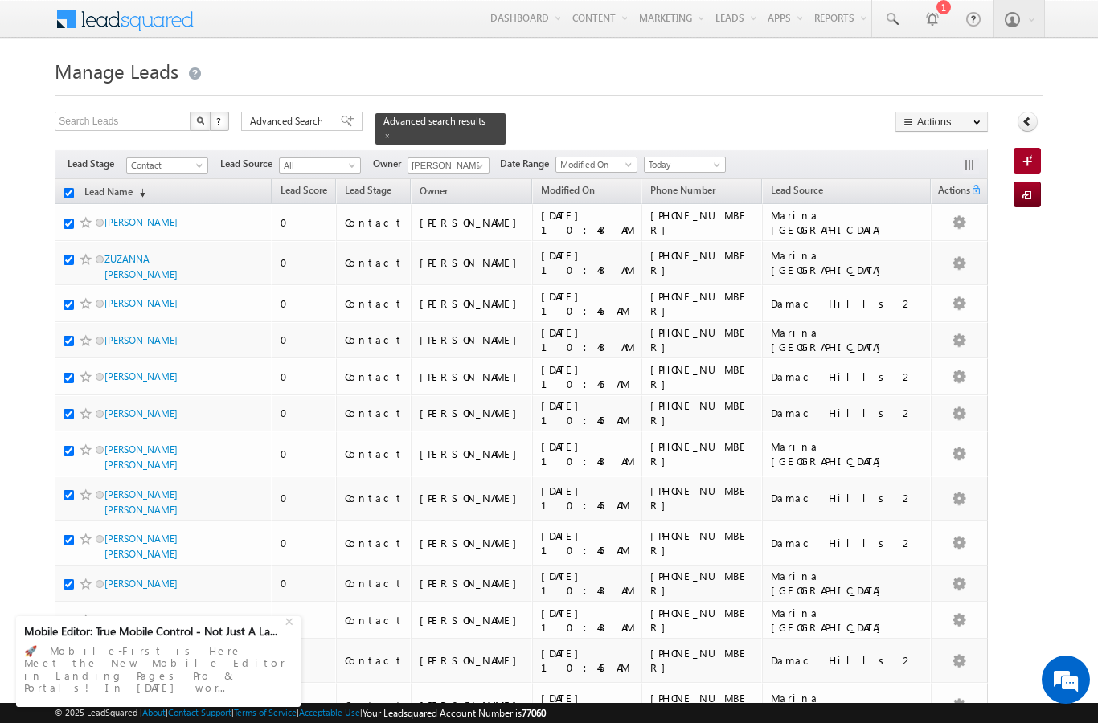
checkbox input "true"
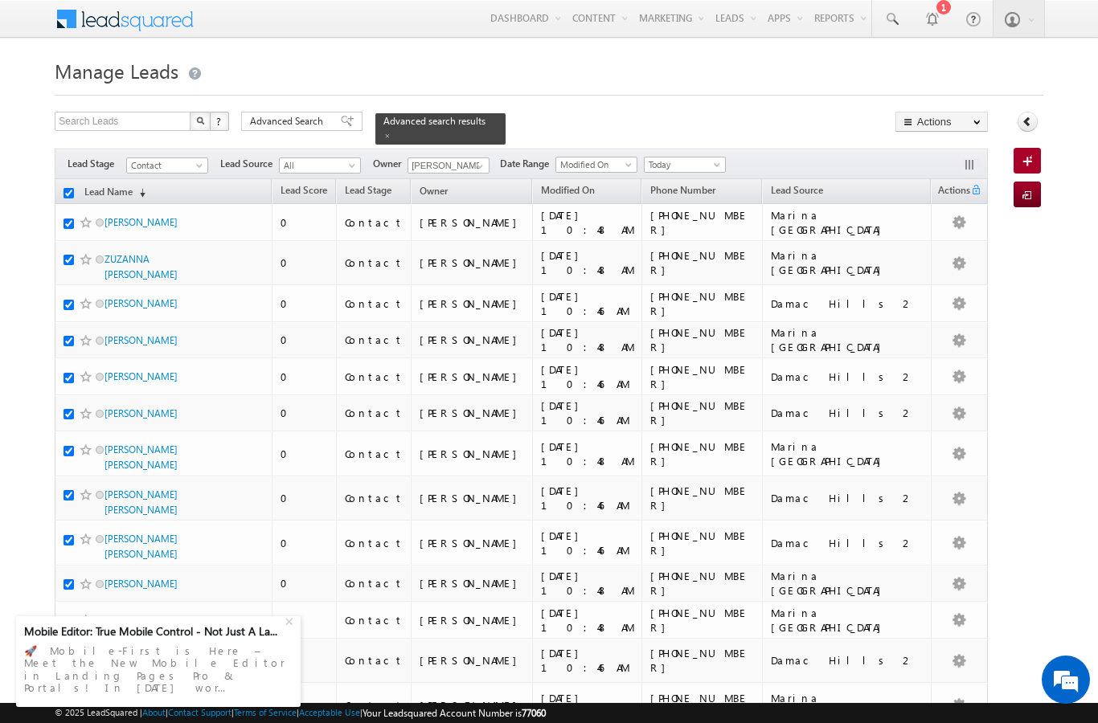
checkbox input "true"
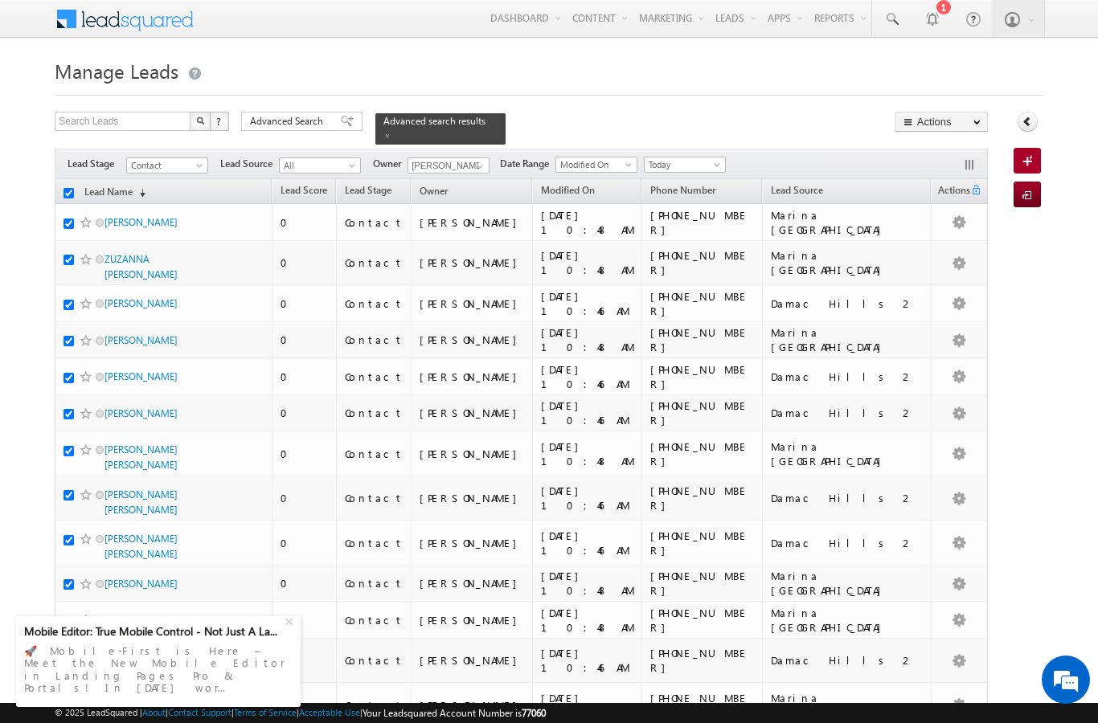
checkbox input "true"
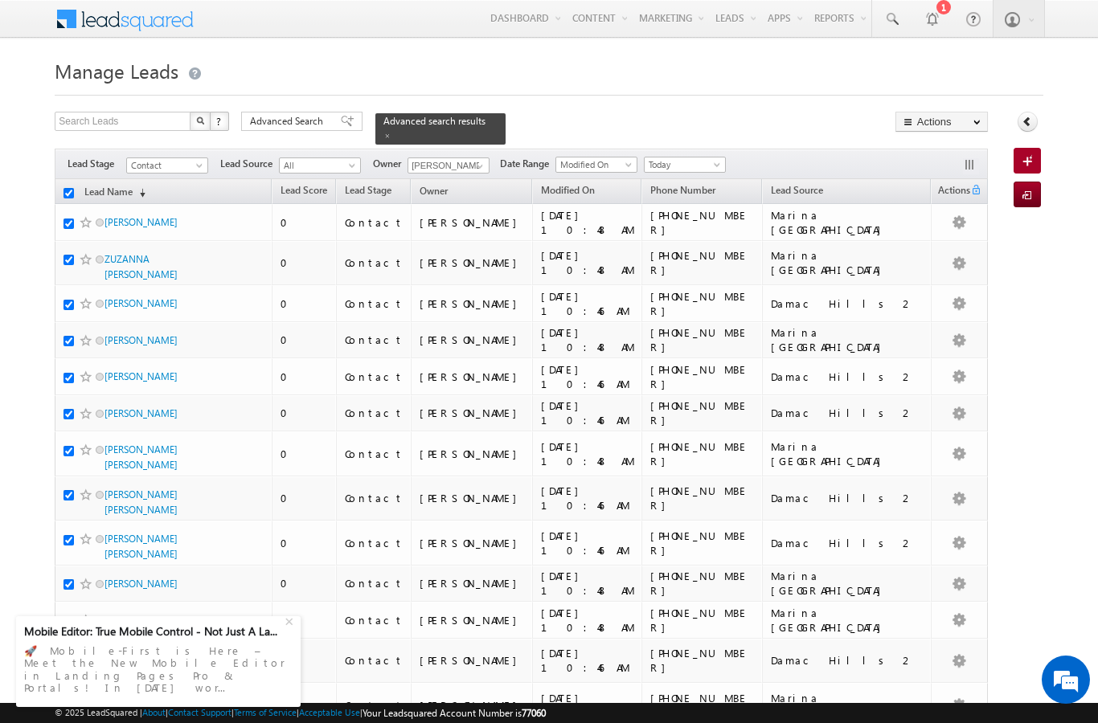
checkbox input "true"
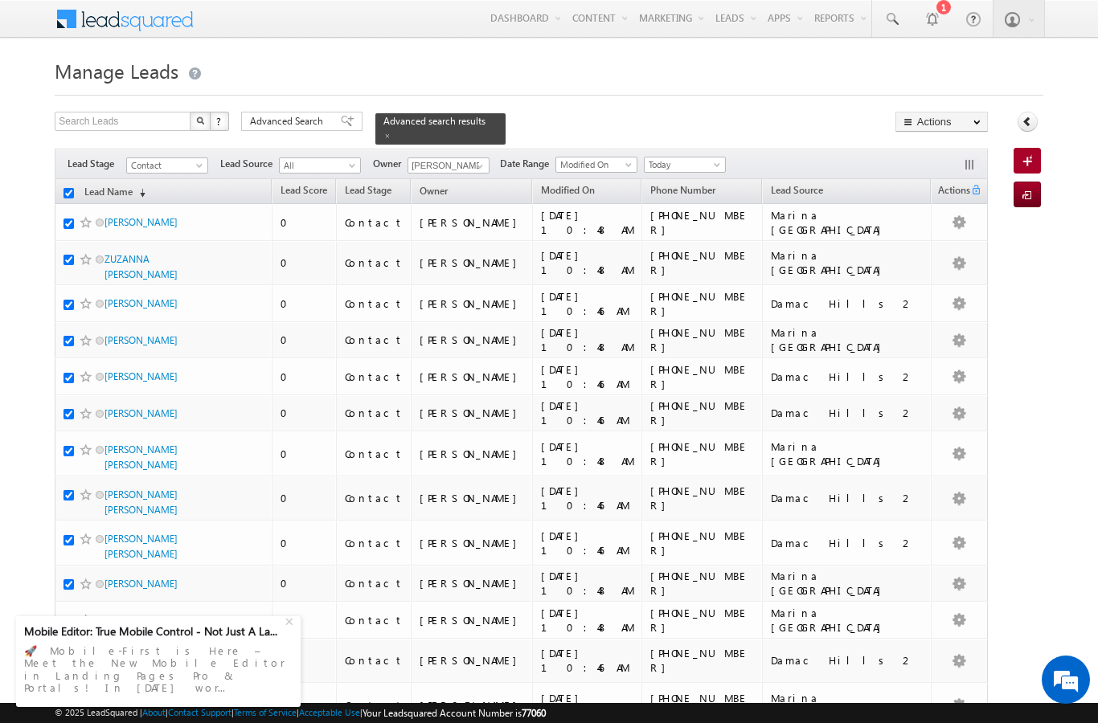
checkbox input "true"
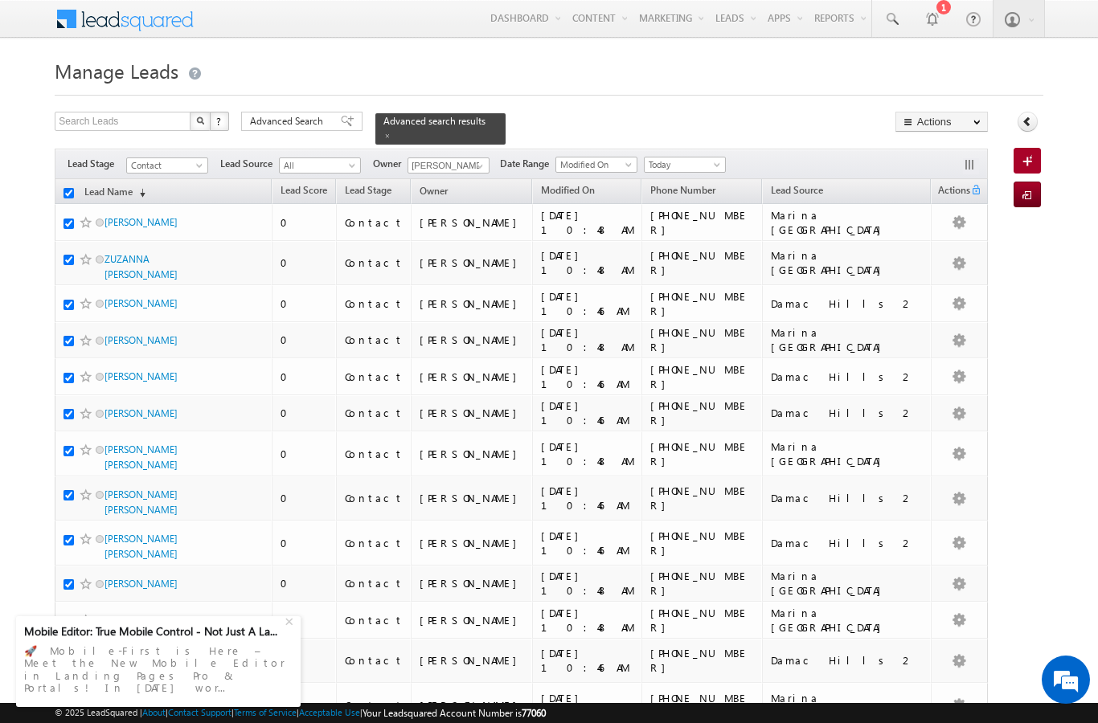
checkbox input "true"
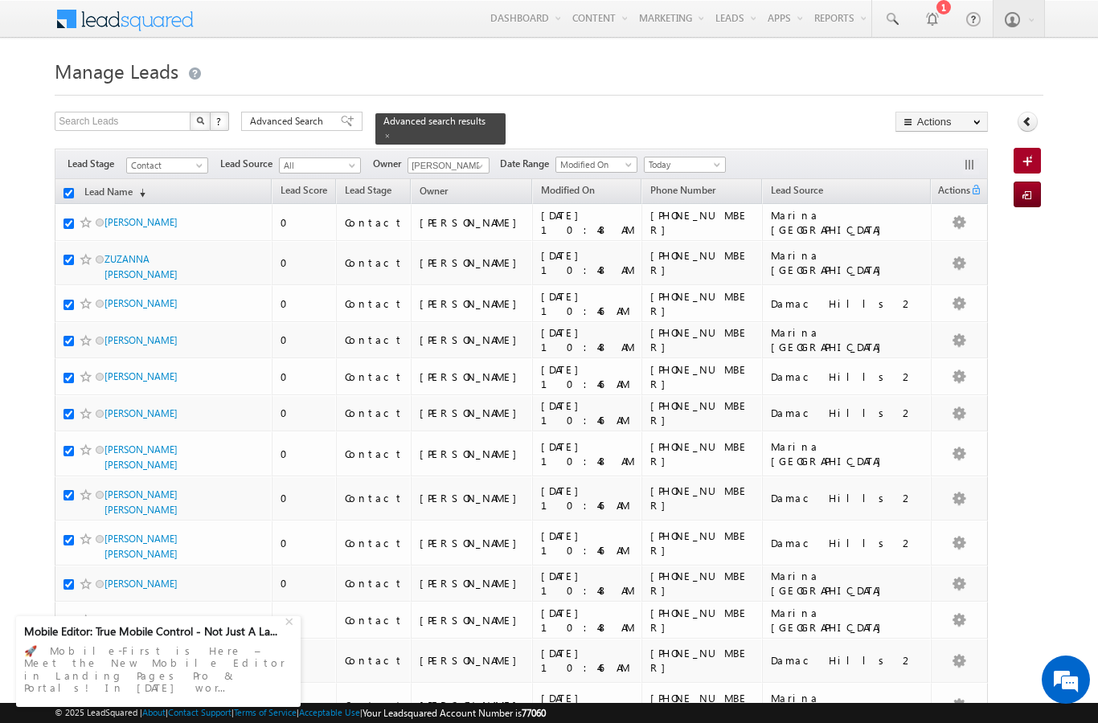
checkbox input "true"
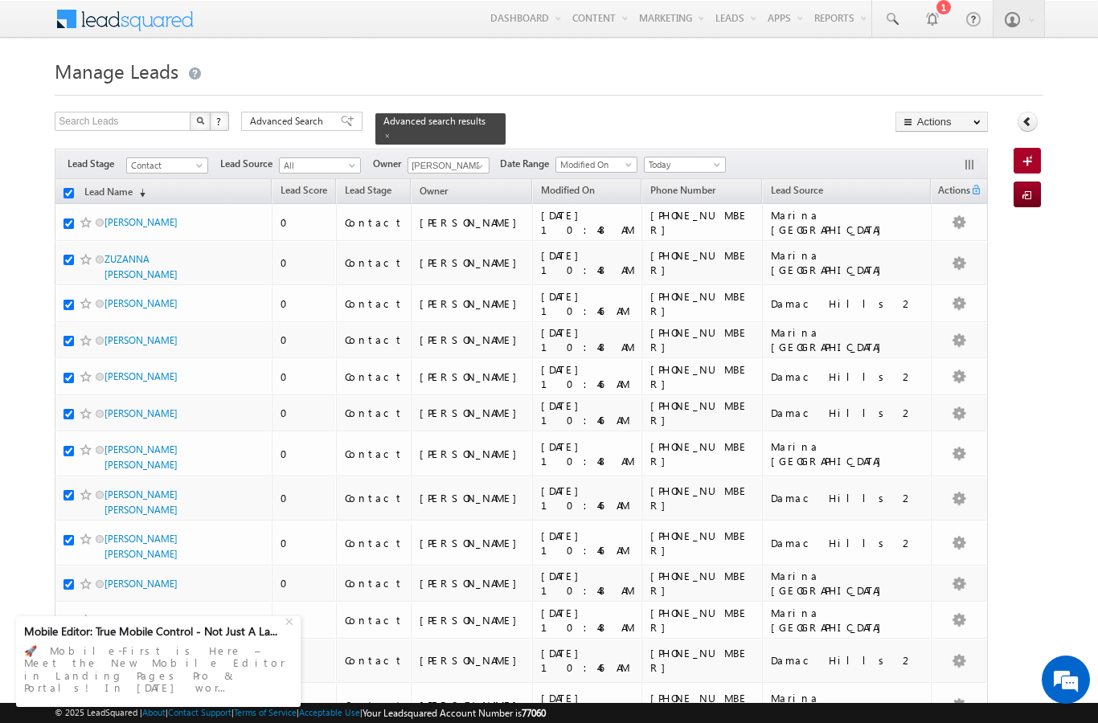
checkbox input "true"
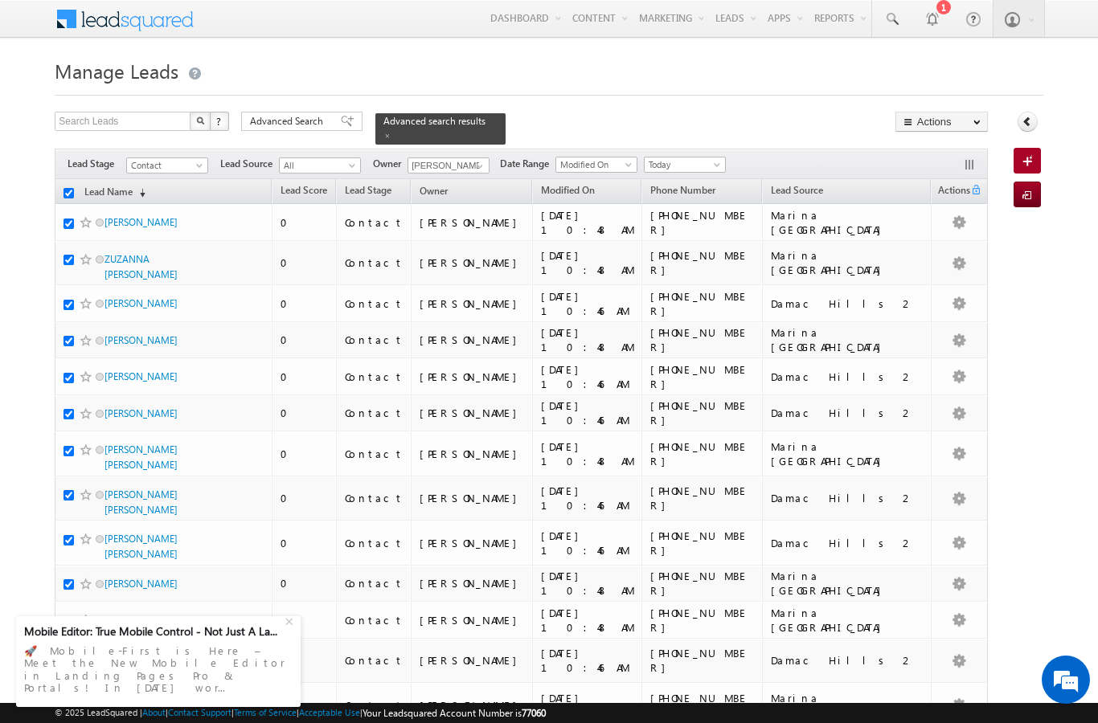
checkbox input "true"
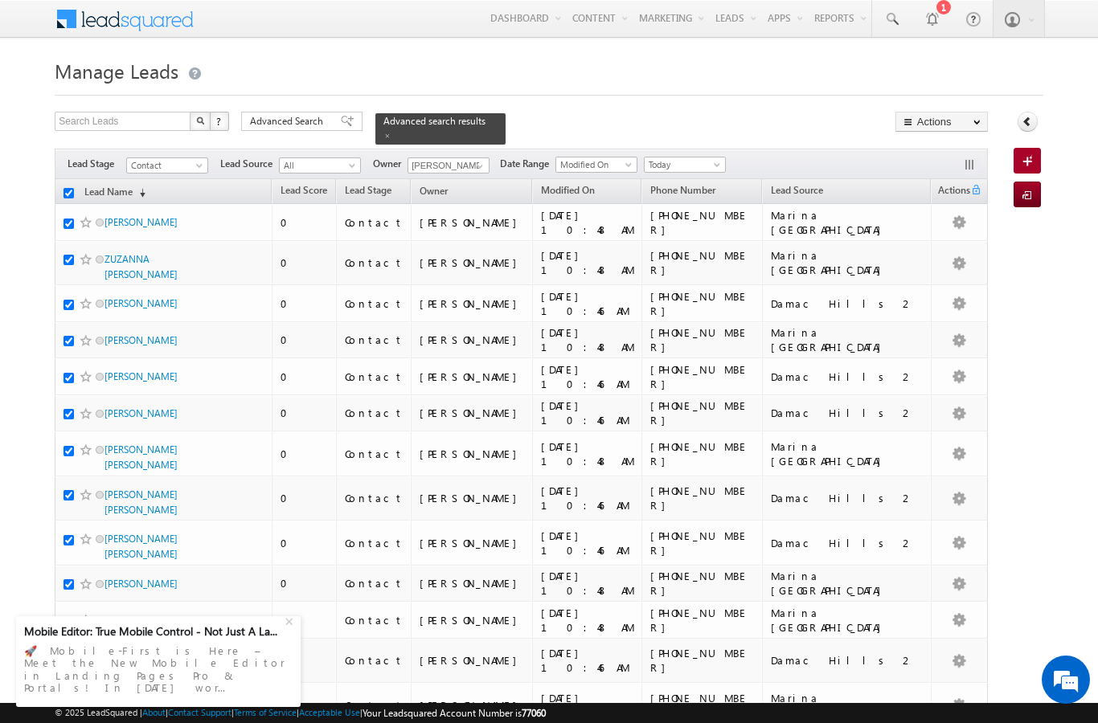
checkbox input "true"
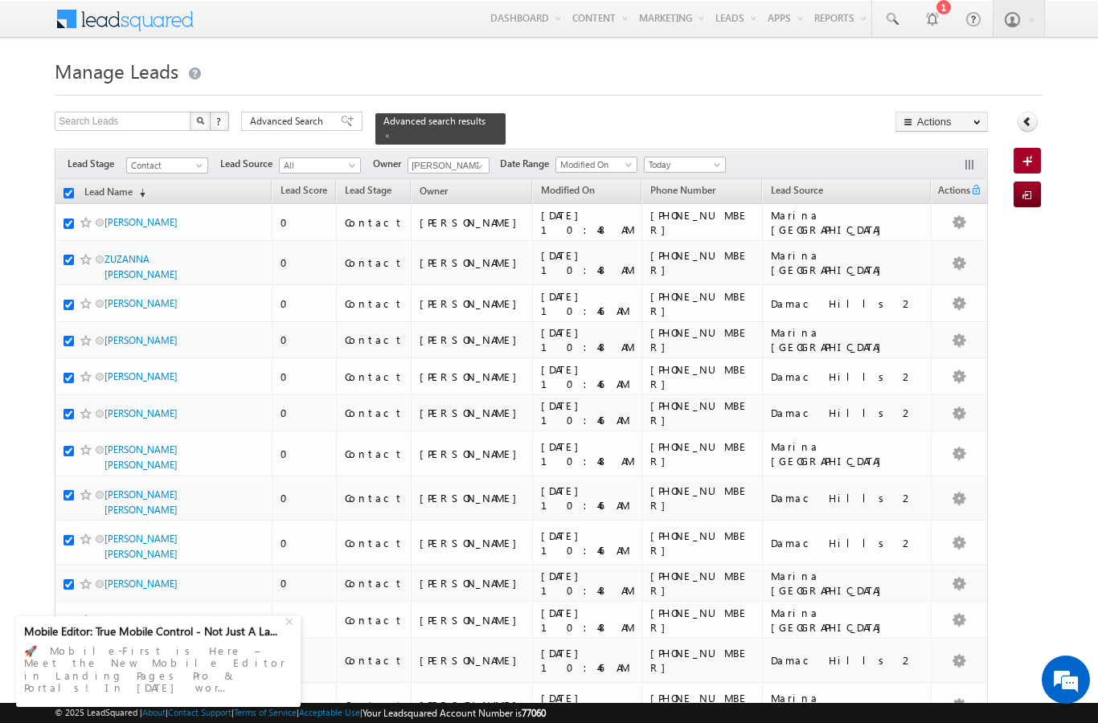
checkbox input "true"
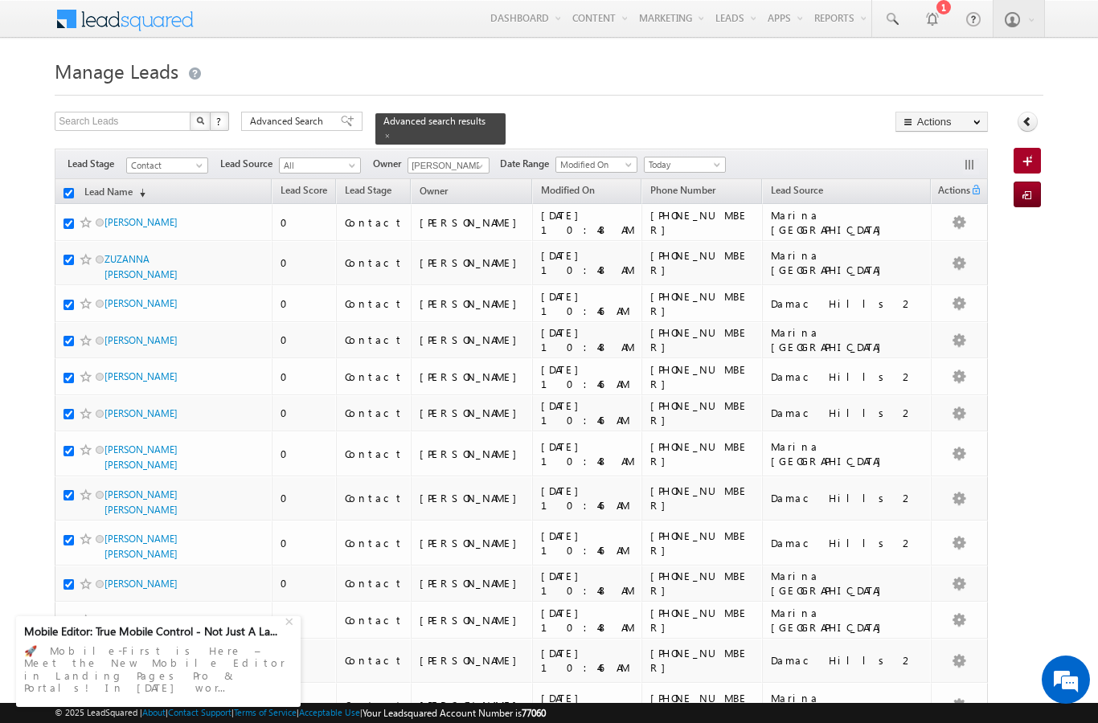
checkbox input "true"
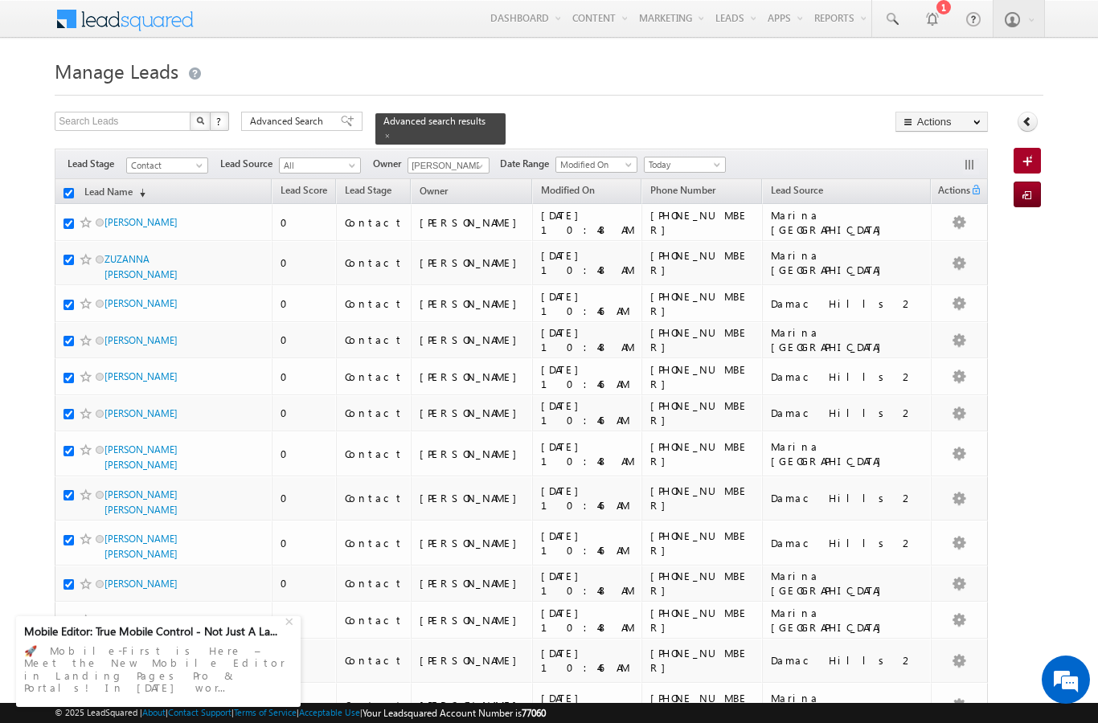
checkbox input "true"
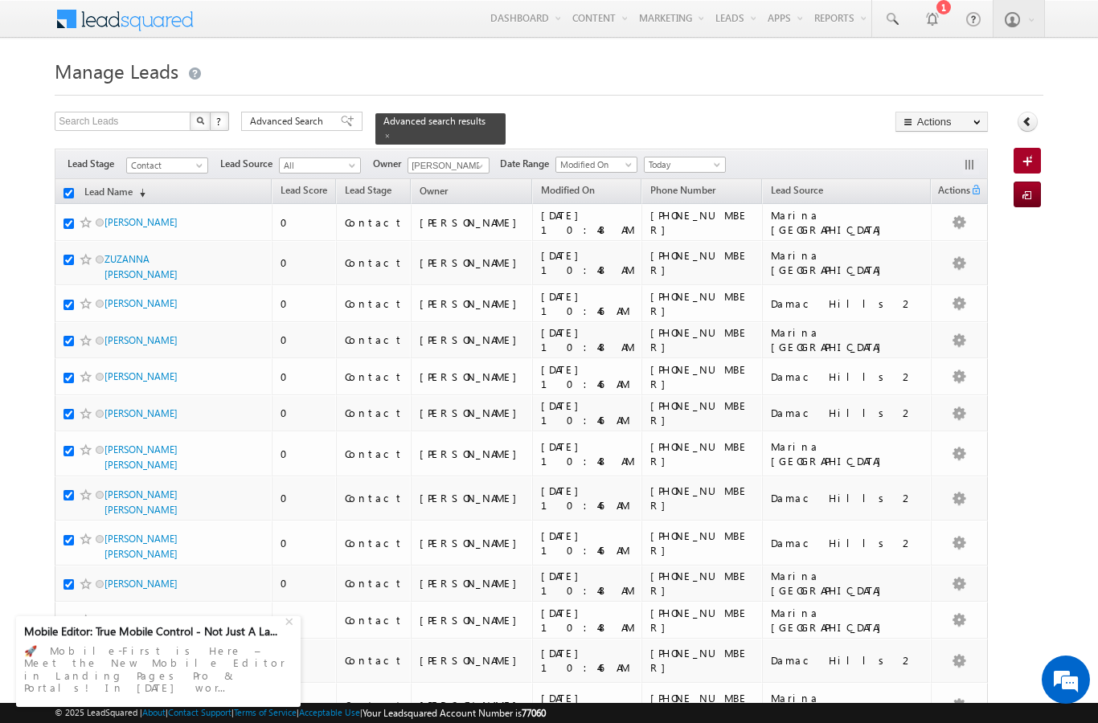
checkbox input "true"
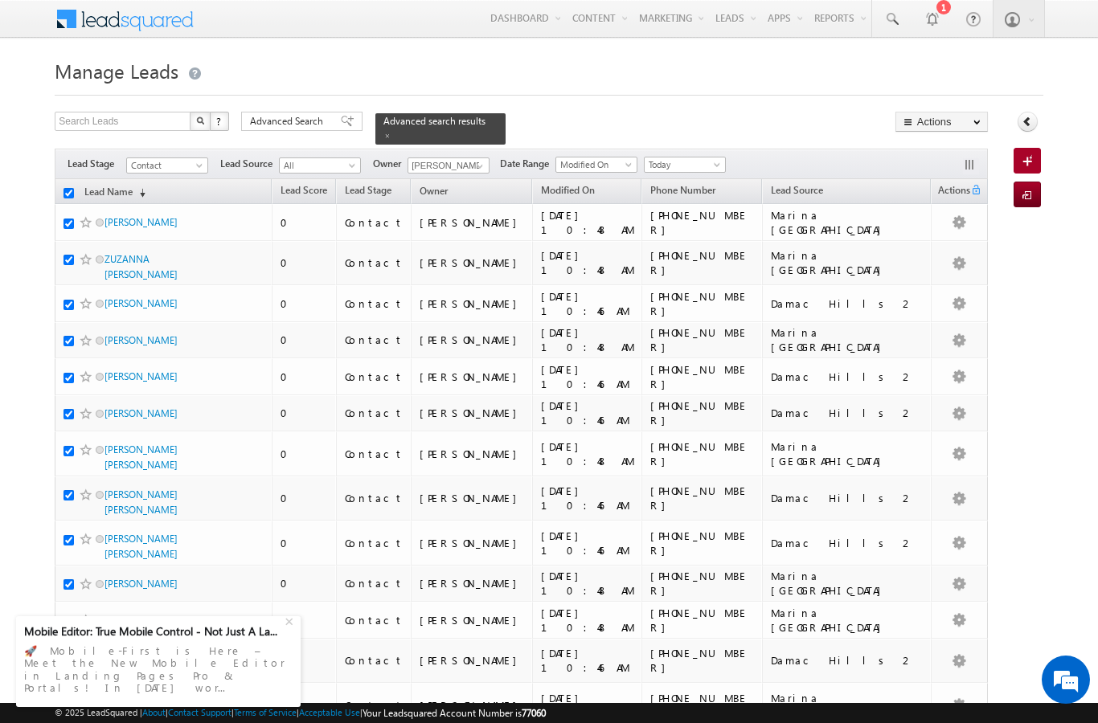
checkbox input "true"
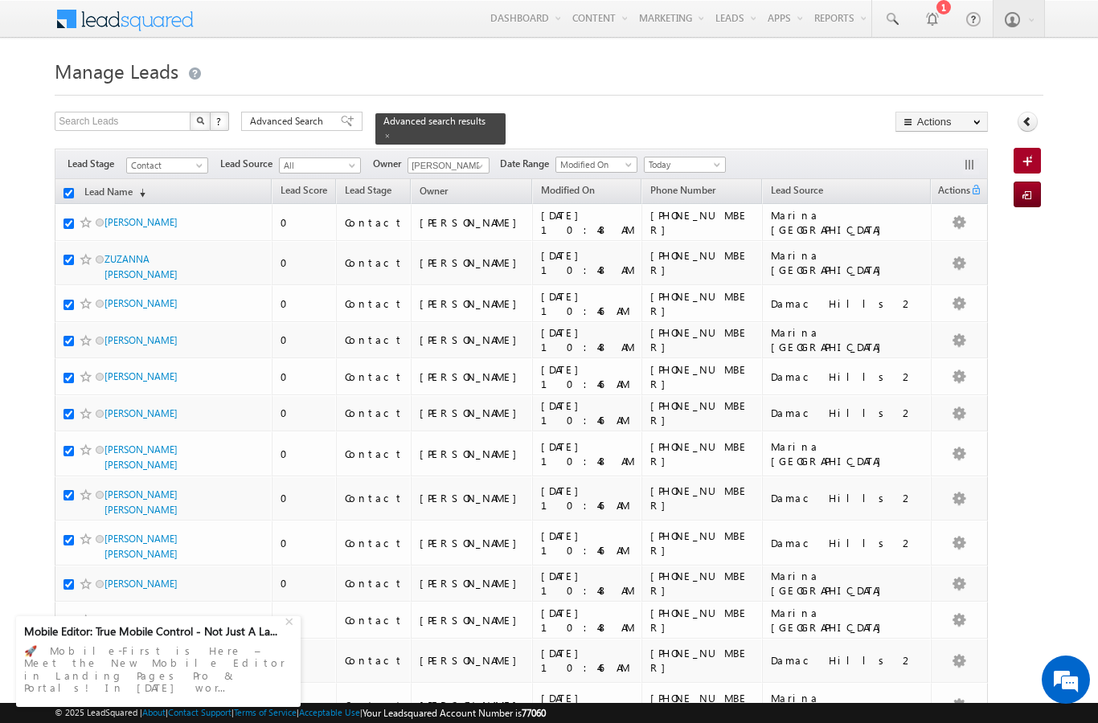
checkbox input "true"
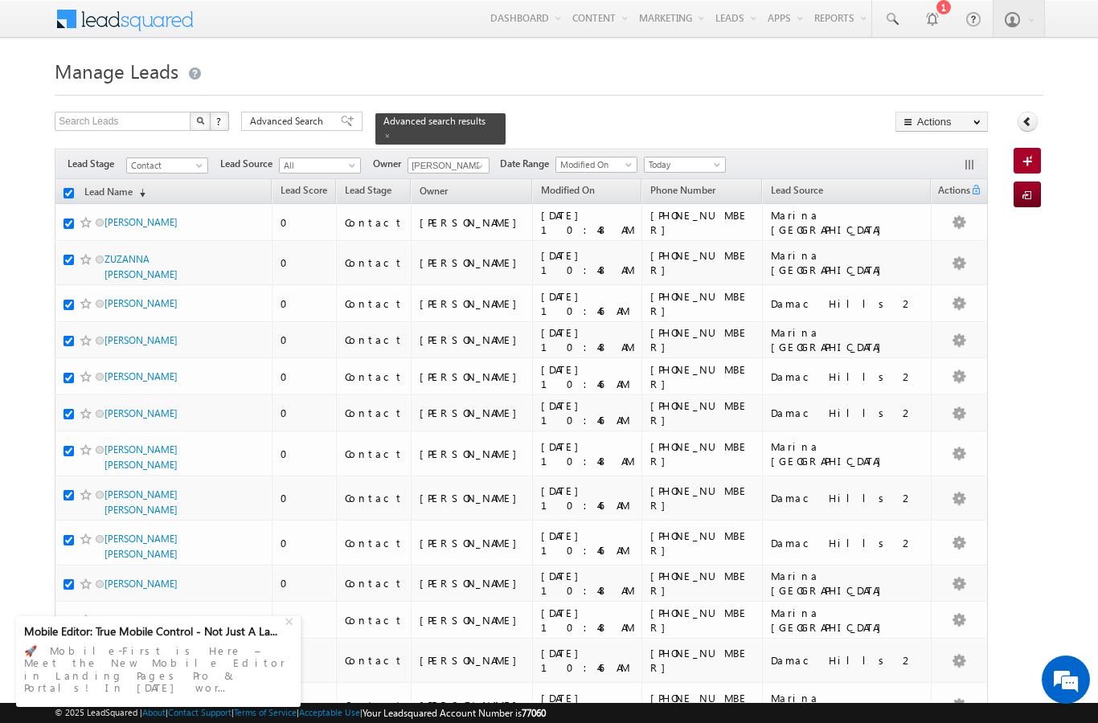
checkbox input "true"
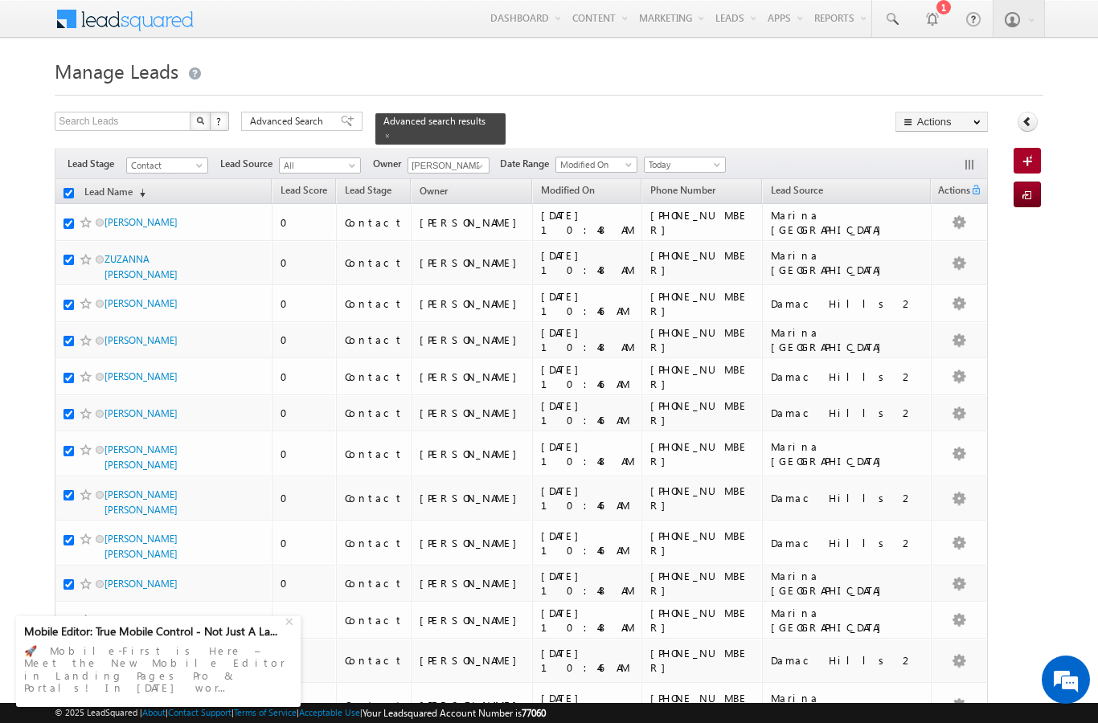
checkbox input "true"
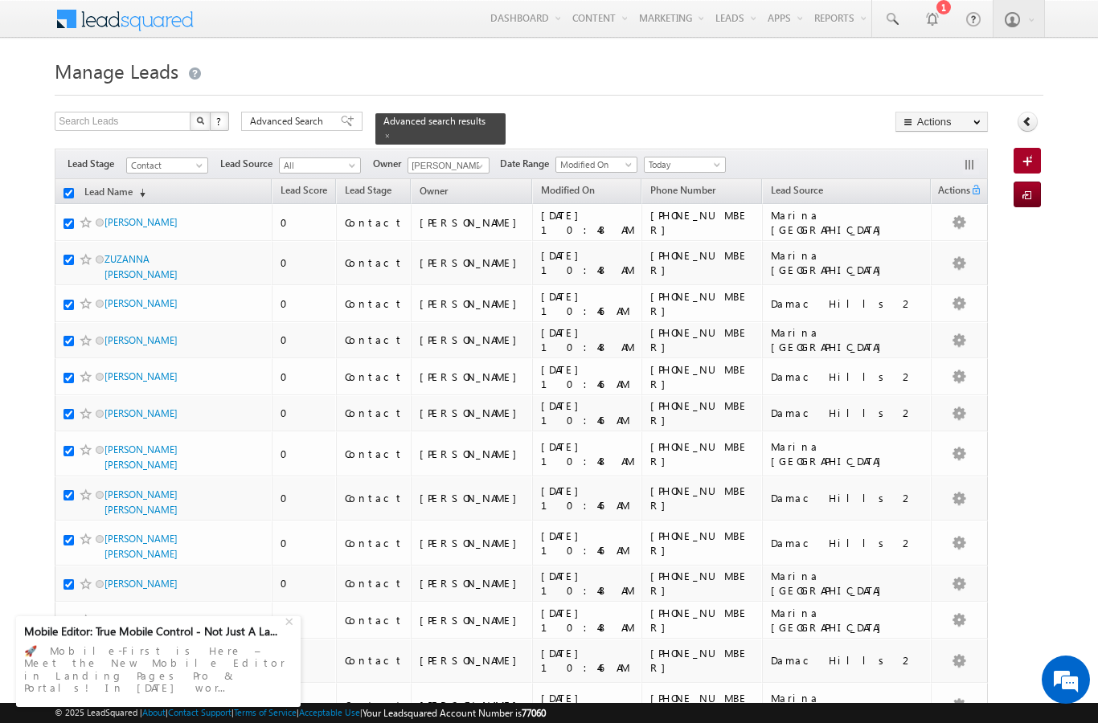
checkbox input "true"
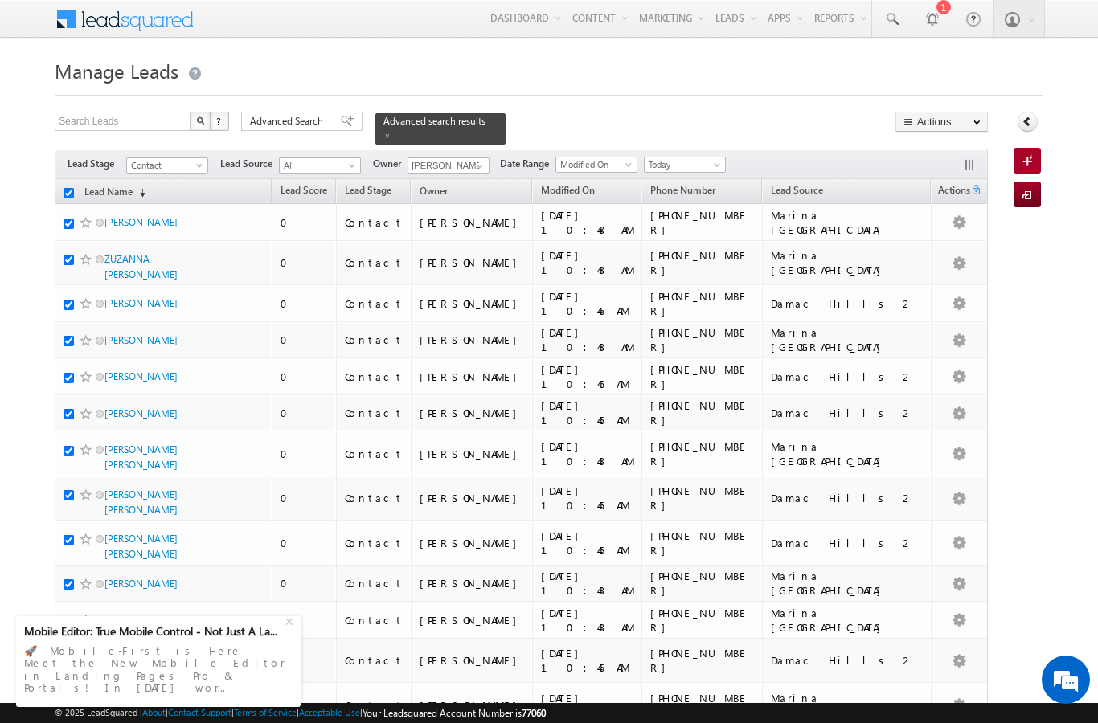
checkbox input "true"
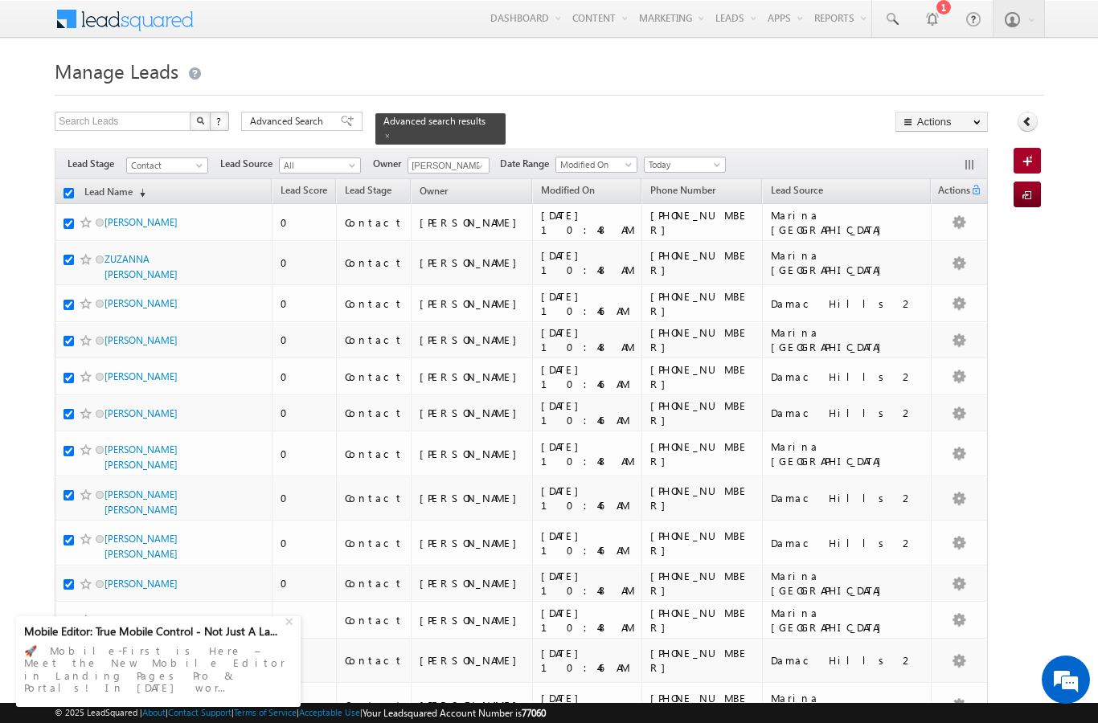
checkbox input "true"
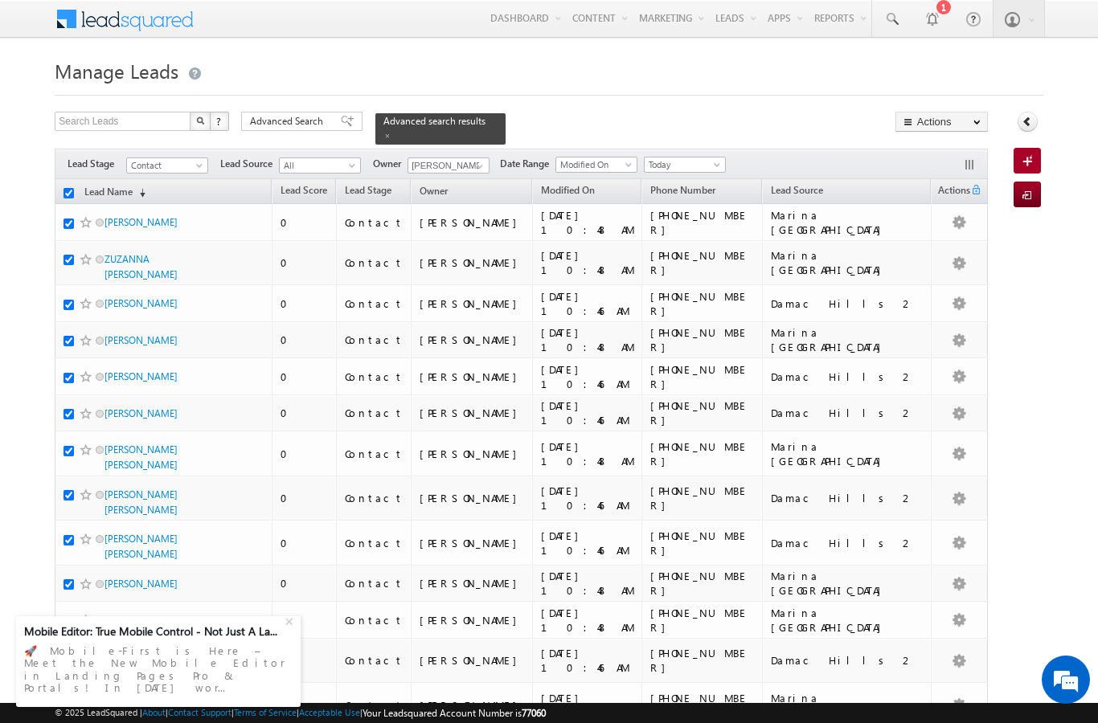
checkbox input "true"
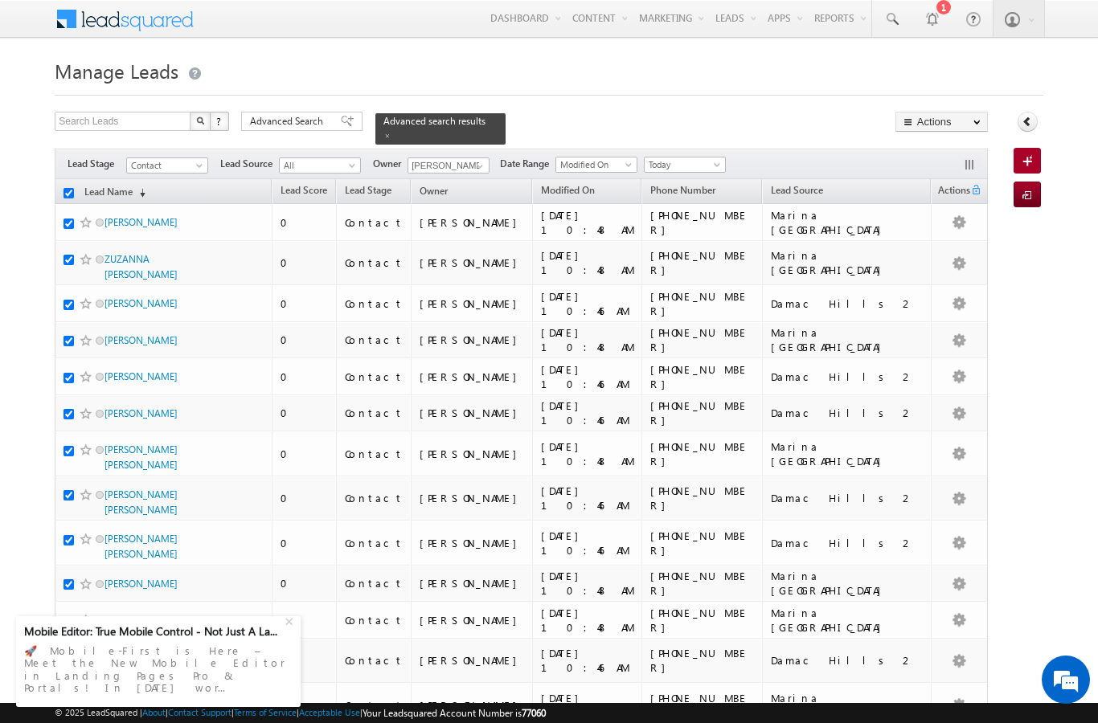
checkbox input "true"
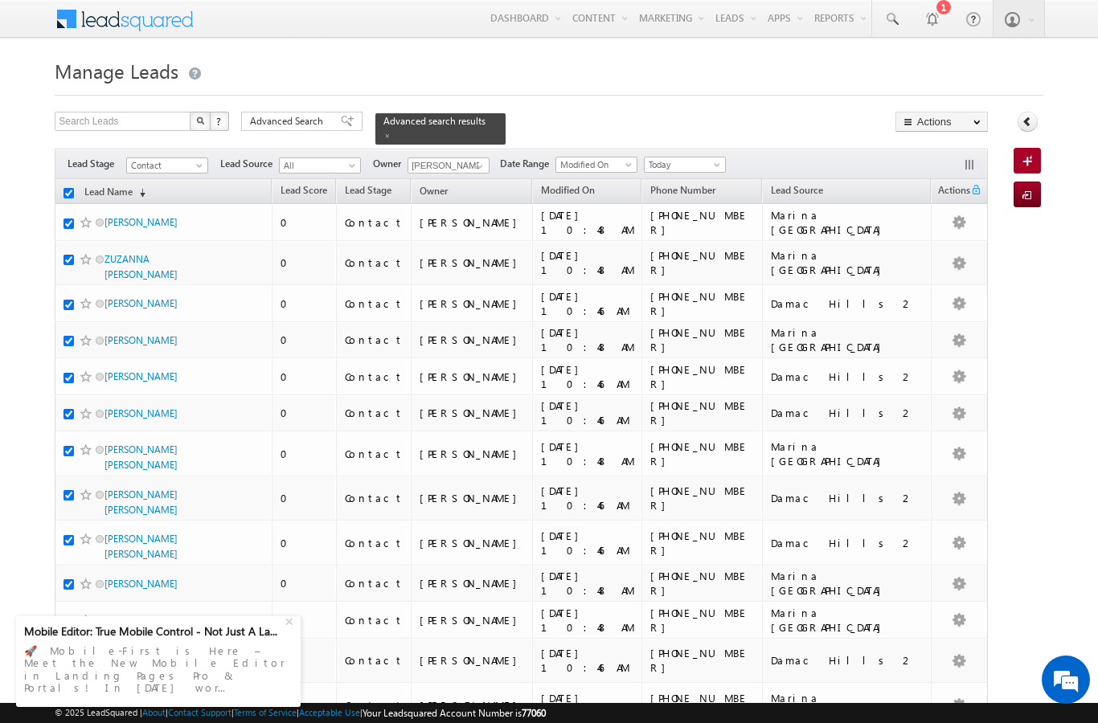
checkbox input "true"
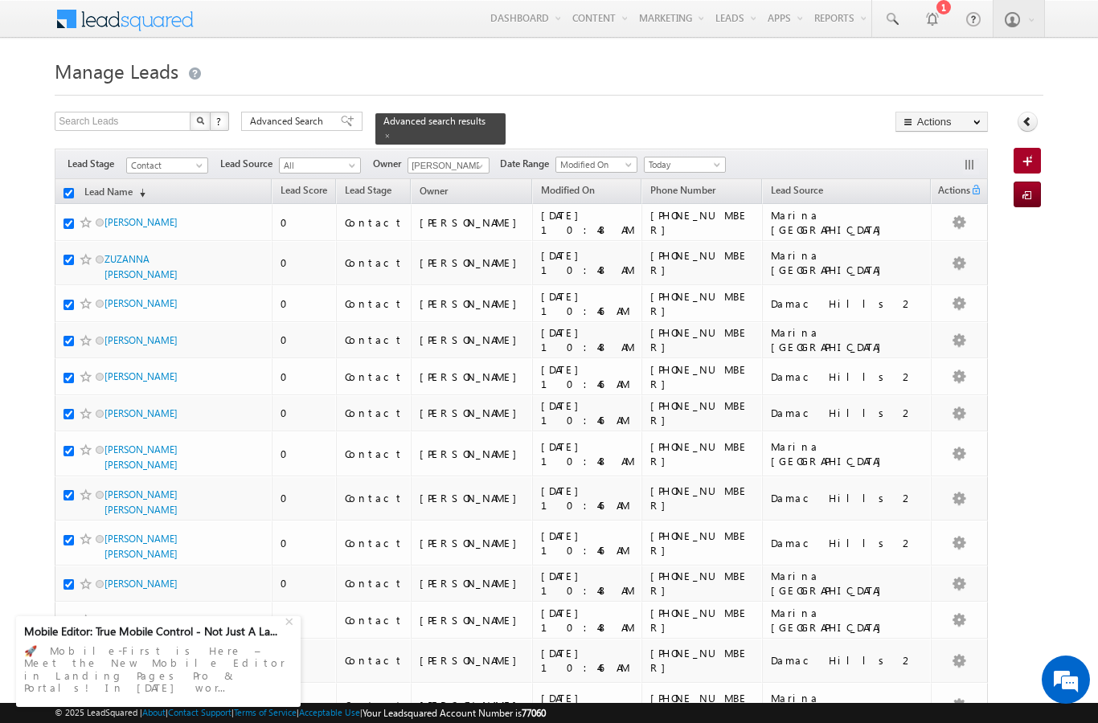
checkbox input "true"
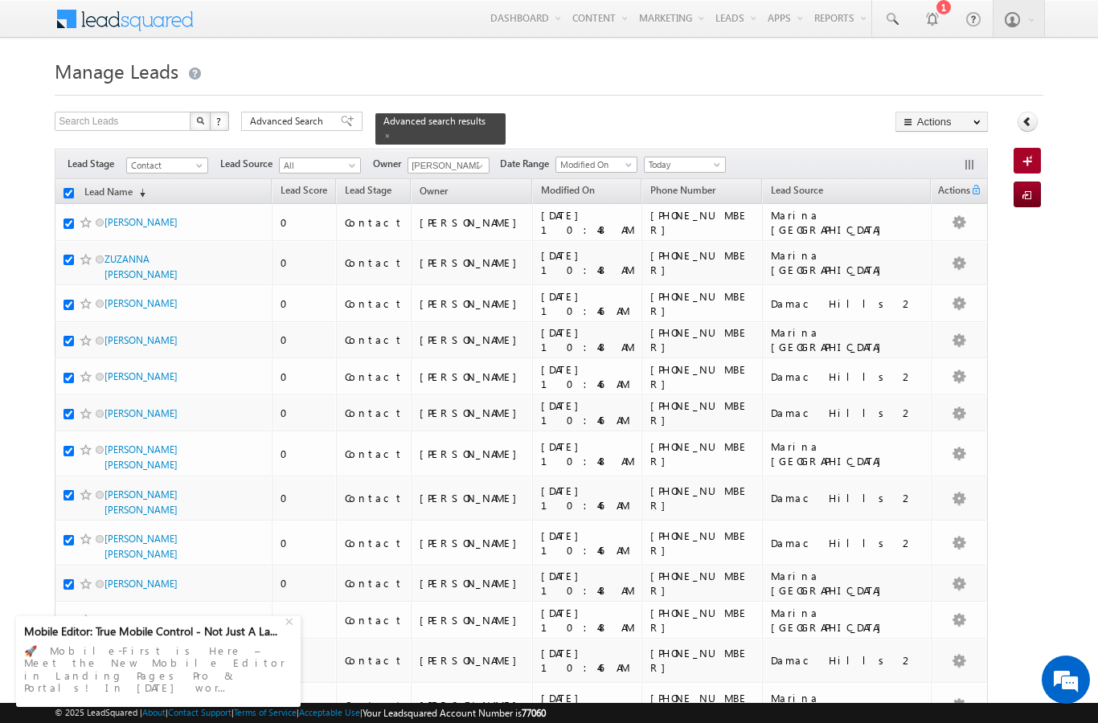
checkbox input "true"
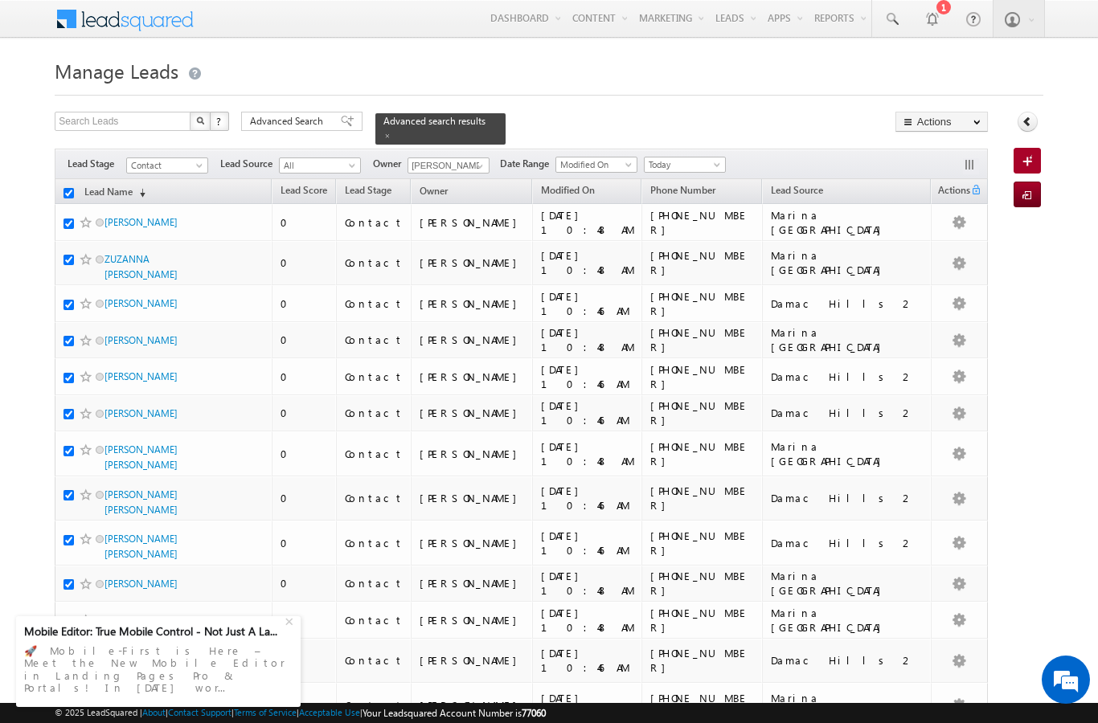
checkbox input "true"
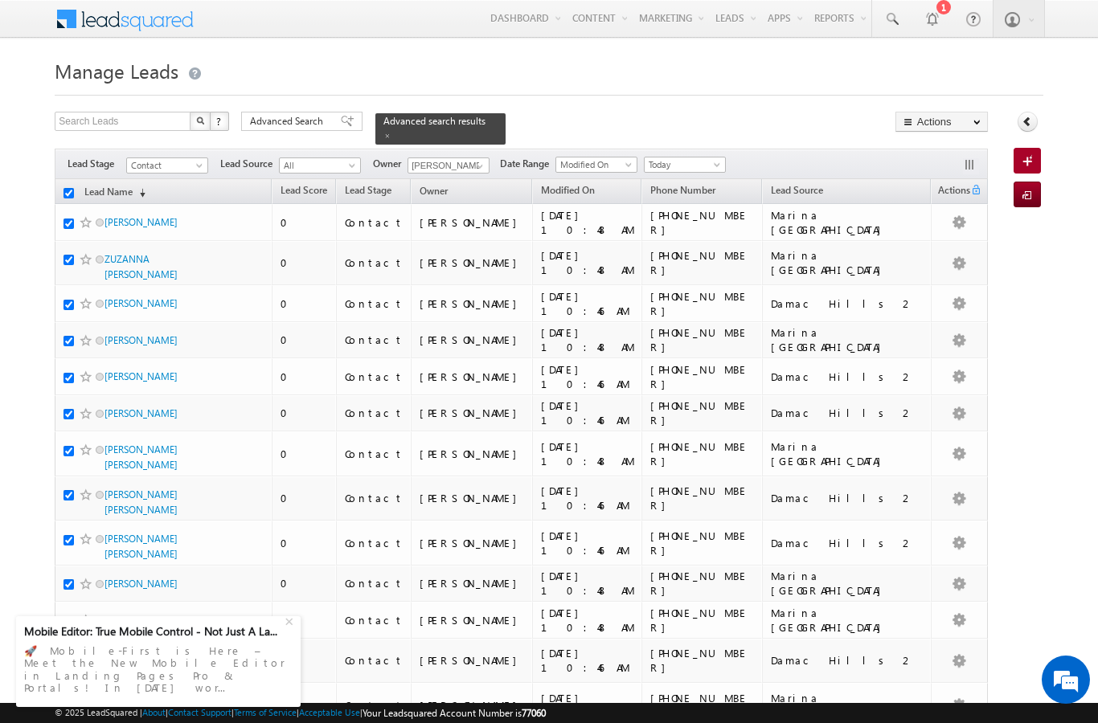
checkbox input "true"
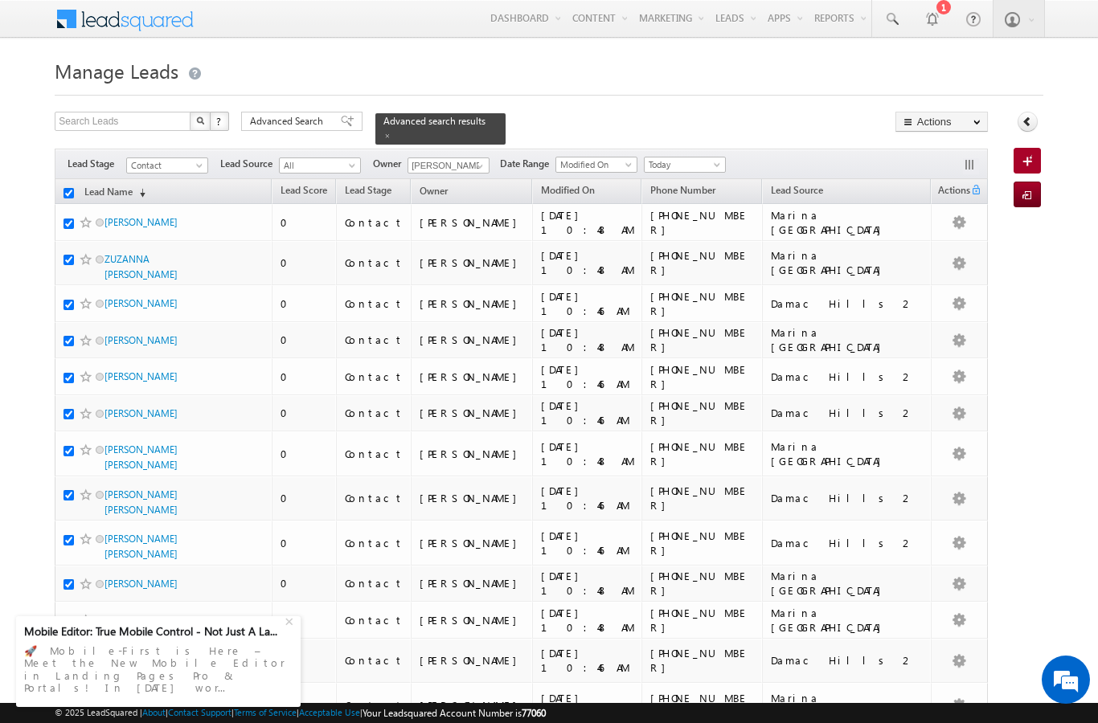
checkbox input "true"
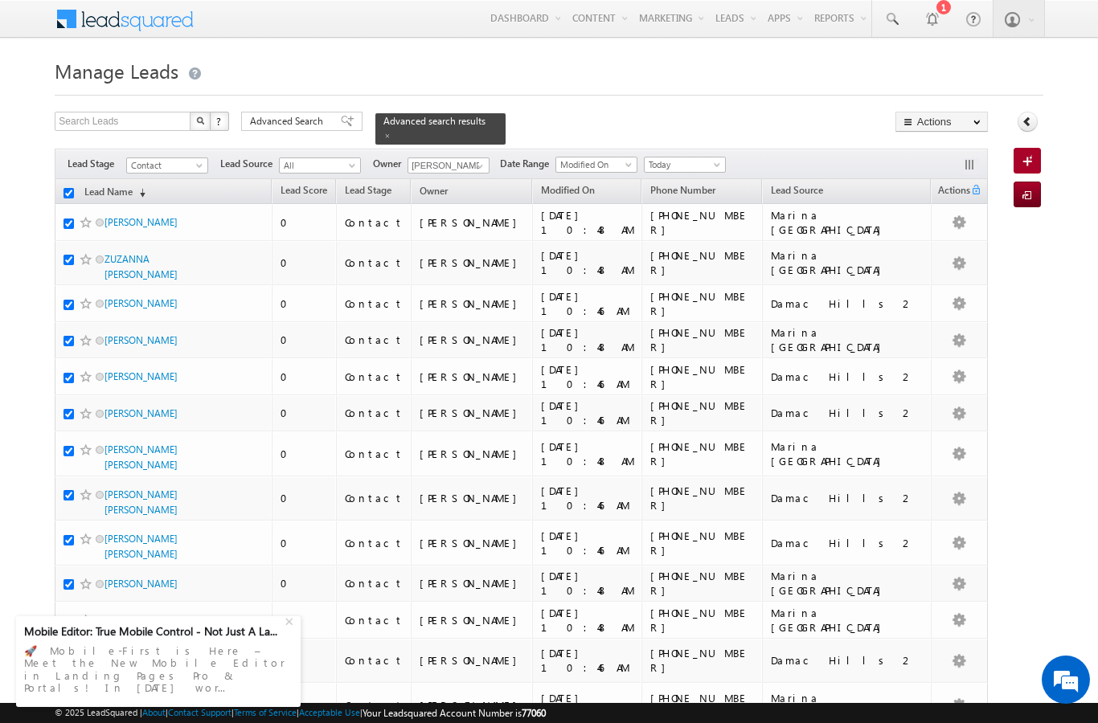
checkbox input "true"
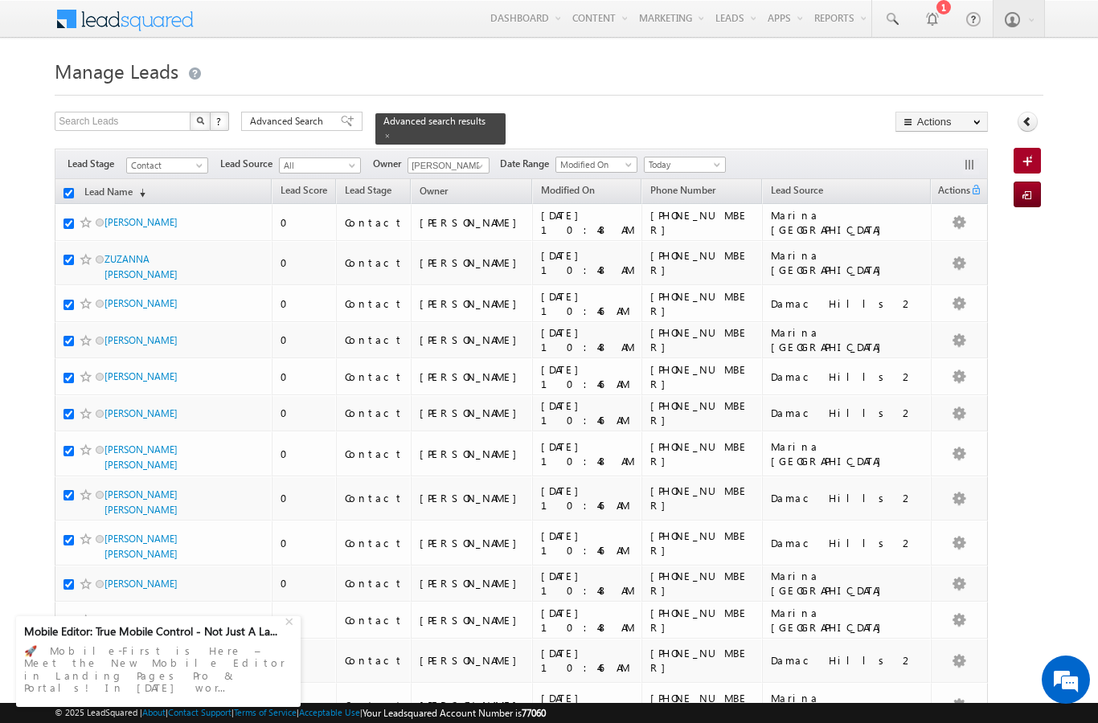
checkbox input "true"
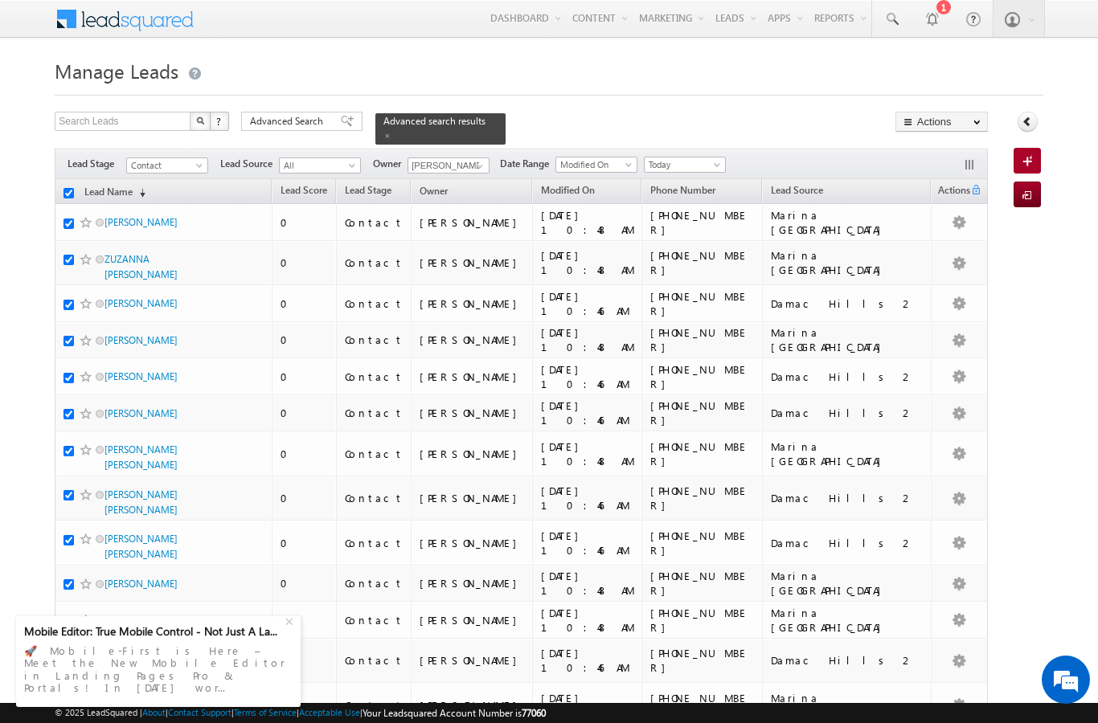
checkbox input "true"
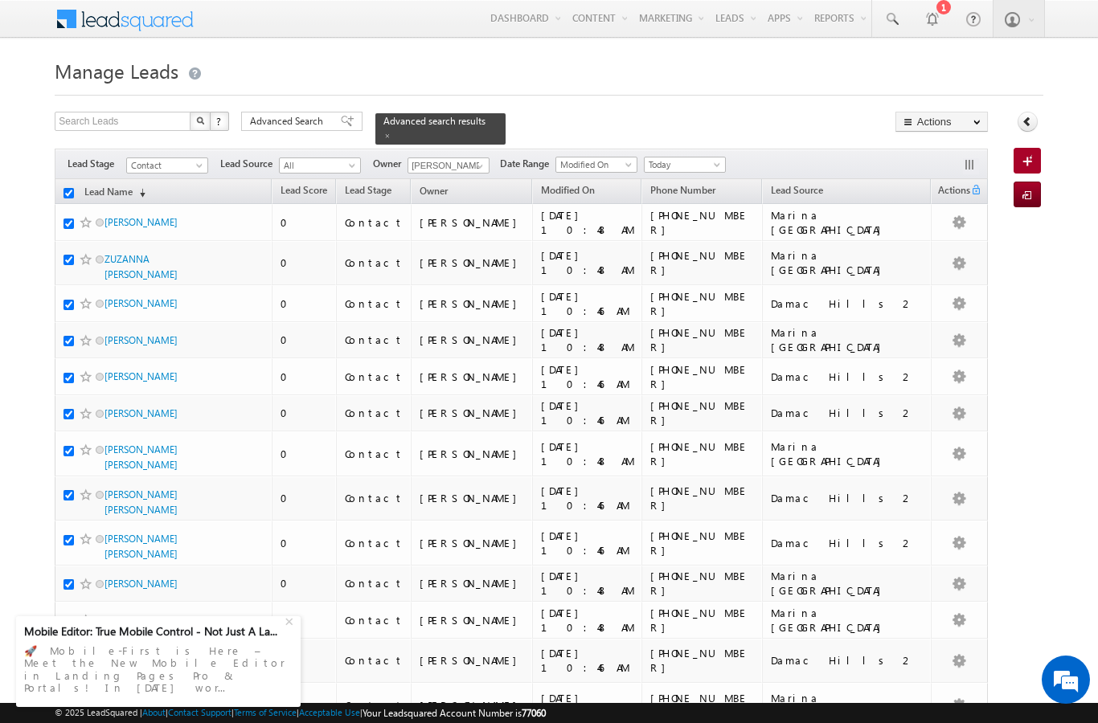
checkbox input "true"
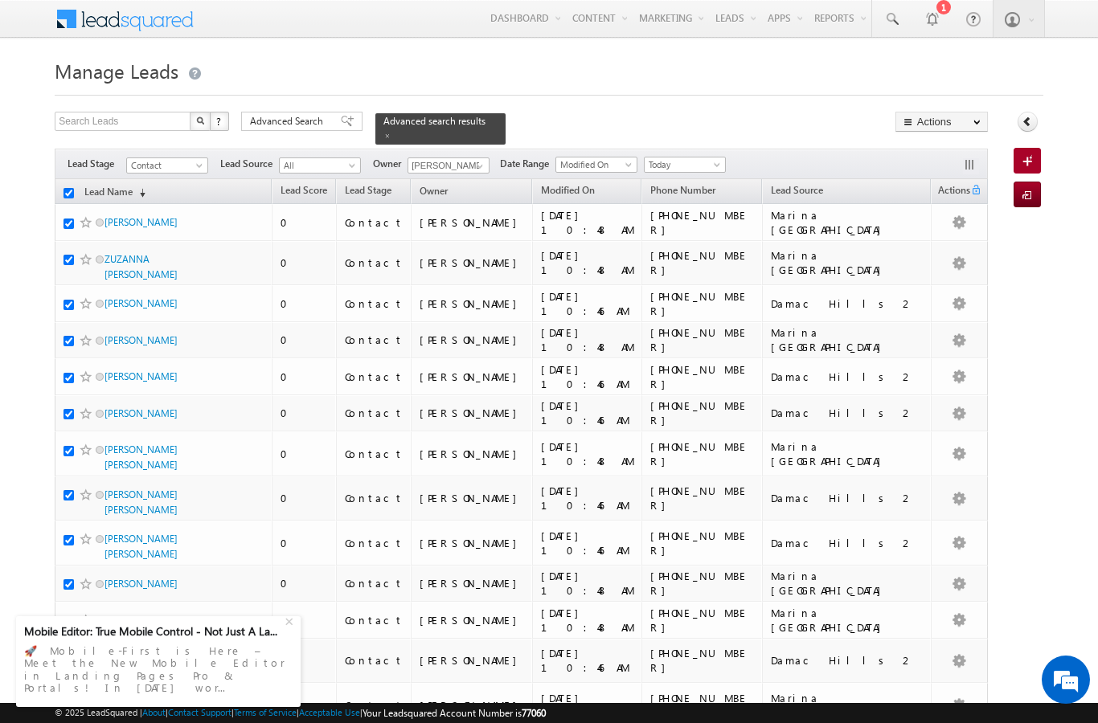
checkbox input "true"
click at [0, 0] on link "Change Owner" at bounding box center [0, 0] width 0 height 0
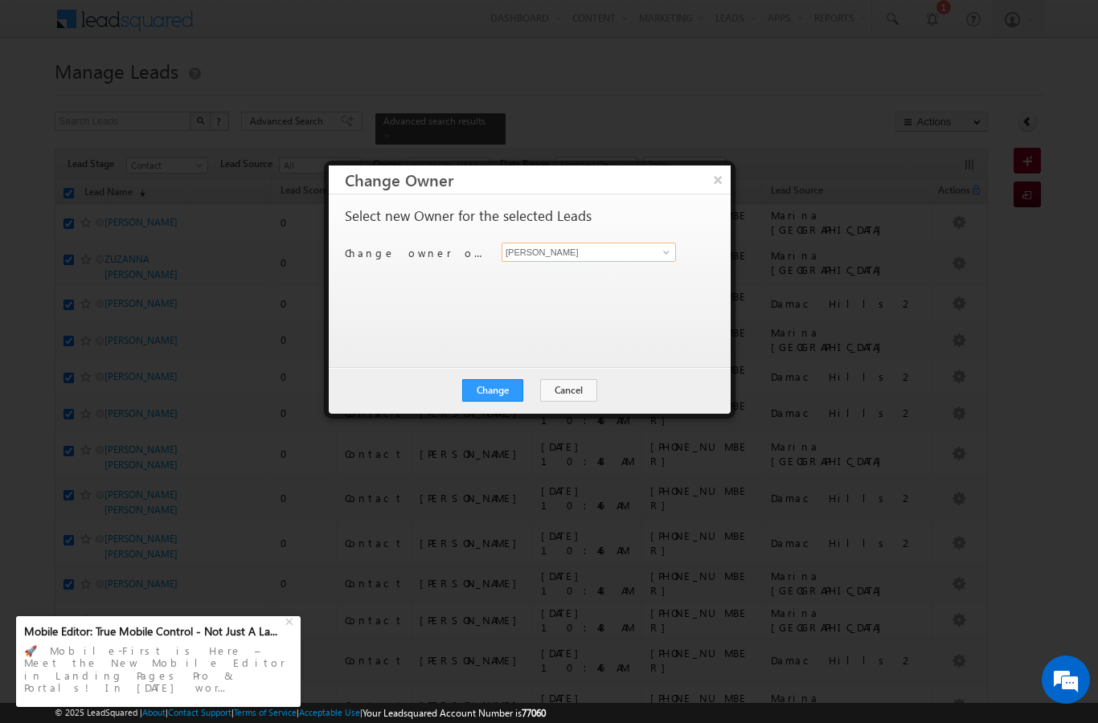
click at [644, 259] on input "[PERSON_NAME]" at bounding box center [589, 252] width 174 height 19
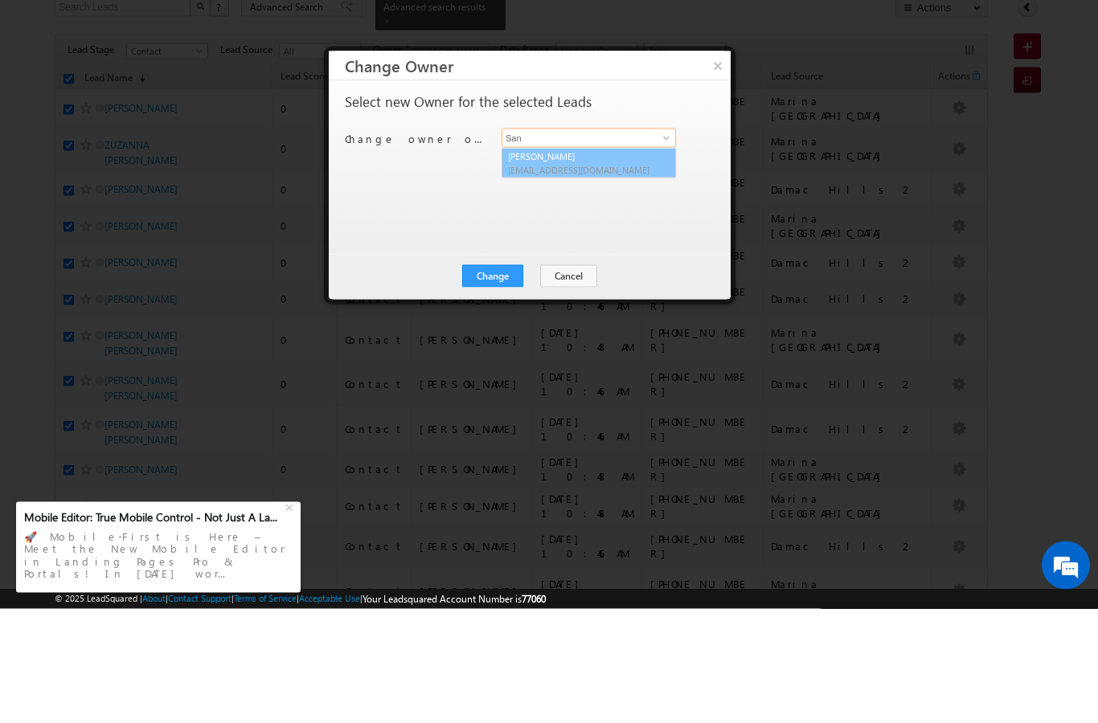
click at [586, 278] on span "sandeep.skumar@indglobal.ae" at bounding box center [580, 284] width 145 height 12
click at [495, 379] on button "Change" at bounding box center [492, 390] width 61 height 23
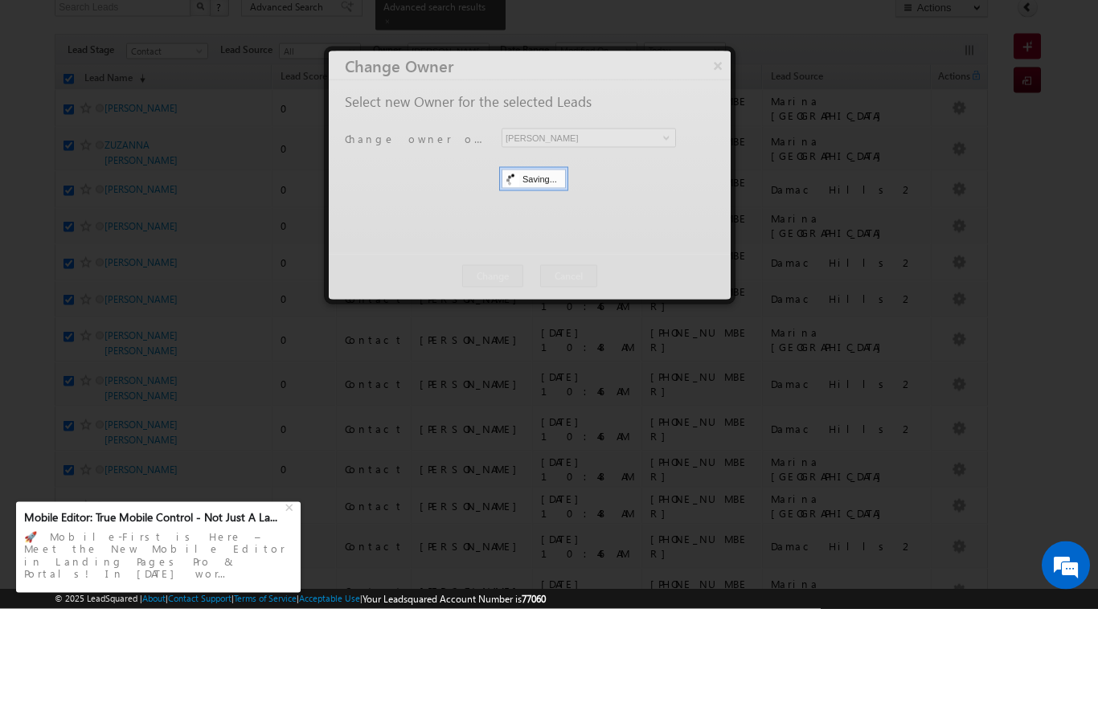
scroll to position [115, 0]
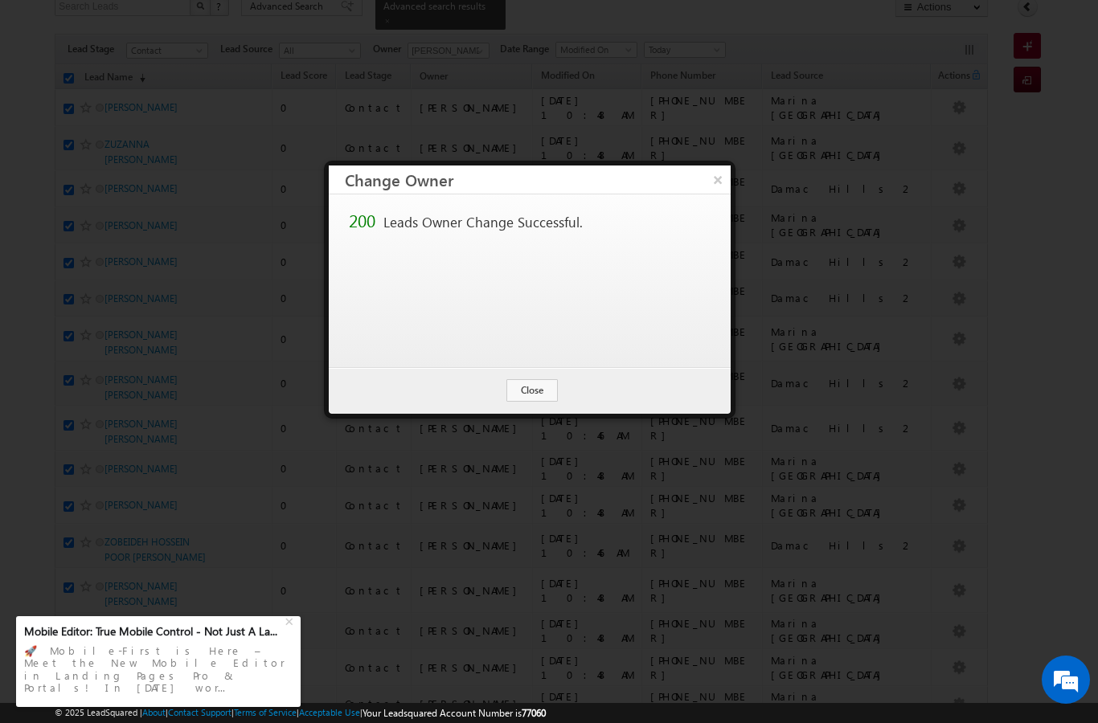
click at [539, 400] on button "Close" at bounding box center [531, 390] width 51 height 23
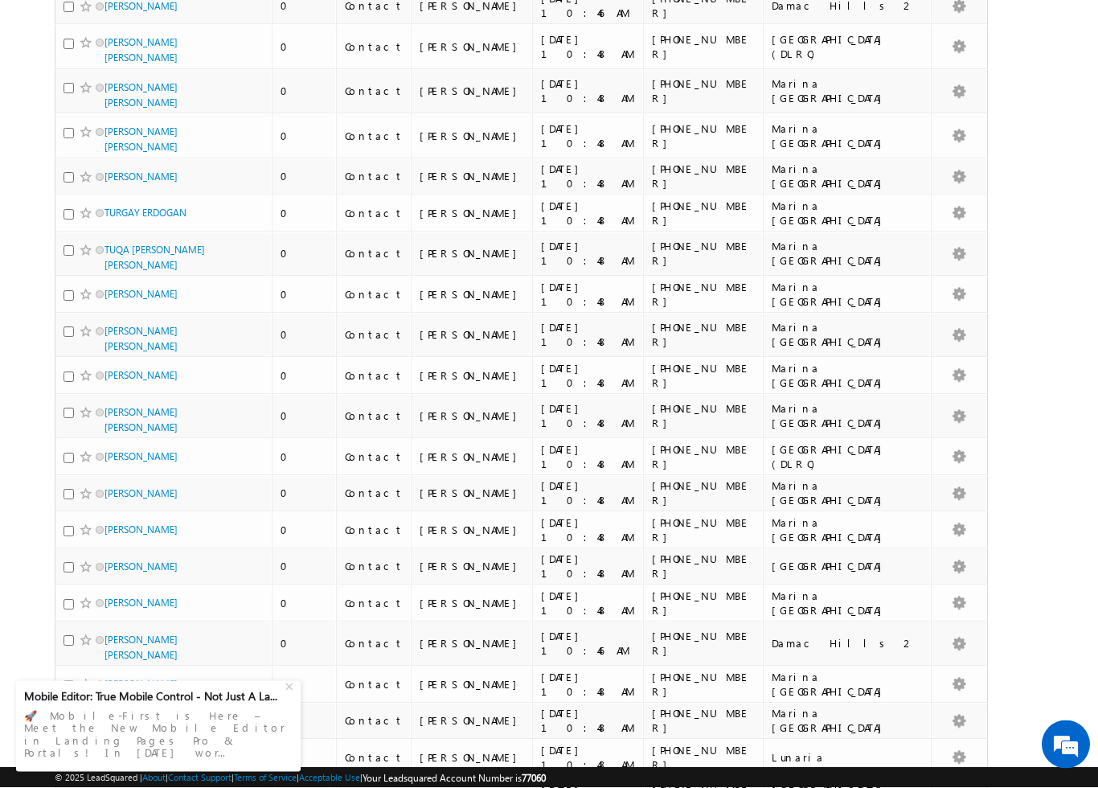
scroll to position [1484, 0]
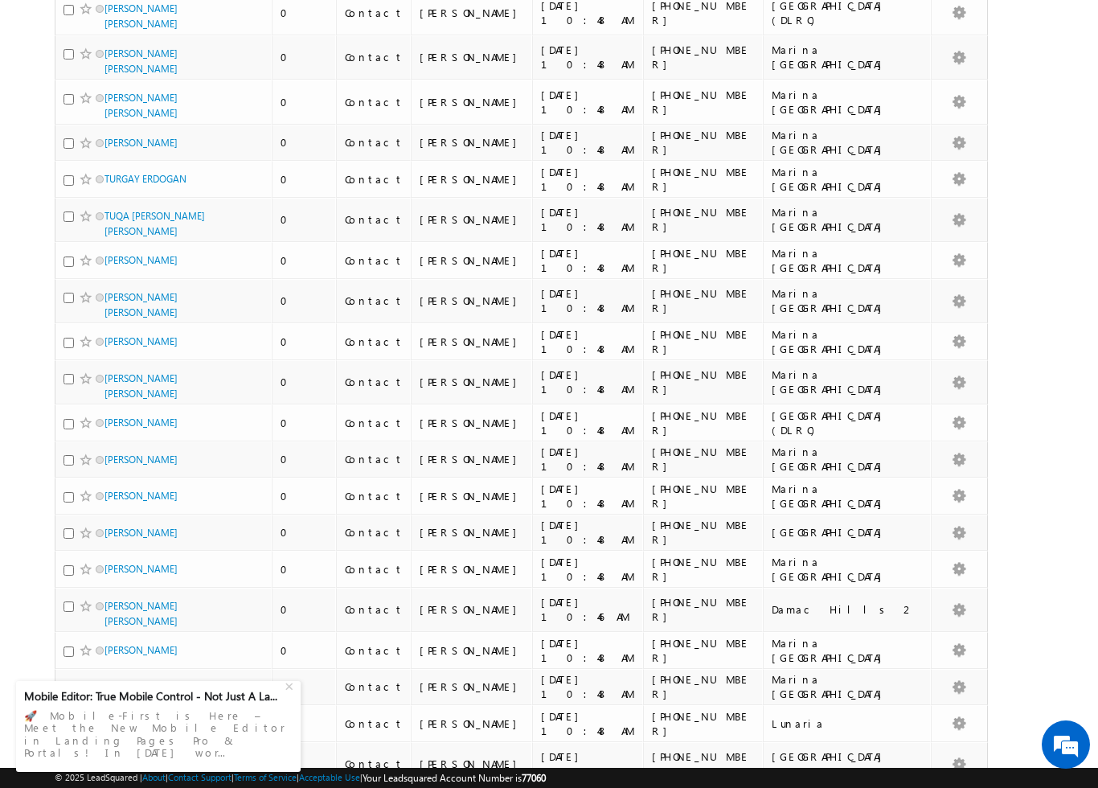
click at [291, 694] on div "+" at bounding box center [290, 684] width 19 height 19
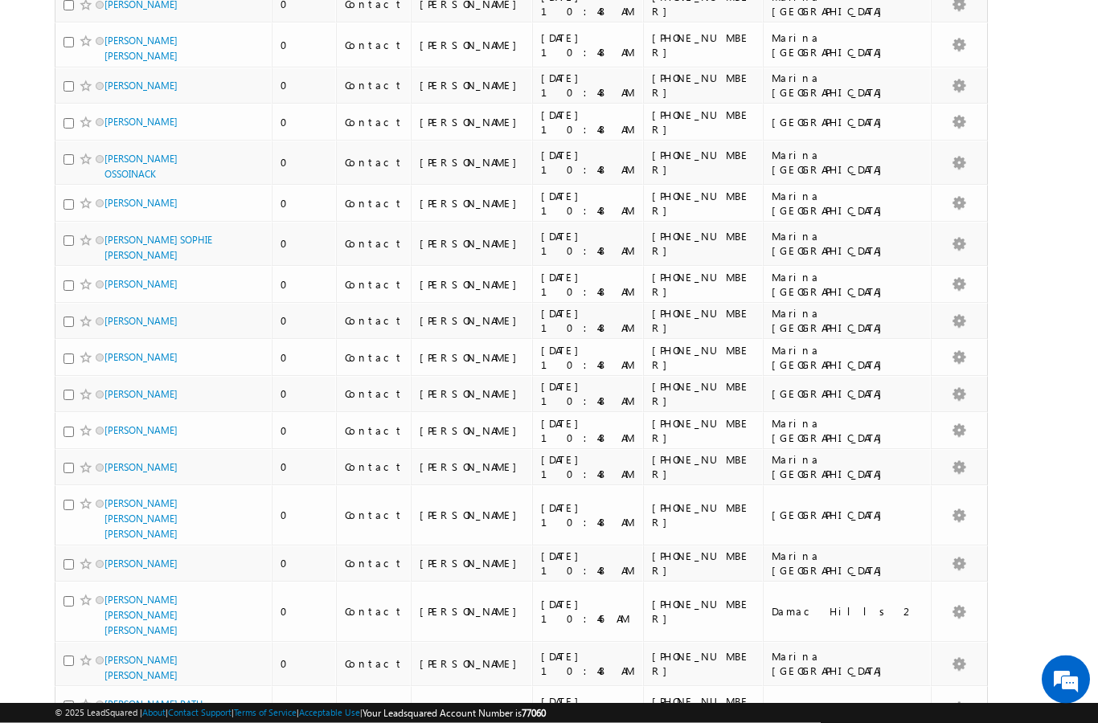
scroll to position [0, 0]
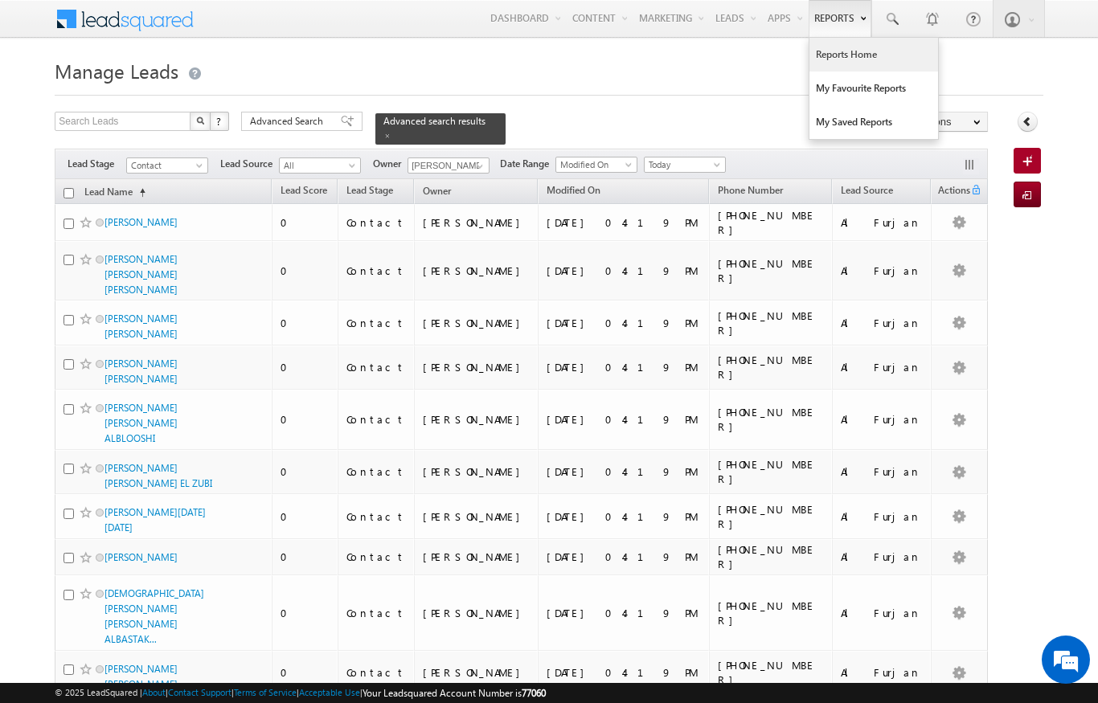
click at [878, 56] on link "Reports Home" at bounding box center [873, 55] width 129 height 34
